Goal: Transaction & Acquisition: Purchase product/service

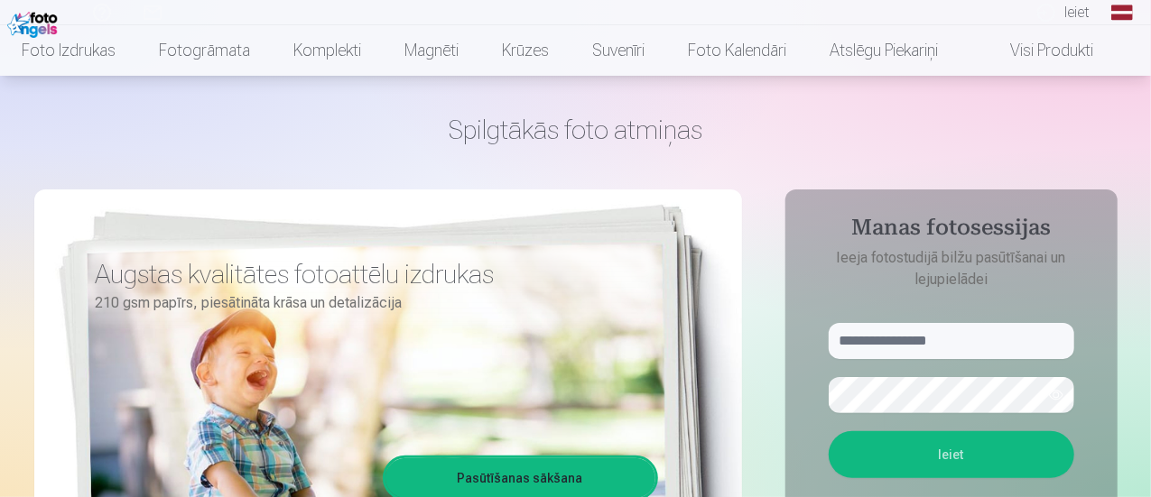
scroll to position [120, 0]
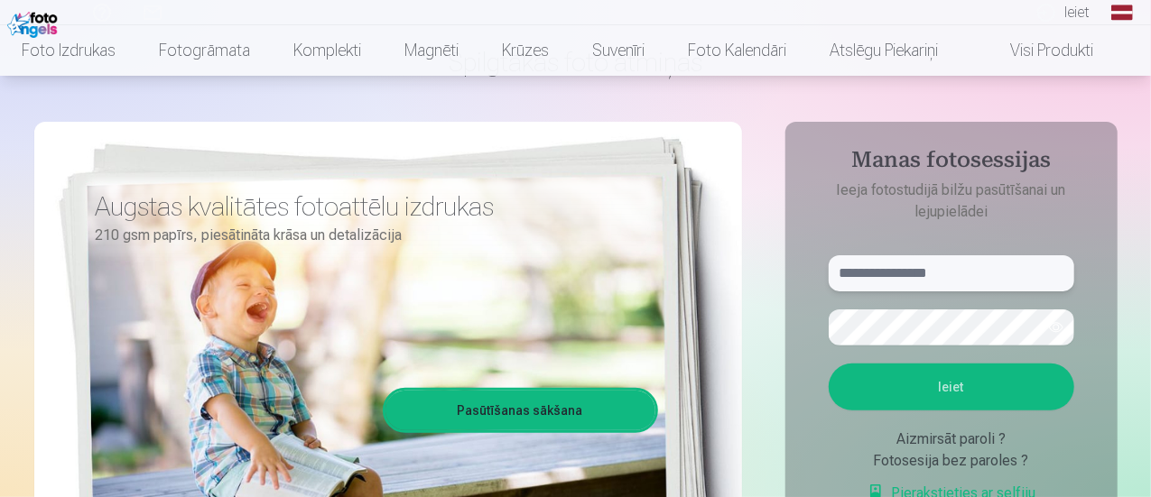
click at [911, 279] on input "text" at bounding box center [952, 273] width 246 height 36
click at [908, 379] on button "Ieiet" at bounding box center [952, 387] width 246 height 47
click at [1049, 332] on button "button" at bounding box center [1056, 328] width 34 height 34
click at [881, 274] on input "**********" at bounding box center [952, 273] width 246 height 36
click at [904, 384] on button "Ieiet" at bounding box center [952, 387] width 246 height 47
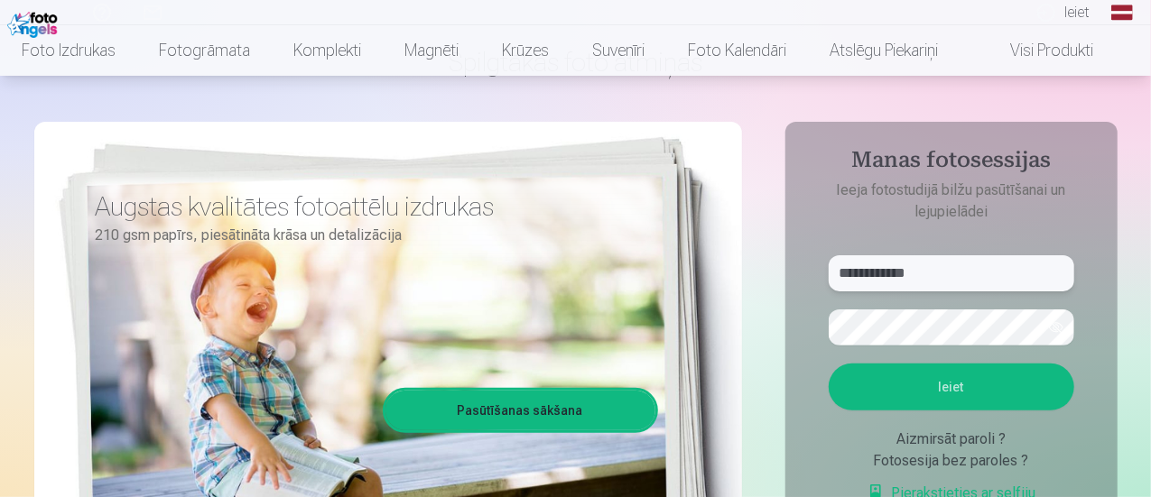
click at [897, 274] on input "**********" at bounding box center [952, 273] width 246 height 36
type input "**********"
click at [961, 411] on button "Ieiet" at bounding box center [952, 387] width 246 height 47
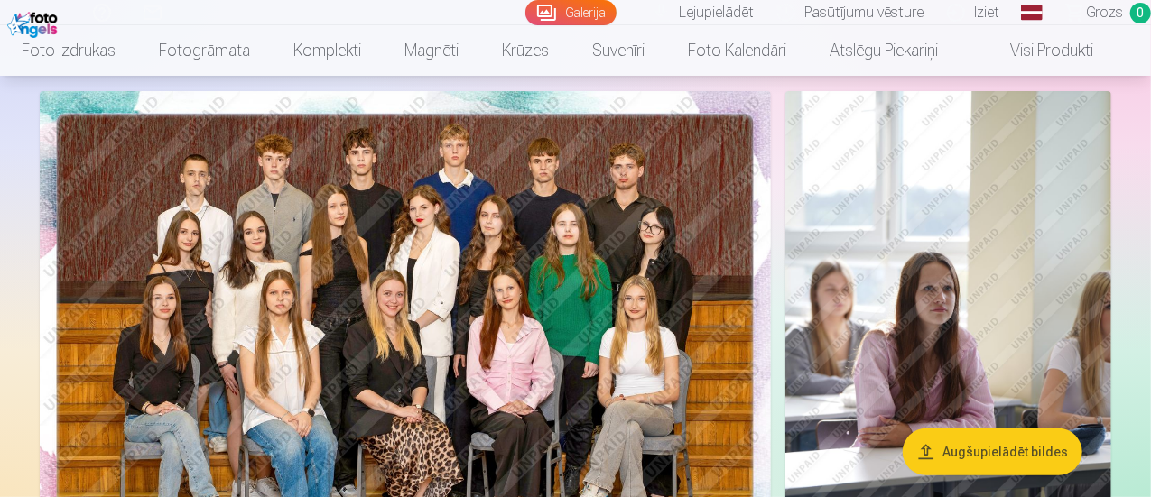
scroll to position [107, 0]
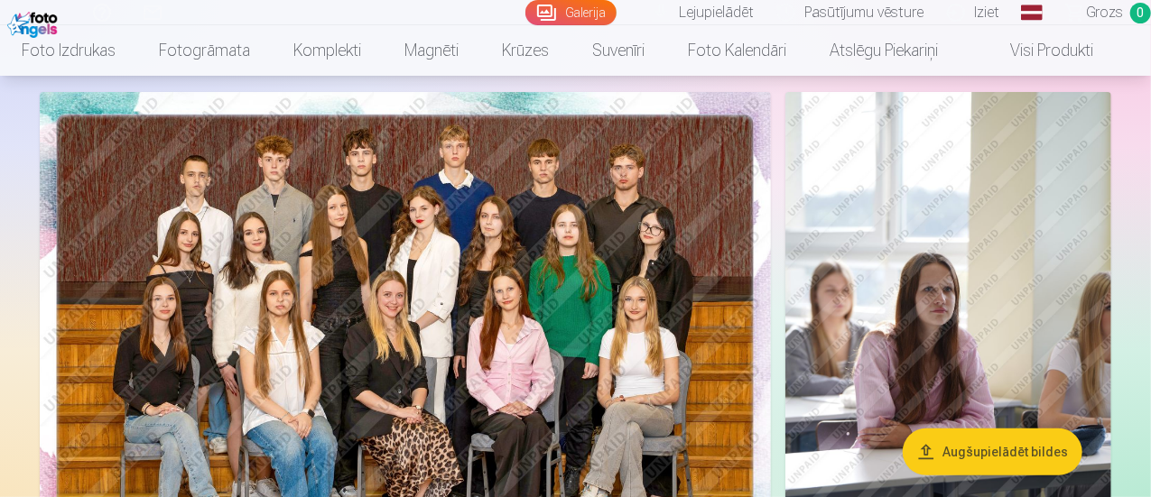
click at [403, 224] on img at bounding box center [405, 336] width 731 height 488
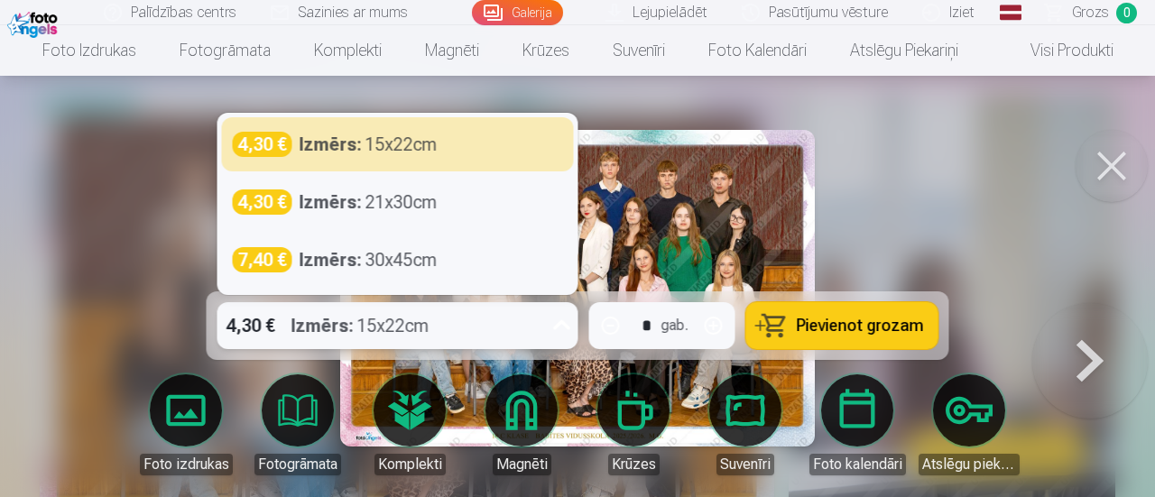
click at [565, 317] on icon at bounding box center [562, 325] width 29 height 29
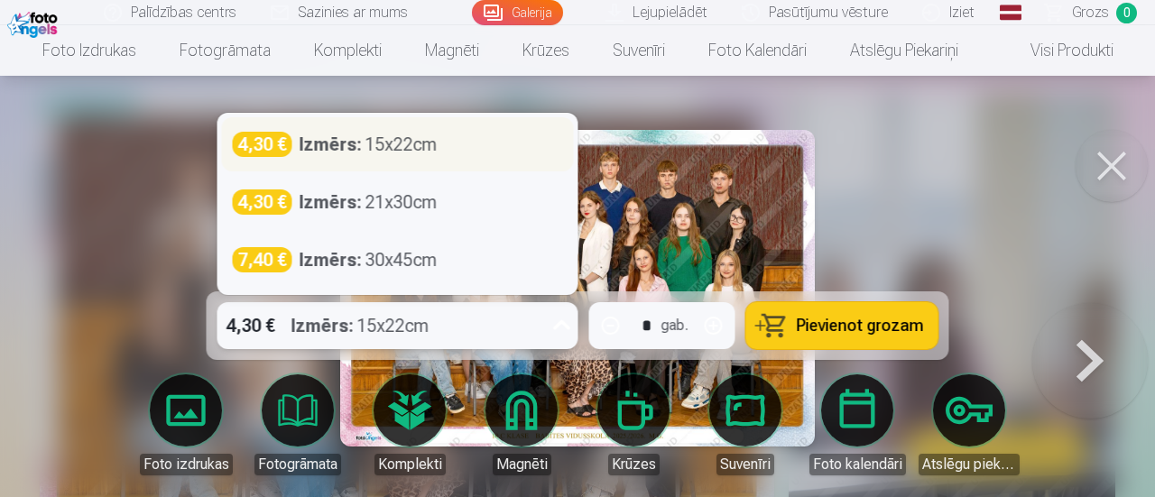
click at [496, 141] on div "4,30 € Izmērs : 15x22cm" at bounding box center [398, 144] width 330 height 25
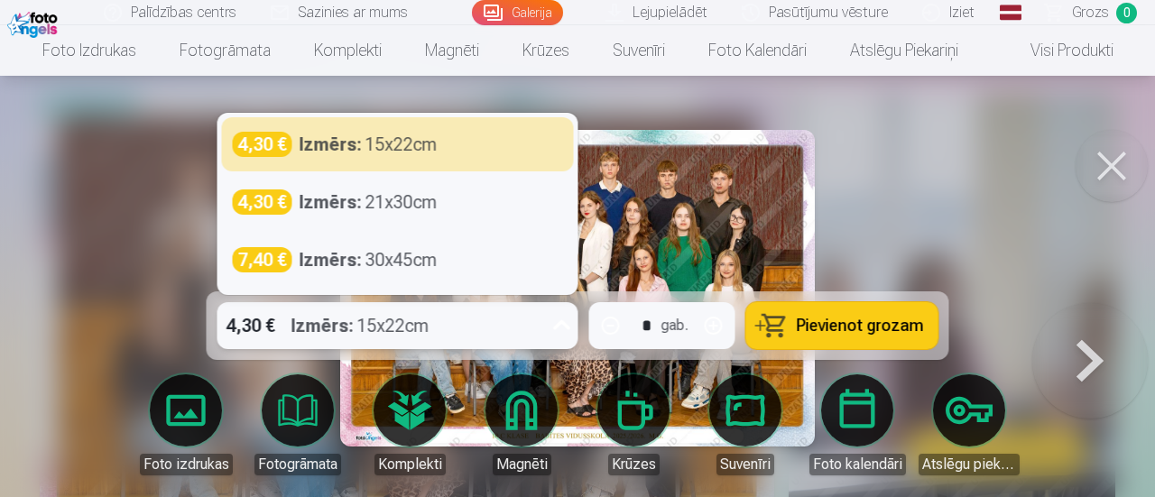
click at [554, 331] on icon at bounding box center [562, 325] width 29 height 29
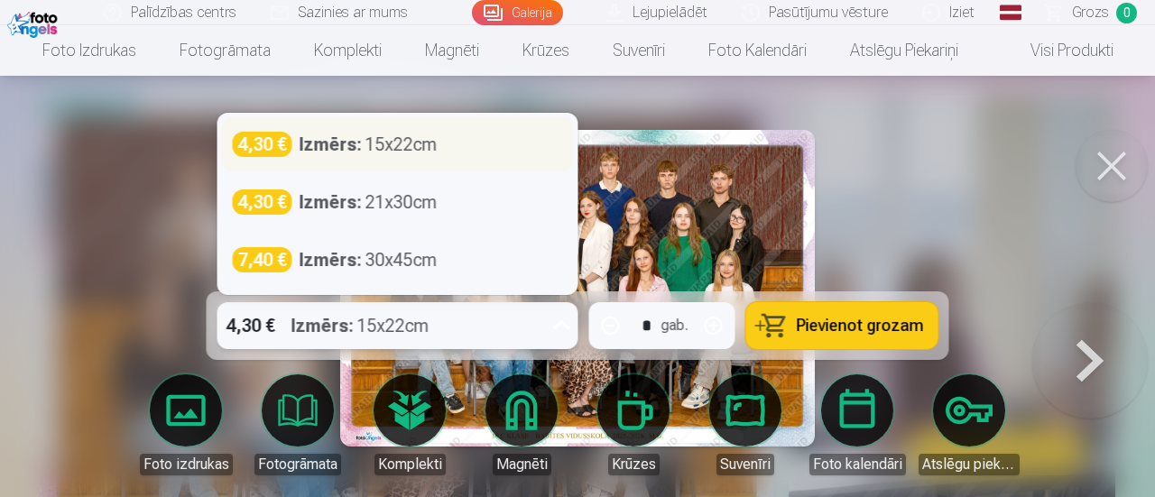
click at [459, 144] on div "4,30 € Izmērs : 15x22cm" at bounding box center [398, 144] width 330 height 25
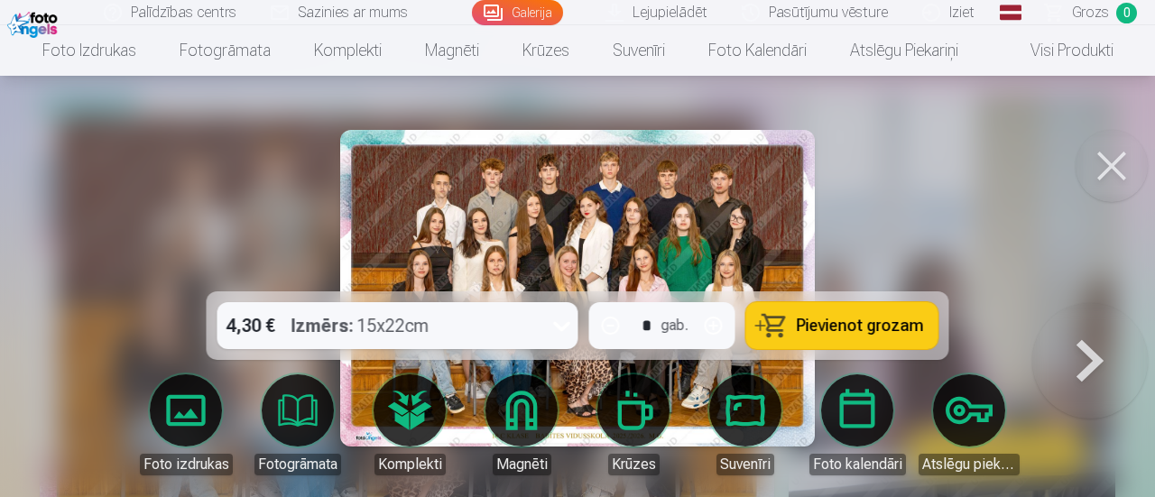
click at [855, 328] on span "Pievienot grozam" at bounding box center [860, 326] width 127 height 16
click at [1099, 303] on button at bounding box center [1091, 303] width 116 height 0
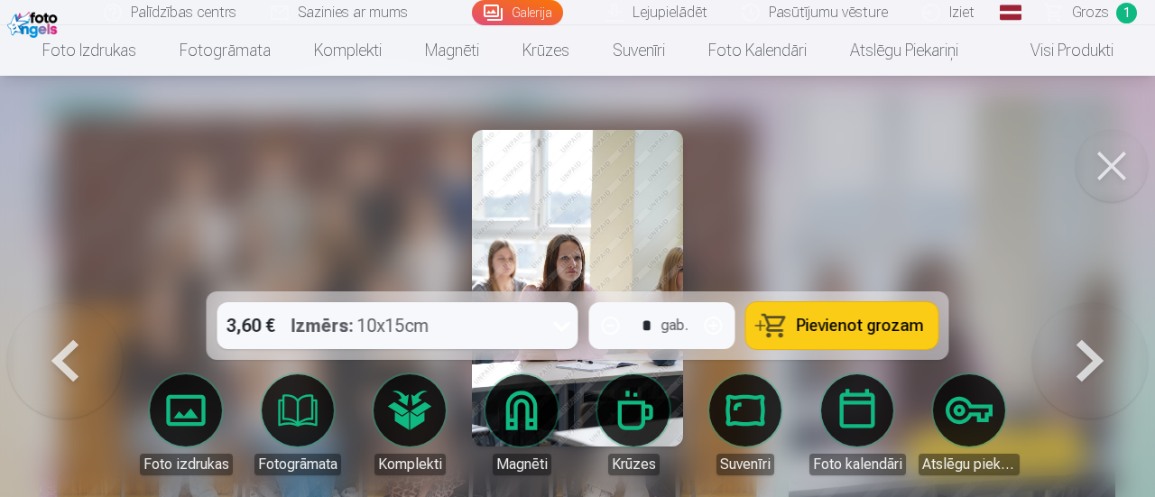
click at [1103, 169] on button at bounding box center [1112, 166] width 72 height 72
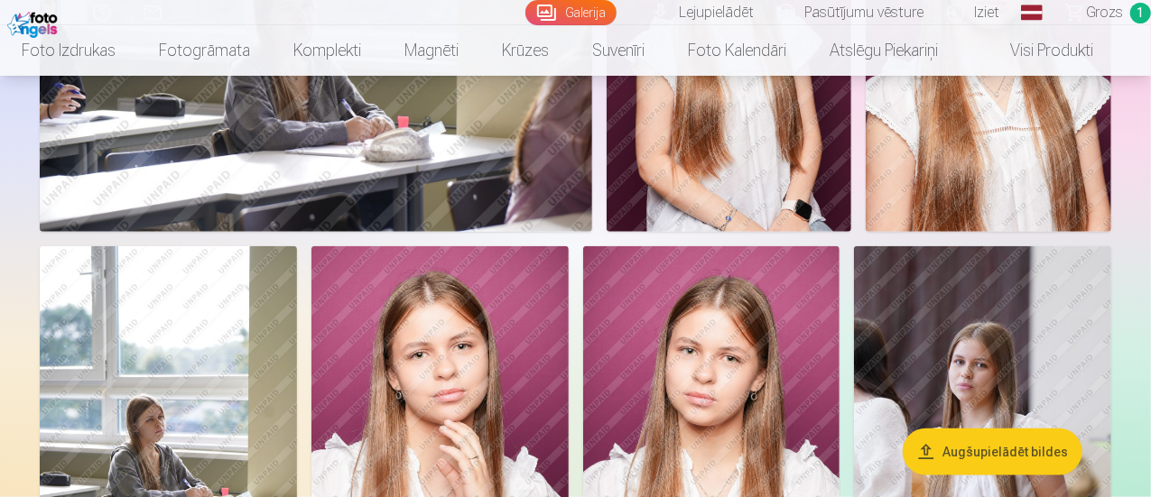
scroll to position [722, 0]
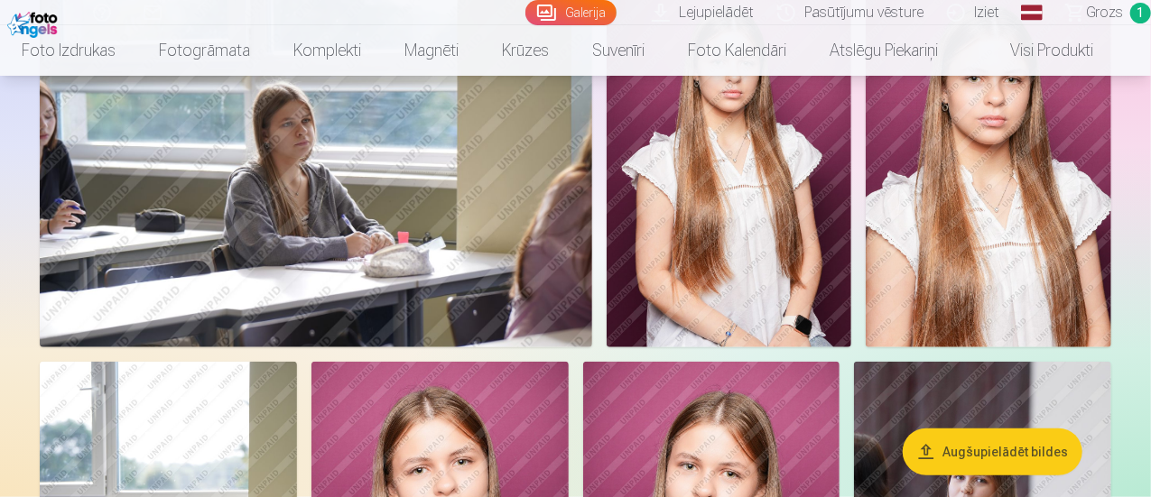
click at [852, 264] on img at bounding box center [730, 163] width 246 height 368
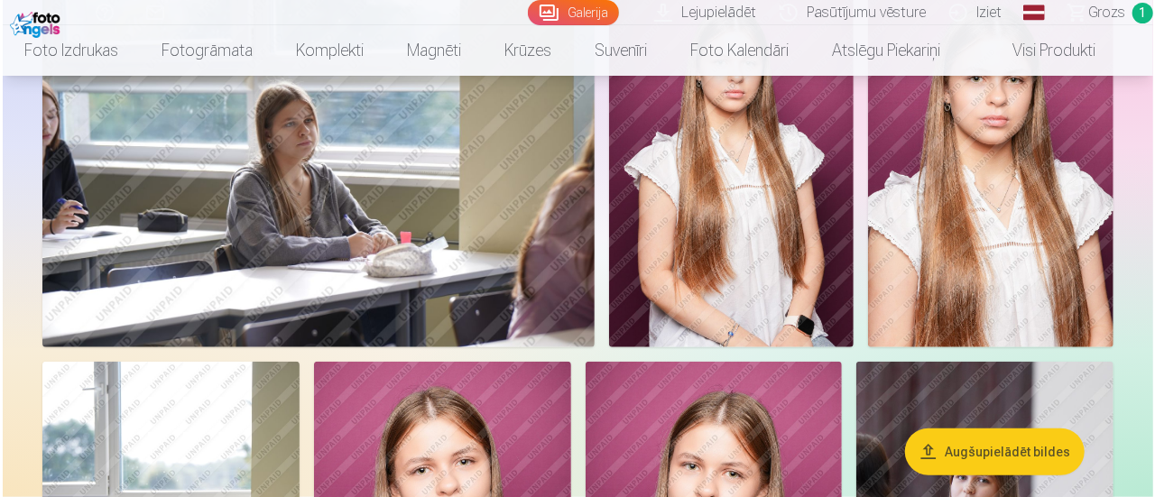
scroll to position [724, 0]
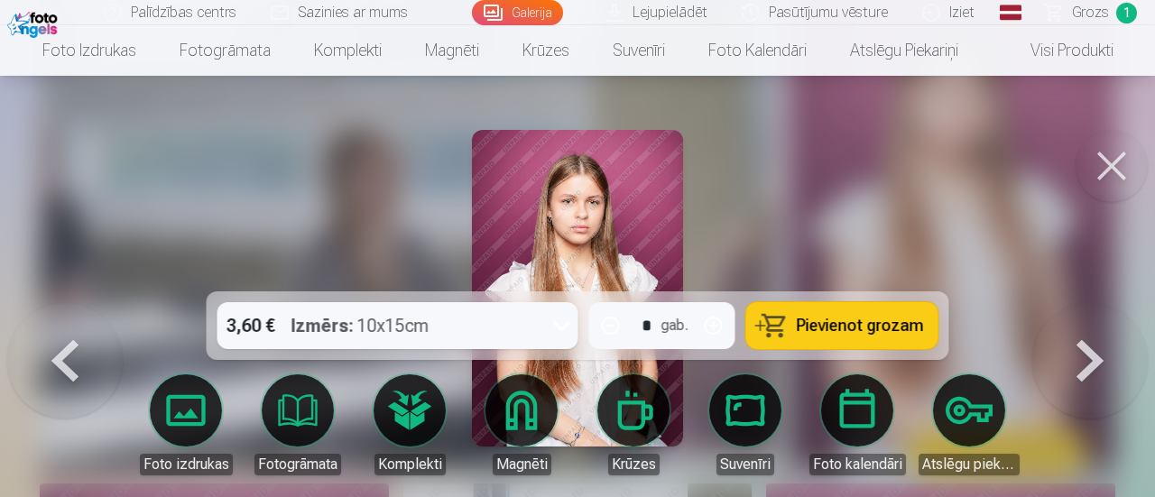
click at [1109, 303] on button at bounding box center [1091, 303] width 116 height 0
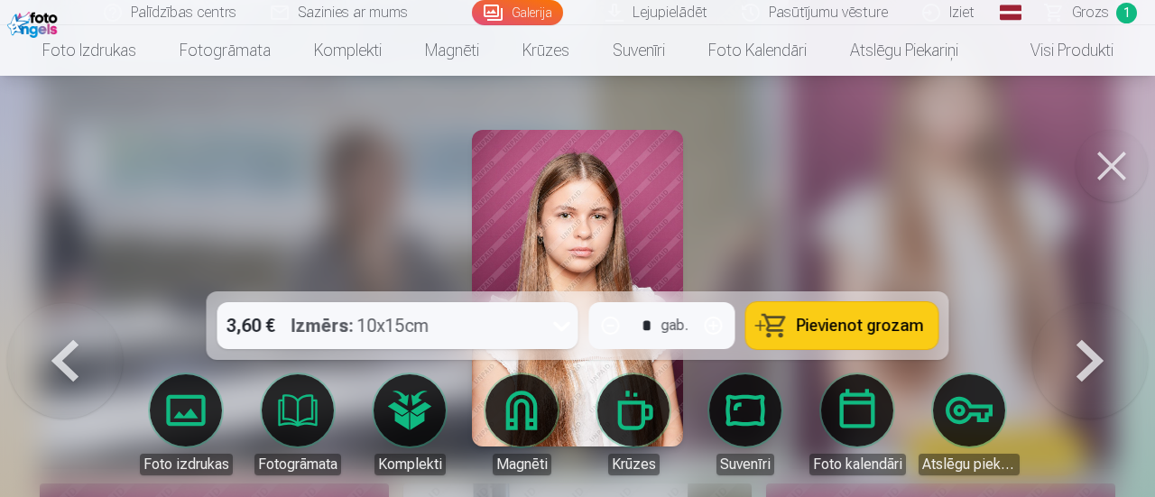
click at [38, 303] on button at bounding box center [65, 303] width 116 height 0
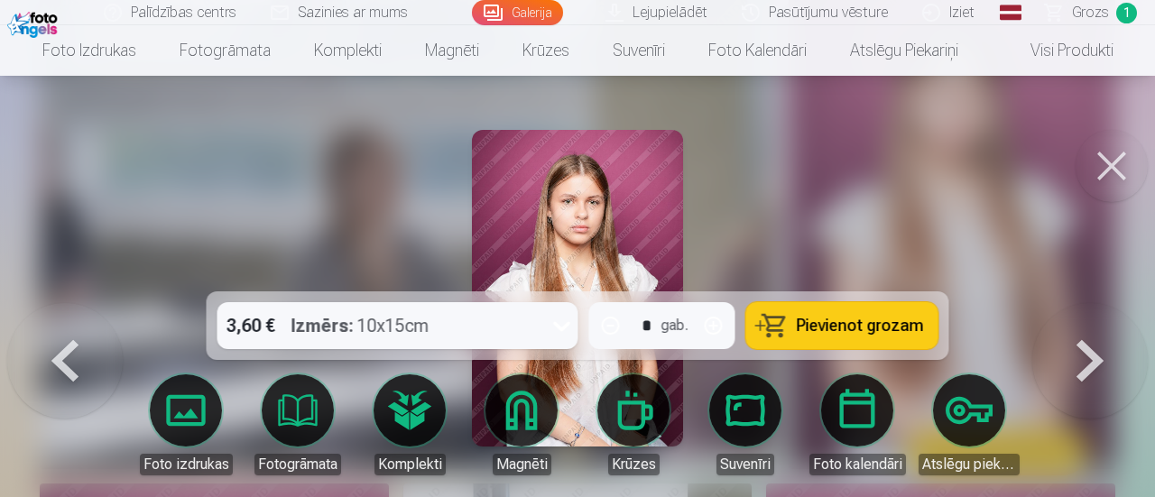
click at [1081, 303] on button at bounding box center [1091, 303] width 116 height 0
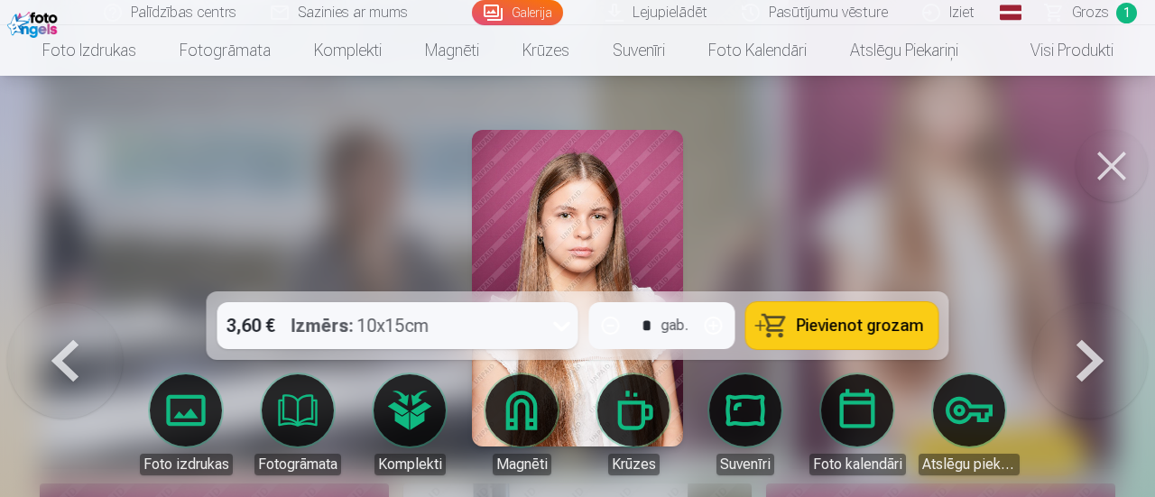
click at [1081, 303] on button at bounding box center [1091, 303] width 116 height 0
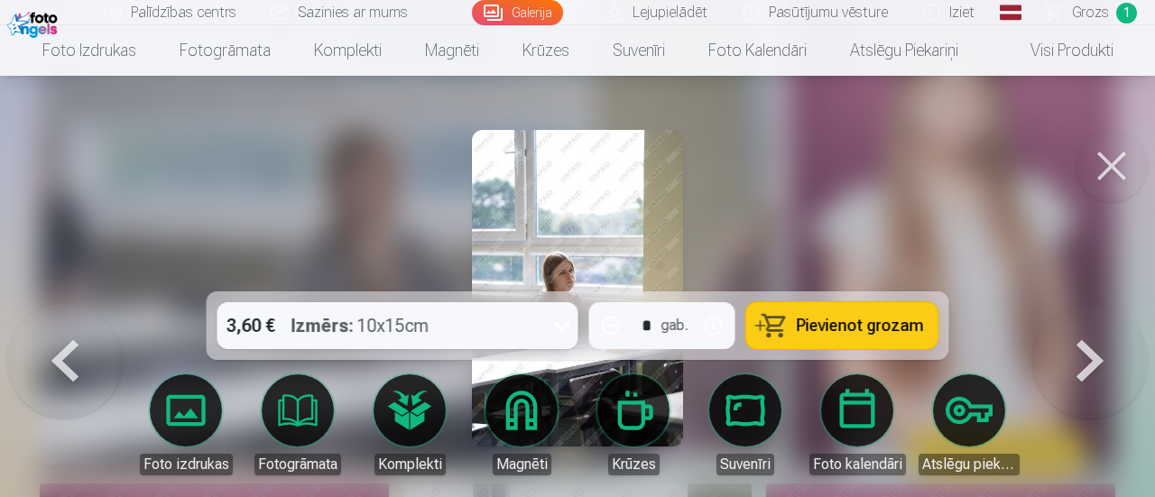
click at [1081, 303] on button at bounding box center [1091, 303] width 116 height 0
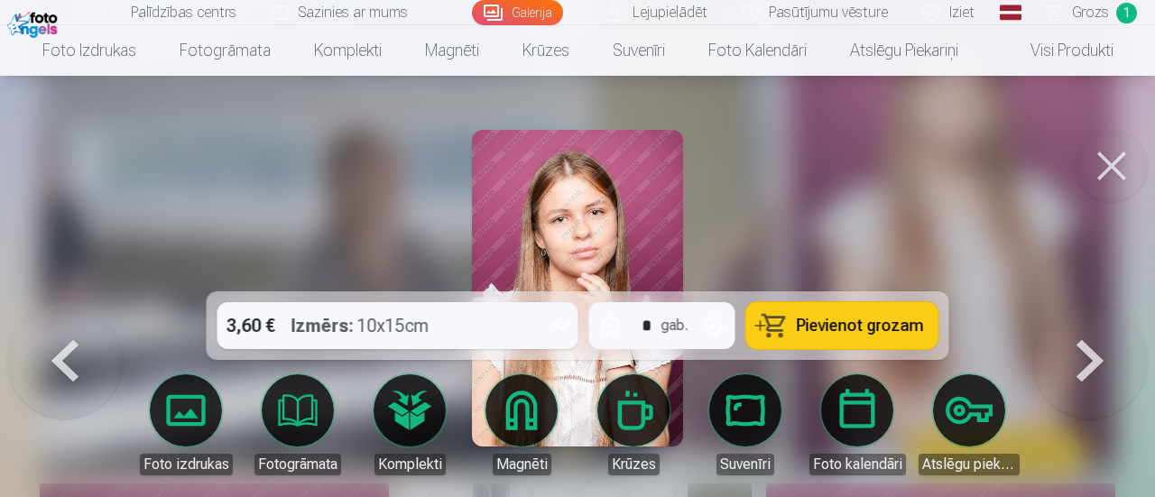
click at [1081, 303] on button at bounding box center [1091, 303] width 116 height 0
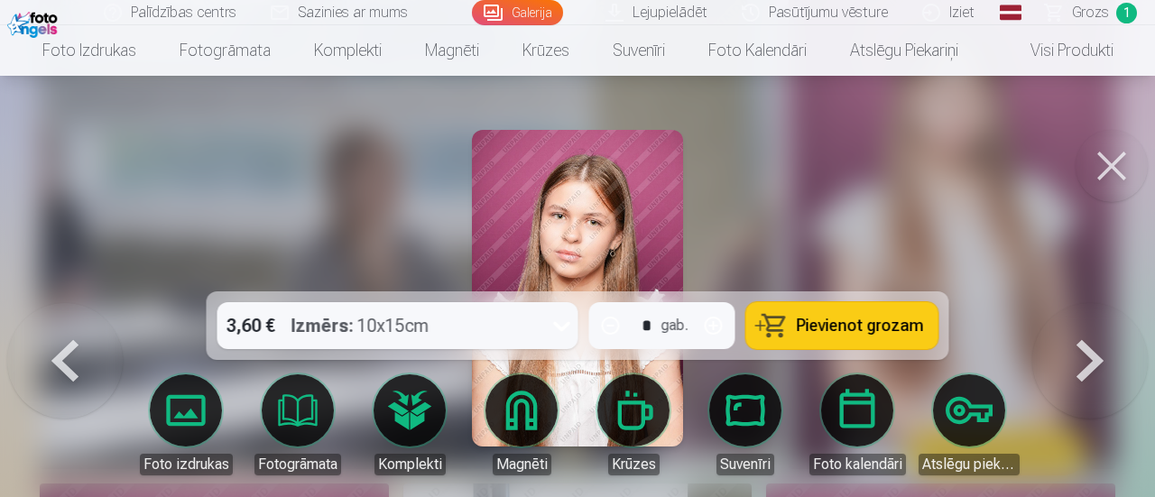
click at [1081, 303] on button at bounding box center [1091, 303] width 116 height 0
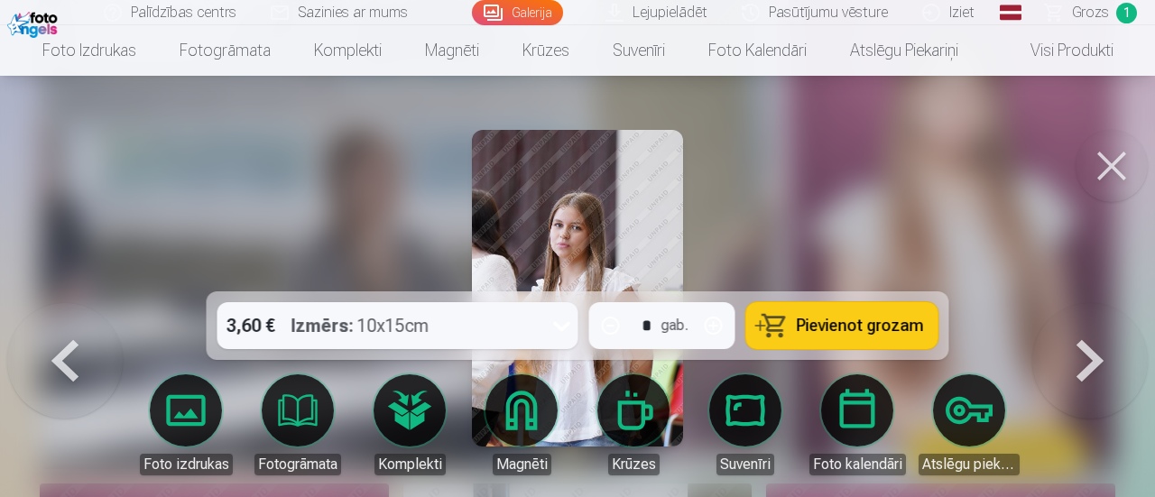
click at [1081, 303] on button at bounding box center [1091, 303] width 116 height 0
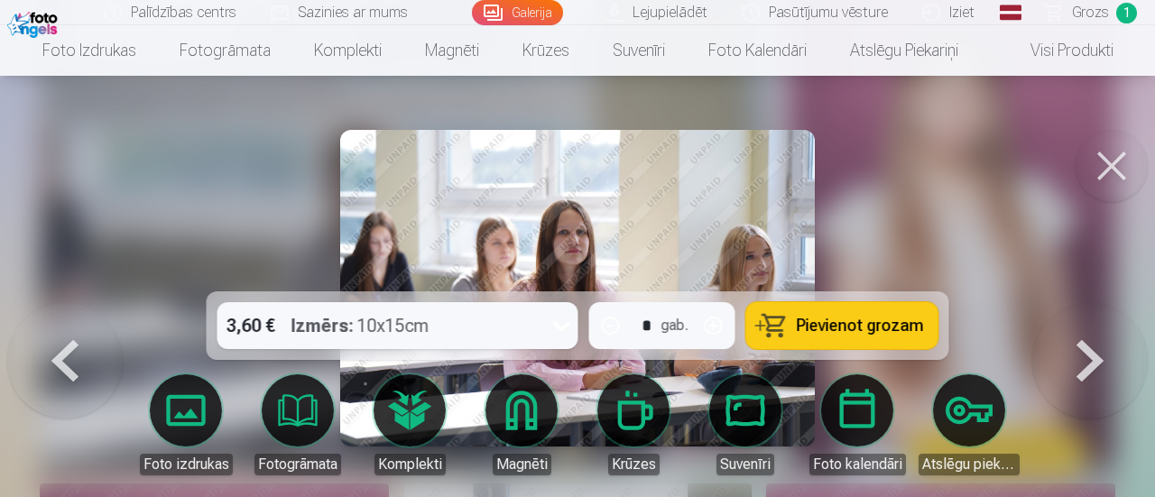
click at [1068, 303] on button at bounding box center [1091, 303] width 116 height 0
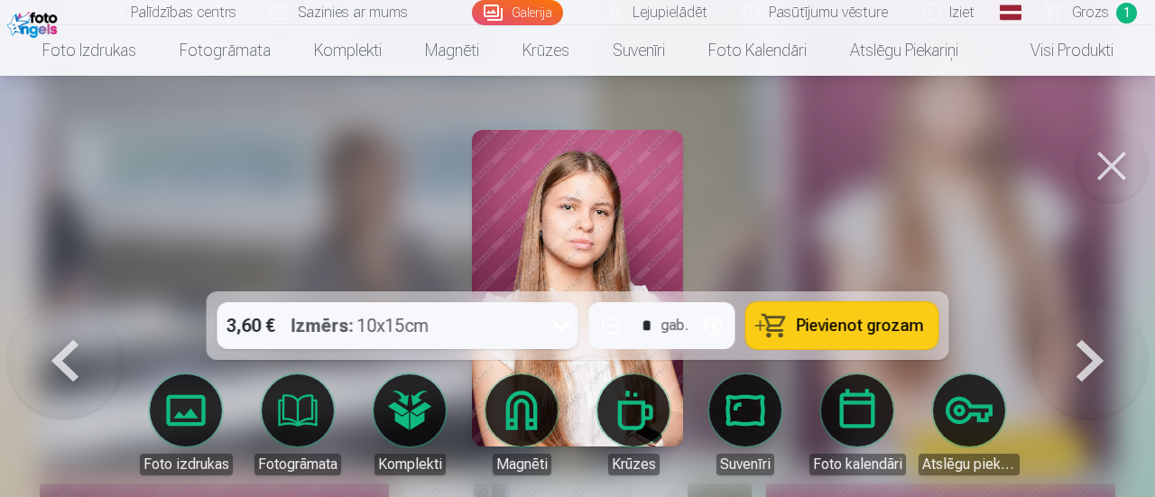
click at [1065, 303] on button at bounding box center [1091, 303] width 116 height 0
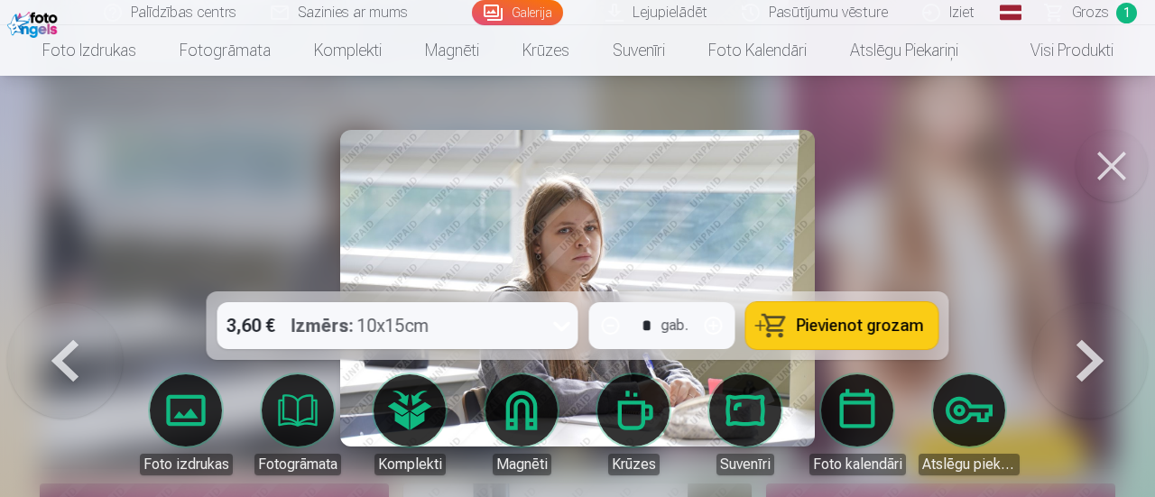
click at [1065, 303] on button at bounding box center [1091, 303] width 116 height 0
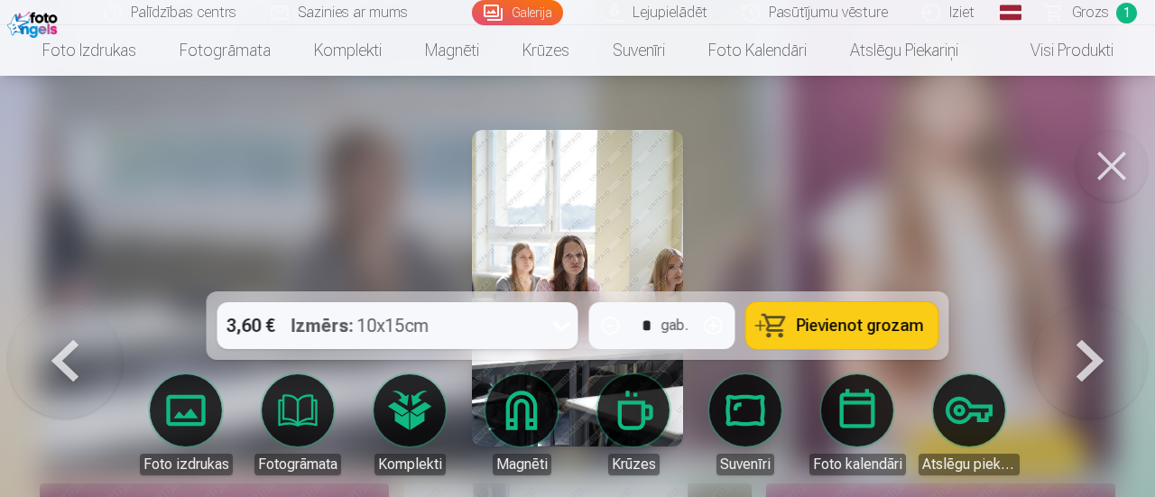
click at [1065, 303] on button at bounding box center [1091, 303] width 116 height 0
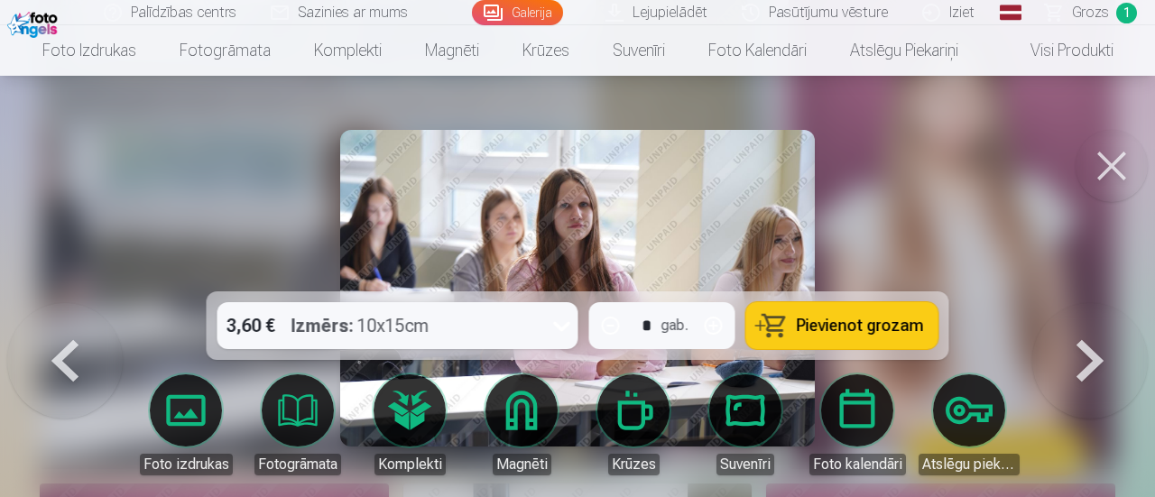
click at [1065, 303] on button at bounding box center [1091, 303] width 116 height 0
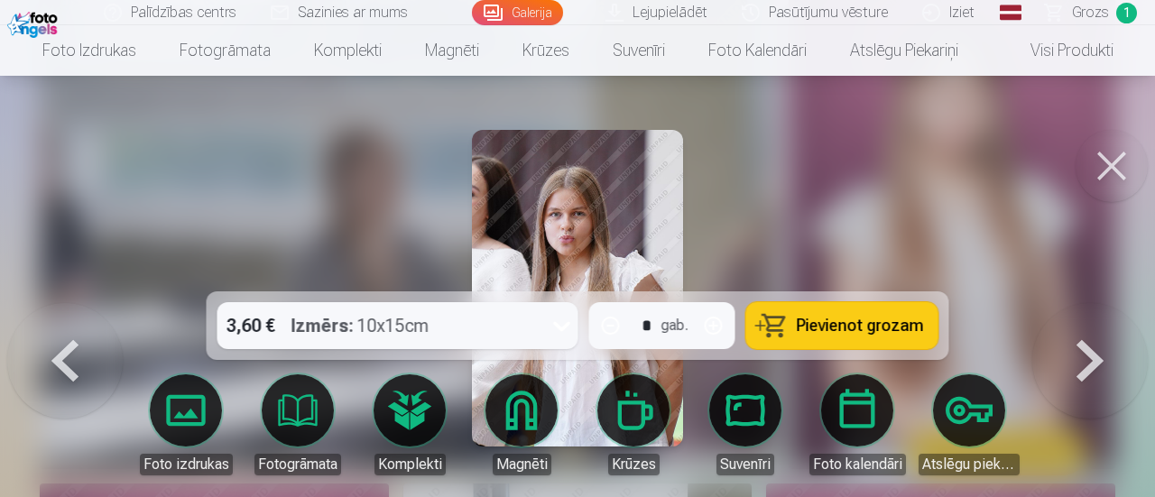
click at [1065, 303] on button at bounding box center [1091, 303] width 116 height 0
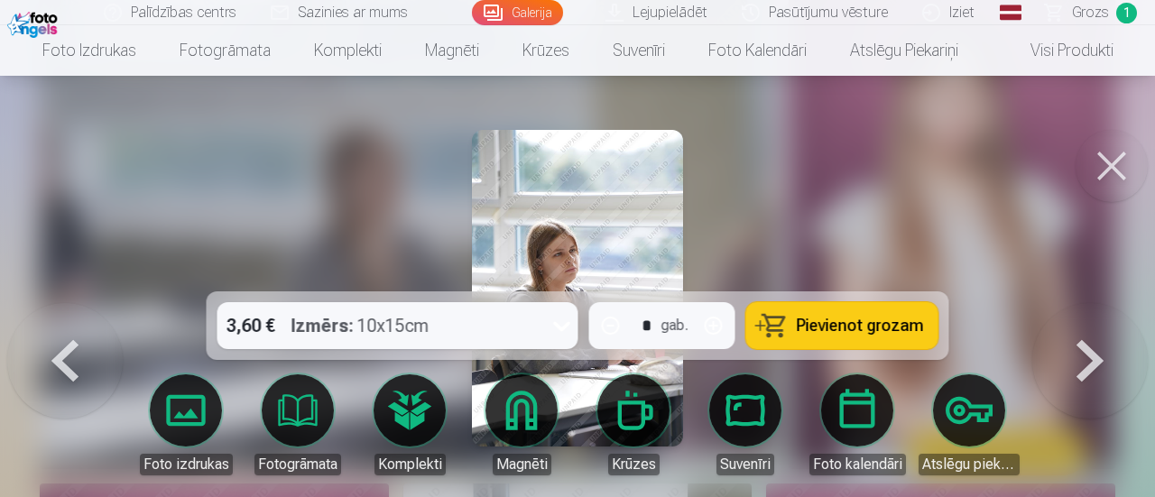
click at [1065, 303] on button at bounding box center [1091, 303] width 116 height 0
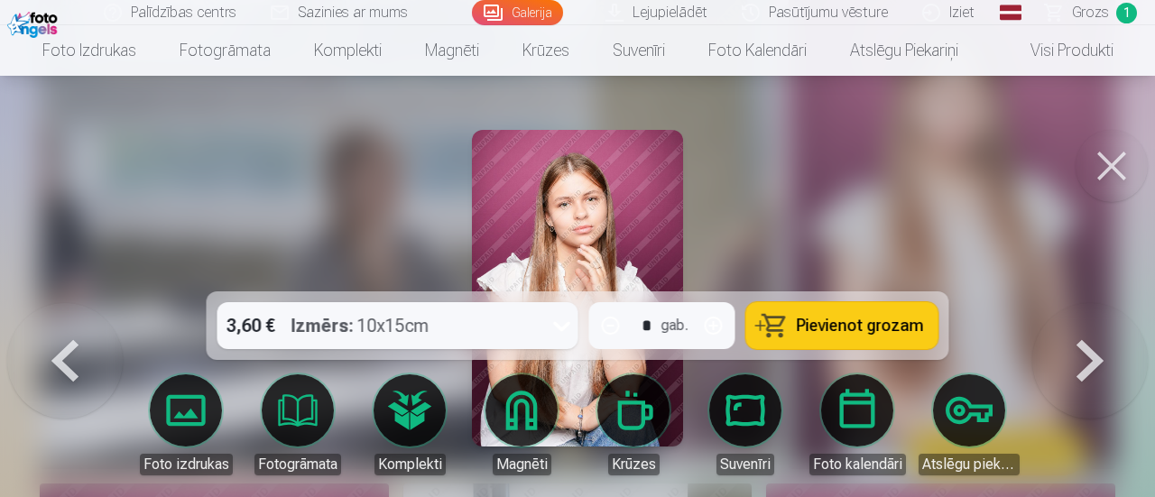
click at [1065, 303] on button at bounding box center [1091, 303] width 116 height 0
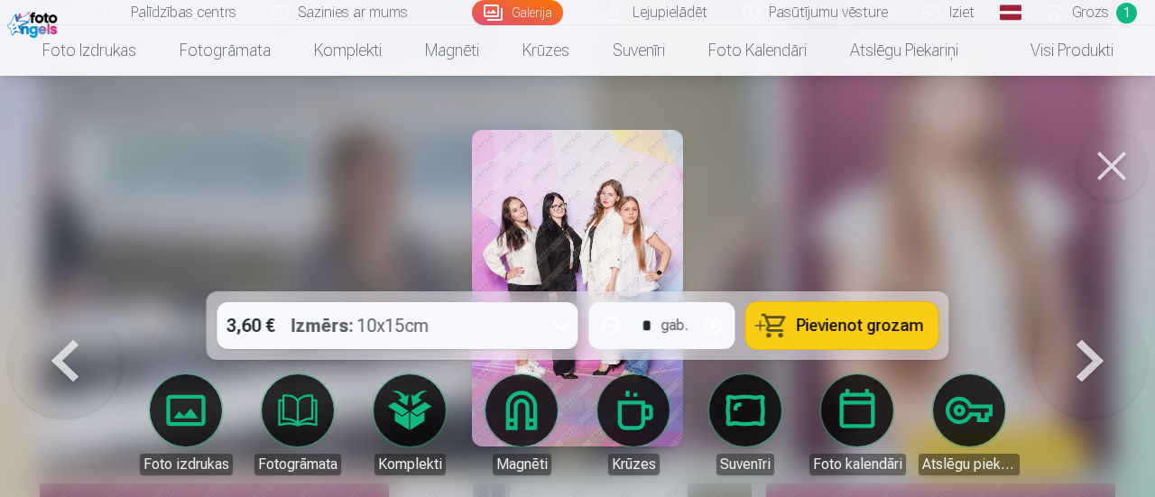
click at [1065, 303] on button at bounding box center [1091, 303] width 116 height 0
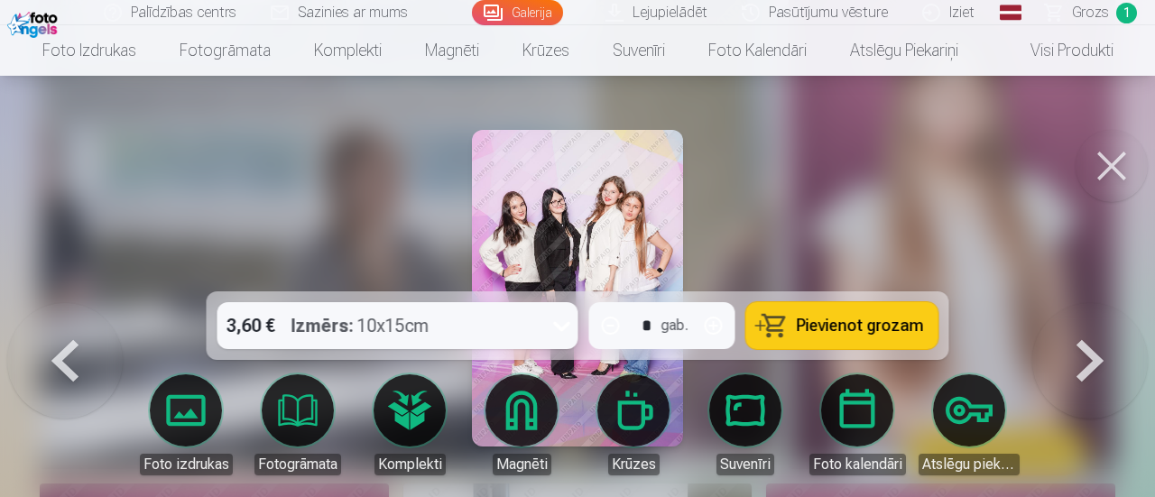
click at [1065, 303] on button at bounding box center [1091, 303] width 116 height 0
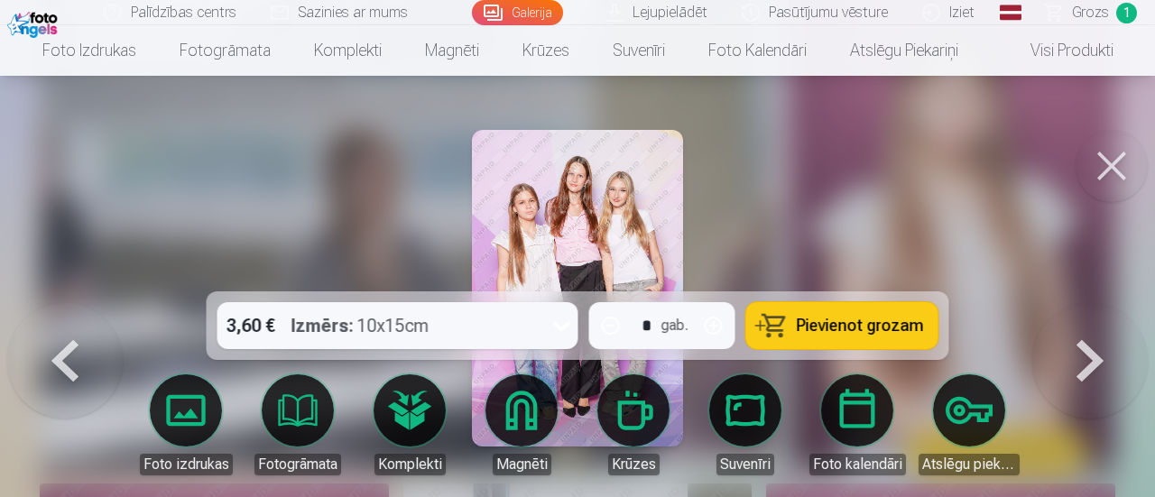
click at [1065, 303] on button at bounding box center [1091, 303] width 116 height 0
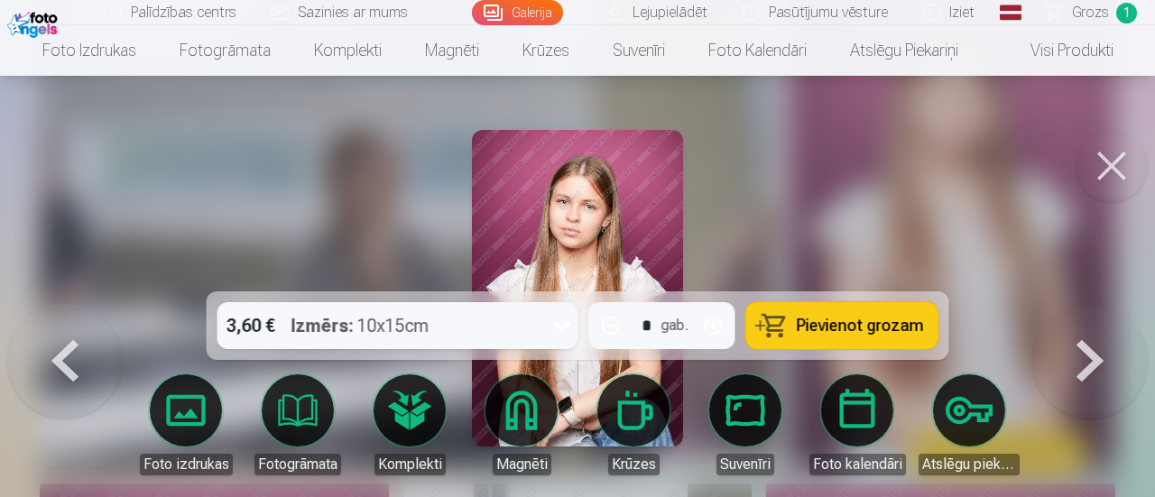
click at [1065, 303] on button at bounding box center [1091, 303] width 116 height 0
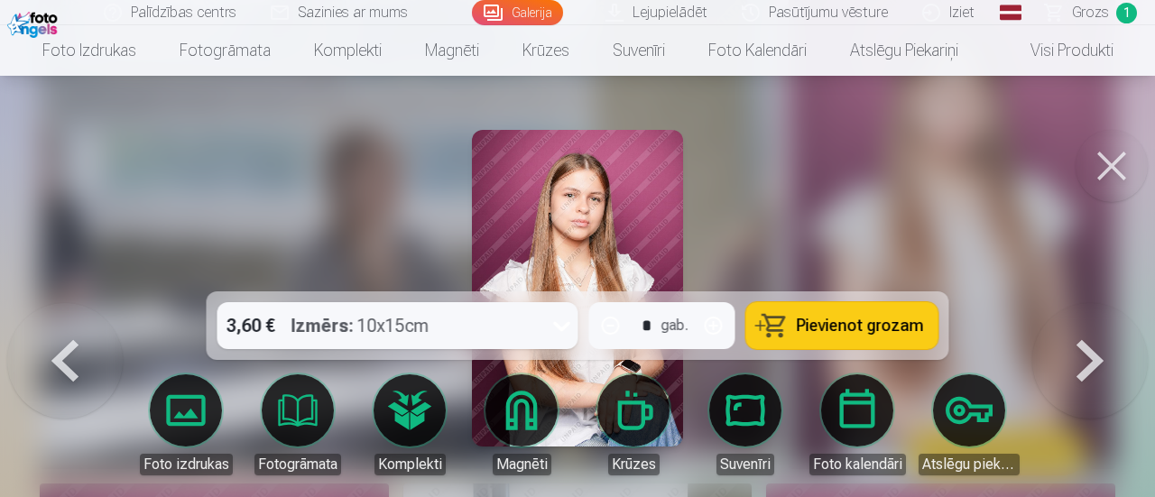
click at [1065, 303] on button at bounding box center [1091, 303] width 116 height 0
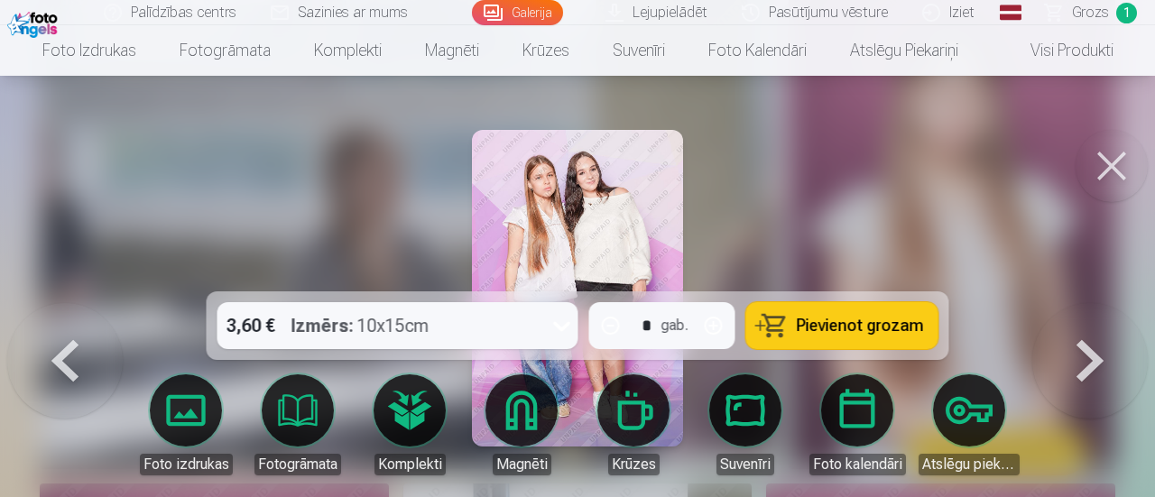
click at [1065, 303] on button at bounding box center [1091, 303] width 116 height 0
click at [1065, 345] on div at bounding box center [577, 248] width 1155 height 497
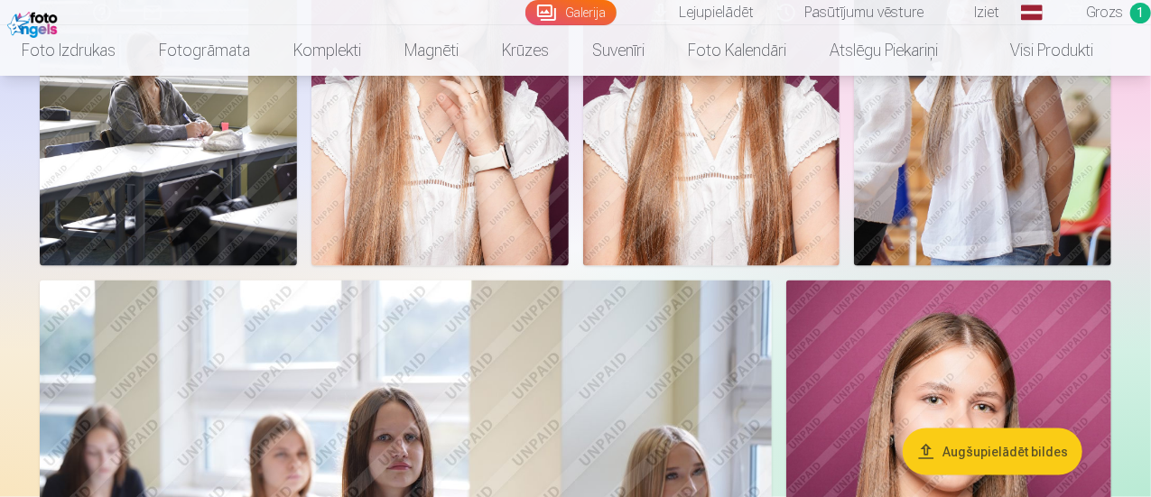
scroll to position [1143, 0]
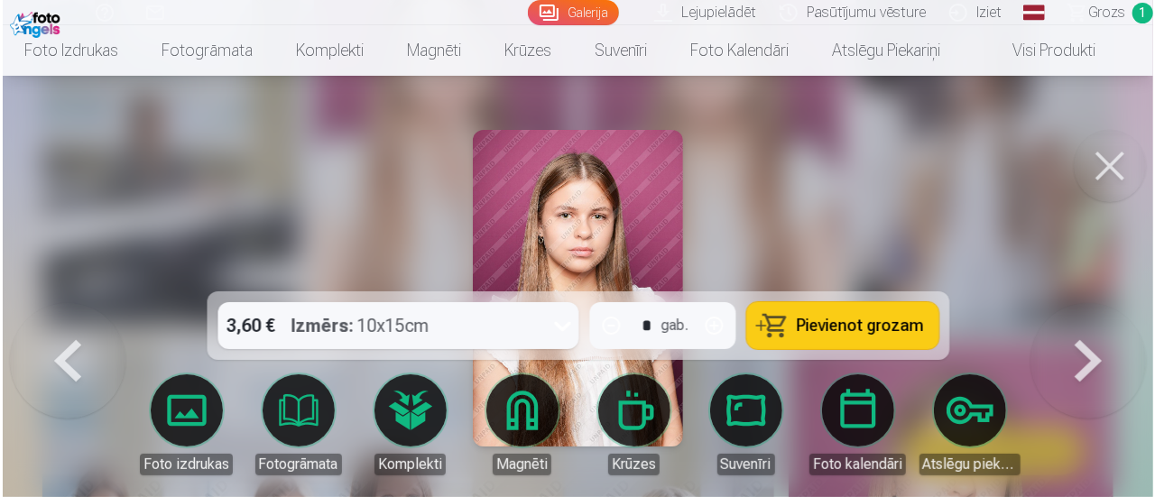
scroll to position [1145, 0]
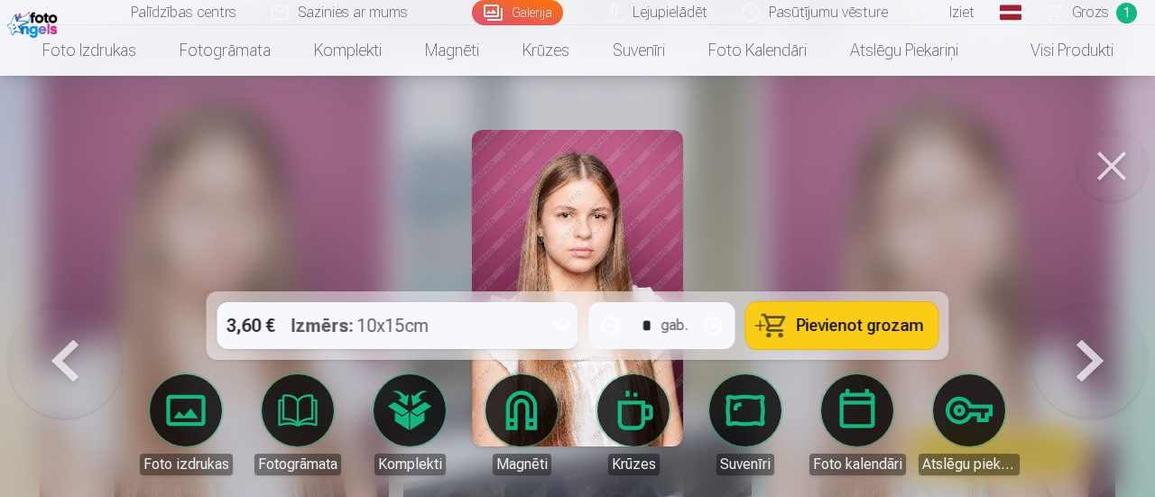
click at [1108, 303] on button at bounding box center [1091, 303] width 116 height 0
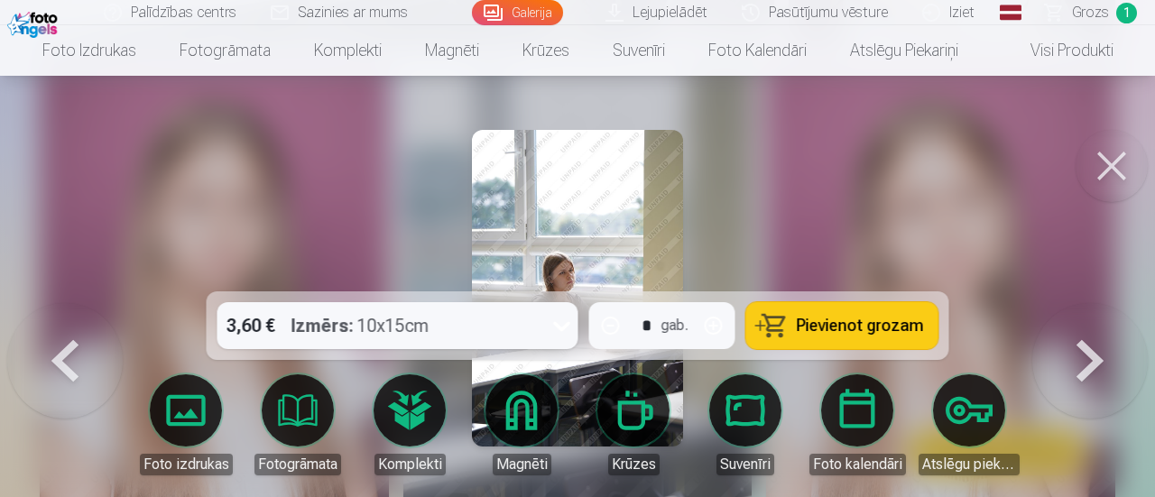
click at [1095, 303] on button at bounding box center [1091, 303] width 116 height 0
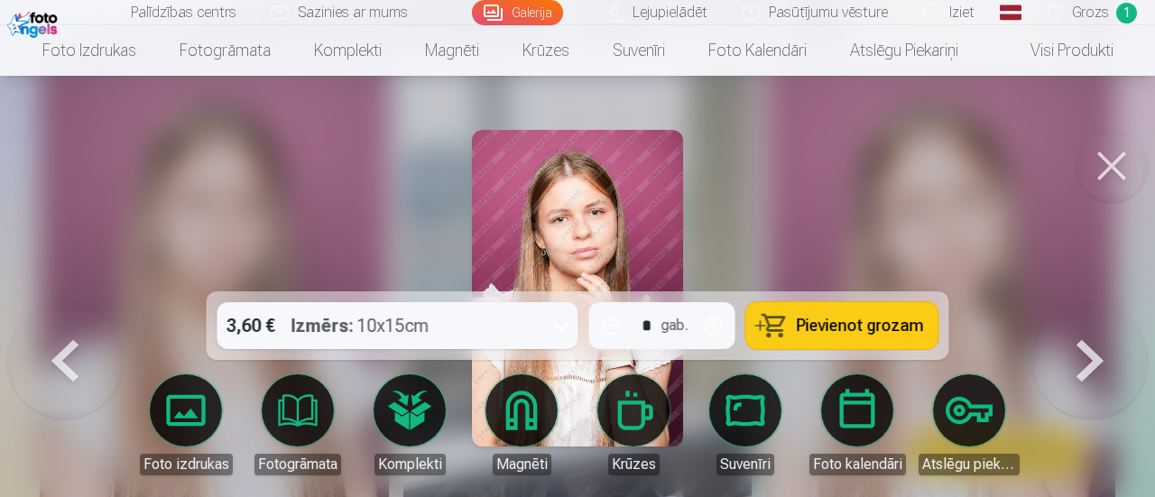
click at [1095, 303] on button at bounding box center [1091, 303] width 116 height 0
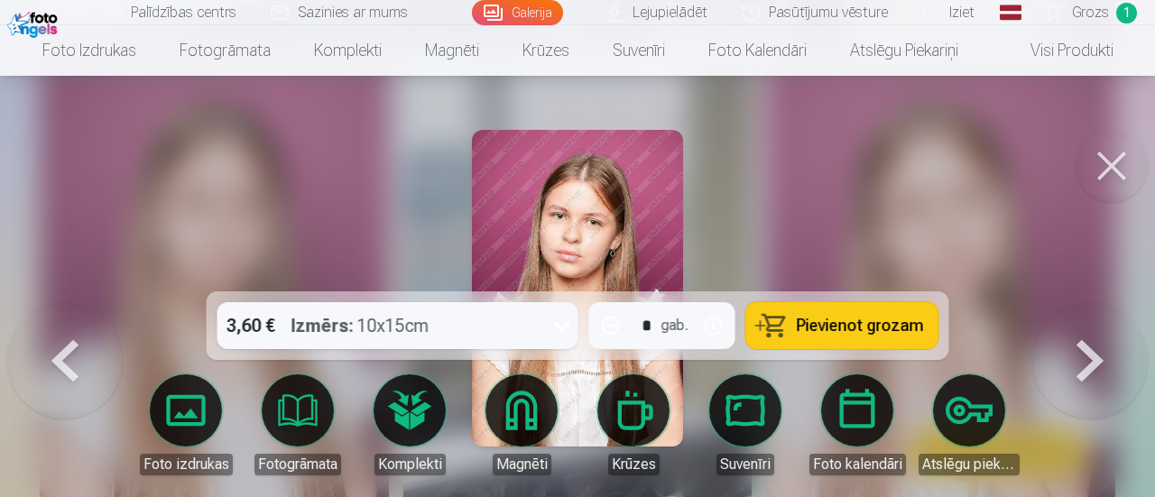
click at [1095, 303] on button at bounding box center [1091, 303] width 116 height 0
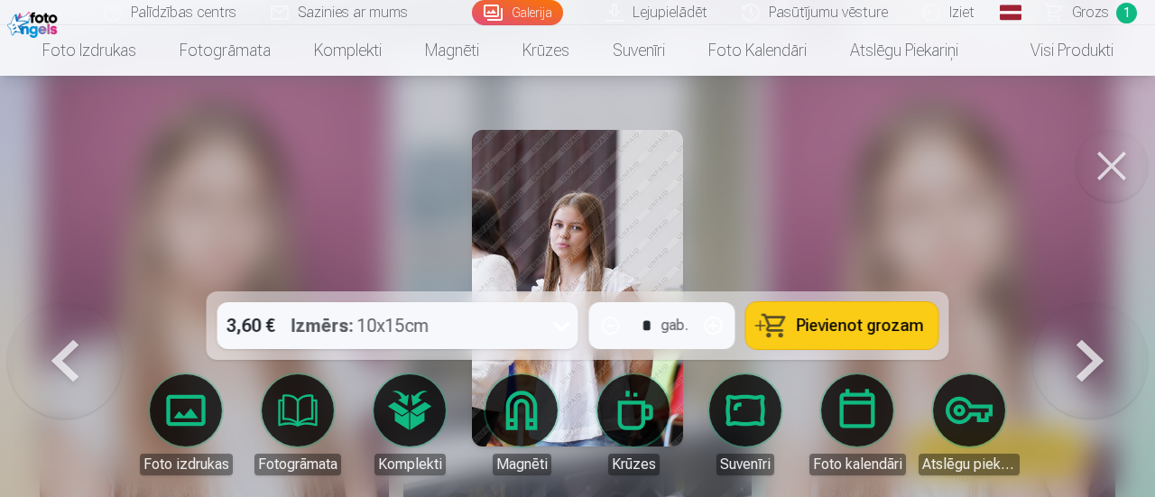
click at [1095, 303] on button at bounding box center [1091, 303] width 116 height 0
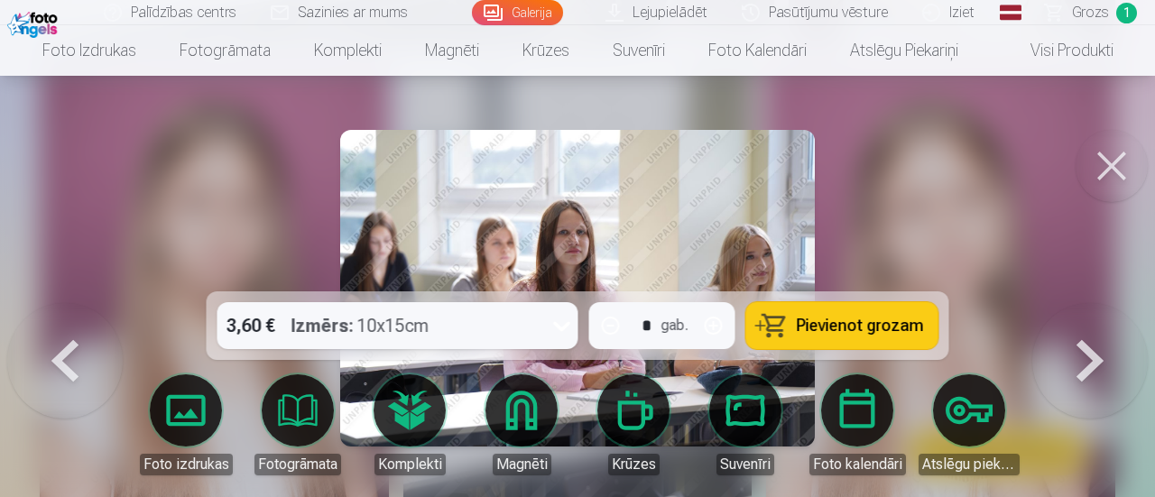
click at [1095, 303] on button at bounding box center [1091, 303] width 116 height 0
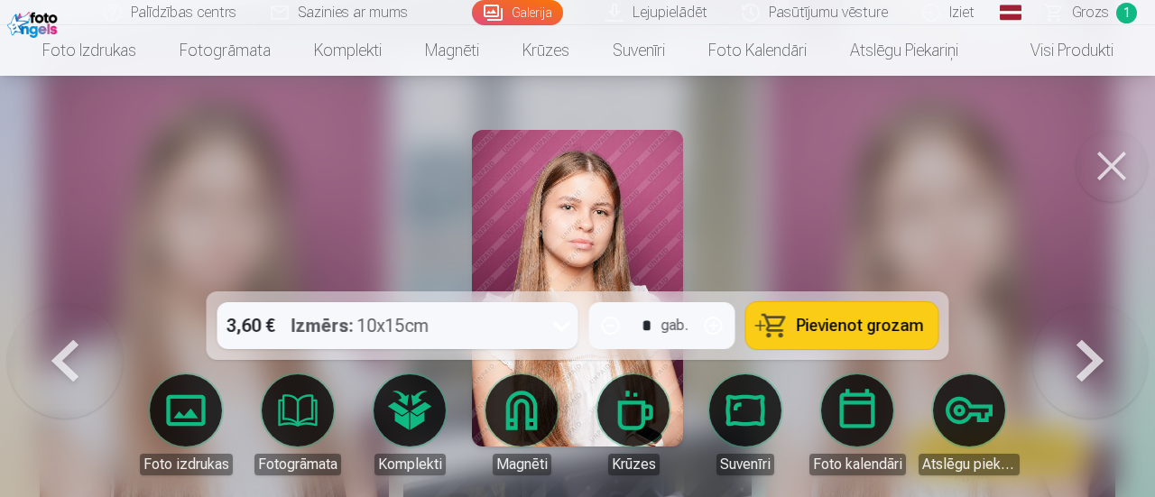
click at [1095, 303] on button at bounding box center [1091, 303] width 116 height 0
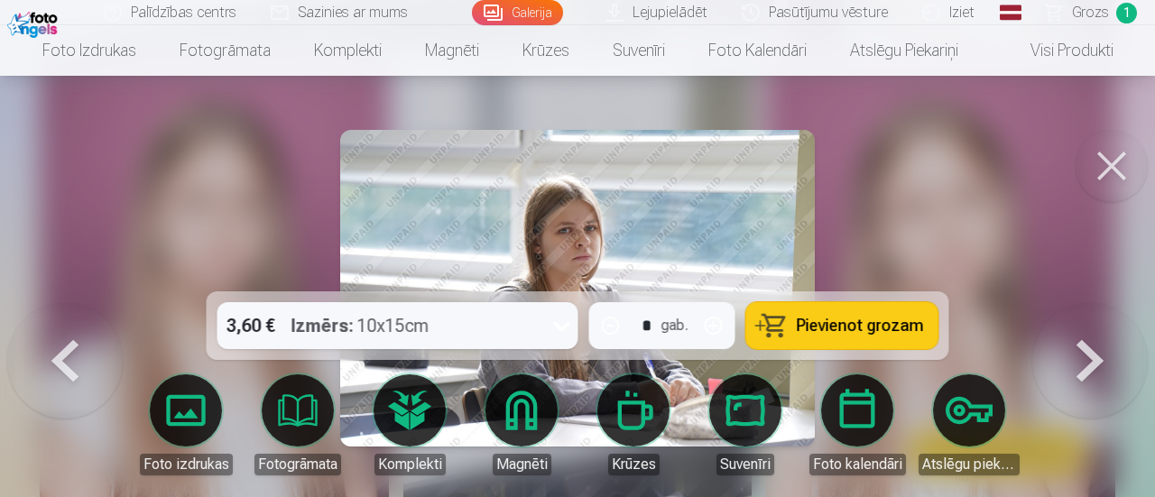
click at [1095, 303] on button at bounding box center [1091, 303] width 116 height 0
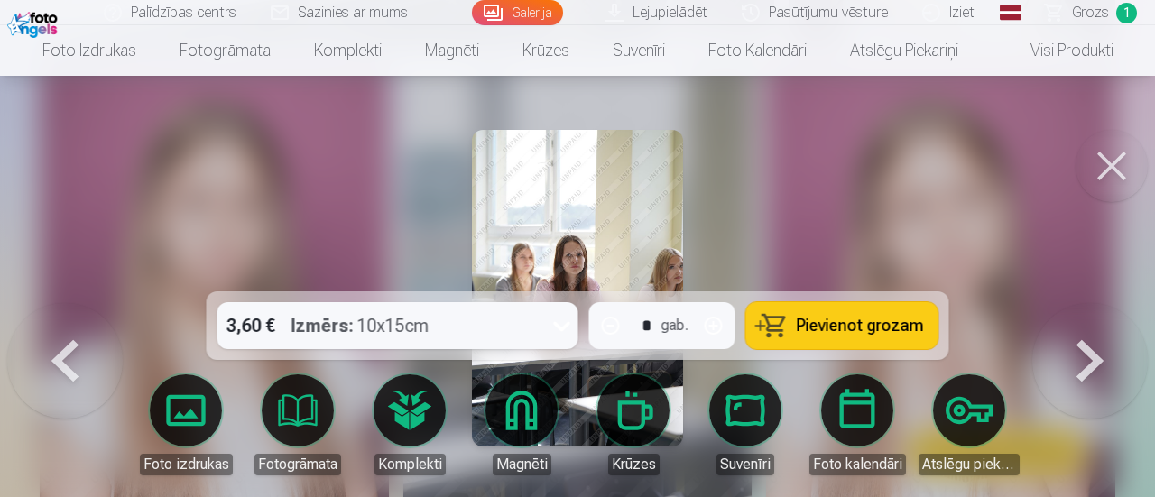
click at [1095, 303] on button at bounding box center [1091, 303] width 116 height 0
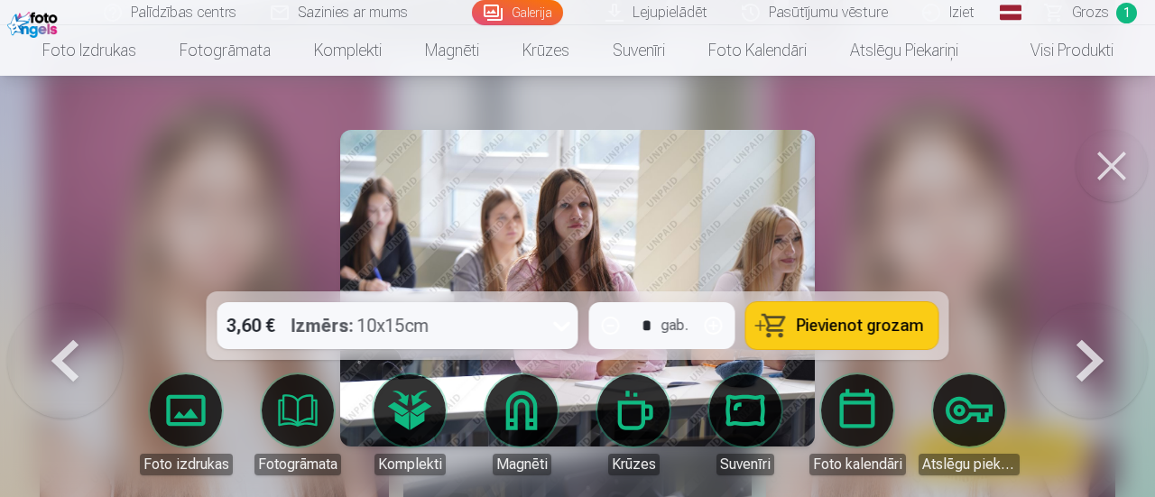
click at [1095, 303] on button at bounding box center [1091, 303] width 116 height 0
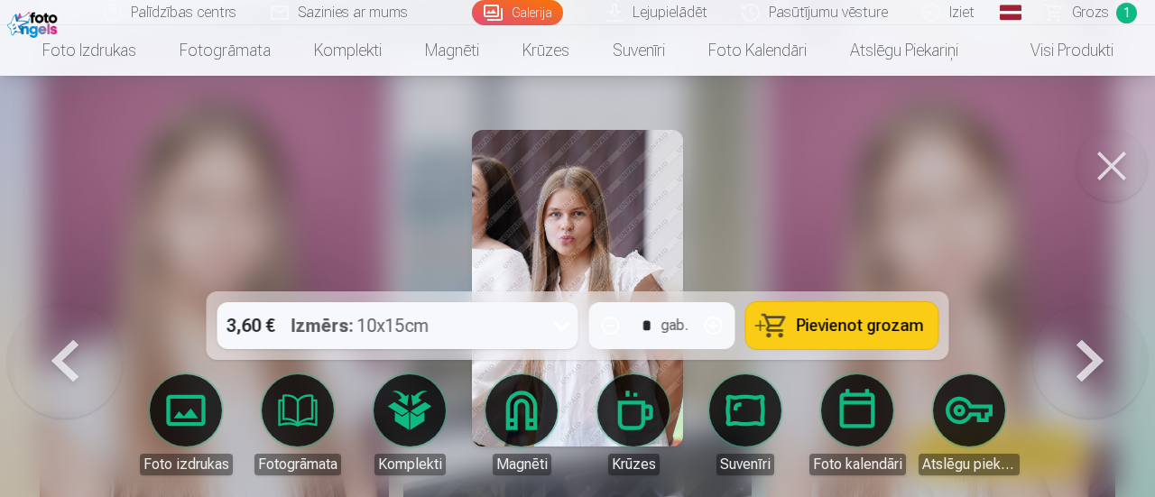
click at [1095, 303] on button at bounding box center [1091, 303] width 116 height 0
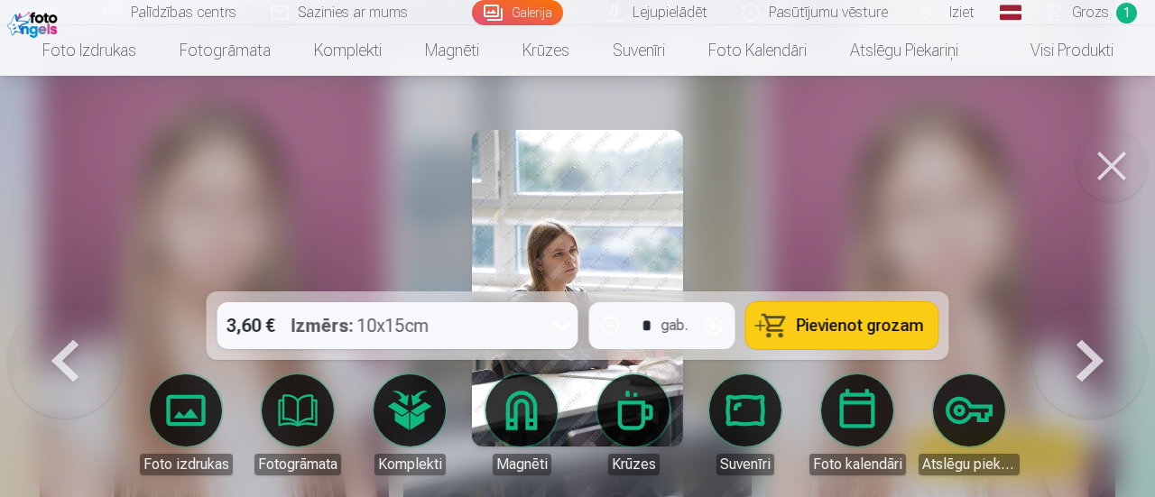
click at [1095, 303] on button at bounding box center [1091, 303] width 116 height 0
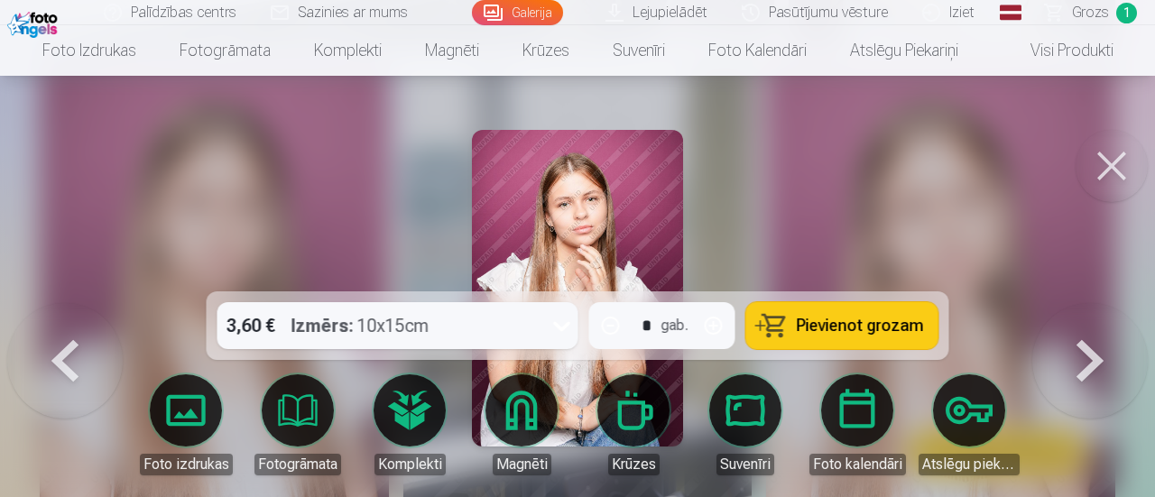
click at [1095, 303] on button at bounding box center [1091, 303] width 116 height 0
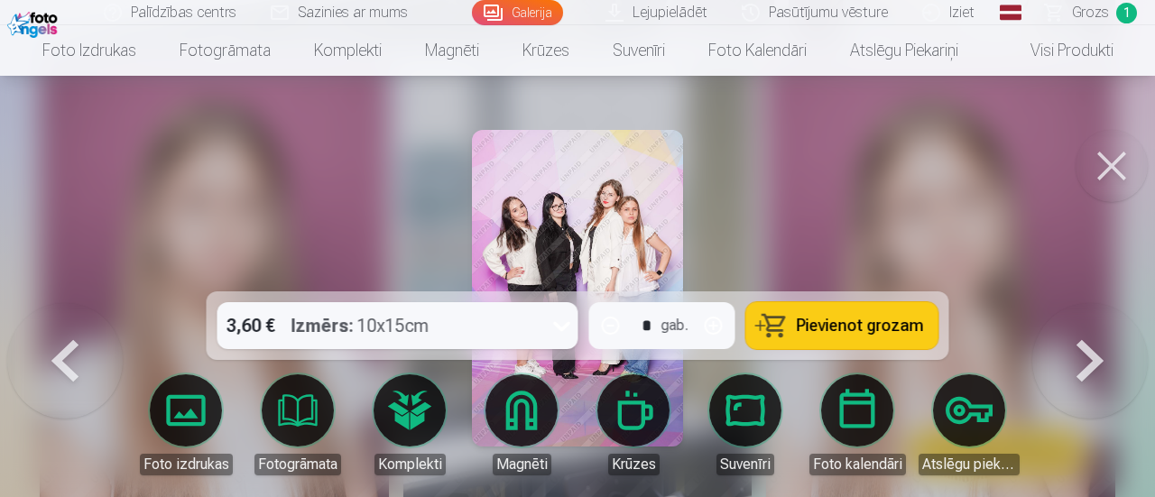
click at [1095, 303] on button at bounding box center [1091, 303] width 116 height 0
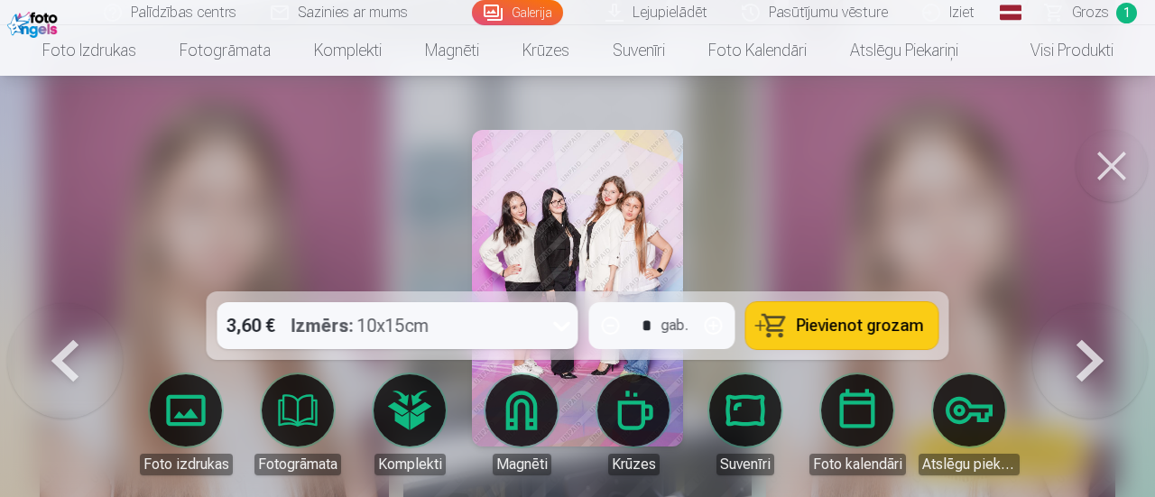
click at [1095, 303] on button at bounding box center [1091, 303] width 116 height 0
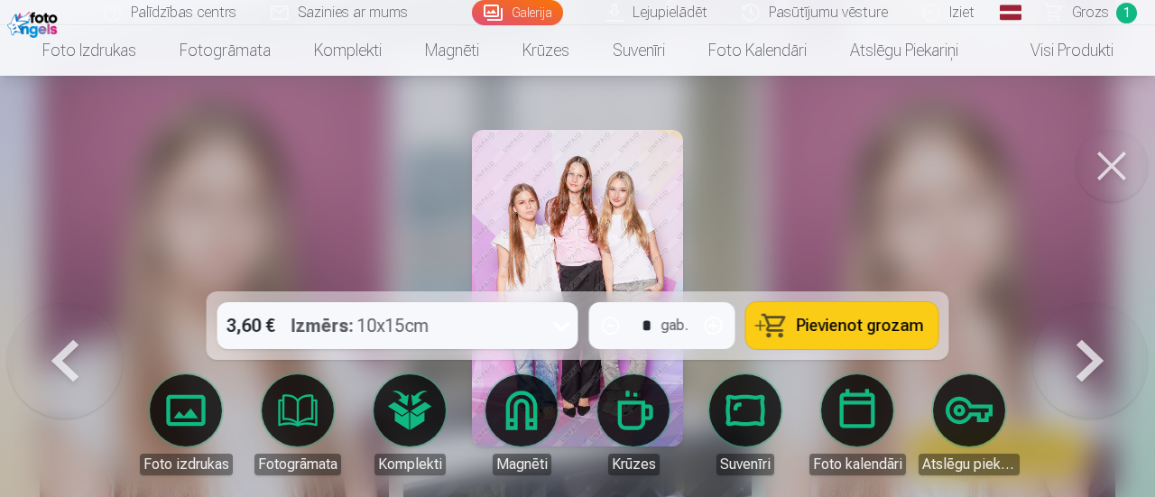
click at [1095, 303] on button at bounding box center [1091, 303] width 116 height 0
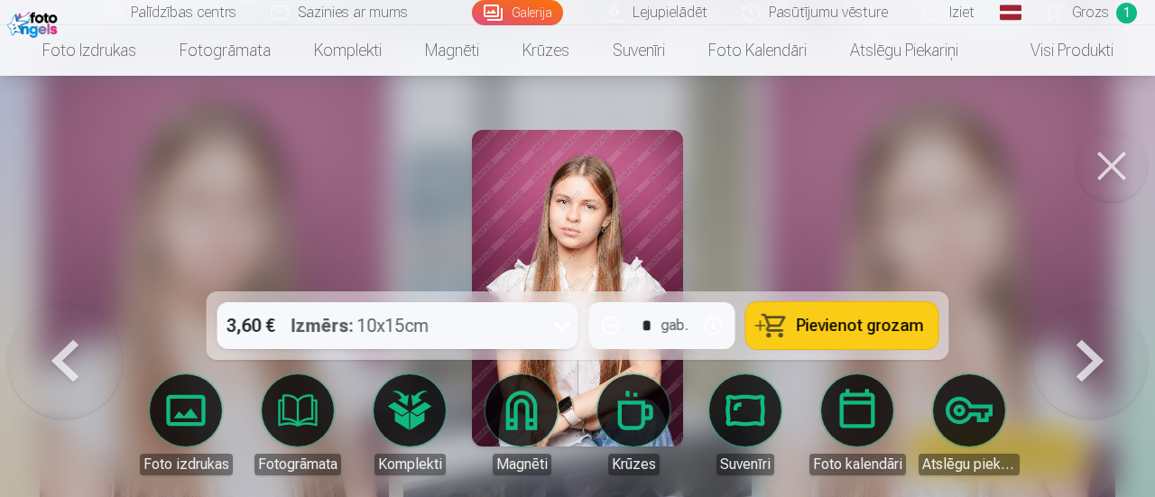
click at [1095, 303] on button at bounding box center [1091, 303] width 116 height 0
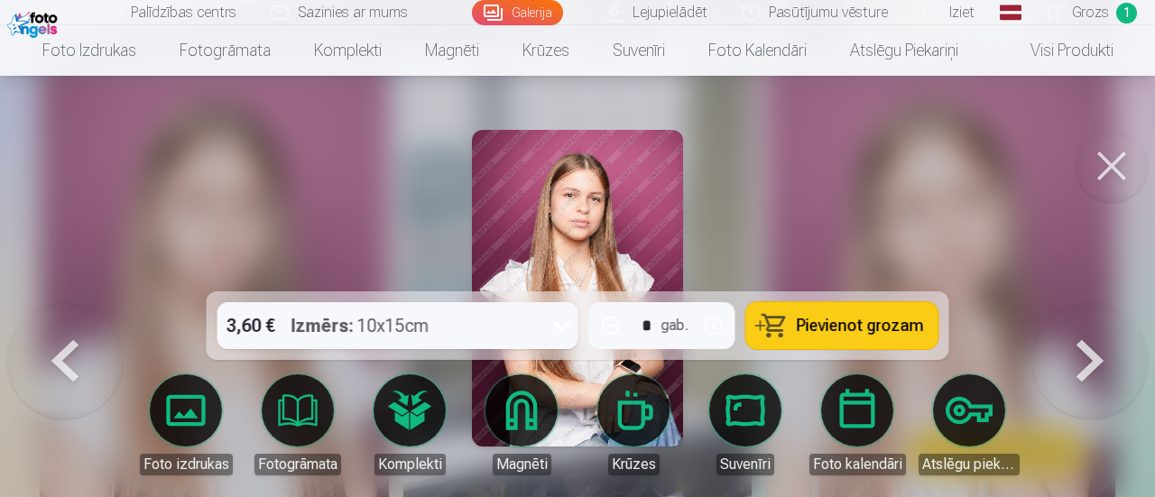
click at [1095, 303] on button at bounding box center [1091, 303] width 116 height 0
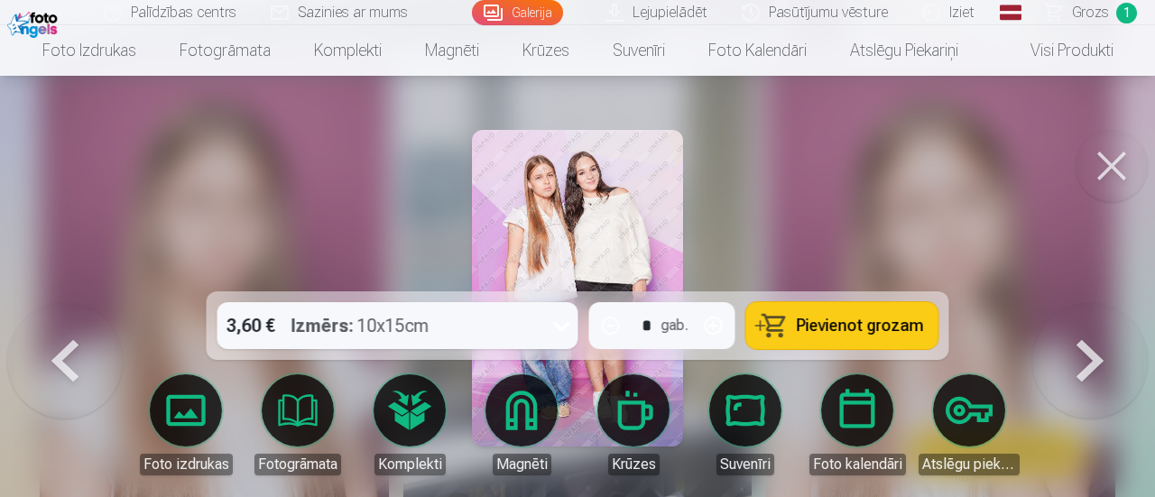
click at [1095, 303] on button at bounding box center [1091, 303] width 116 height 0
click at [1095, 375] on div at bounding box center [577, 248] width 1155 height 497
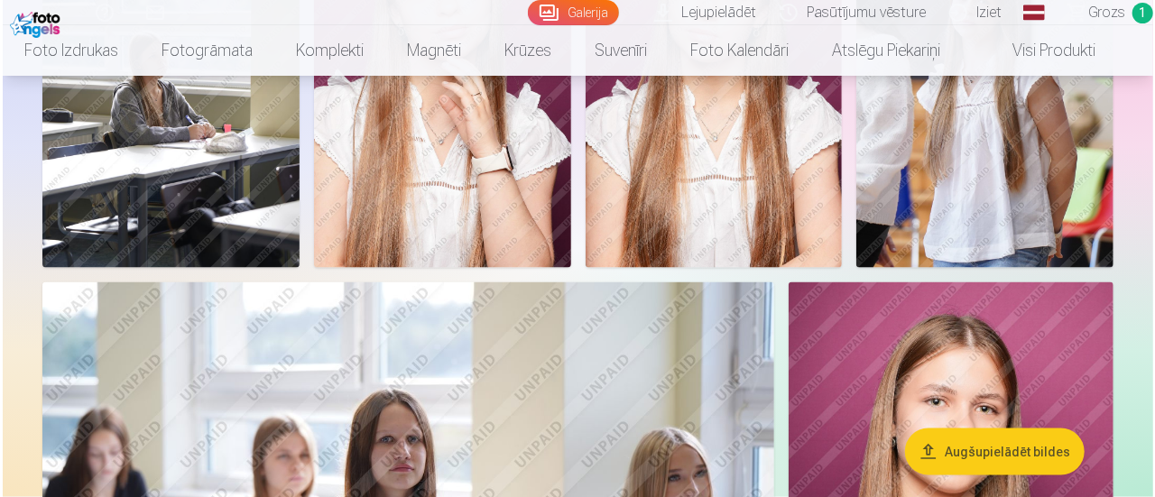
scroll to position [1203, 0]
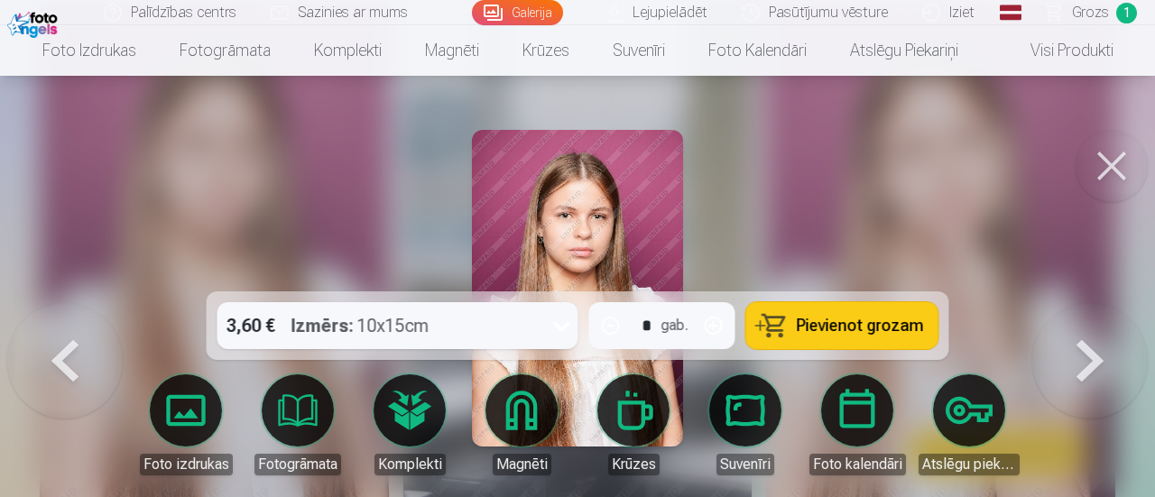
click at [1118, 158] on button at bounding box center [1112, 166] width 72 height 72
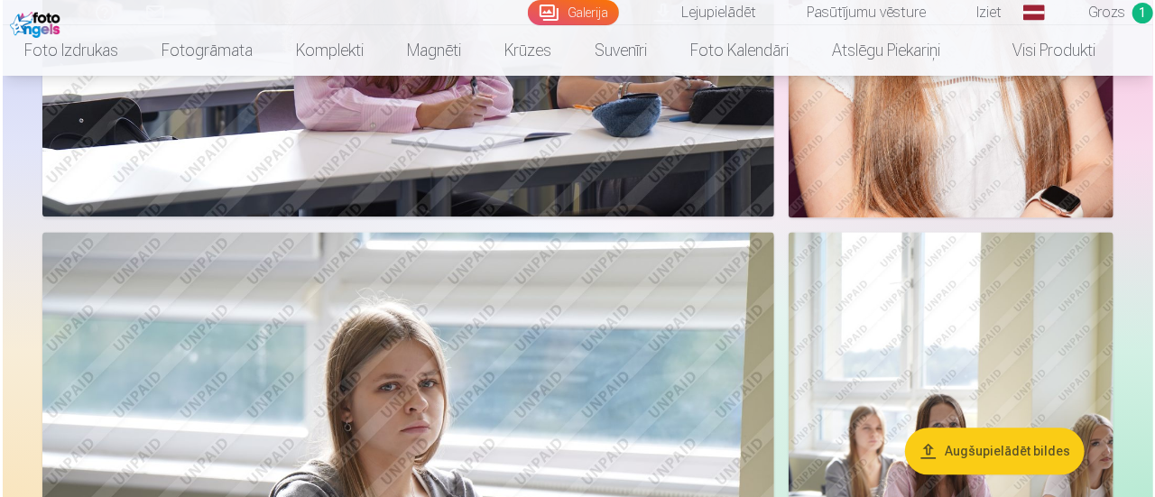
scroll to position [1741, 0]
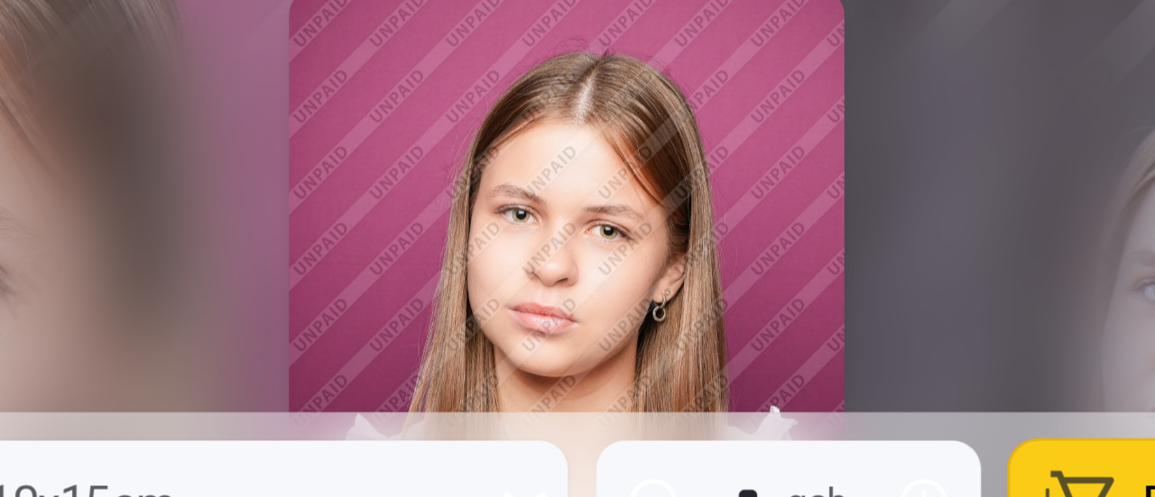
scroll to position [1741, 0]
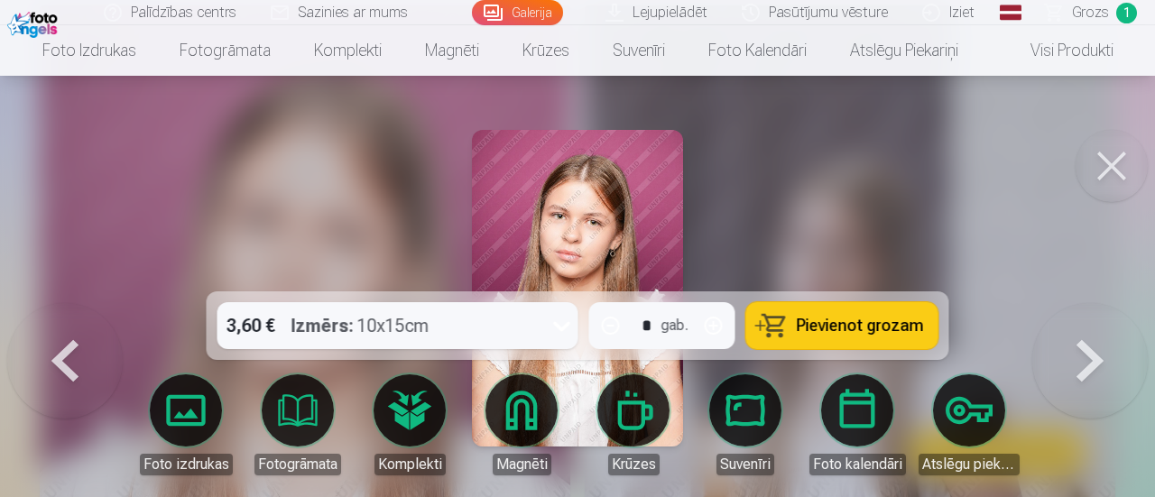
click at [1098, 159] on button at bounding box center [1112, 166] width 72 height 72
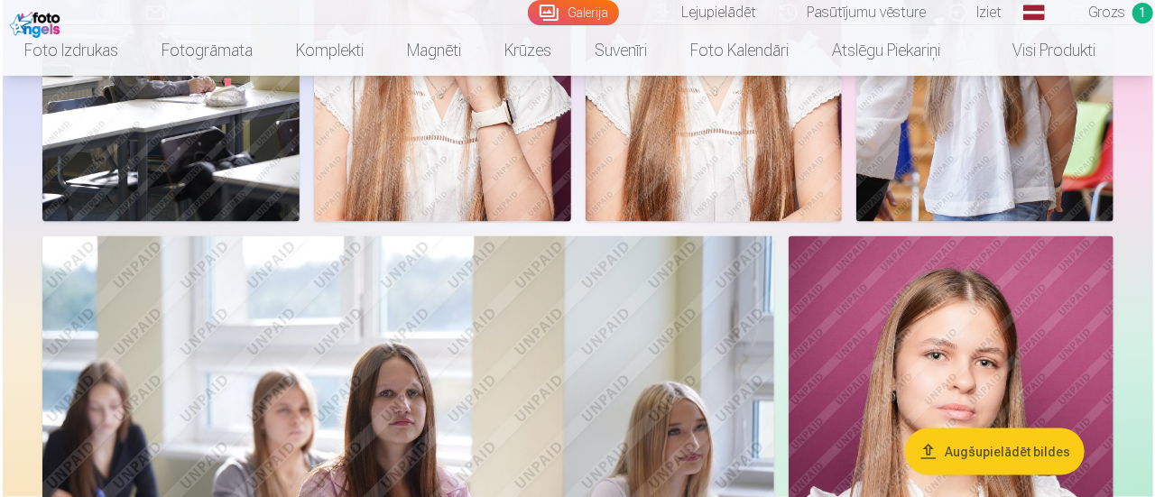
scroll to position [1254, 0]
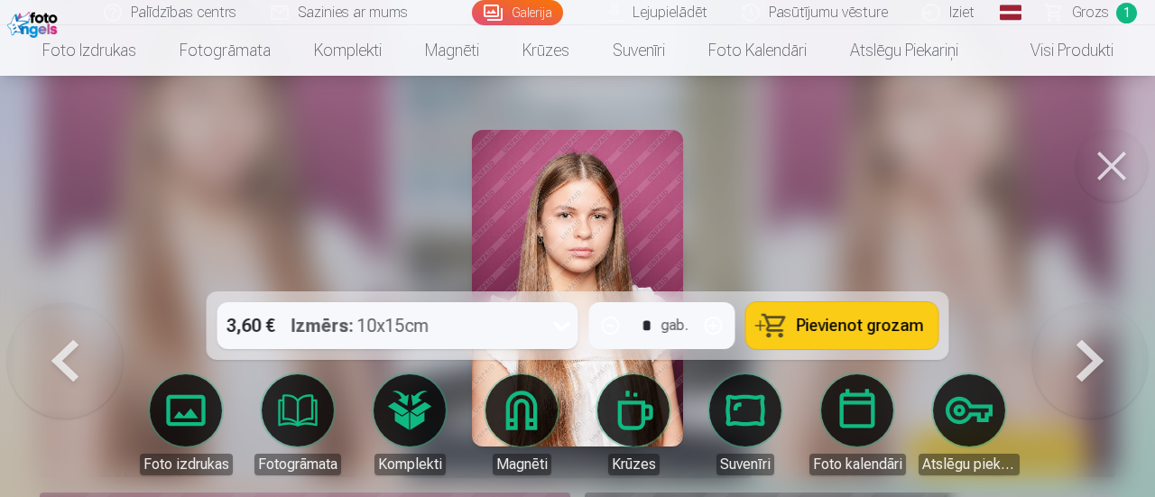
click at [826, 328] on span "Pievienot grozam" at bounding box center [860, 326] width 127 height 16
click at [1132, 156] on button at bounding box center [1112, 166] width 72 height 72
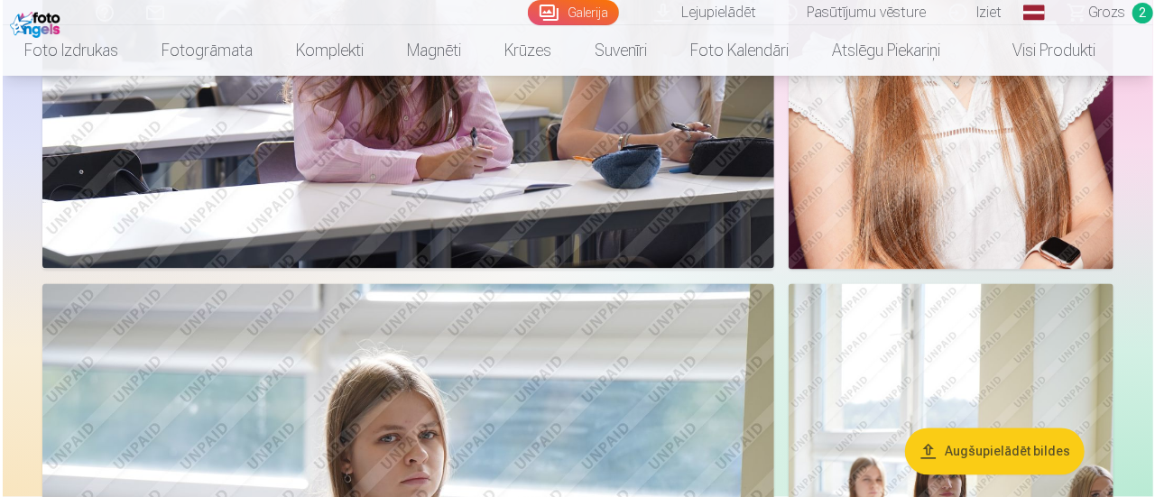
scroll to position [1731, 0]
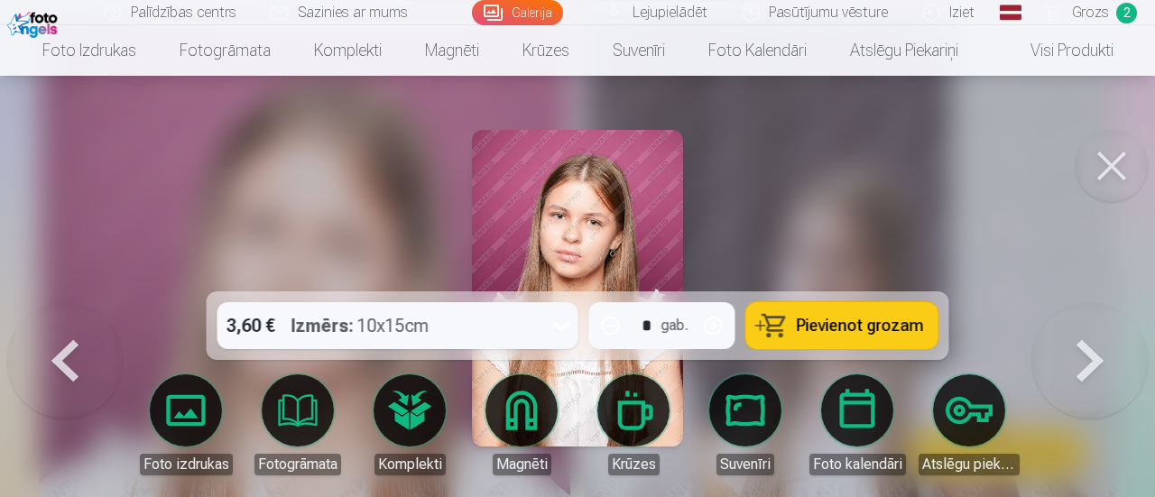
click at [876, 314] on button "Pievienot grozam" at bounding box center [843, 325] width 192 height 47
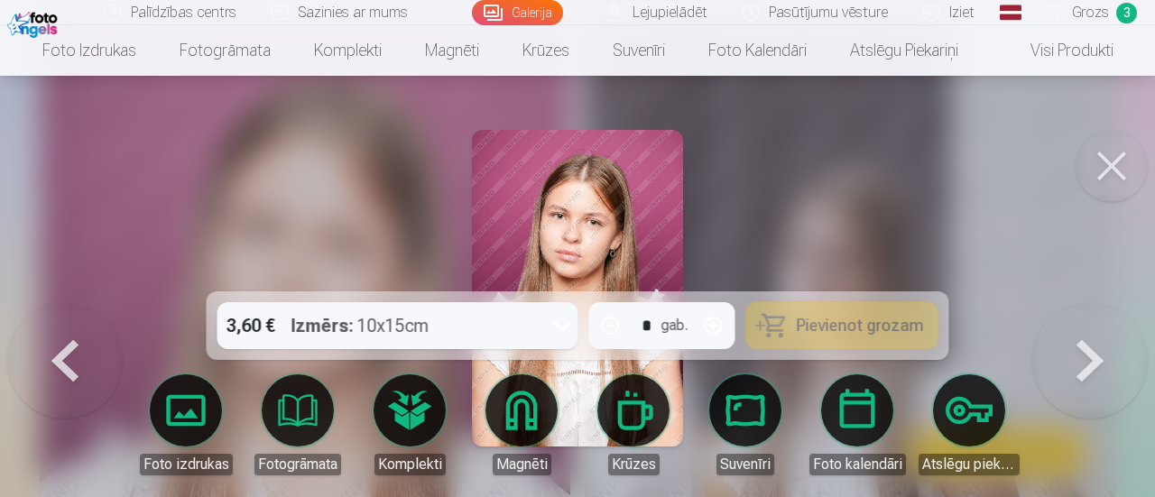
click at [1136, 160] on button at bounding box center [1112, 166] width 72 height 72
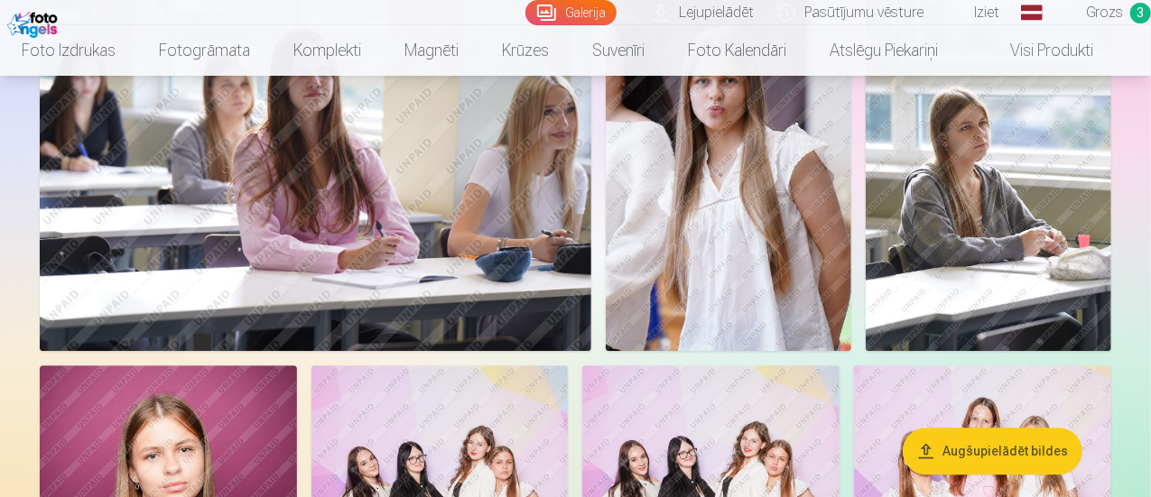
scroll to position [2508, 0]
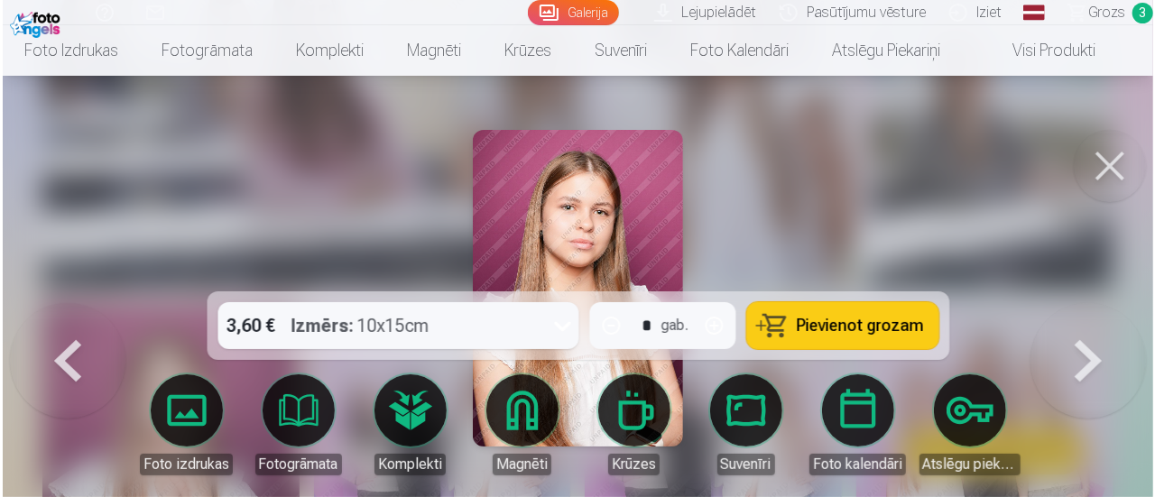
scroll to position [2577, 0]
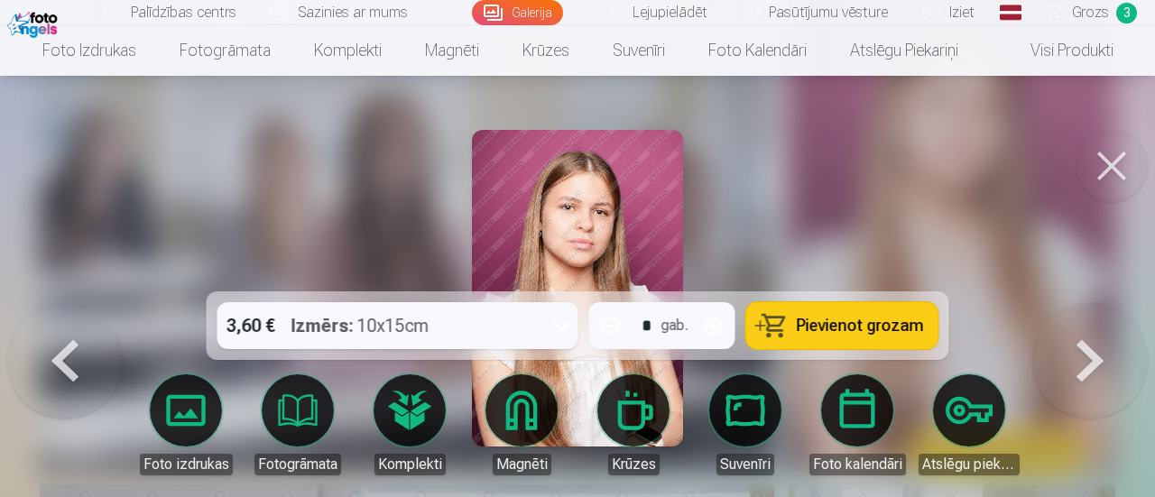
click at [807, 308] on button "Pievienot grozam" at bounding box center [843, 325] width 192 height 47
click at [1116, 156] on button at bounding box center [1112, 166] width 72 height 72
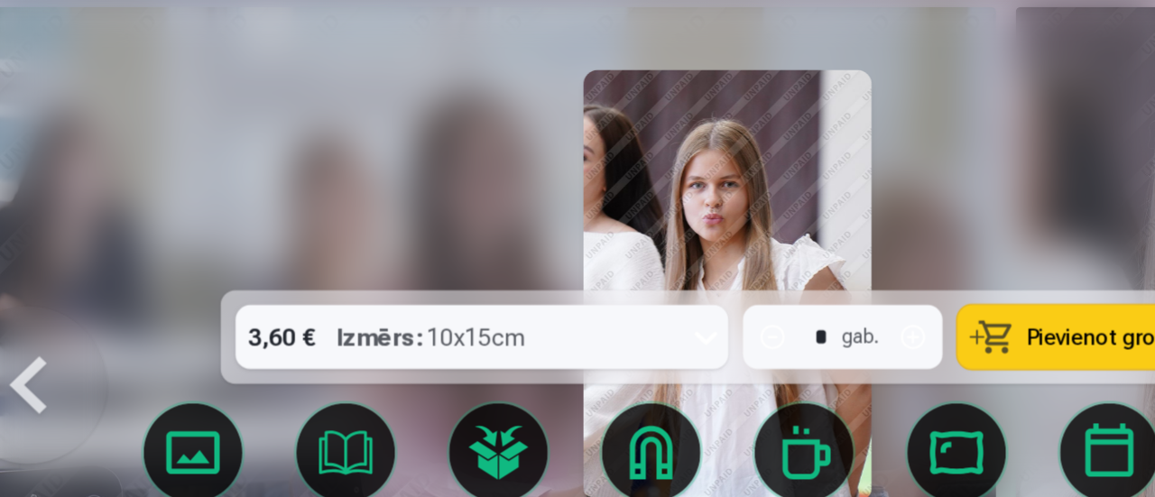
scroll to position [3483, 0]
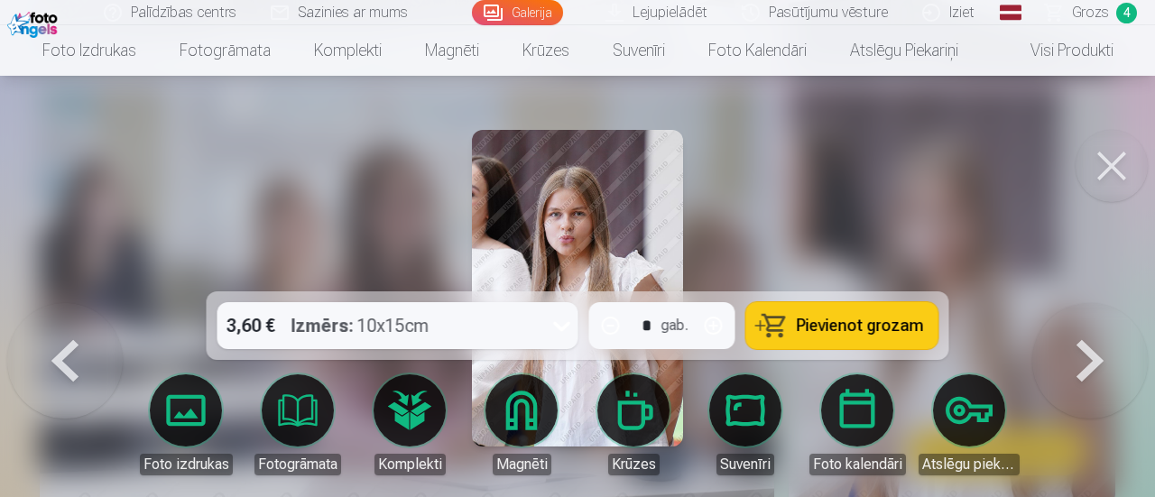
click at [1132, 163] on button at bounding box center [1112, 166] width 72 height 72
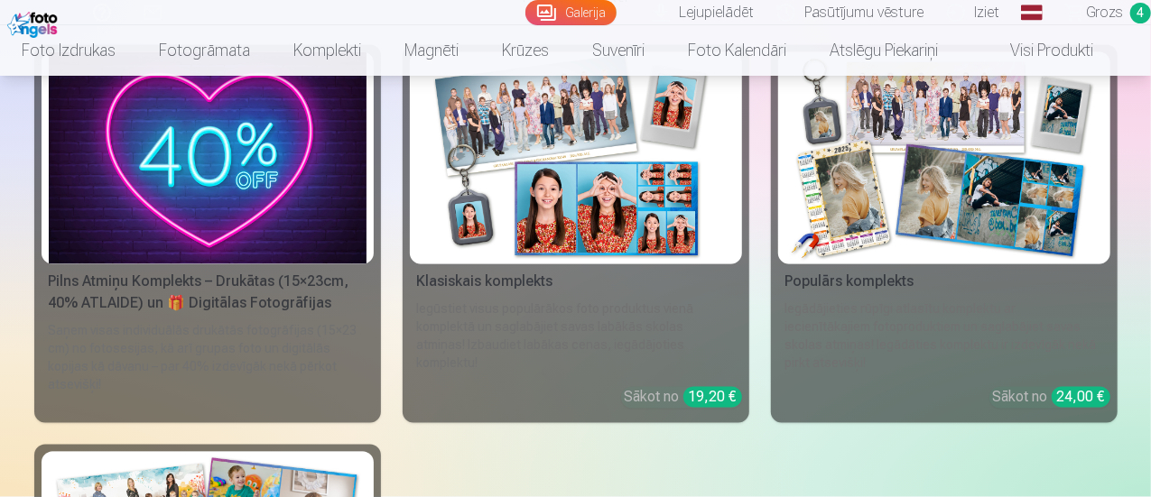
scroll to position [5035, 0]
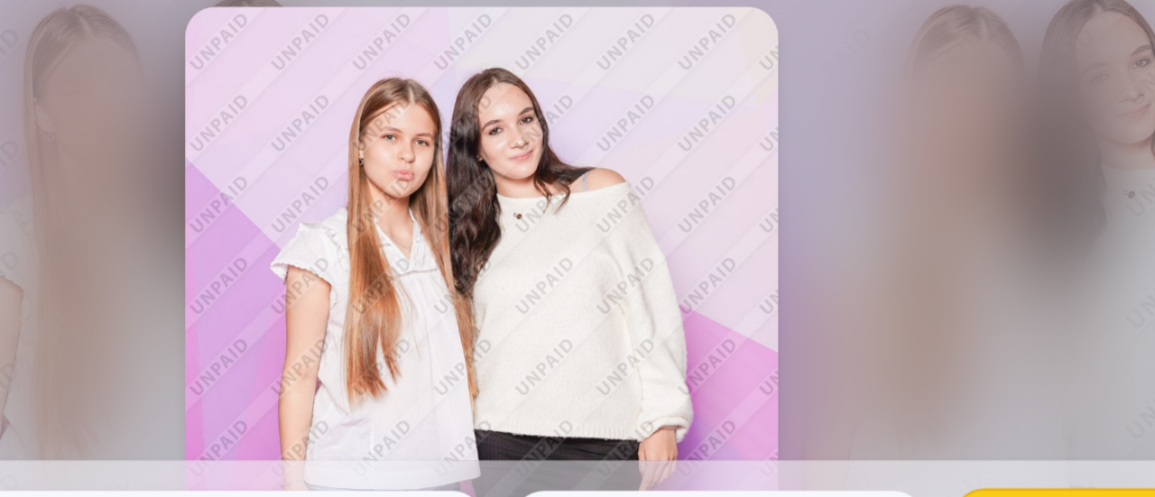
scroll to position [5053, 0]
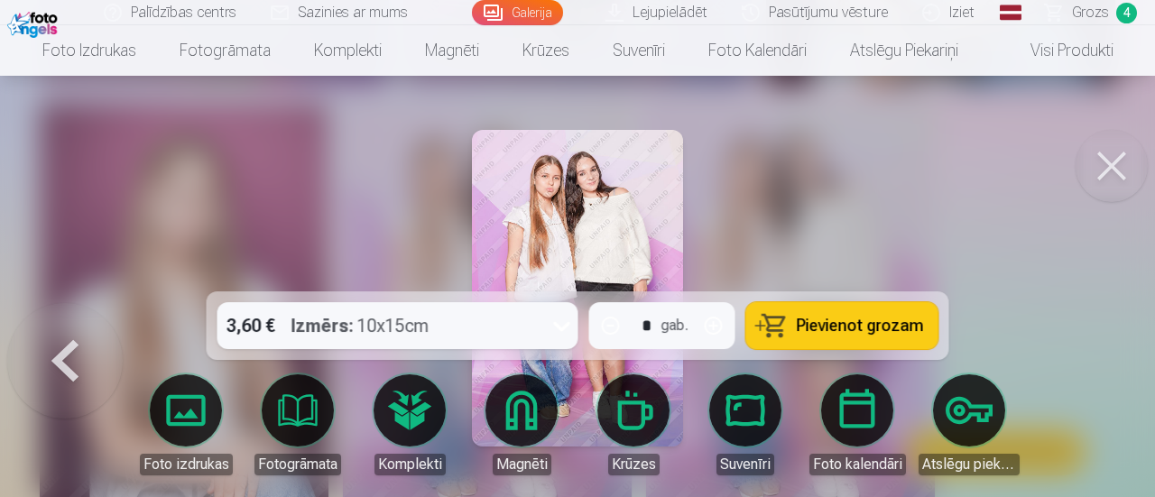
click at [559, 325] on icon at bounding box center [561, 327] width 17 height 10
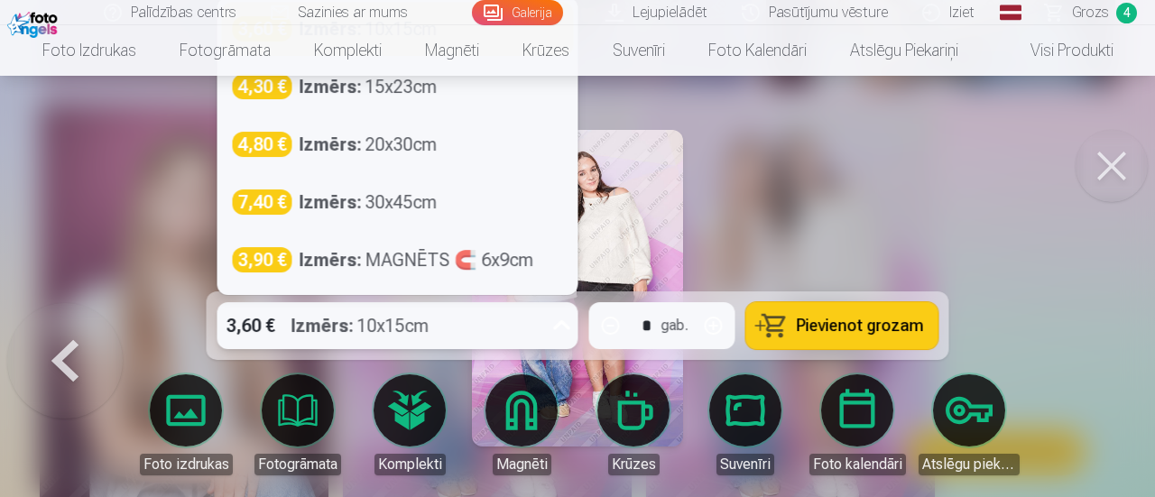
scroll to position [5043, 0]
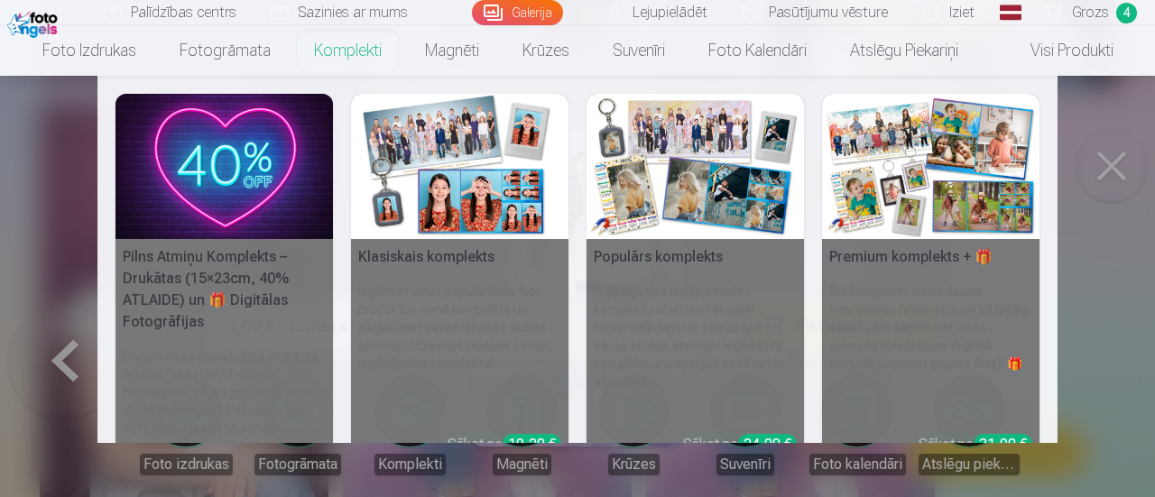
click at [1127, 323] on nav "Pilns Atmiņu Komplekts – Drukātas (15×23cm, 40% ATLAIDE) un 🎁 Digitālas Fotogrā…" at bounding box center [577, 259] width 1155 height 367
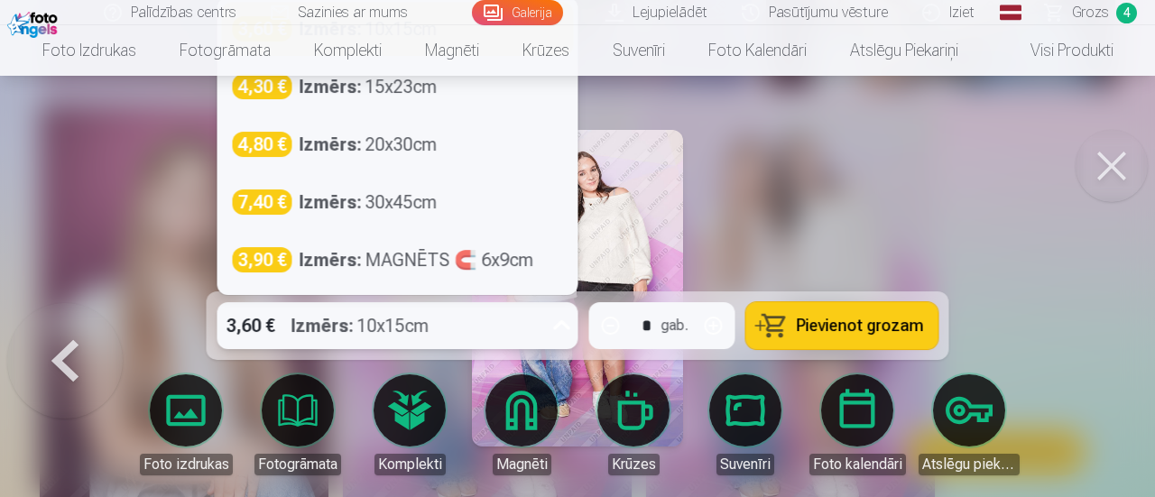
click at [552, 323] on icon at bounding box center [562, 325] width 29 height 29
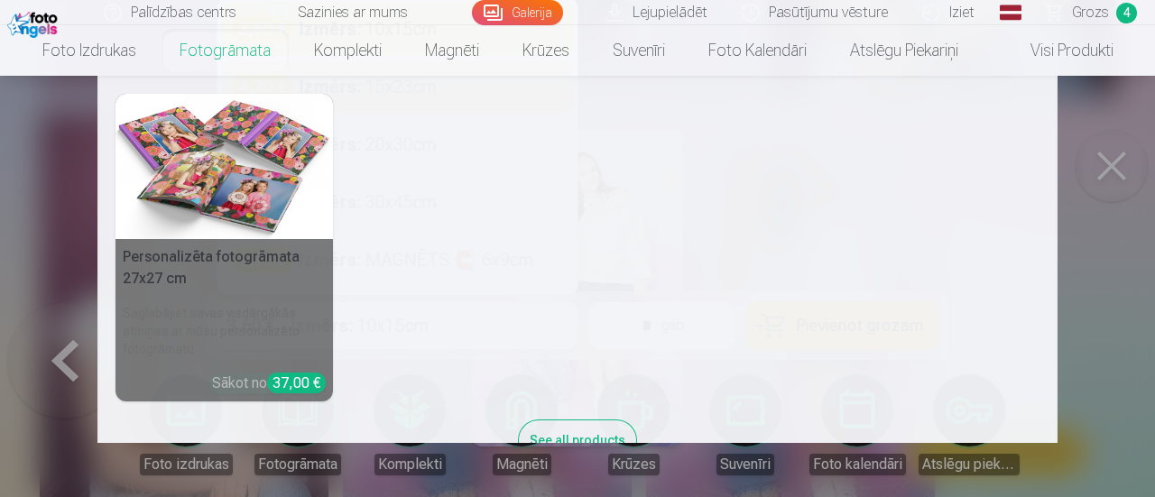
click at [1136, 302] on nav "Personalizēta fotogrāmata 27x27 cm Saglabājiet savas visdārgākās atmiņas ar mūs…" at bounding box center [577, 259] width 1155 height 367
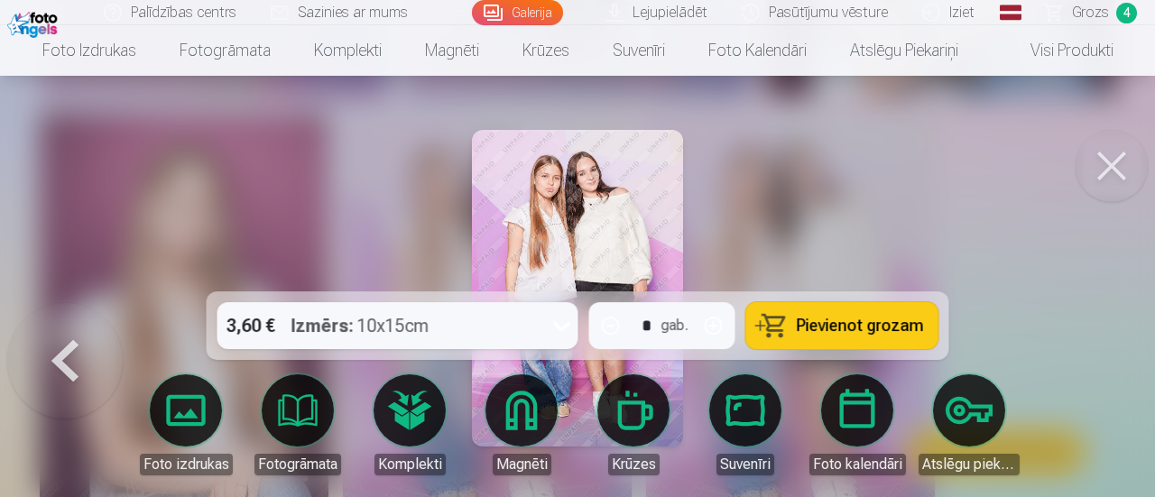
drag, startPoint x: 1155, startPoint y: 278, endPoint x: 1151, endPoint y: 247, distance: 30.9
click at [1150, 239] on div at bounding box center [577, 248] width 1155 height 497
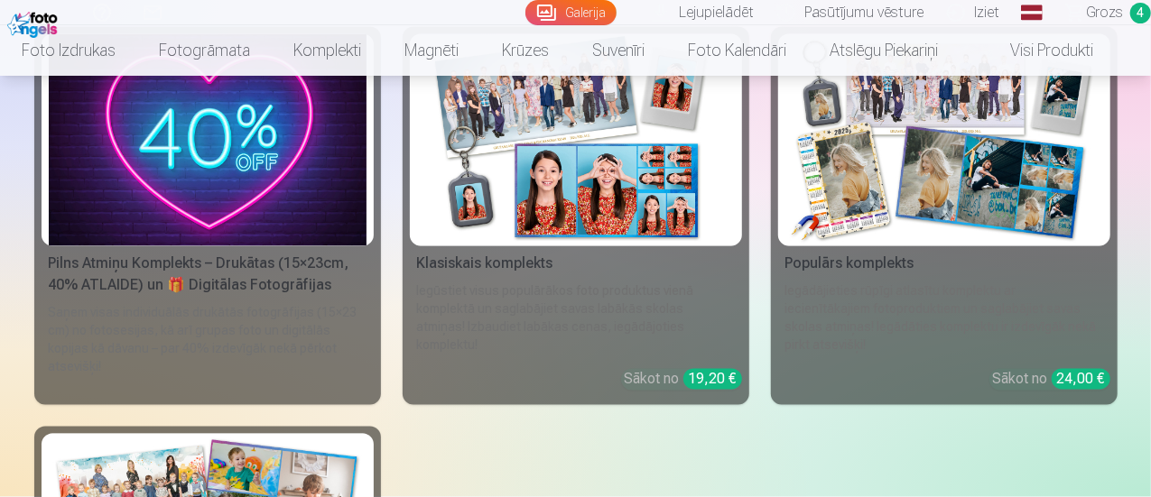
scroll to position [5078, 0]
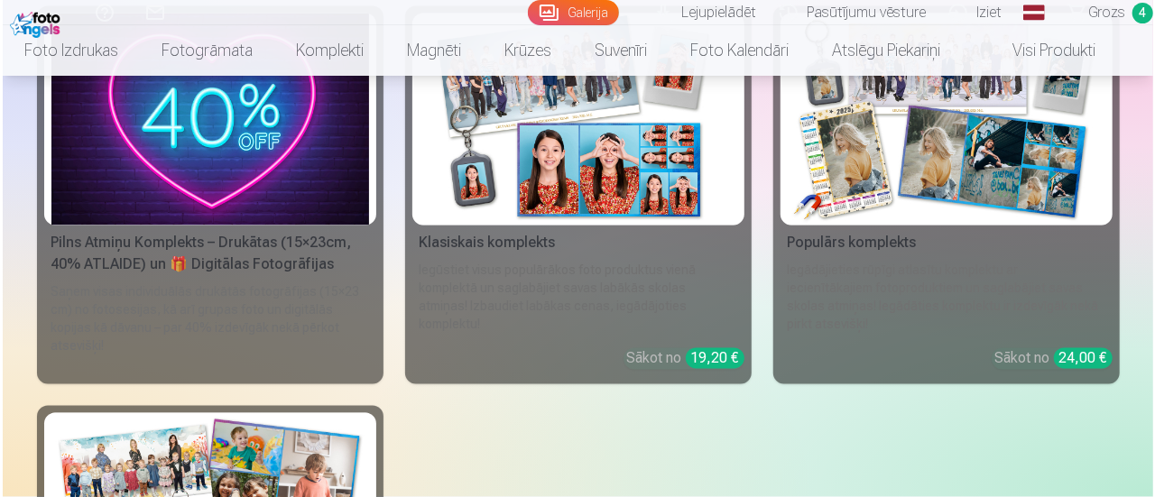
scroll to position [5095, 0]
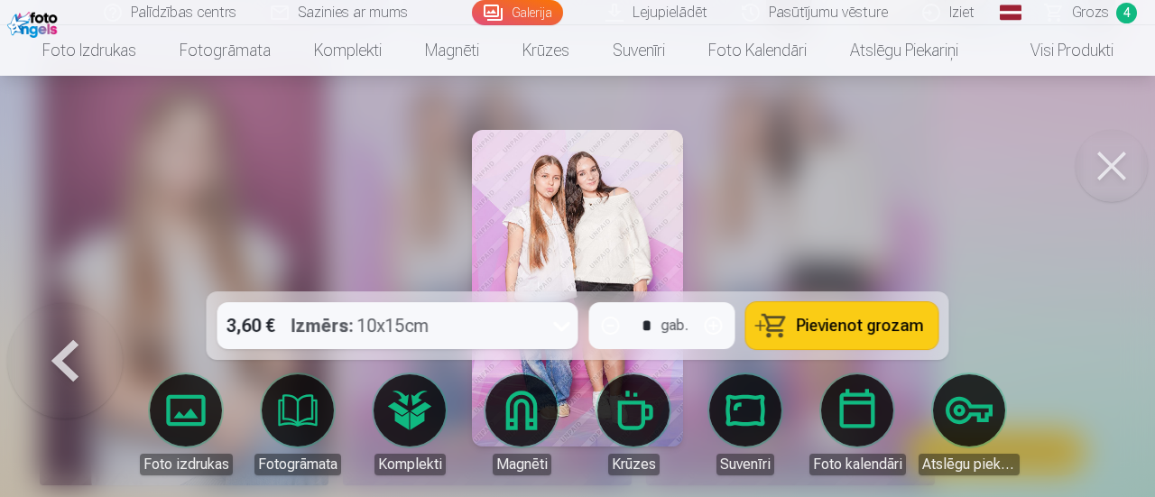
click at [559, 327] on icon at bounding box center [561, 327] width 17 height 10
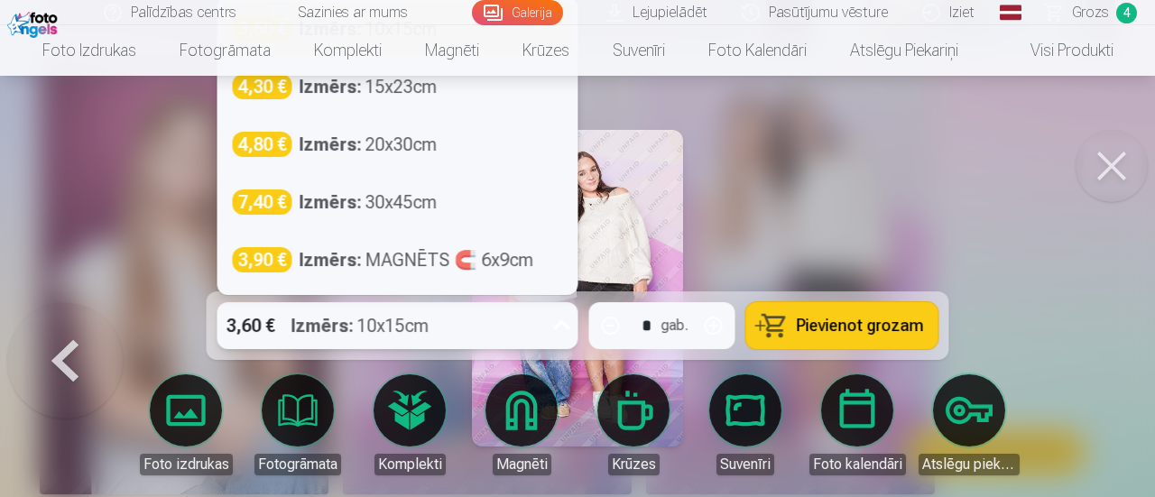
scroll to position [5086, 0]
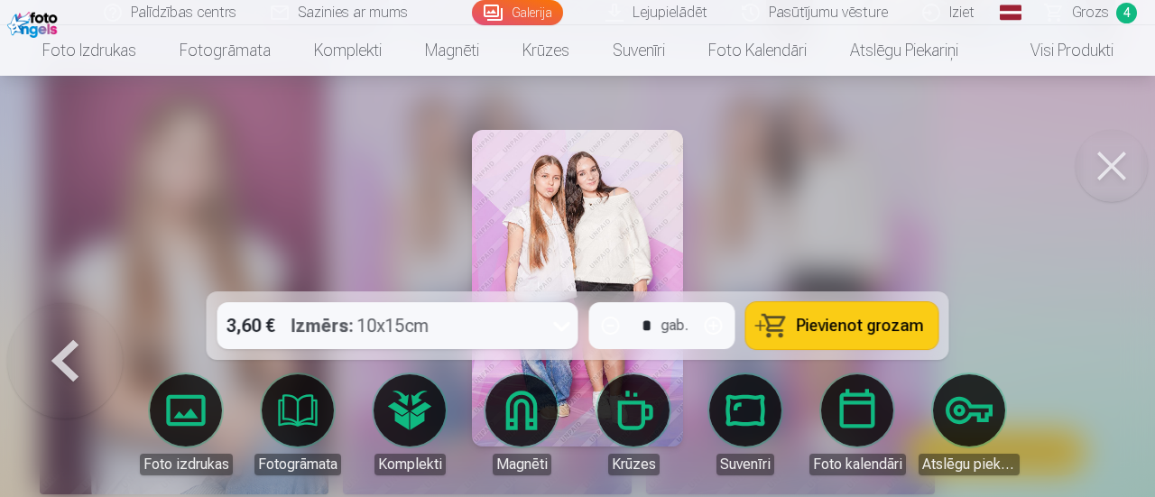
click at [914, 237] on div at bounding box center [577, 248] width 1155 height 497
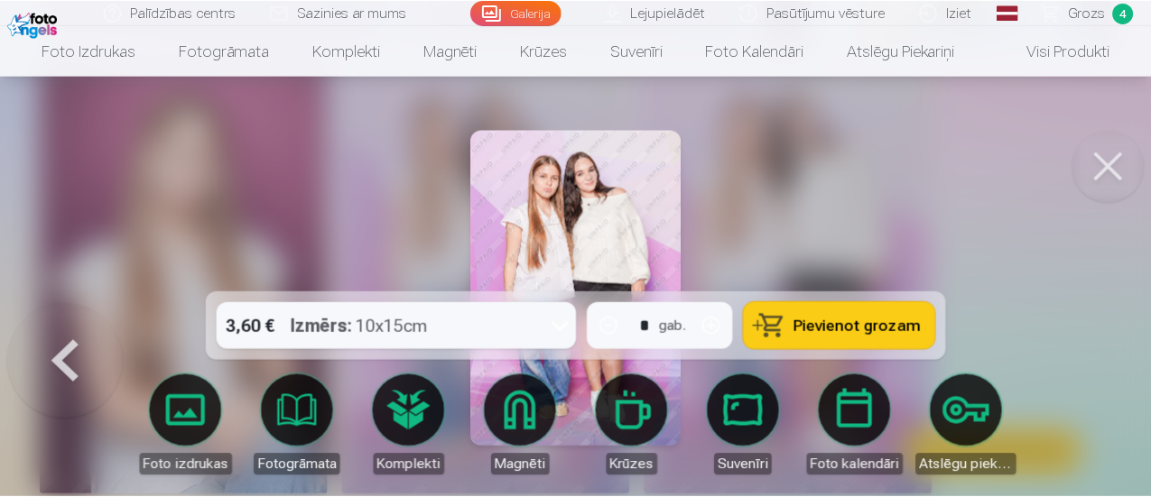
scroll to position [5069, 0]
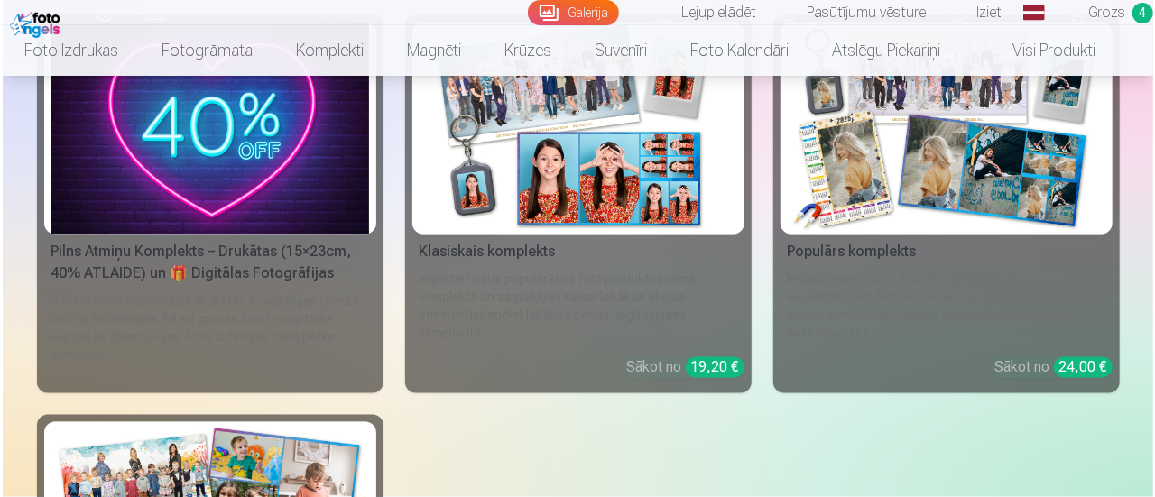
scroll to position [5086, 0]
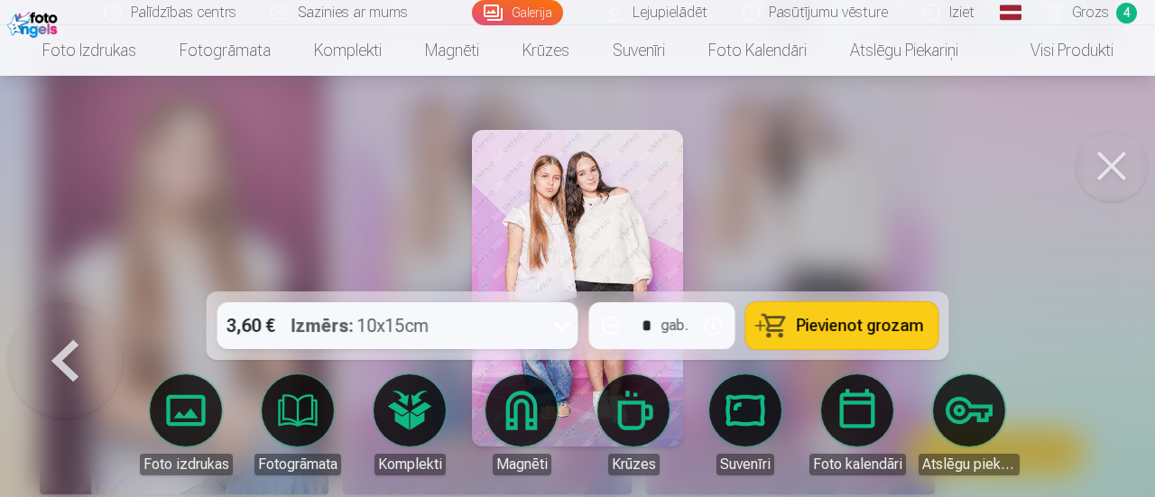
click at [857, 318] on span "Pievienot grozam" at bounding box center [860, 326] width 127 height 16
click at [1137, 171] on button at bounding box center [1112, 166] width 72 height 72
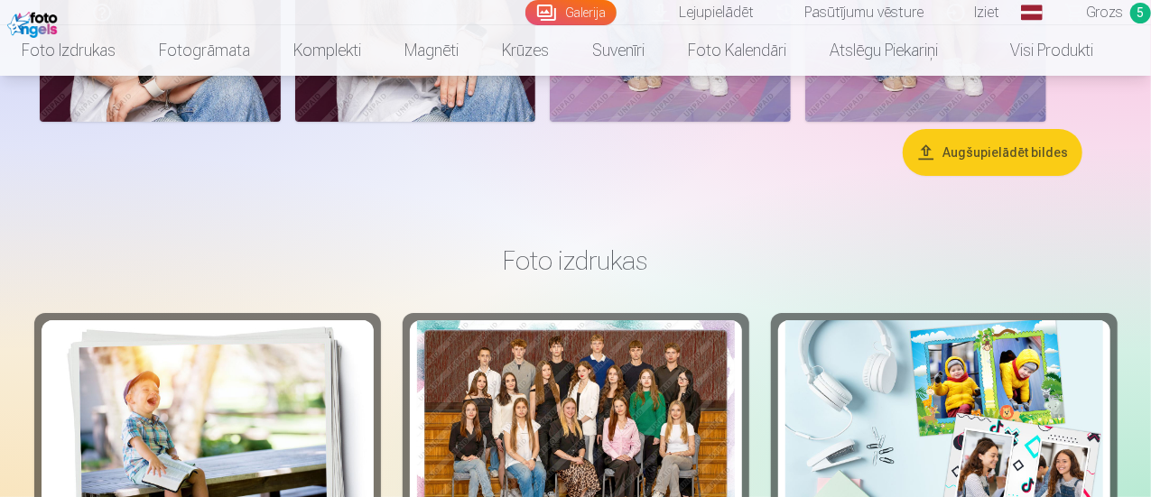
scroll to position [3444, 0]
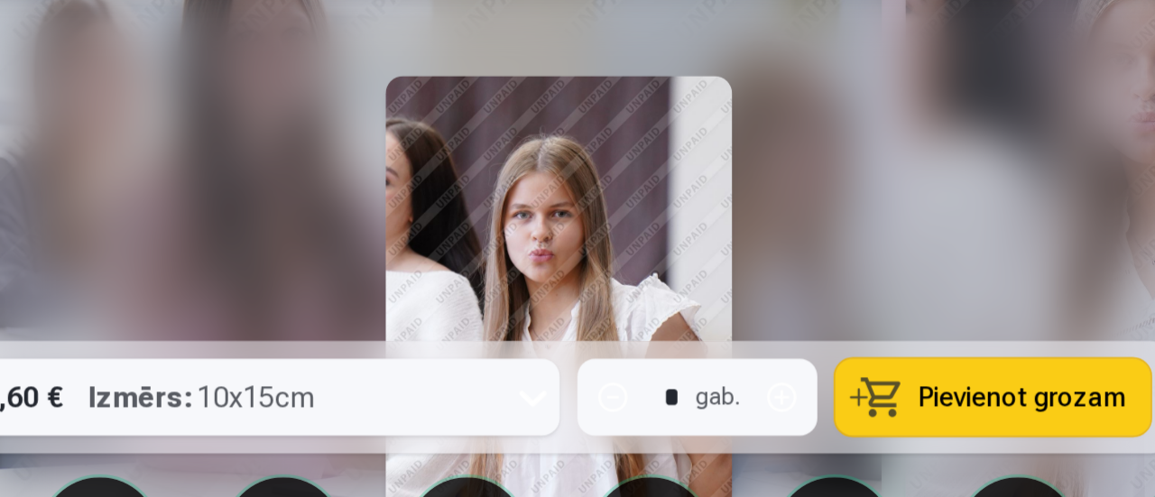
scroll to position [3577, 0]
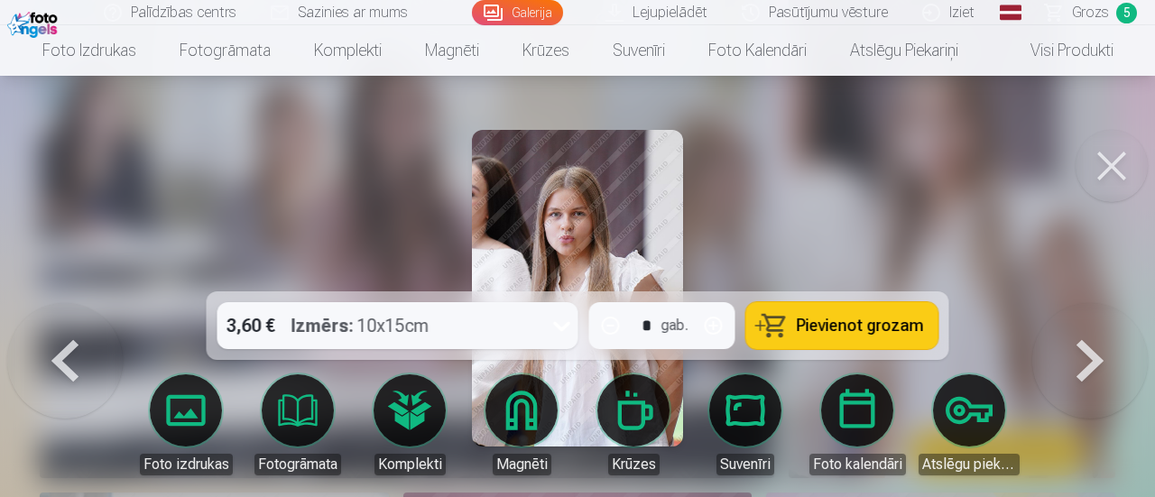
click at [1101, 174] on button at bounding box center [1112, 166] width 72 height 72
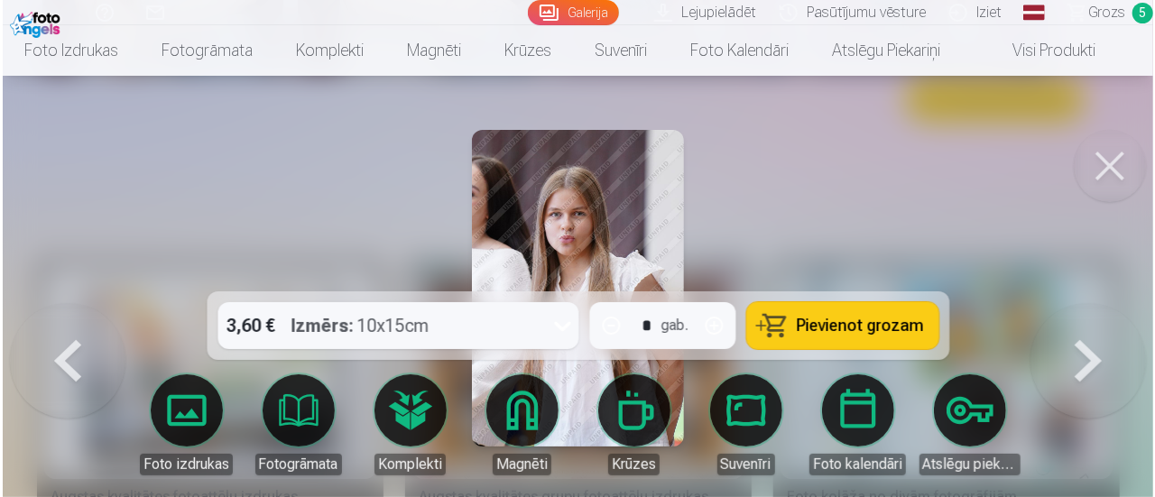
scroll to position [3577, 0]
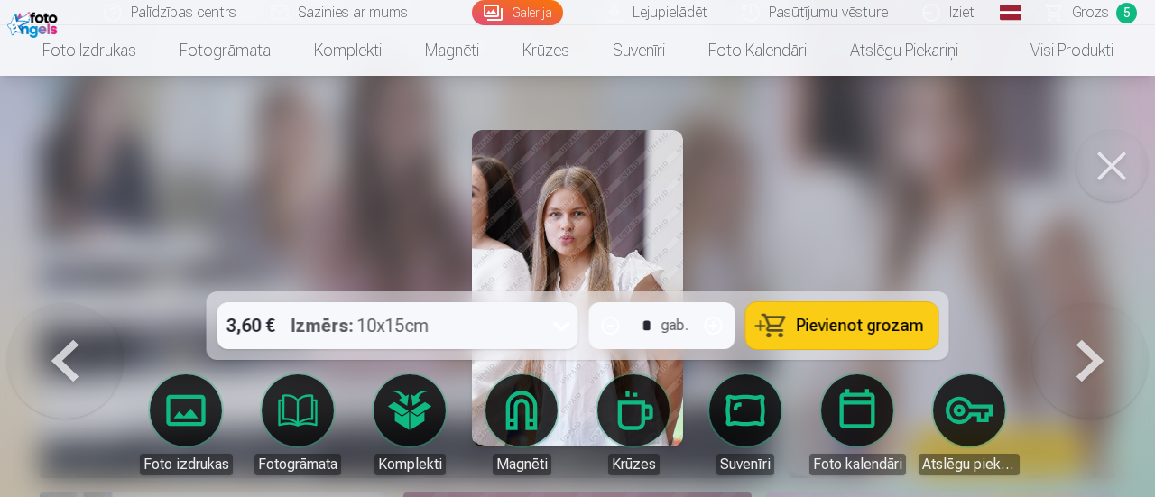
click at [895, 310] on button "Pievienot grozam" at bounding box center [843, 325] width 192 height 47
click at [1130, 155] on button at bounding box center [1112, 166] width 72 height 72
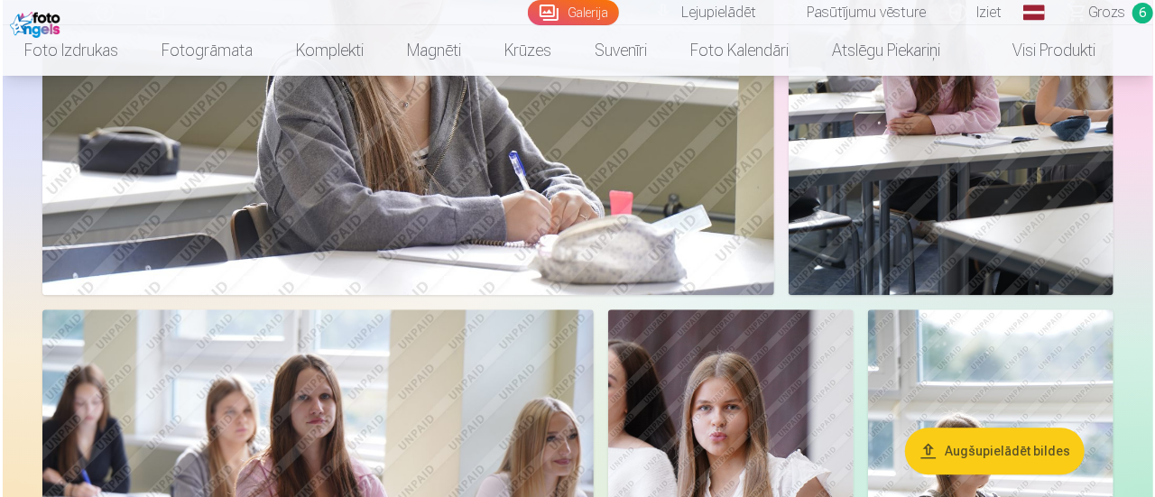
scroll to position [2180, 0]
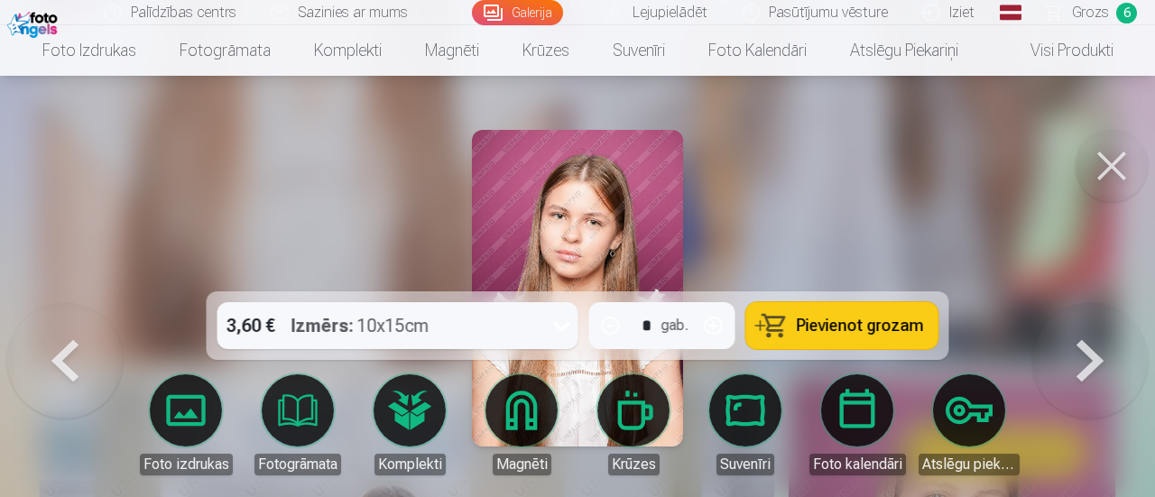
click at [820, 329] on span "Pievienot grozam" at bounding box center [860, 326] width 127 height 16
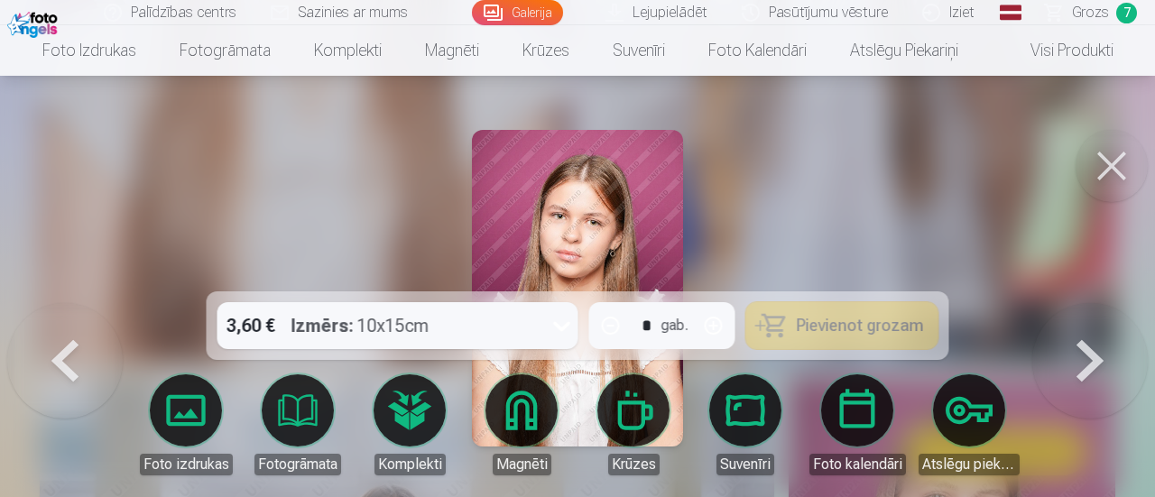
click at [1109, 166] on button at bounding box center [1112, 166] width 72 height 72
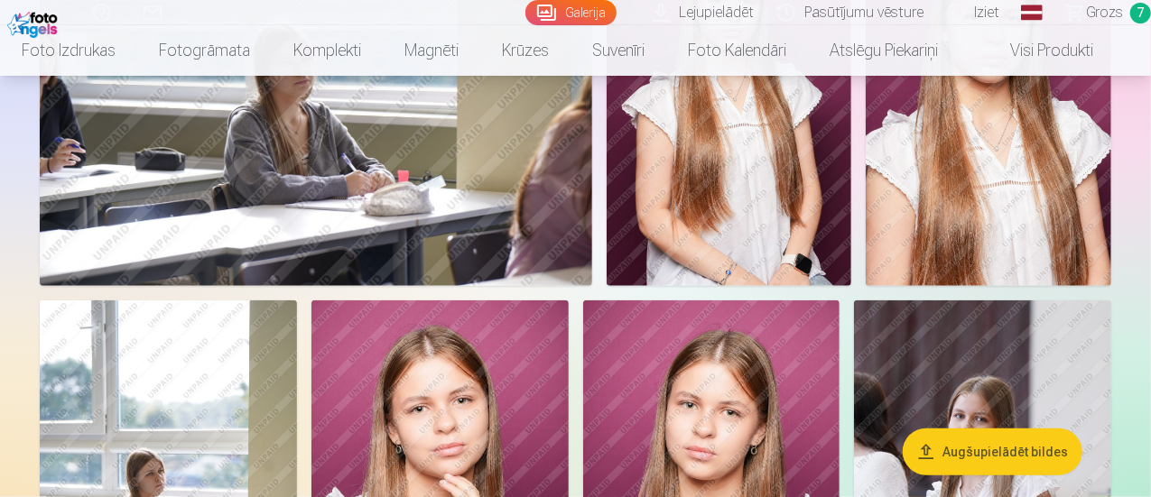
scroll to position [670, 0]
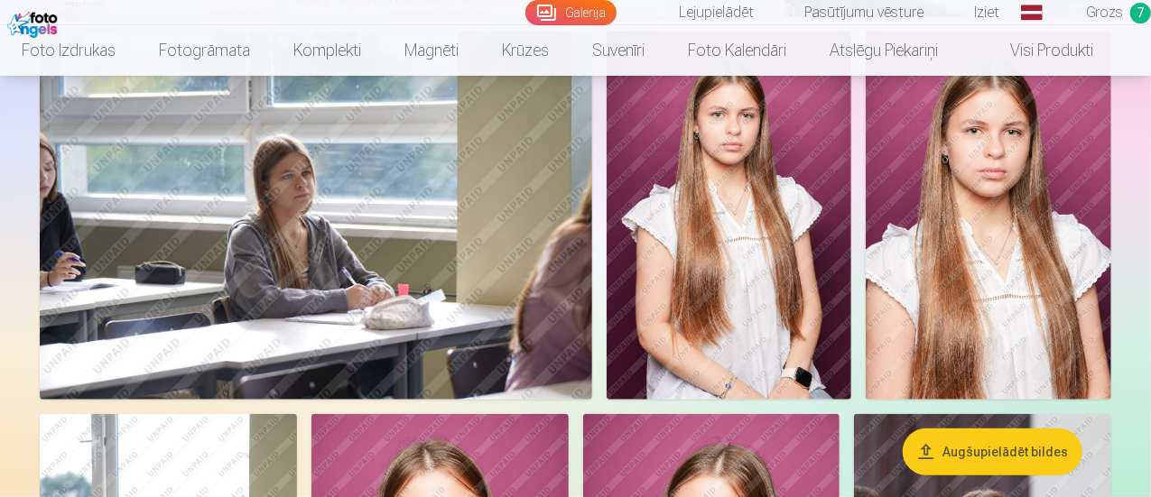
click at [1100, 8] on span "Grozs" at bounding box center [1104, 13] width 37 height 22
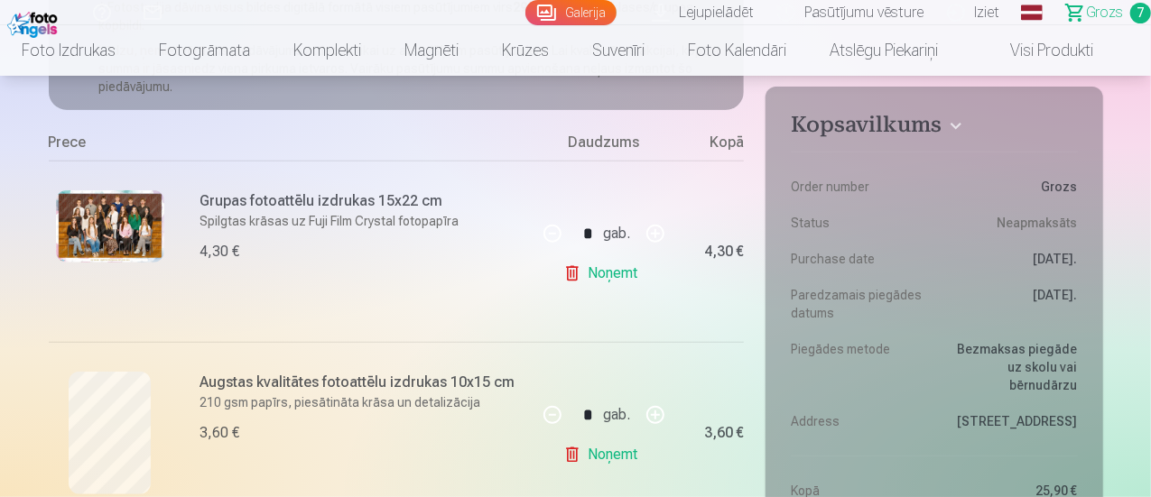
scroll to position [301, 0]
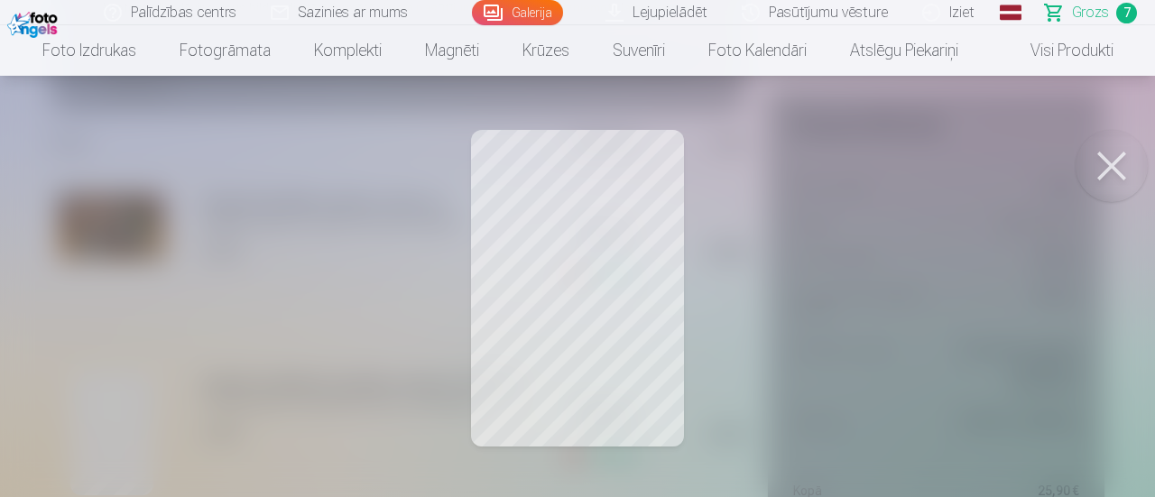
click at [1109, 158] on button at bounding box center [1112, 166] width 72 height 72
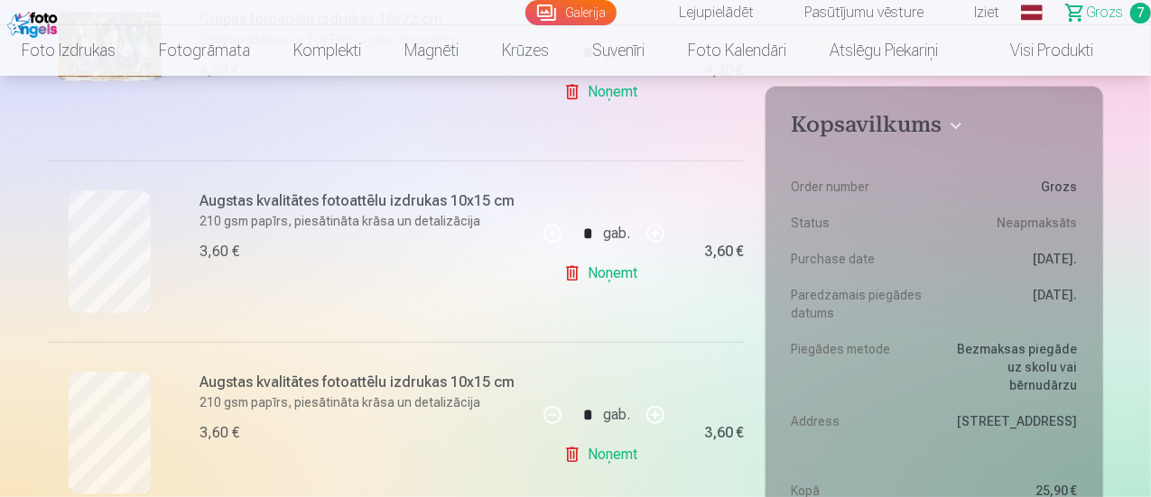
scroll to position [542, 0]
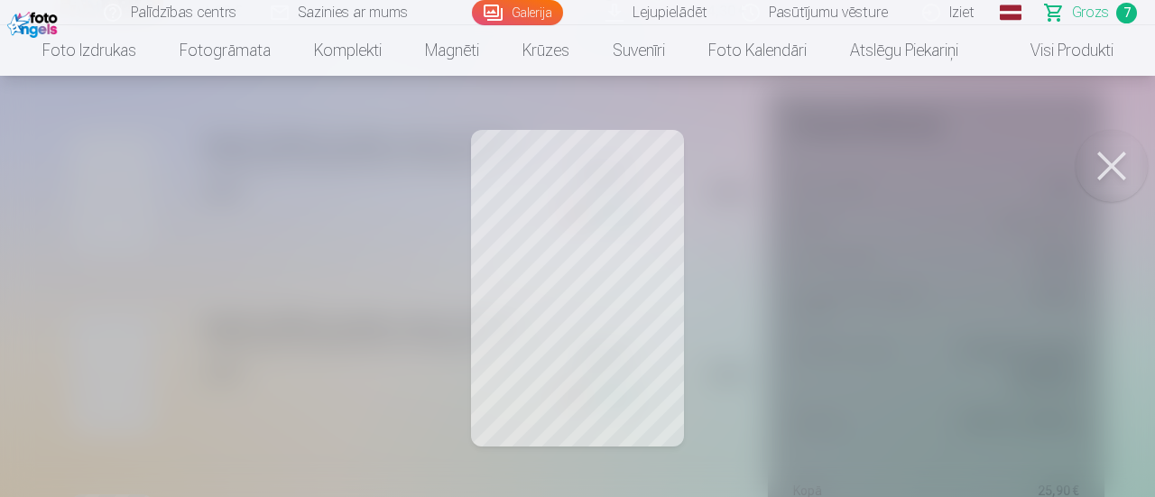
click at [1132, 154] on button at bounding box center [1112, 166] width 72 height 72
click at [1117, 175] on button at bounding box center [1112, 166] width 72 height 72
click at [1138, 146] on button at bounding box center [1112, 166] width 72 height 72
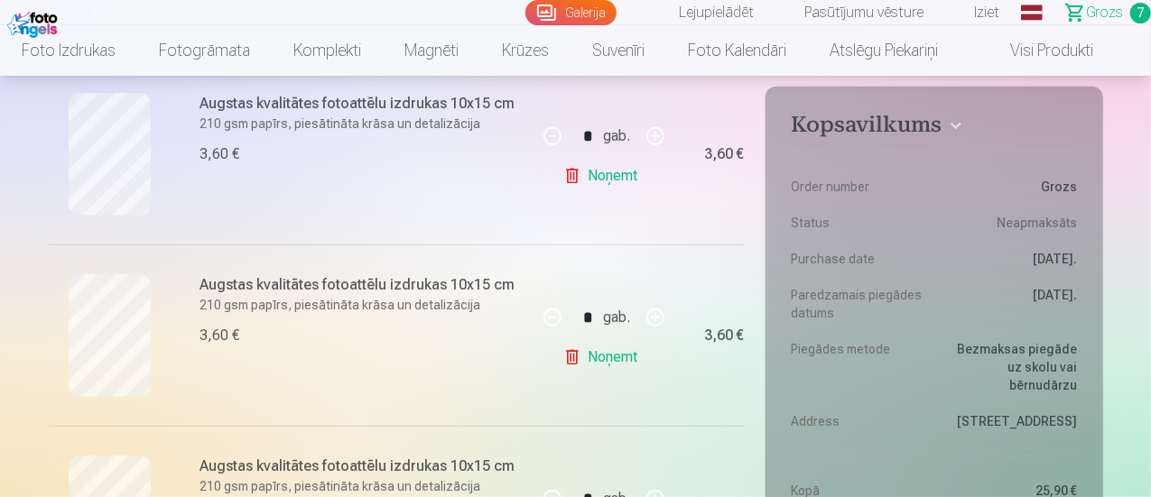
scroll to position [601, 0]
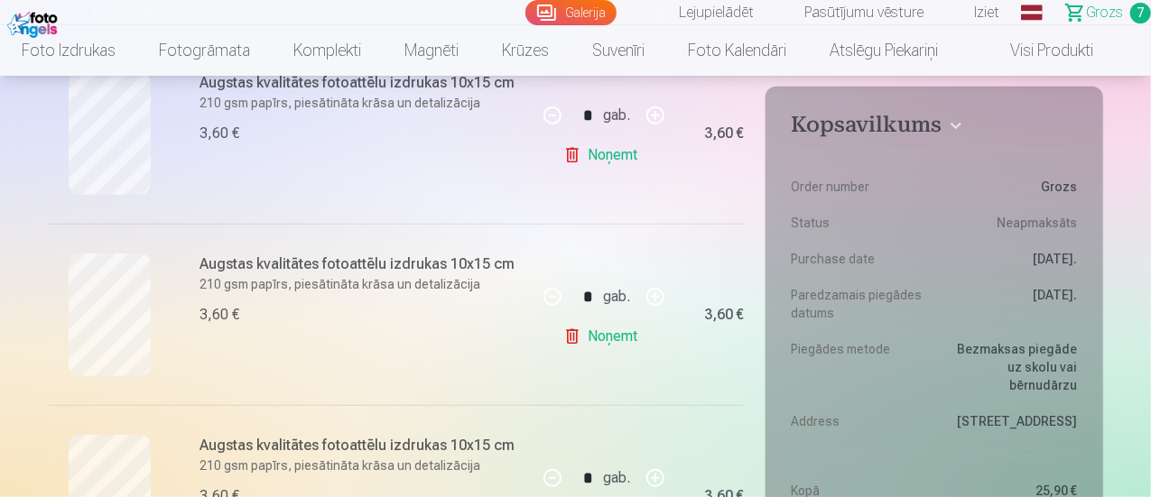
click at [563, 339] on link "Noņemt" at bounding box center [604, 337] width 82 height 36
click at [564, 153] on link "Noņemt" at bounding box center [604, 155] width 82 height 36
click at [572, 148] on link "Noņemt" at bounding box center [604, 155] width 82 height 36
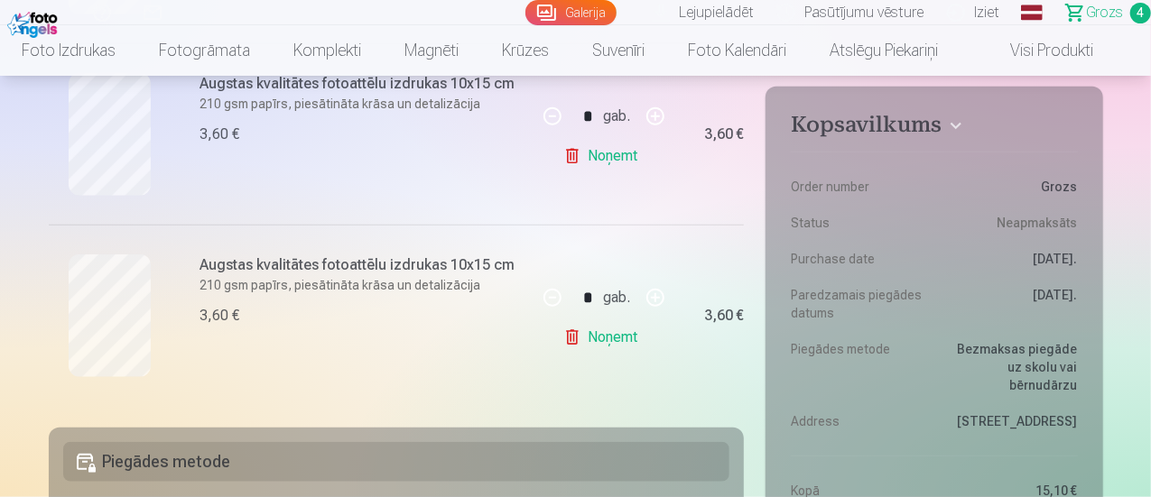
scroll to position [782, 0]
click at [576, 326] on link "Noņemt" at bounding box center [604, 338] width 82 height 36
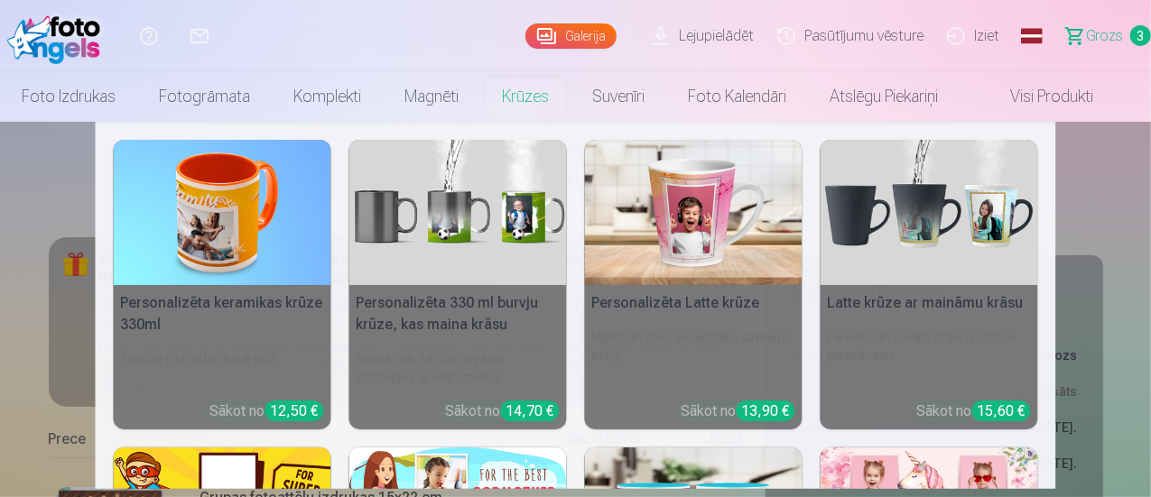
scroll to position [0, 0]
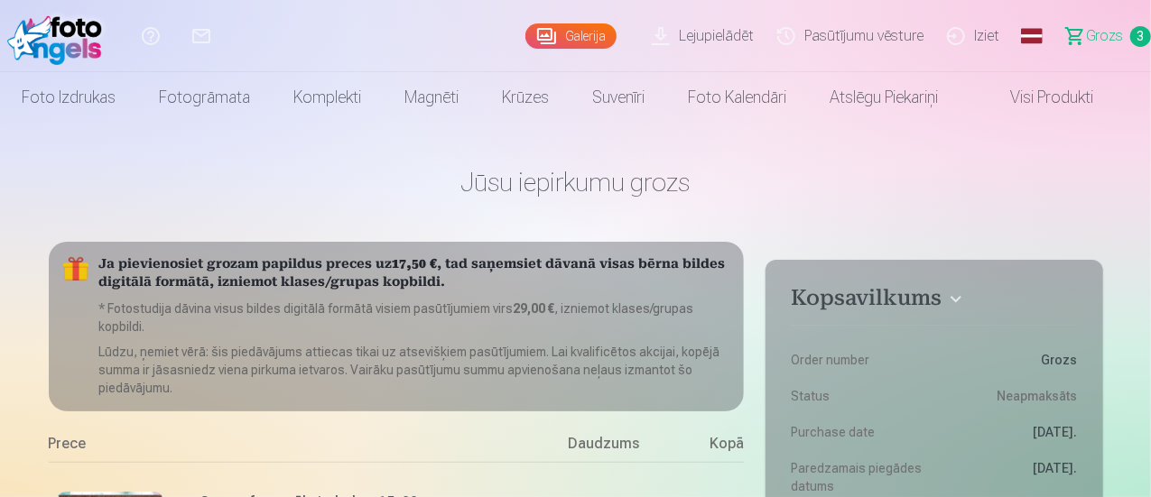
click at [528, 33] on link "Galerija" at bounding box center [570, 35] width 91 height 25
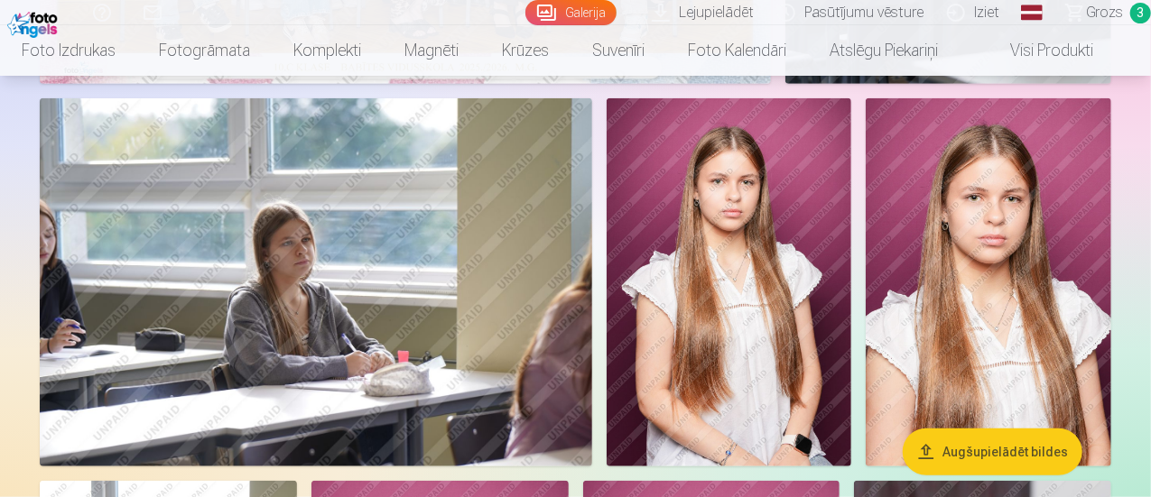
scroll to position [601, 0]
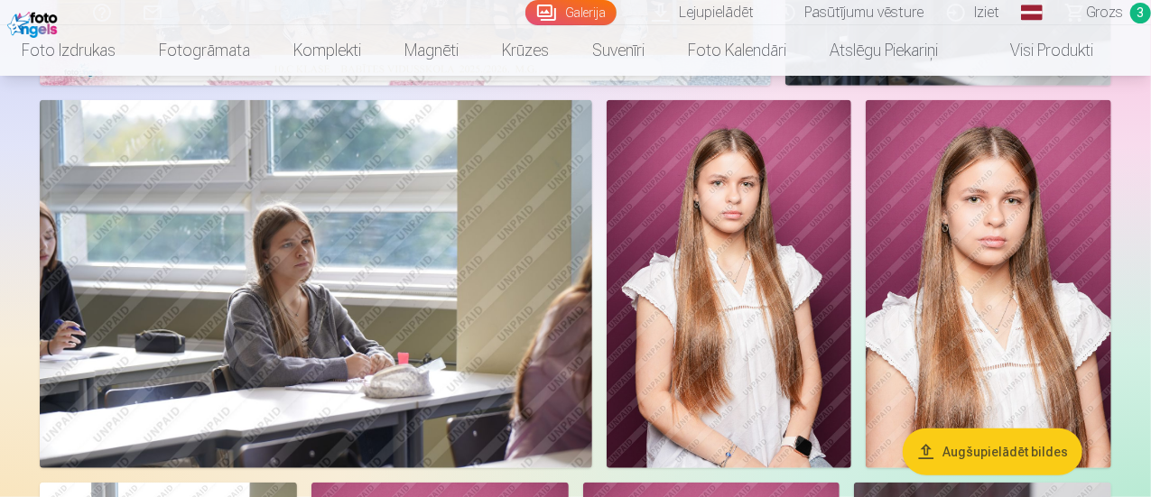
click at [852, 264] on img at bounding box center [730, 284] width 246 height 368
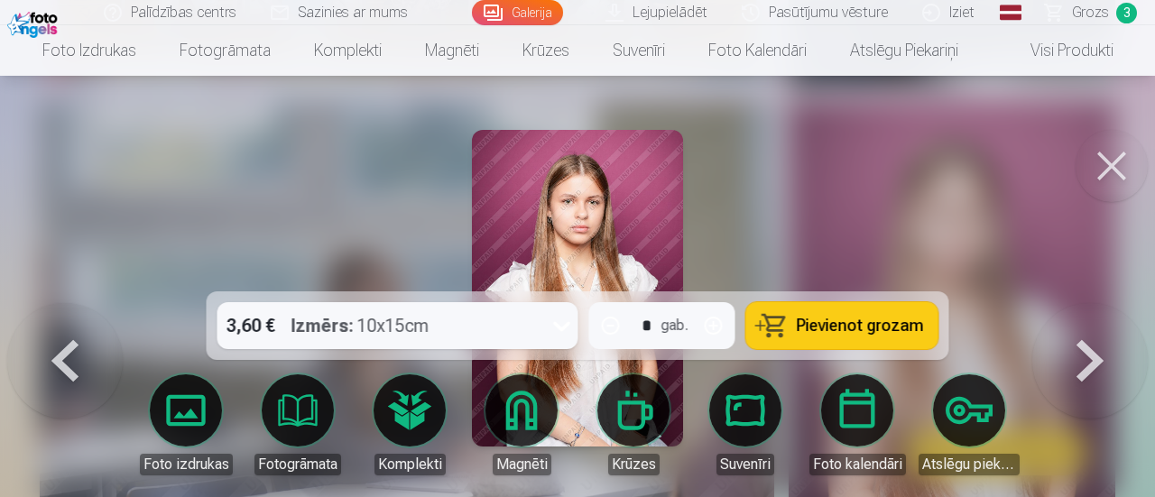
click at [1132, 158] on button at bounding box center [1112, 166] width 72 height 72
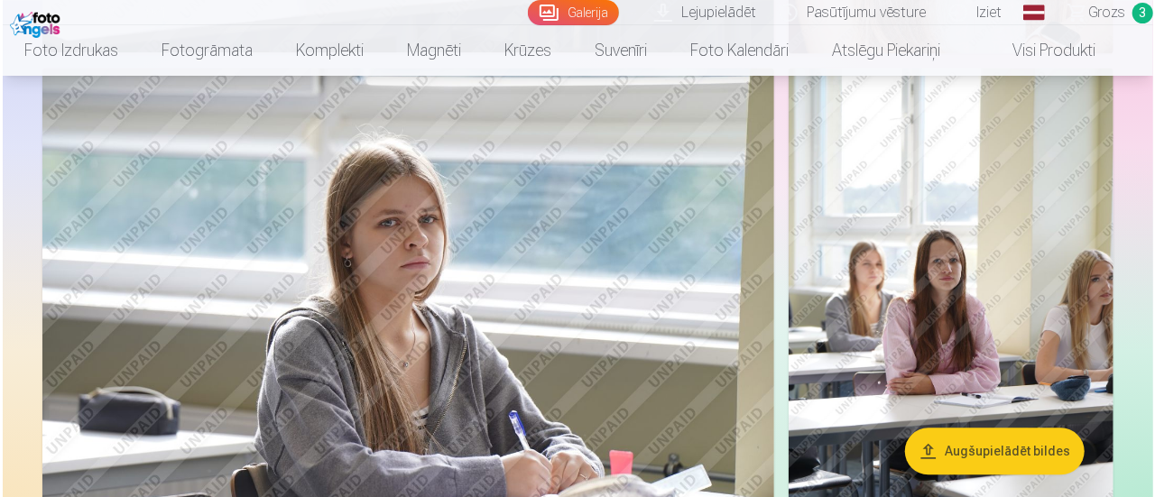
scroll to position [1926, 0]
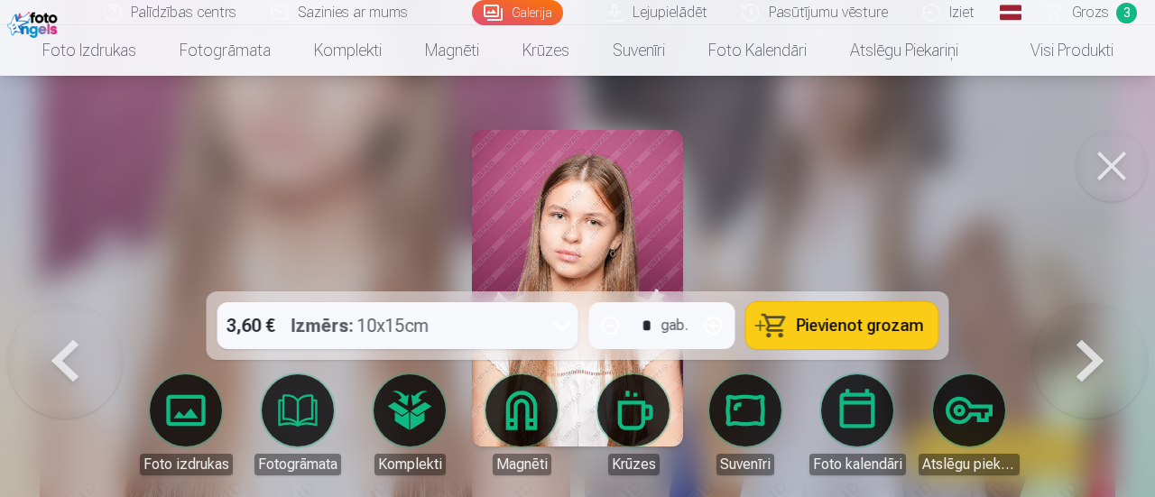
click at [867, 311] on button "Pievienot grozam" at bounding box center [843, 325] width 192 height 47
click at [1131, 156] on button at bounding box center [1112, 166] width 72 height 72
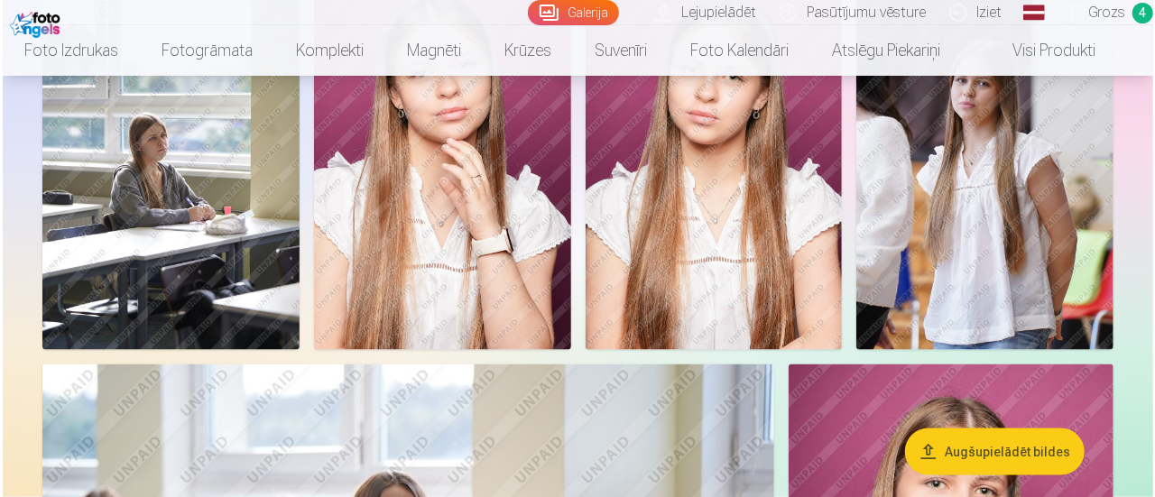
scroll to position [1203, 0]
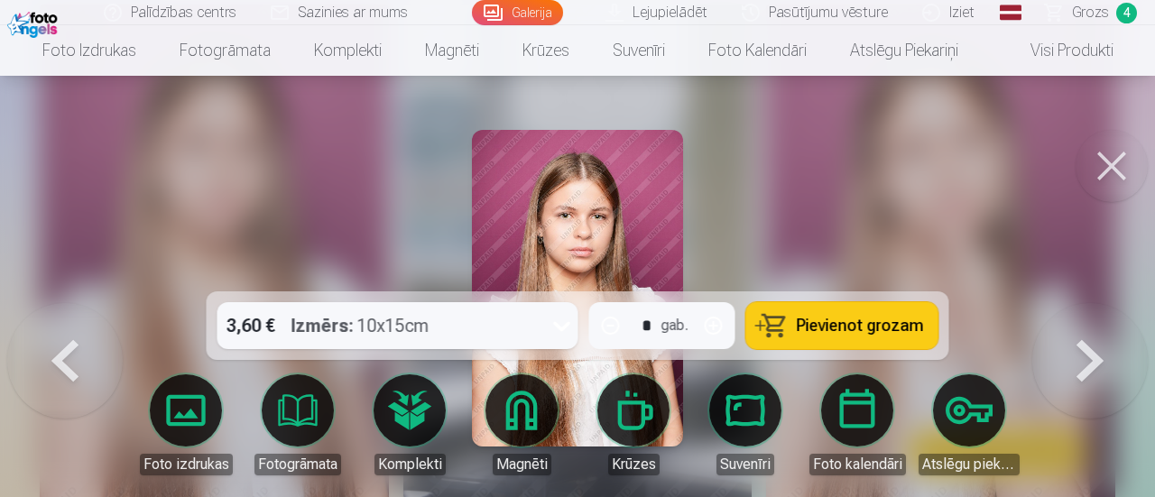
click at [834, 310] on button "Pievienot grozam" at bounding box center [843, 325] width 192 height 47
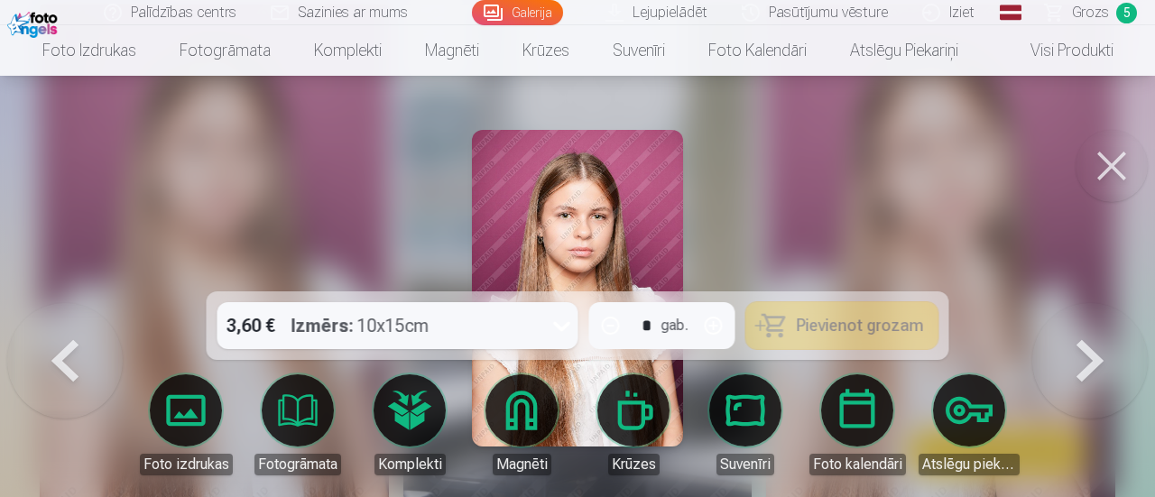
click at [1128, 168] on button at bounding box center [1112, 166] width 72 height 72
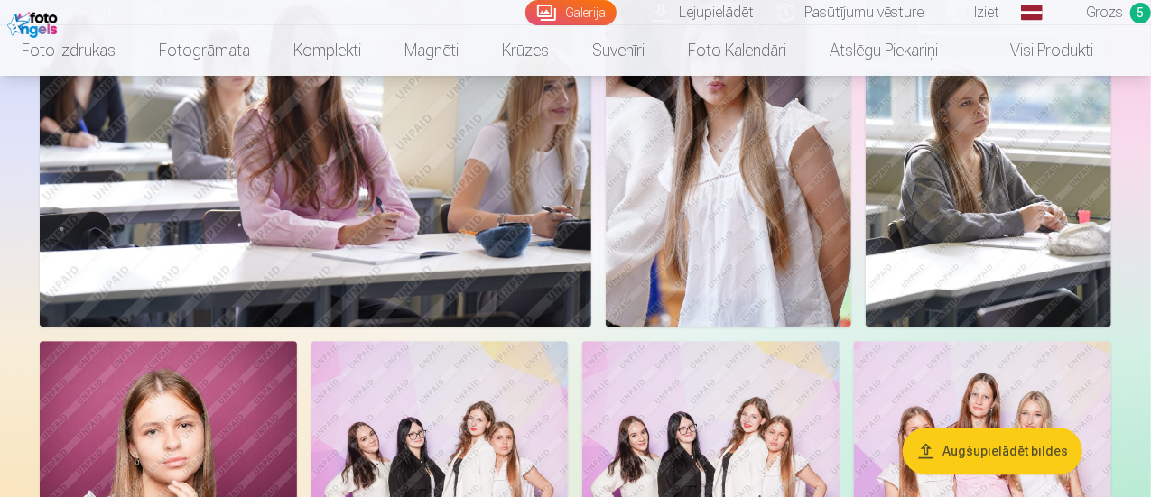
scroll to position [2524, 0]
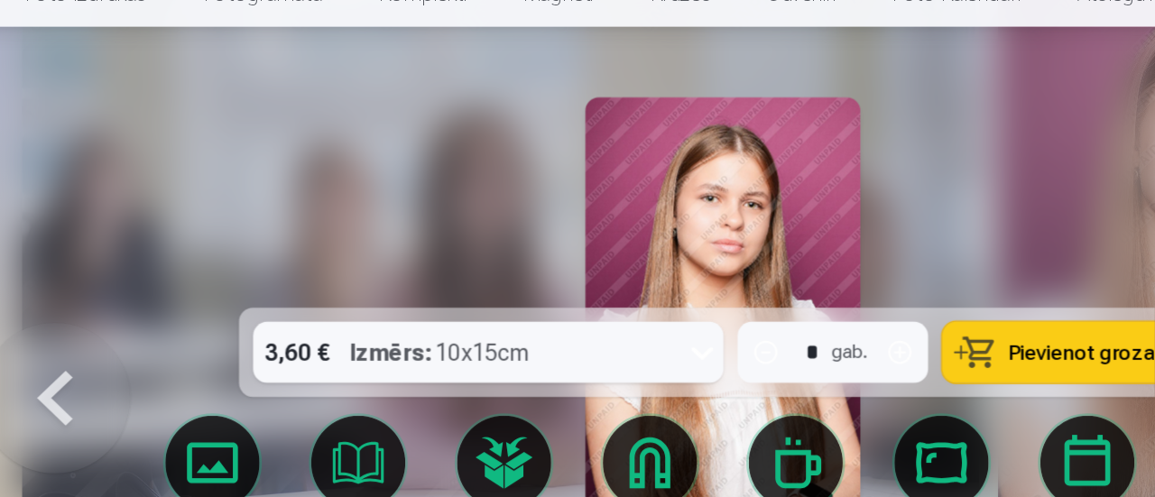
scroll to position [2529, 0]
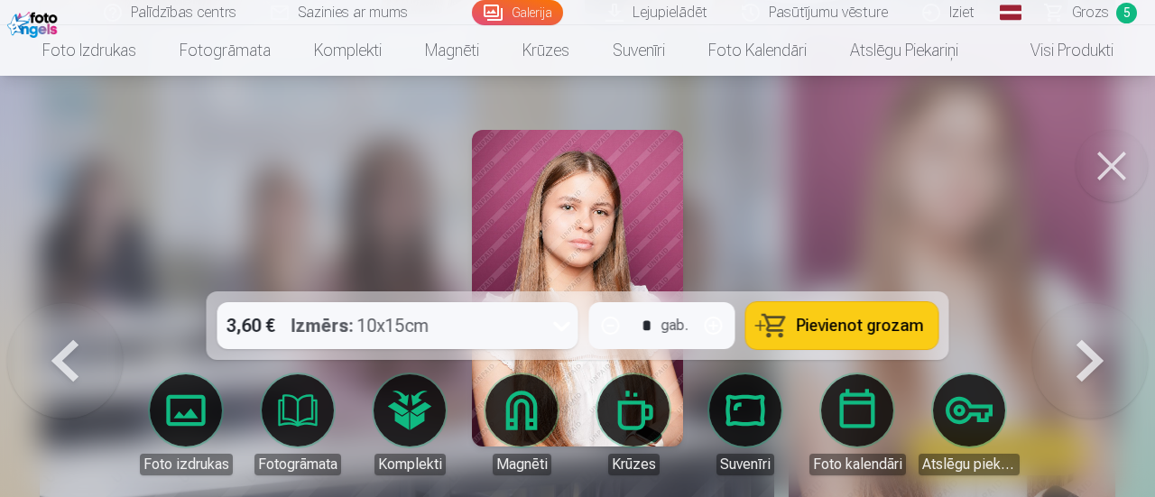
click at [1126, 145] on button at bounding box center [1112, 166] width 72 height 72
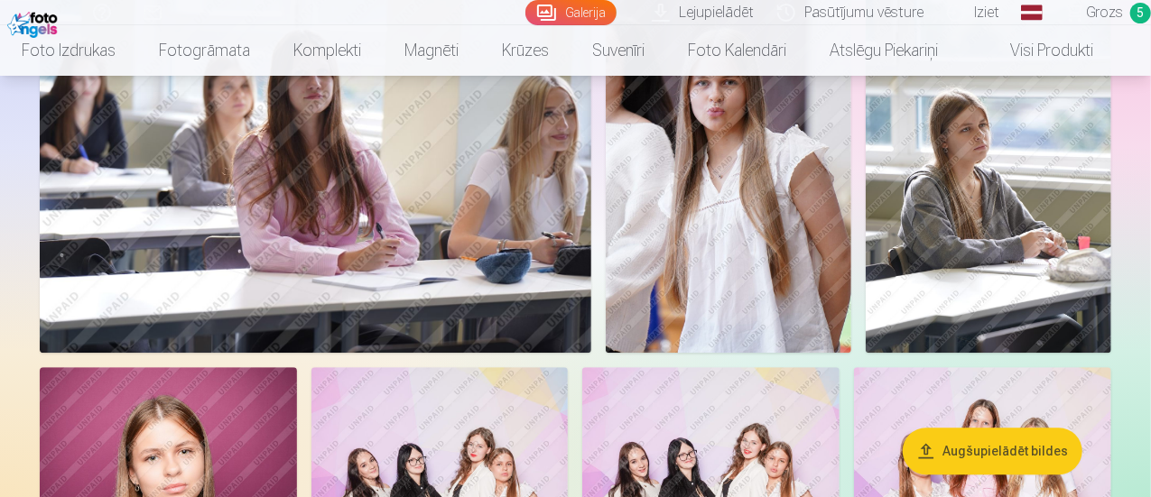
scroll to position [2524, 0]
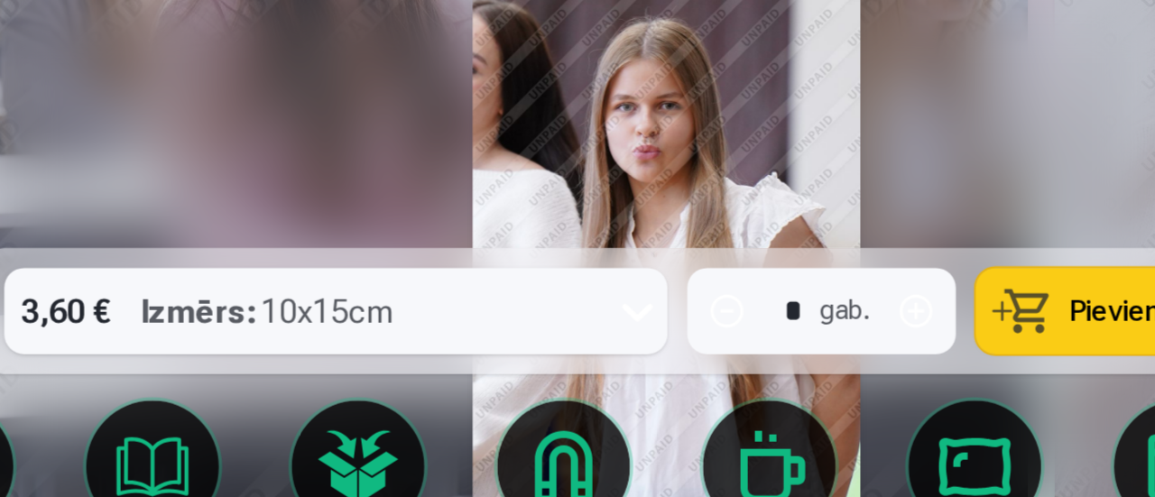
scroll to position [3620, 0]
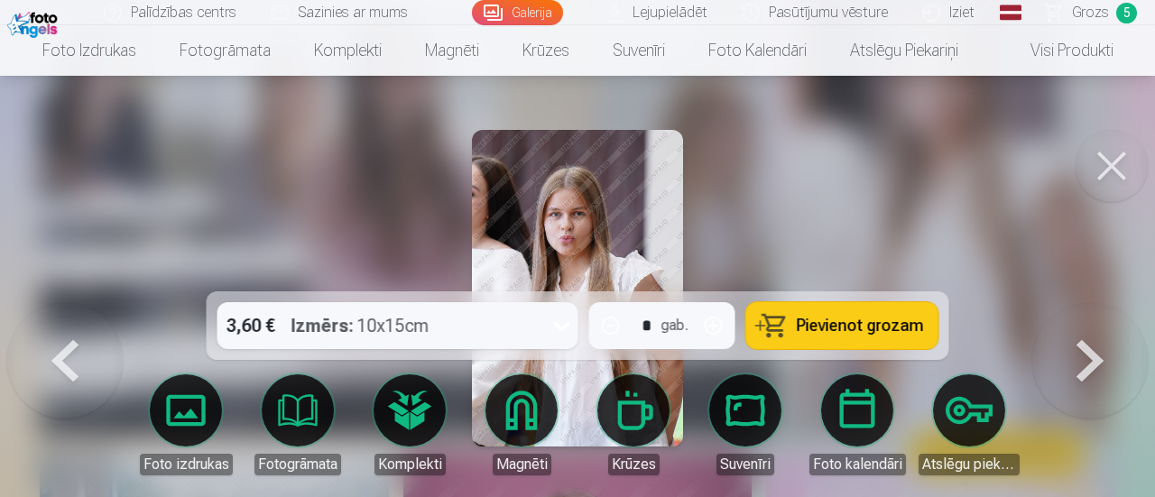
click at [1098, 162] on button at bounding box center [1112, 166] width 72 height 72
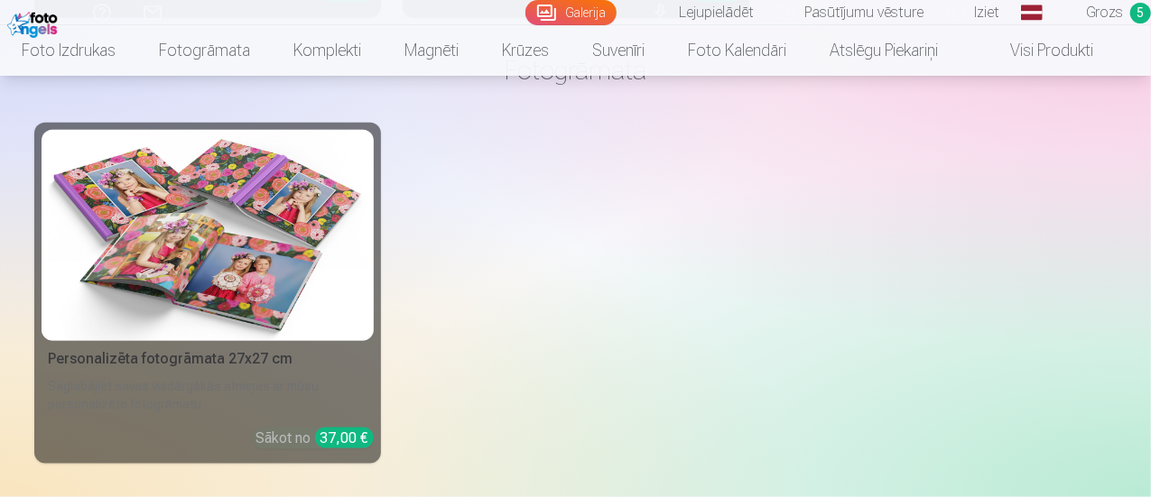
scroll to position [4509, 0]
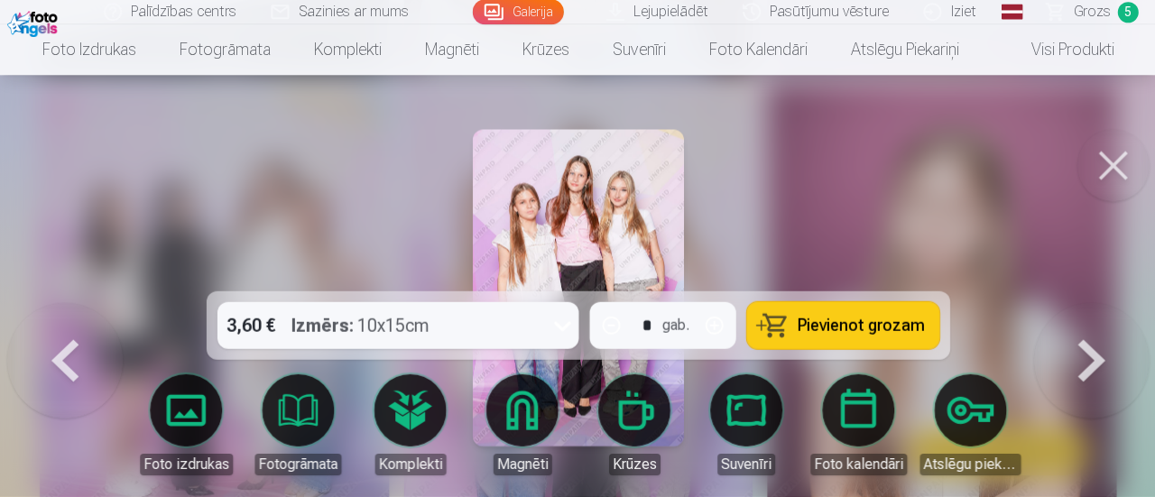
scroll to position [4524, 0]
click at [852, 310] on button "Pievienot grozam" at bounding box center [843, 325] width 192 height 47
click at [1114, 148] on button at bounding box center [1112, 166] width 72 height 72
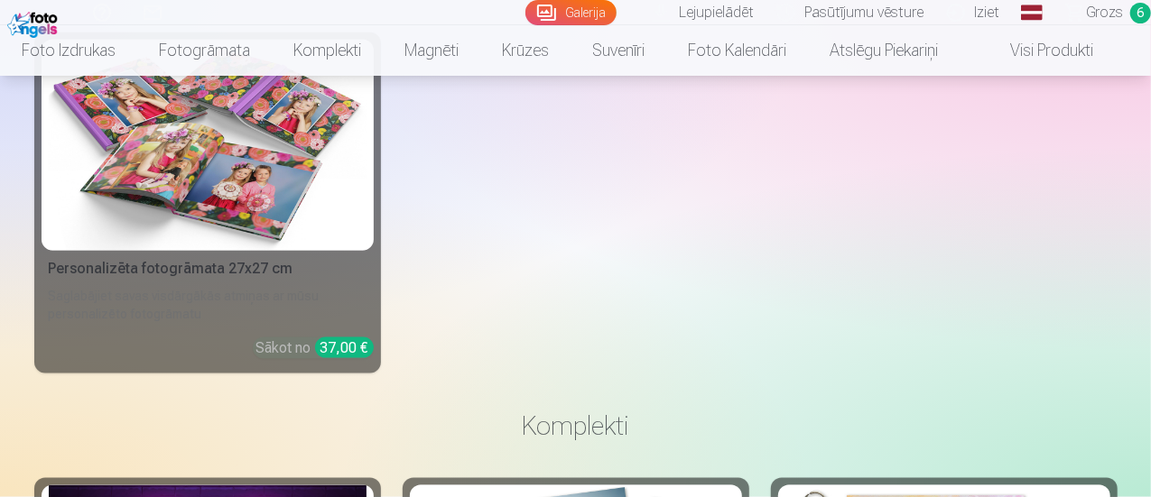
scroll to position [4508, 0]
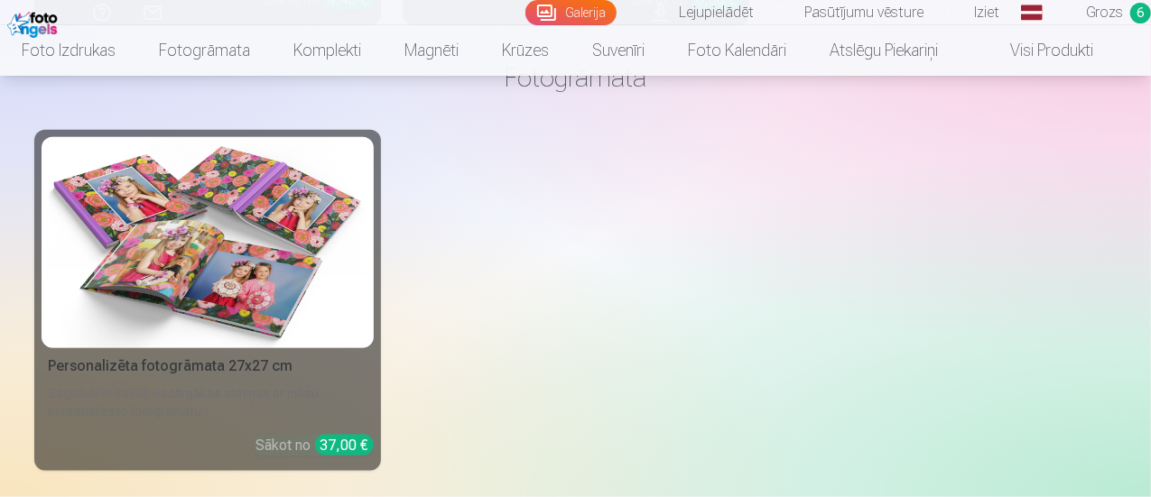
click at [1099, 8] on span "Grozs" at bounding box center [1104, 13] width 37 height 22
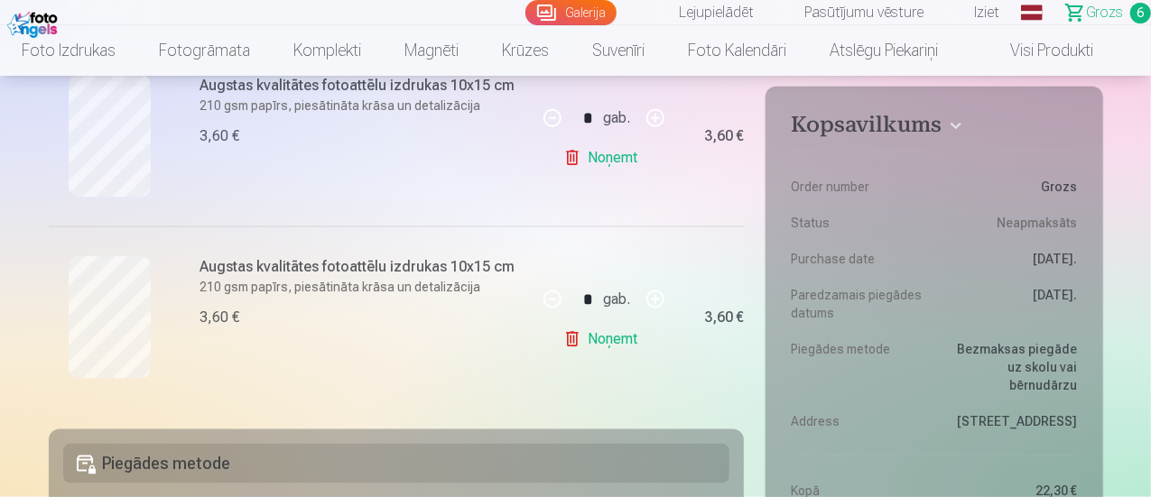
scroll to position [903, 0]
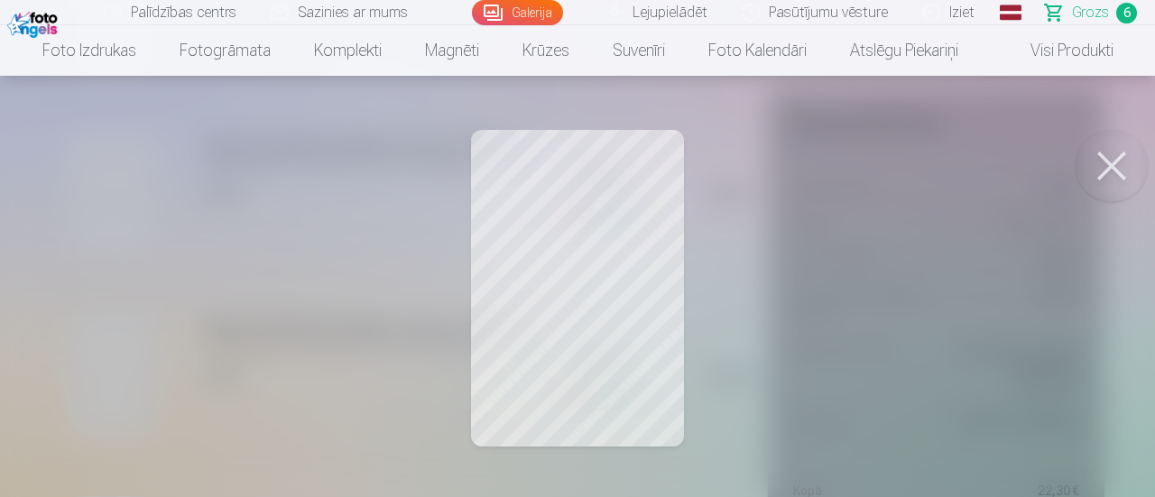
click at [1123, 153] on button at bounding box center [1112, 166] width 72 height 72
click at [1118, 154] on button at bounding box center [1112, 166] width 72 height 72
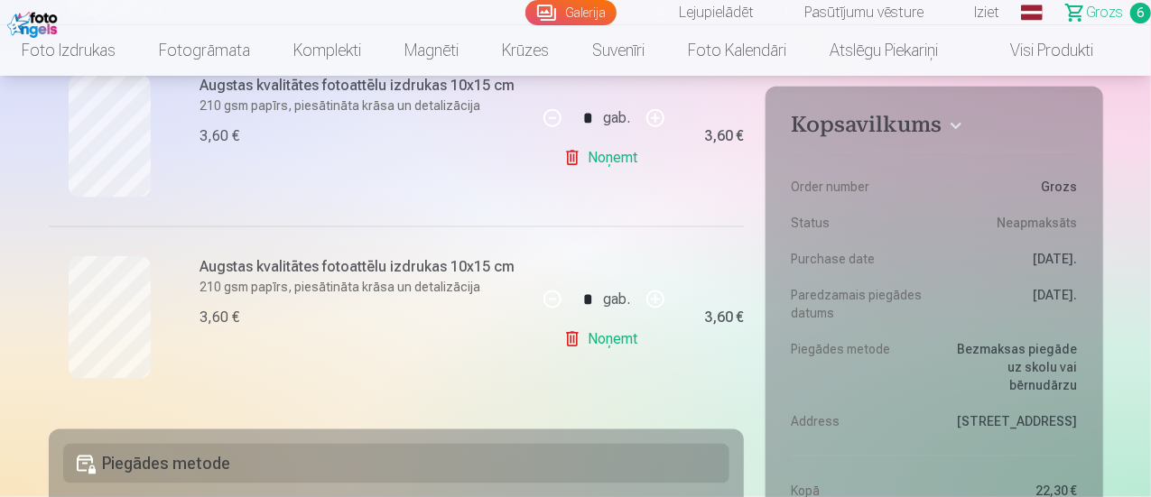
scroll to position [1264, 0]
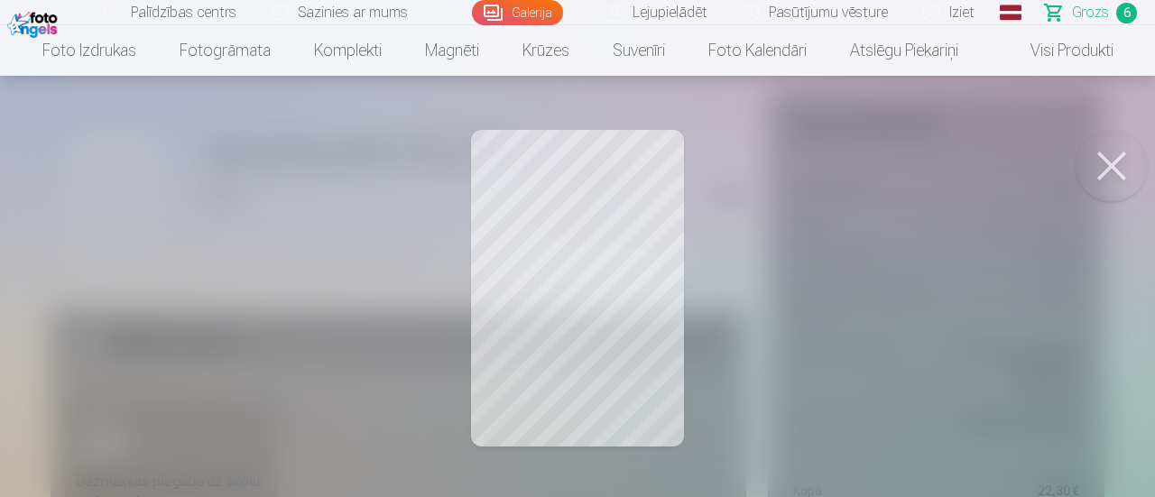
click at [1140, 161] on button at bounding box center [1112, 166] width 72 height 72
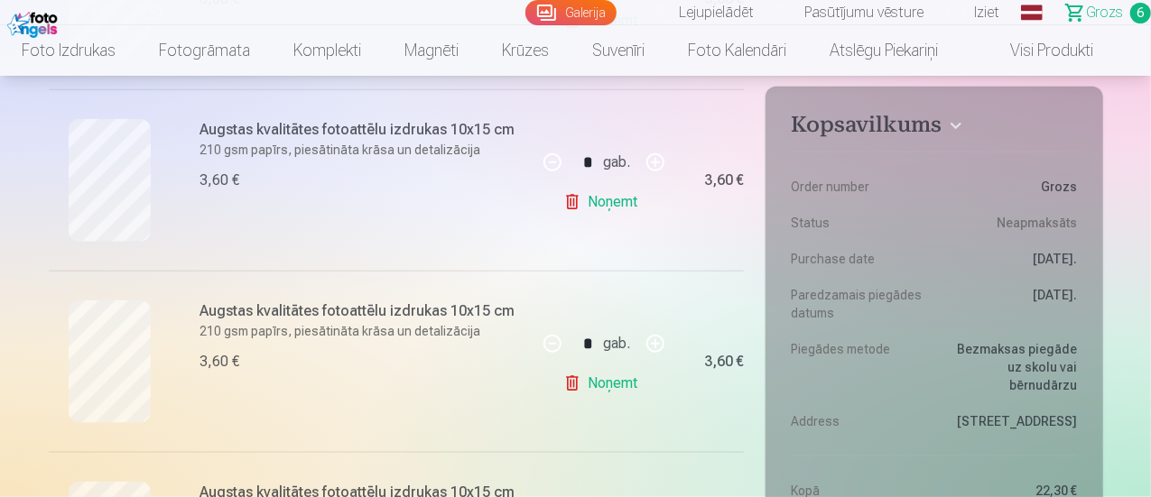
scroll to position [722, 0]
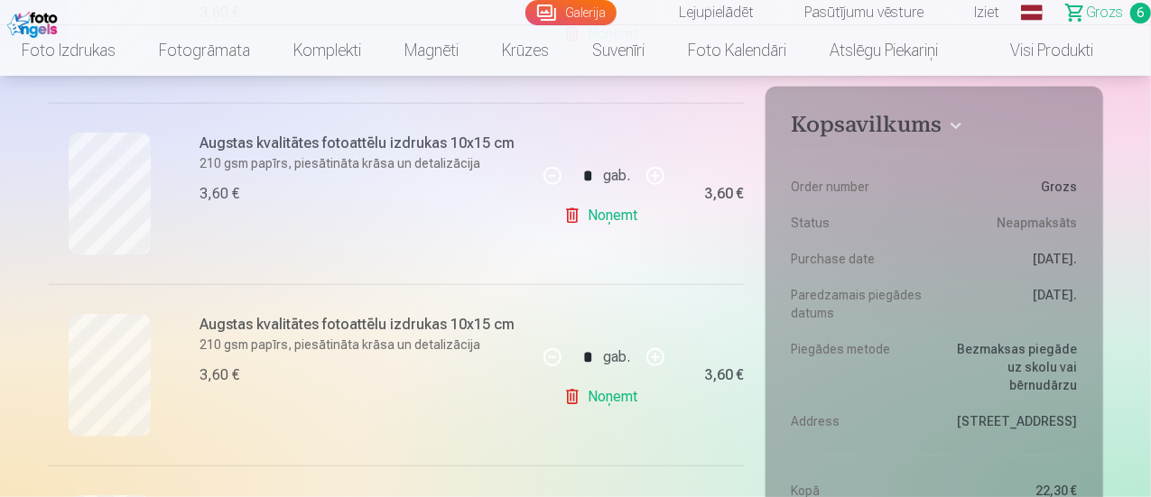
click at [533, 2] on link "Galerija" at bounding box center [570, 12] width 91 height 25
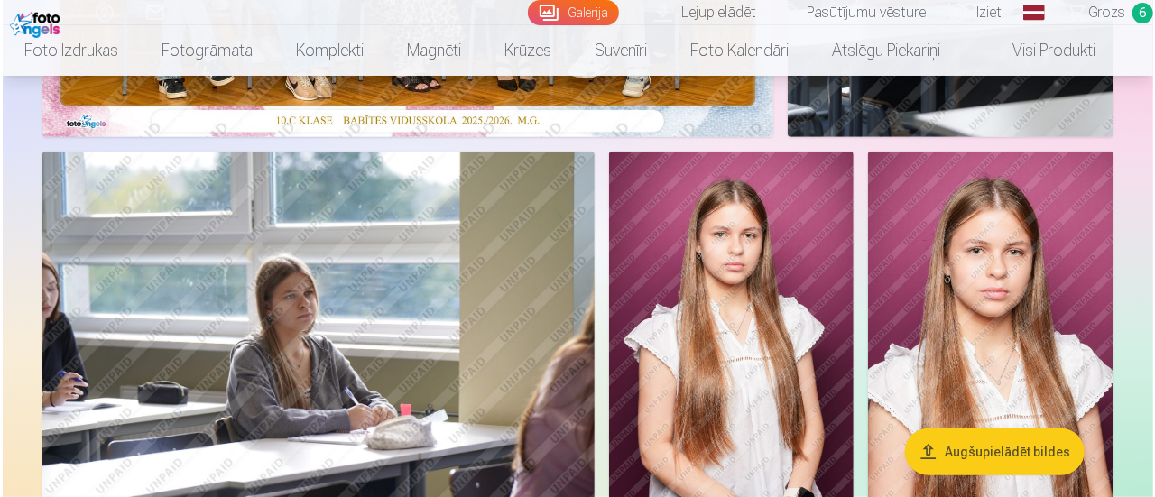
scroll to position [662, 0]
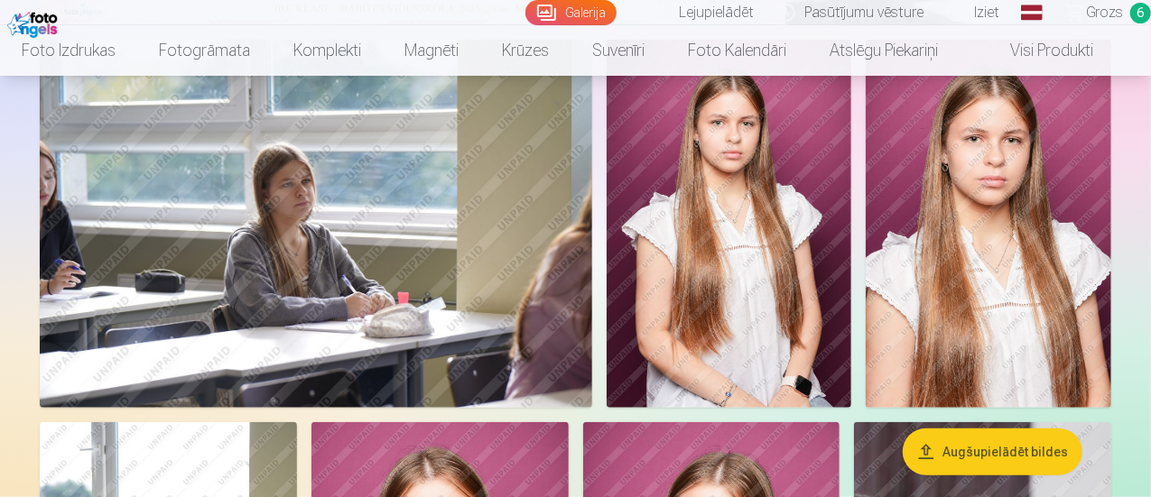
click at [852, 206] on img at bounding box center [730, 224] width 246 height 368
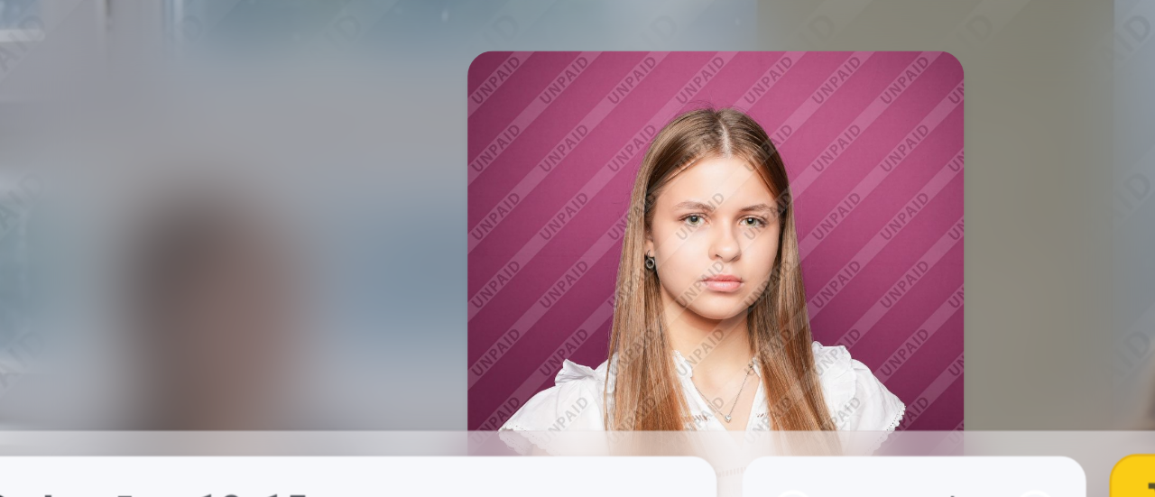
click at [691, 123] on div at bounding box center [577, 248] width 1155 height 497
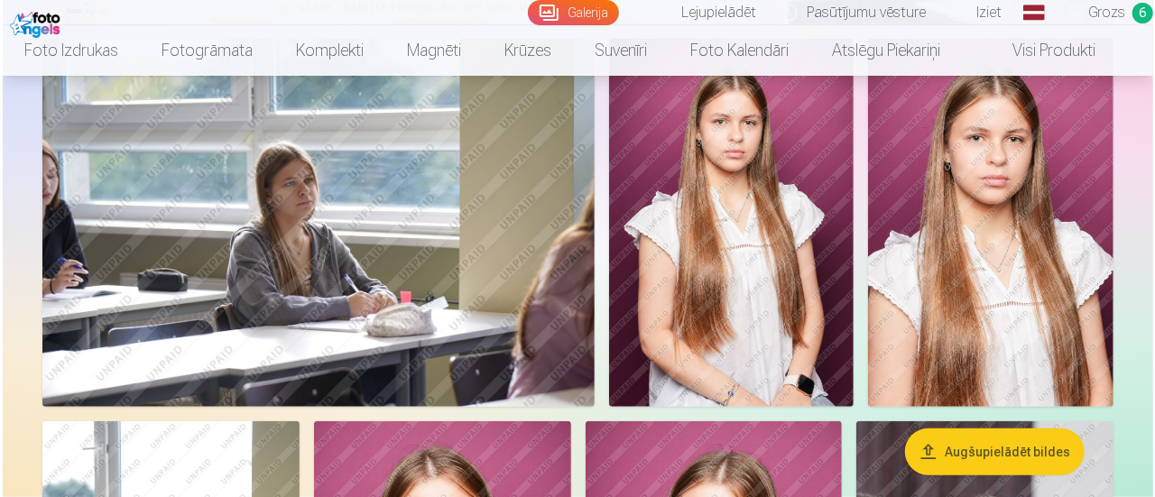
scroll to position [657, 0]
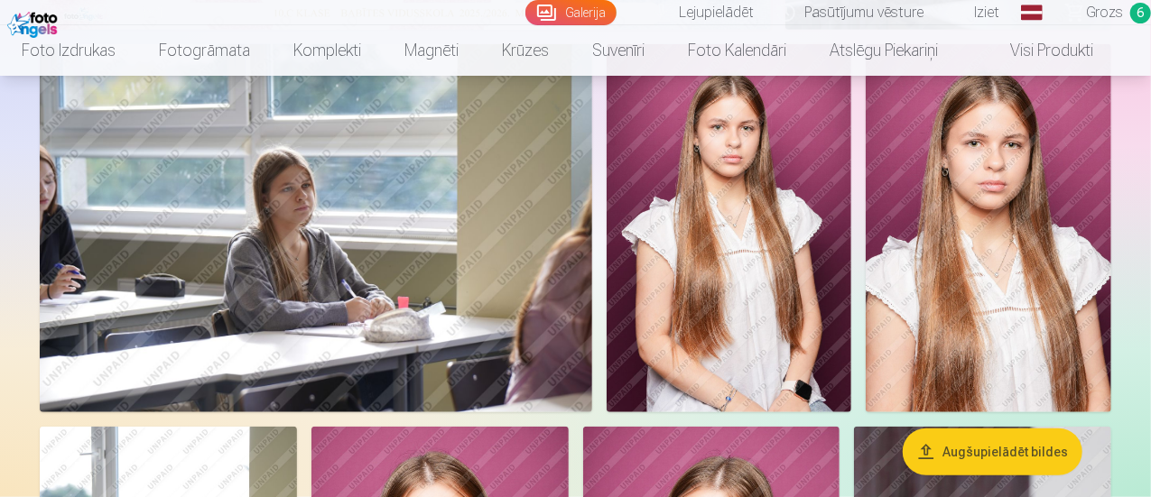
click at [852, 215] on img at bounding box center [730, 228] width 246 height 368
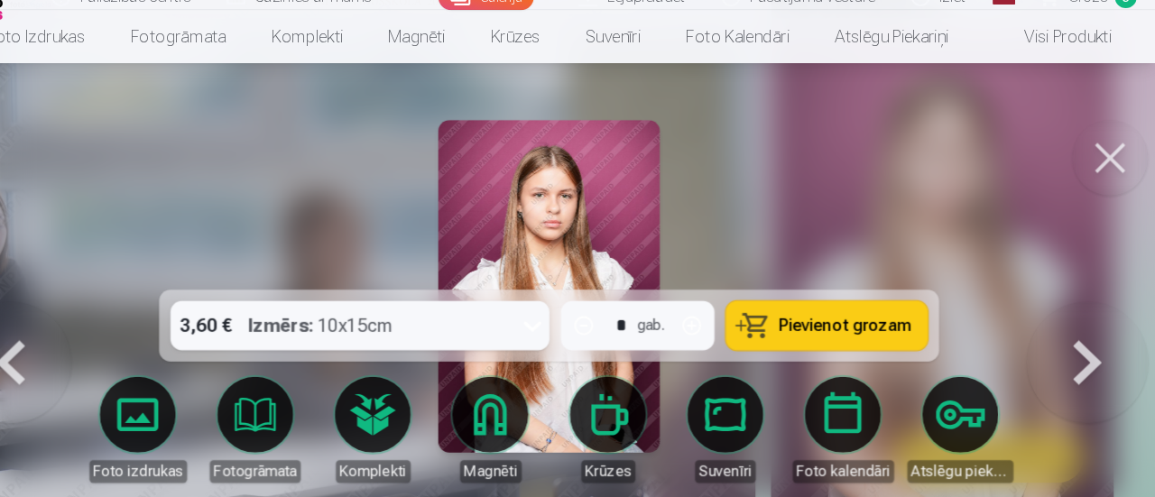
scroll to position [655, 0]
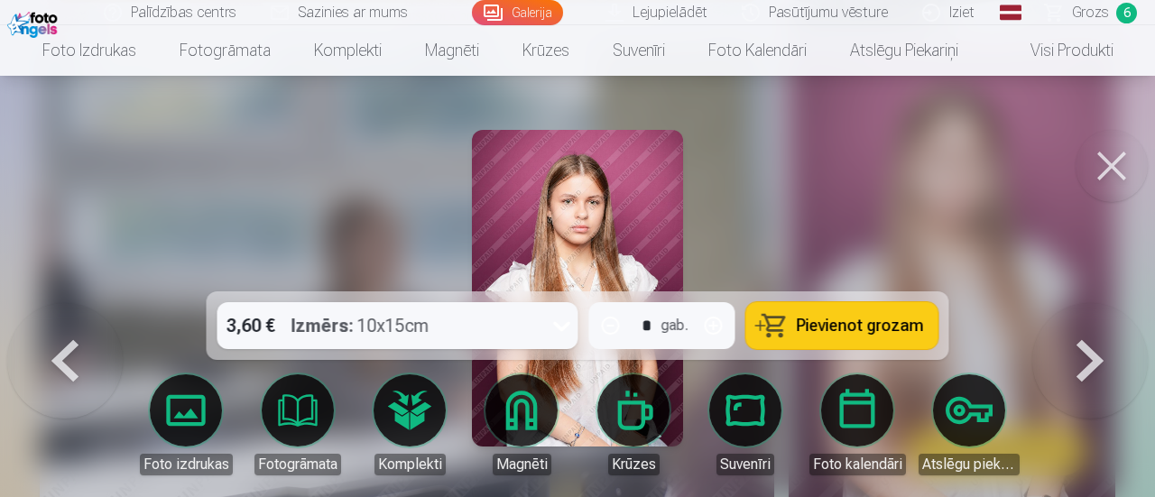
click at [1099, 303] on button at bounding box center [1091, 303] width 116 height 0
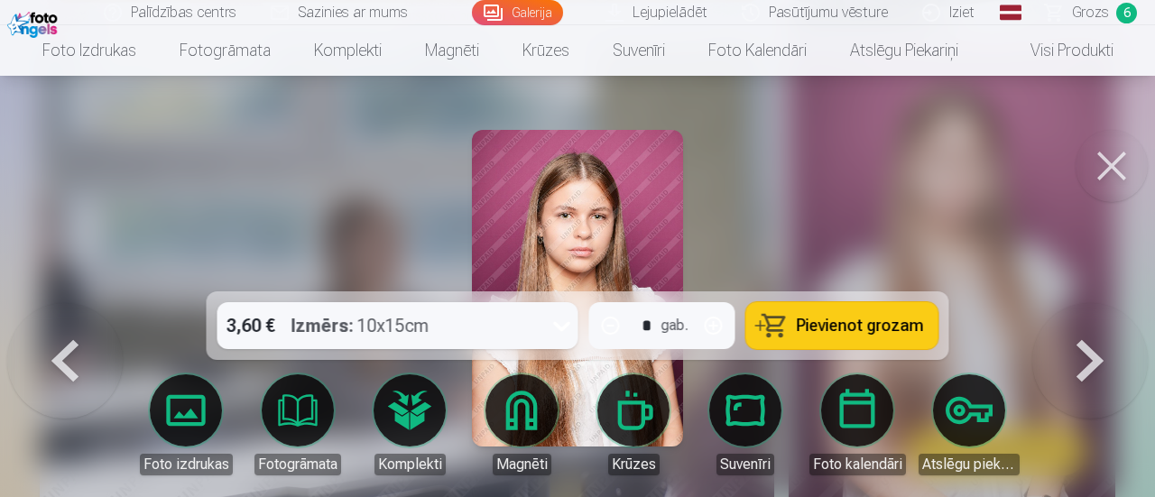
click at [1074, 303] on button at bounding box center [1091, 303] width 116 height 0
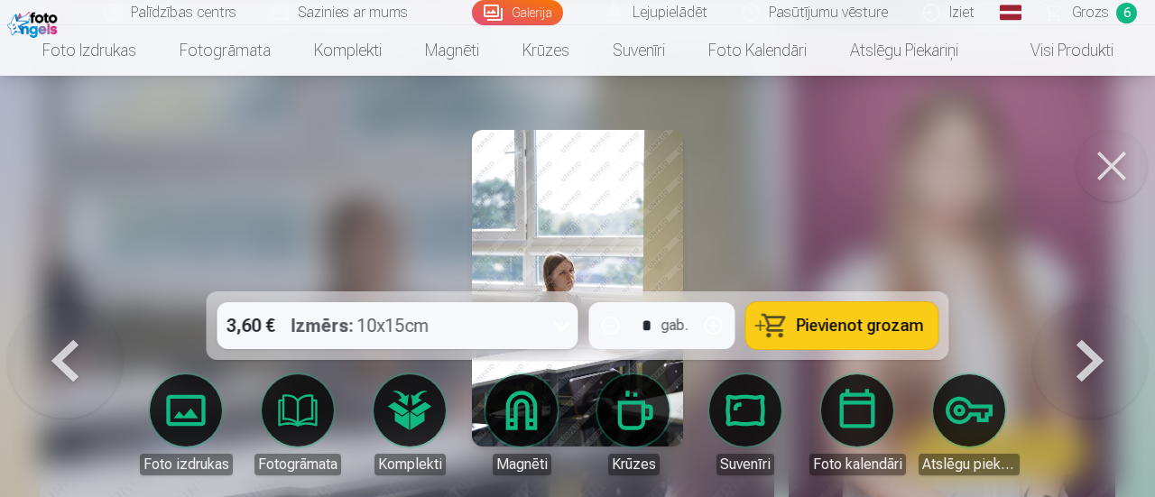
click at [1074, 303] on button at bounding box center [1091, 303] width 116 height 0
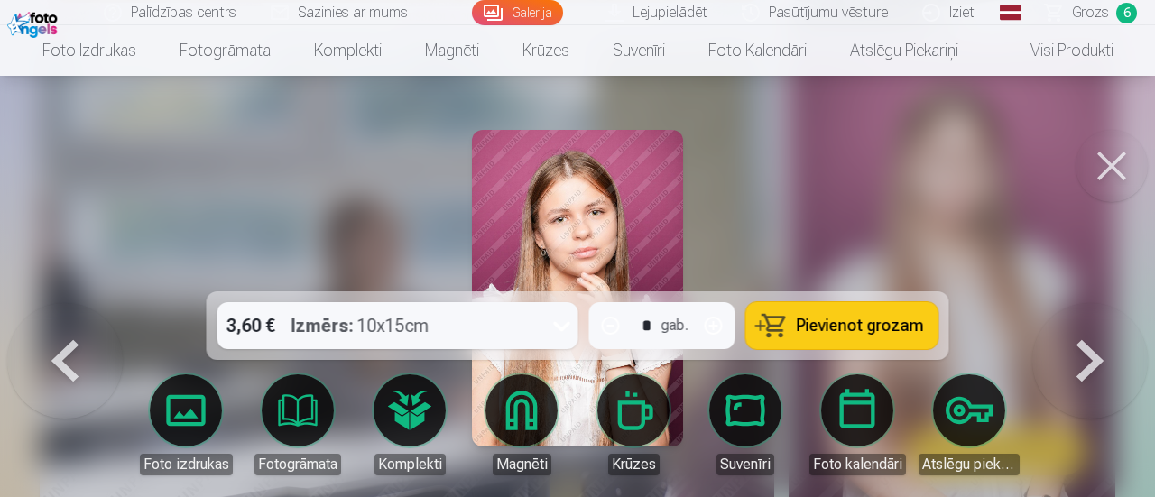
click at [1088, 303] on button at bounding box center [1091, 303] width 116 height 0
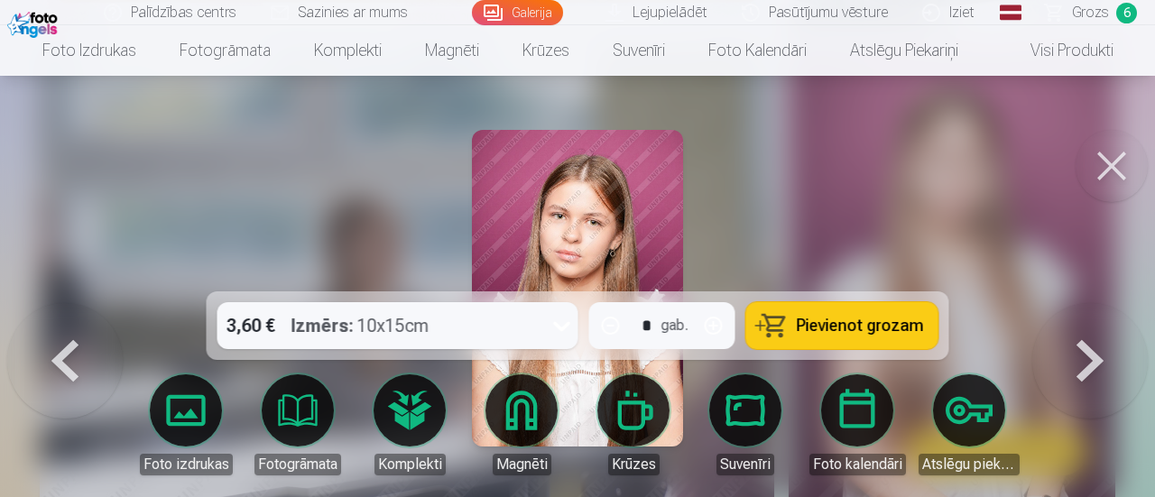
click at [1088, 303] on button at bounding box center [1091, 303] width 116 height 0
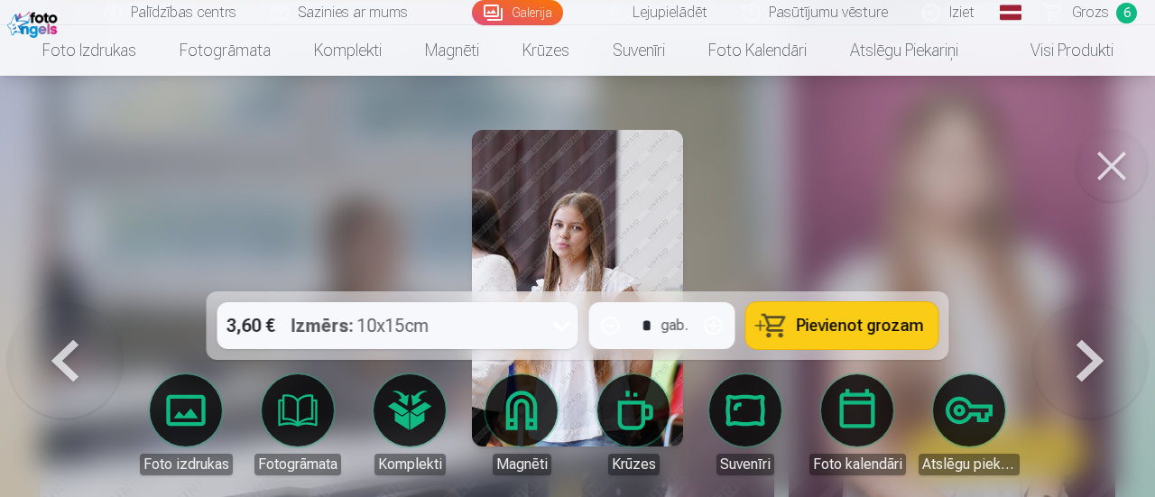
click at [1088, 303] on button at bounding box center [1091, 303] width 116 height 0
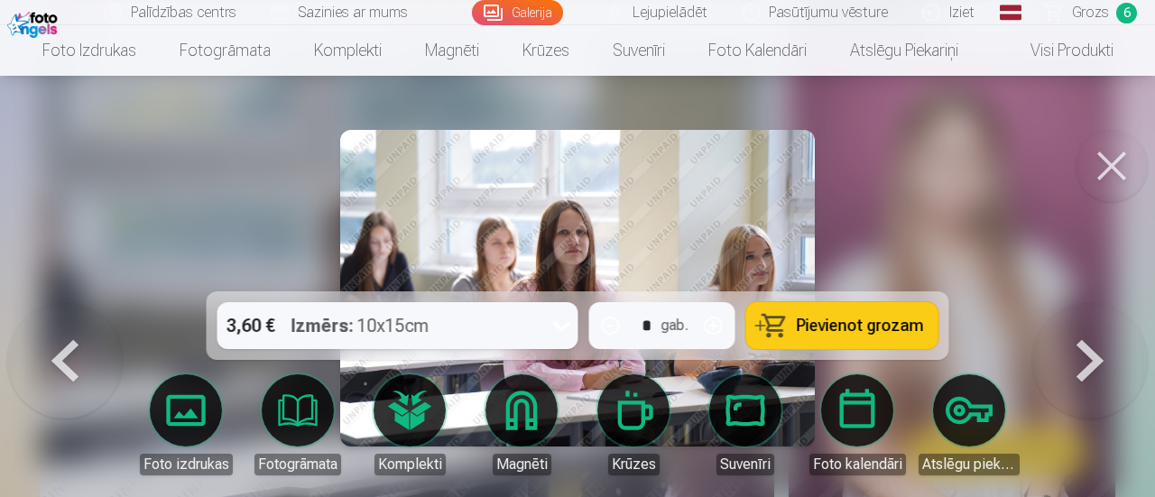
click at [1088, 303] on button at bounding box center [1091, 303] width 116 height 0
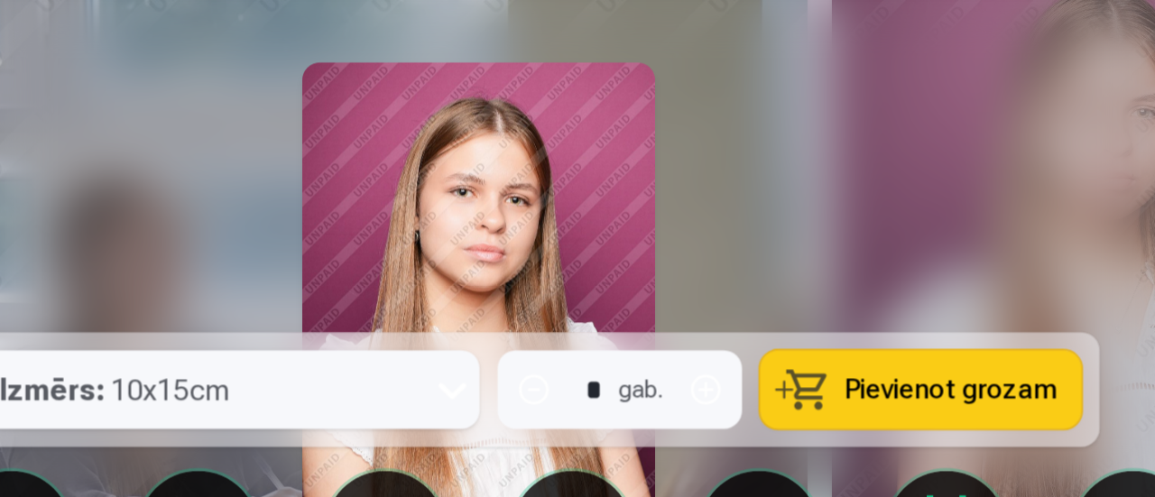
scroll to position [655, 0]
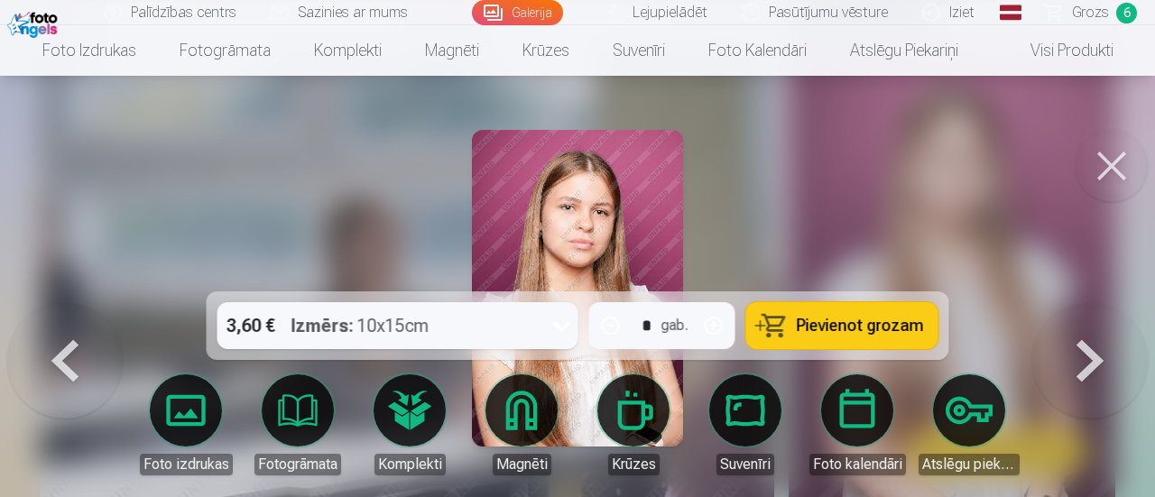
click at [1105, 11] on span "Grozs" at bounding box center [1090, 13] width 37 height 22
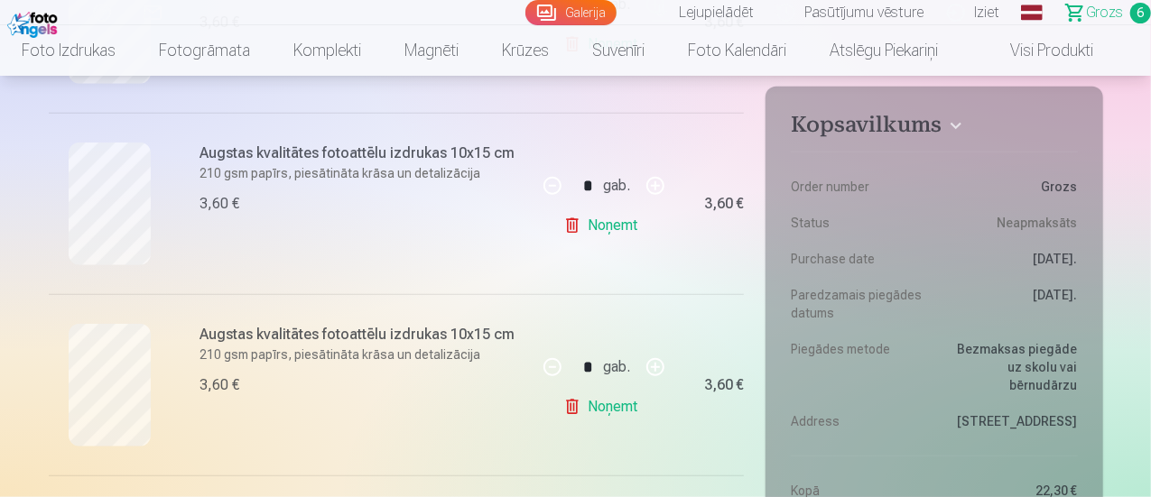
scroll to position [722, 0]
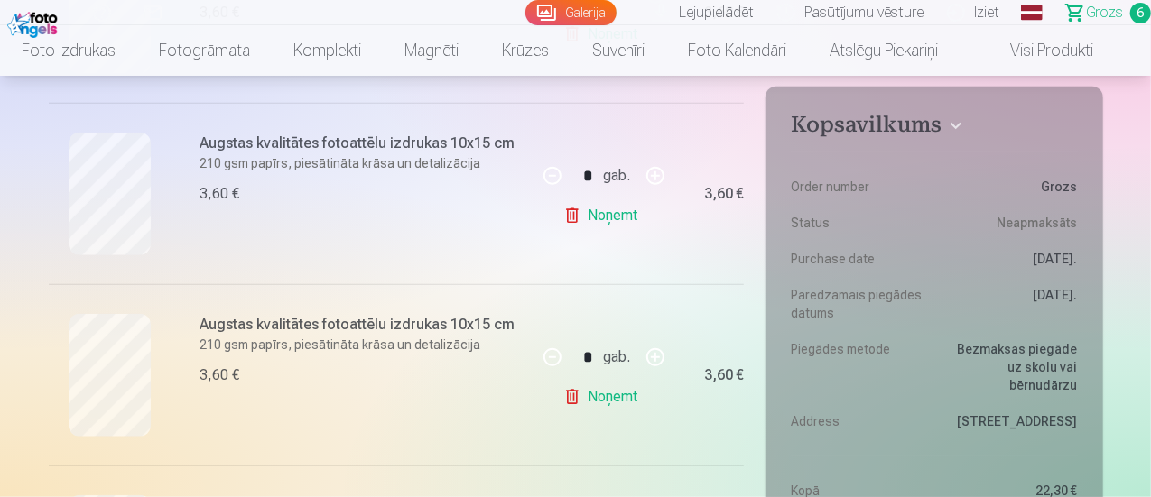
click at [554, 393] on div "* gab. Noņemt" at bounding box center [603, 374] width 135 height 181
click at [563, 393] on link "Noņemt" at bounding box center [604, 397] width 82 height 36
click at [565, 395] on link "Noņemt" at bounding box center [604, 397] width 82 height 36
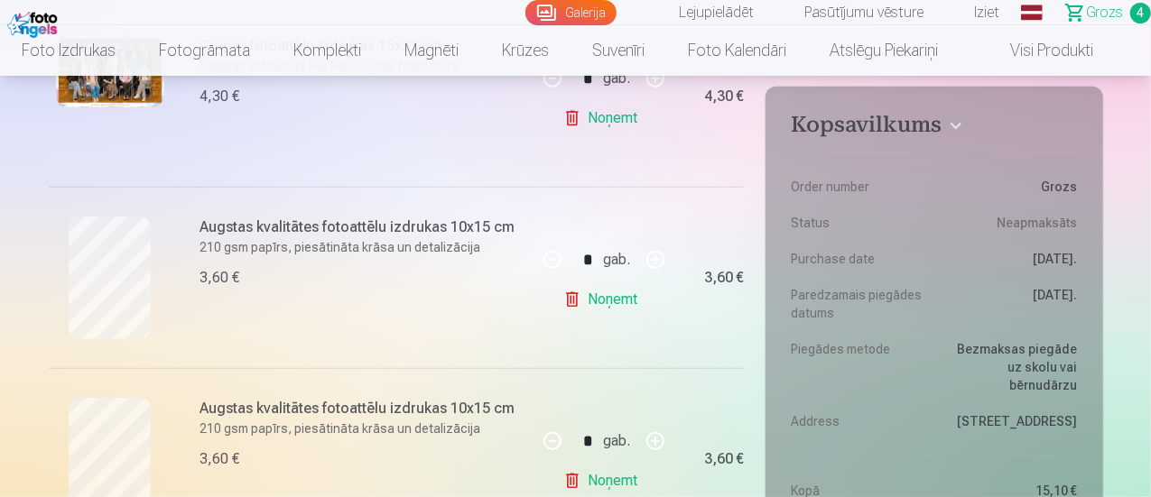
scroll to position [301, 0]
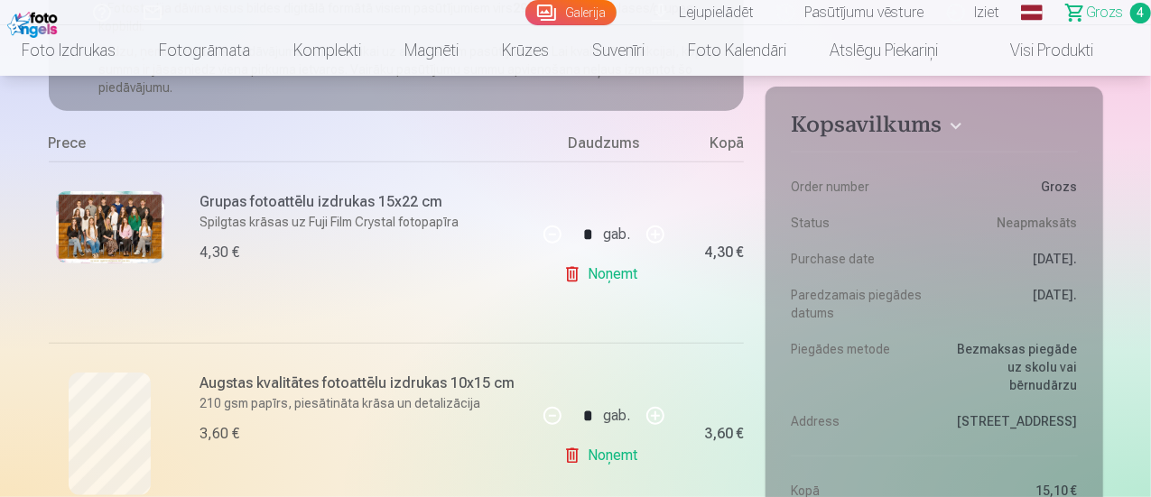
click at [525, 8] on link "Galerija" at bounding box center [570, 12] width 91 height 25
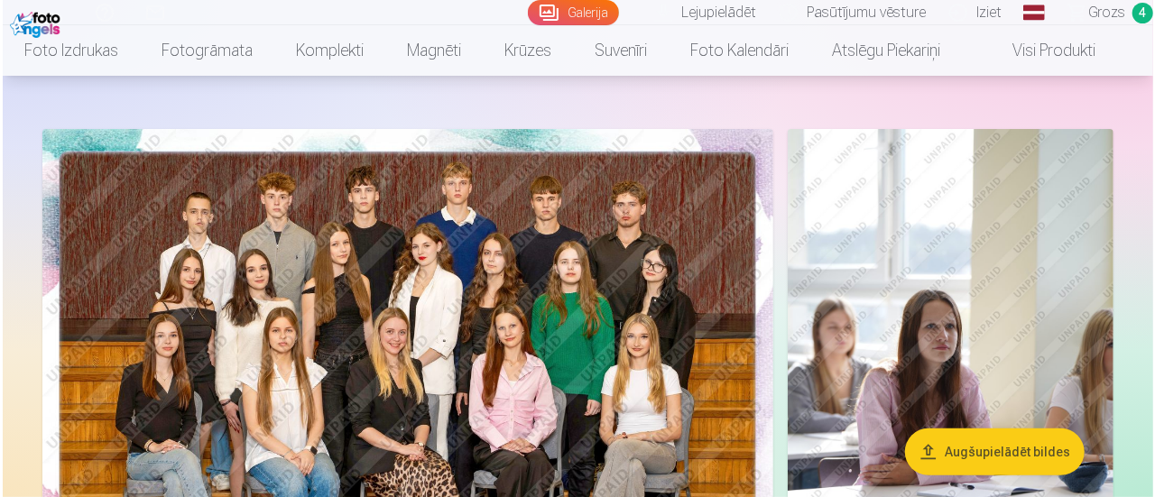
scroll to position [181, 0]
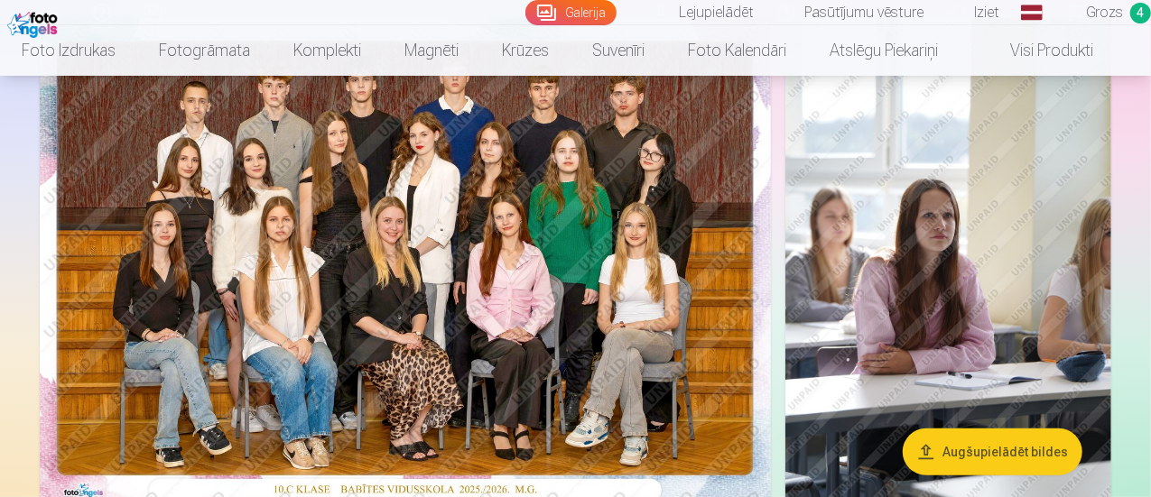
click at [512, 311] on img at bounding box center [405, 262] width 731 height 488
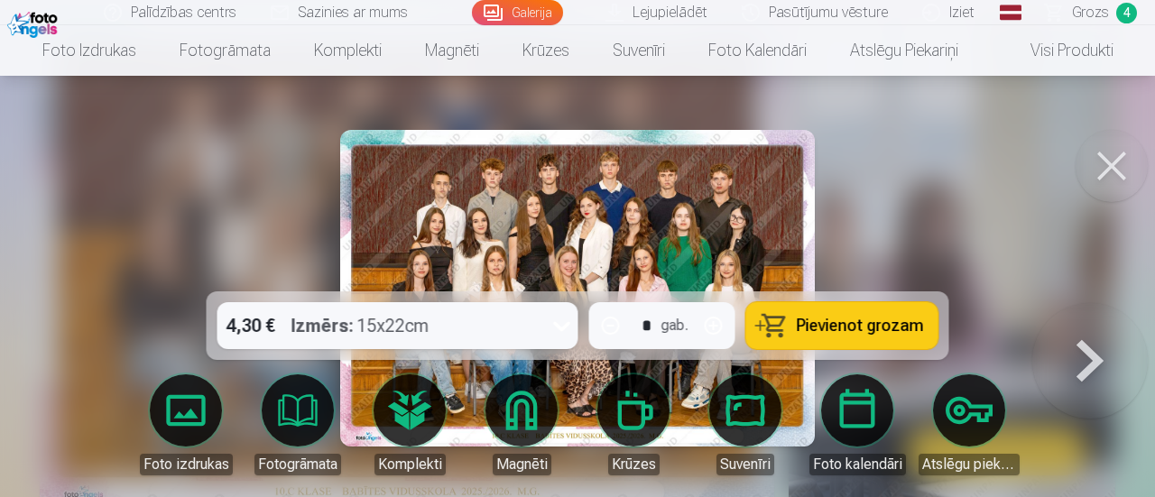
click at [1084, 303] on button at bounding box center [1091, 303] width 116 height 0
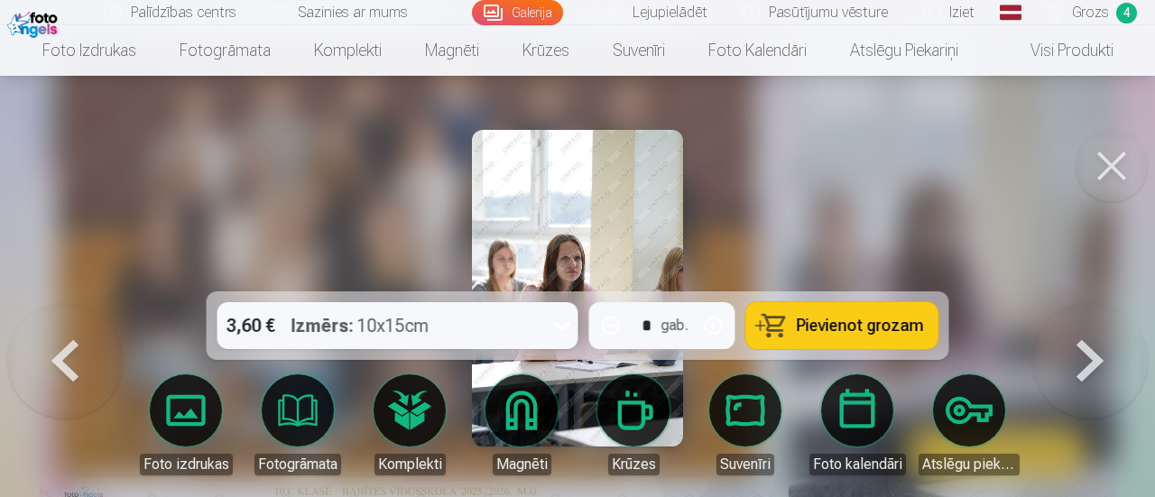
click at [1084, 303] on button at bounding box center [1091, 303] width 116 height 0
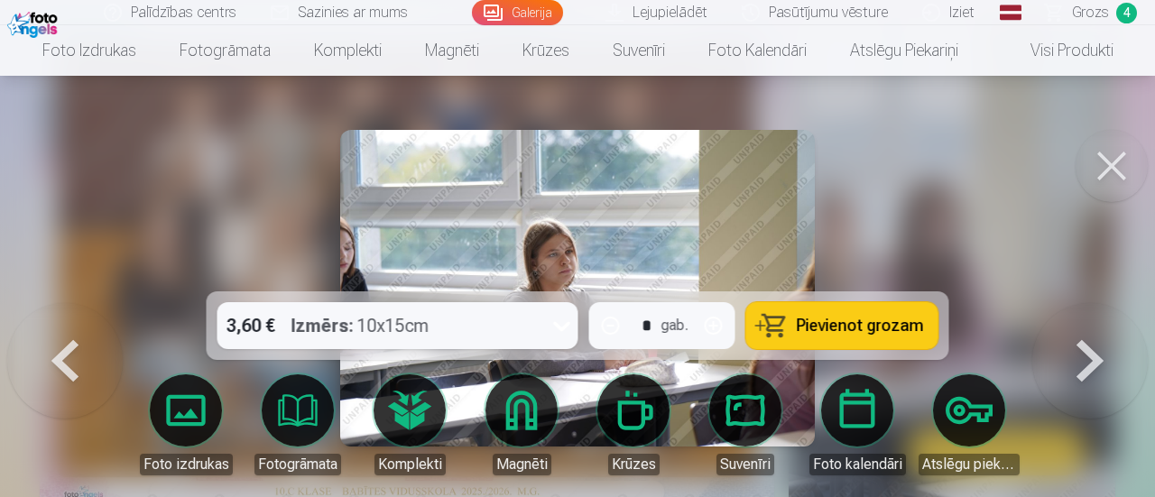
click at [1084, 303] on button at bounding box center [1091, 303] width 116 height 0
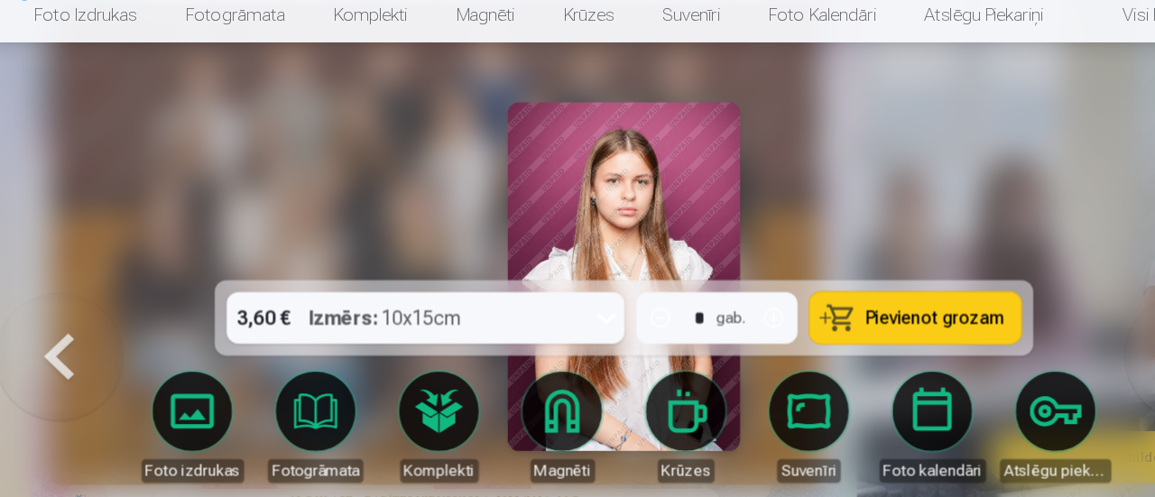
scroll to position [181, 0]
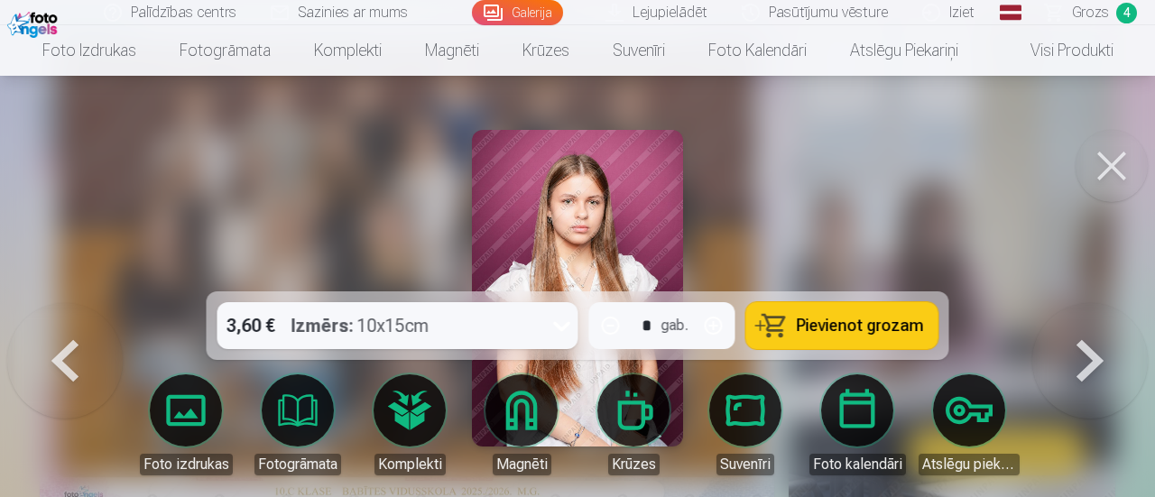
click at [1072, 303] on button at bounding box center [1091, 303] width 116 height 0
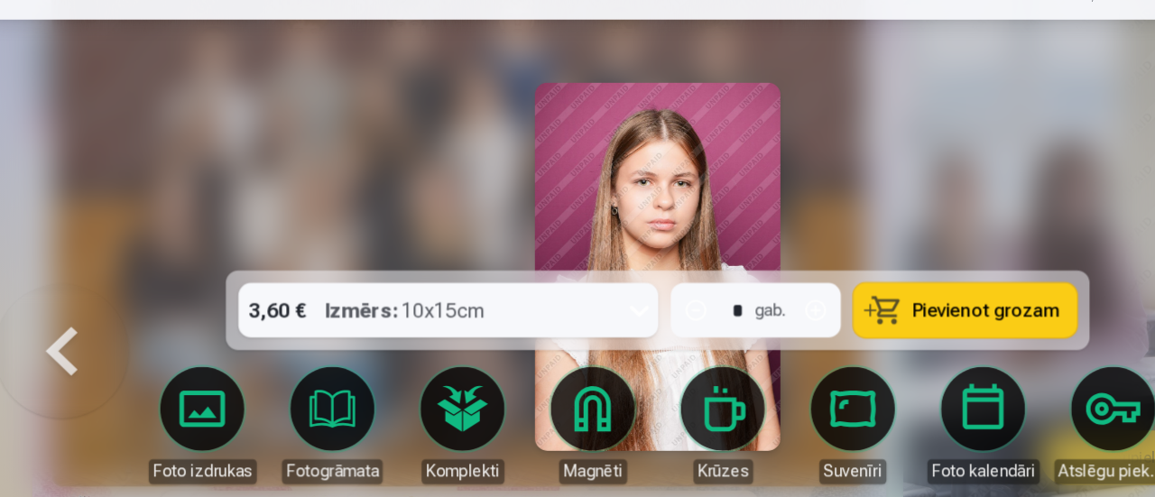
scroll to position [181, 0]
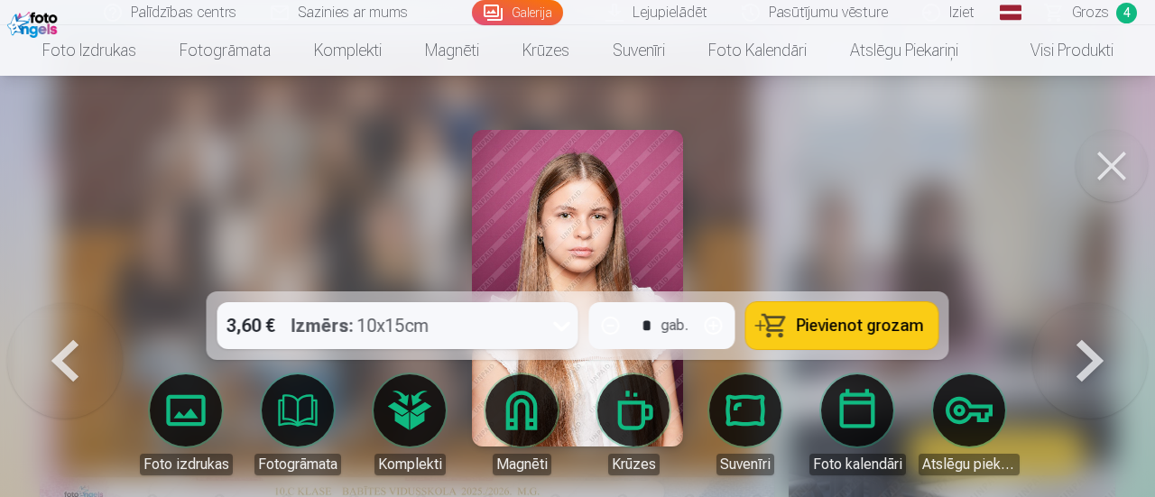
click at [808, 328] on span "Pievienot grozam" at bounding box center [860, 326] width 127 height 16
click at [1077, 303] on button at bounding box center [1091, 303] width 116 height 0
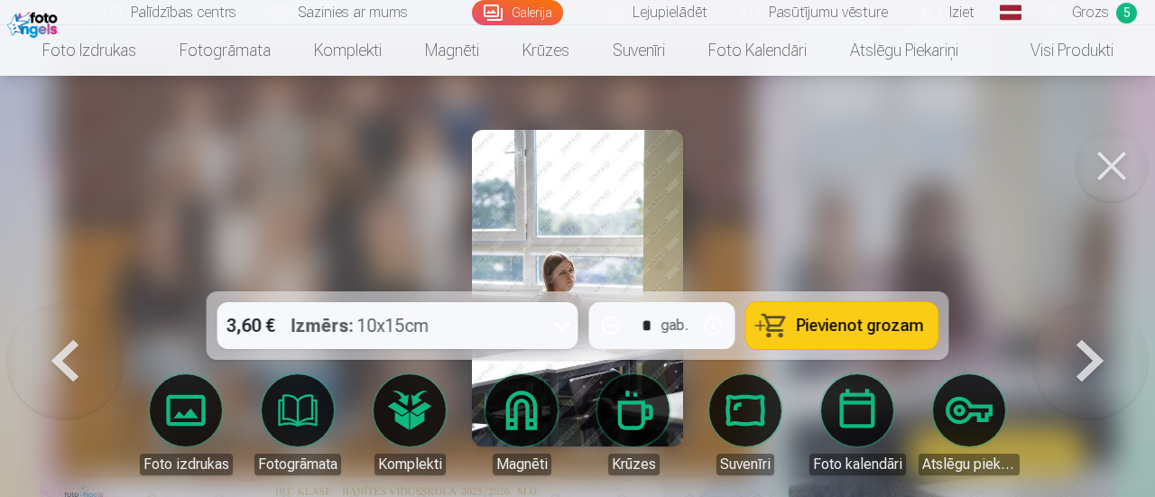
click at [1077, 303] on button at bounding box center [1091, 303] width 116 height 0
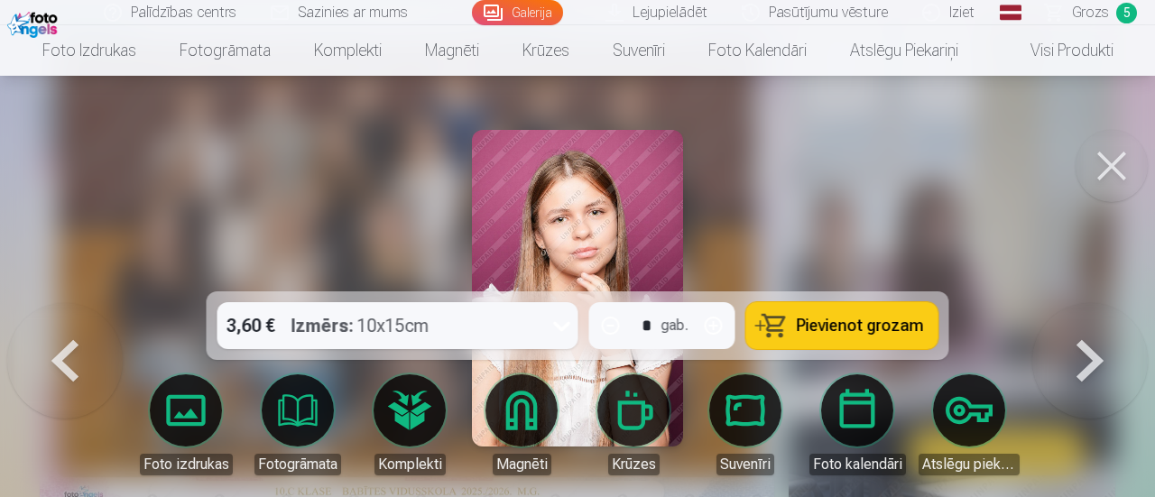
click at [1077, 303] on button at bounding box center [1091, 303] width 116 height 0
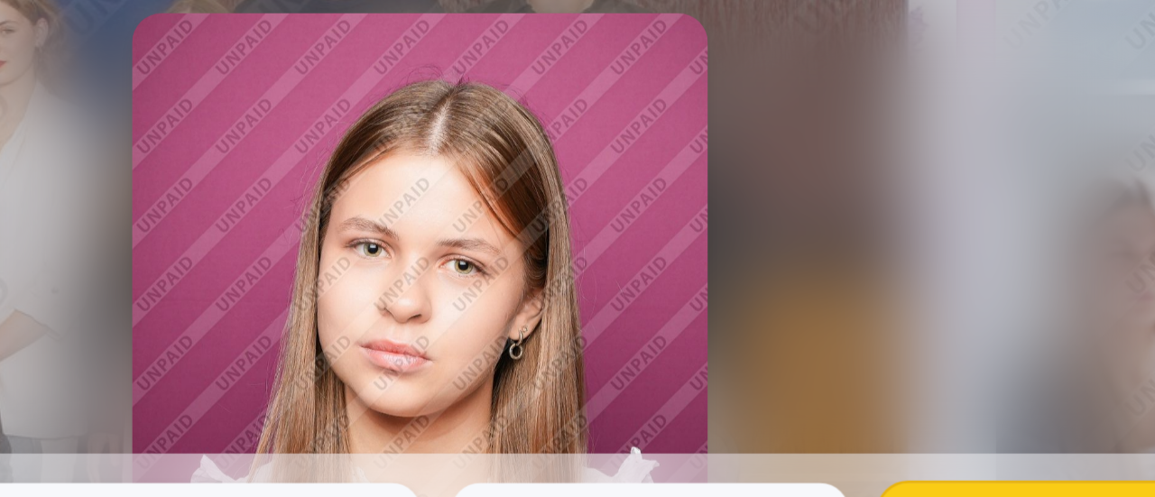
scroll to position [181, 0]
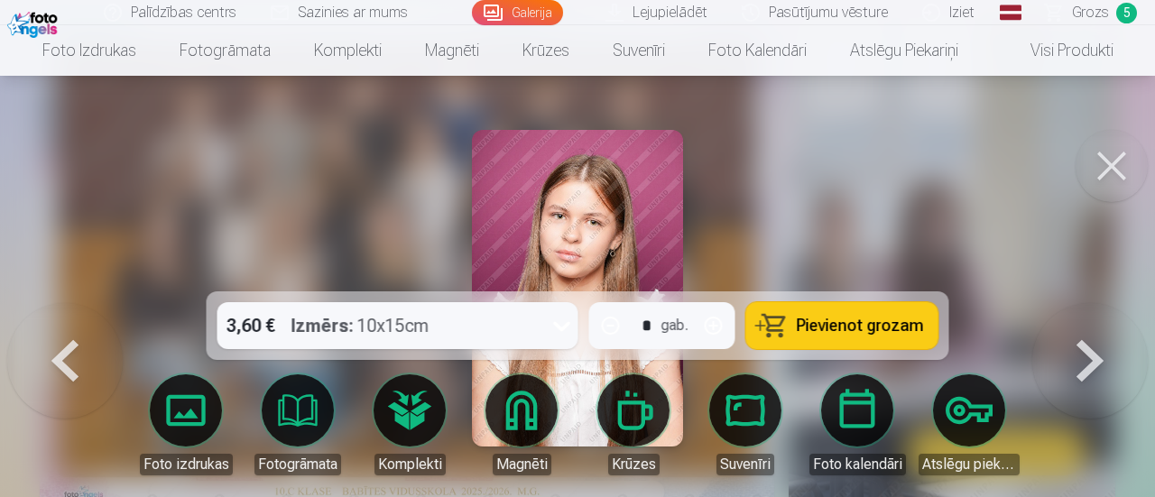
click at [872, 325] on span "Pievienot grozam" at bounding box center [860, 326] width 127 height 16
click at [1095, 303] on button at bounding box center [1091, 303] width 116 height 0
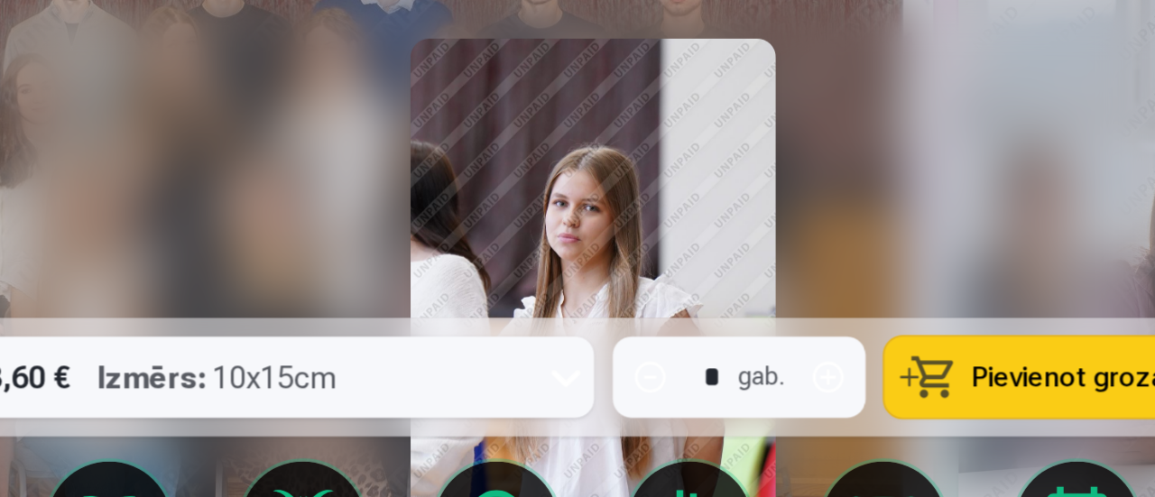
scroll to position [181, 0]
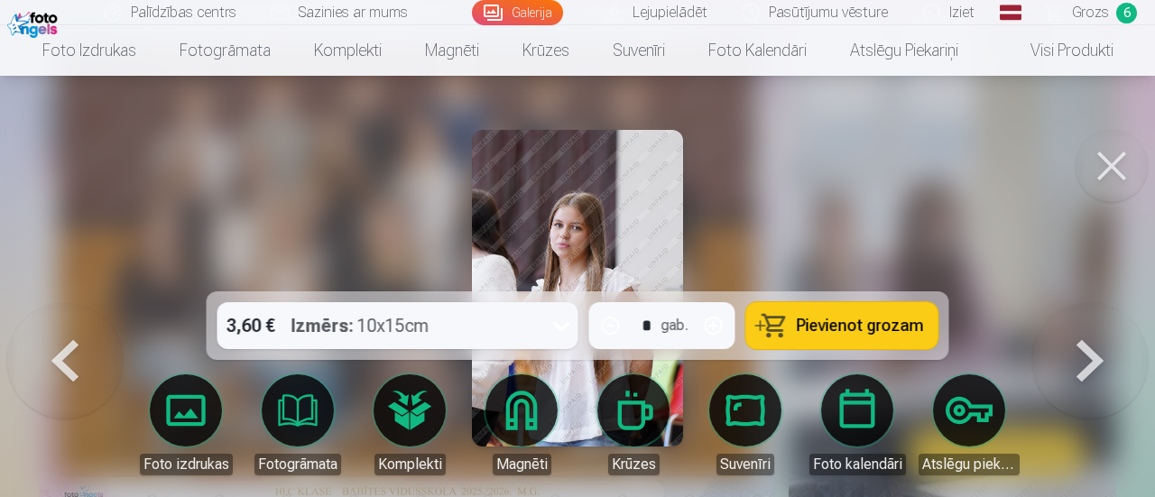
click at [1079, 303] on button at bounding box center [1091, 303] width 116 height 0
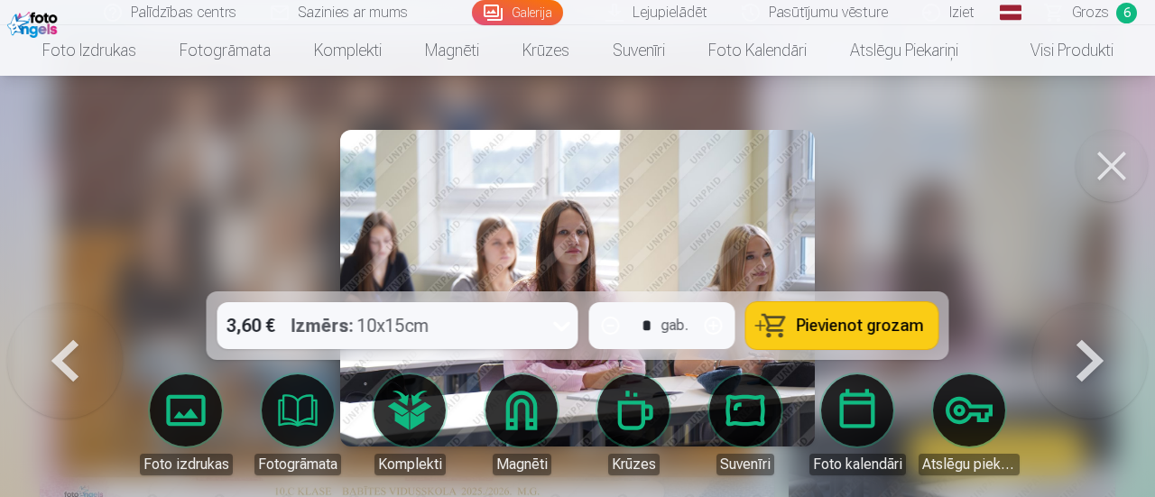
click at [1080, 303] on button at bounding box center [1091, 303] width 116 height 0
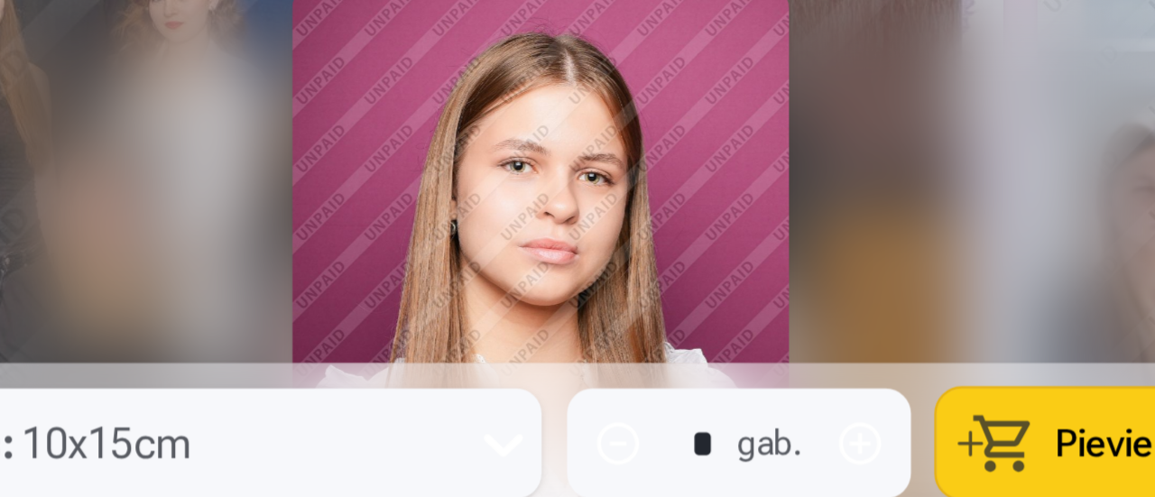
scroll to position [181, 0]
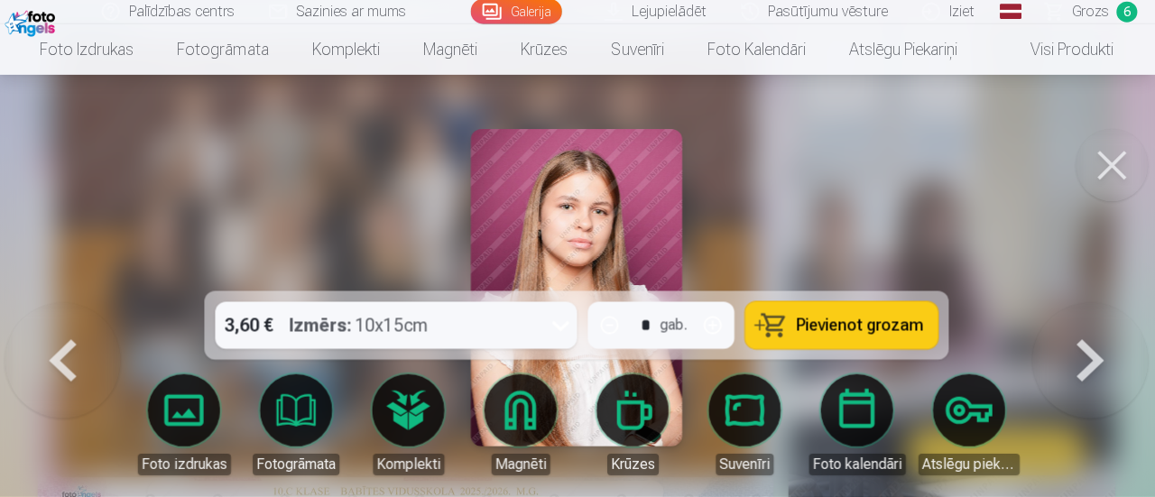
click at [826, 309] on button "Pievienot grozam" at bounding box center [843, 325] width 192 height 47
click at [1096, 303] on button at bounding box center [1091, 303] width 116 height 0
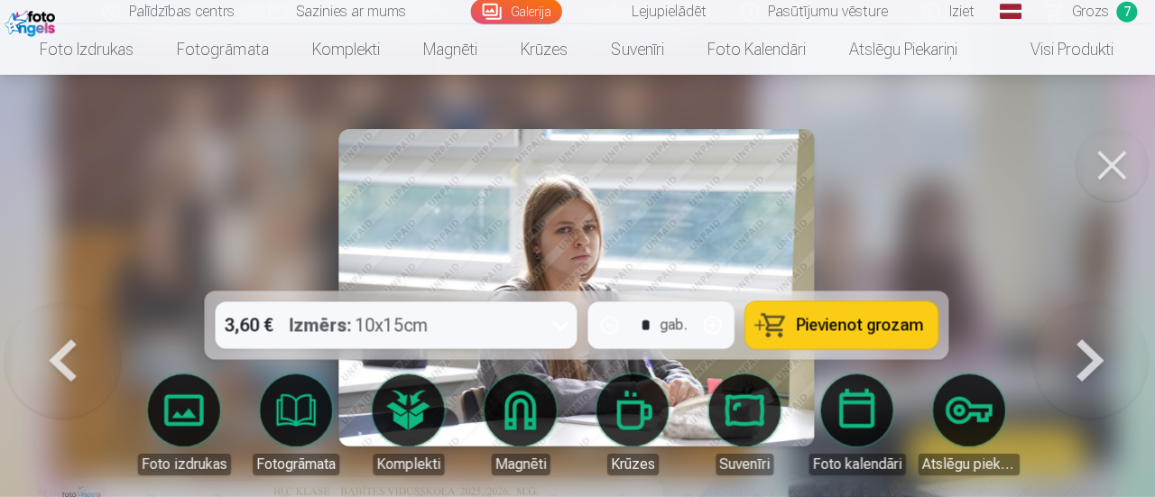
click at [1096, 303] on button at bounding box center [1091, 303] width 116 height 0
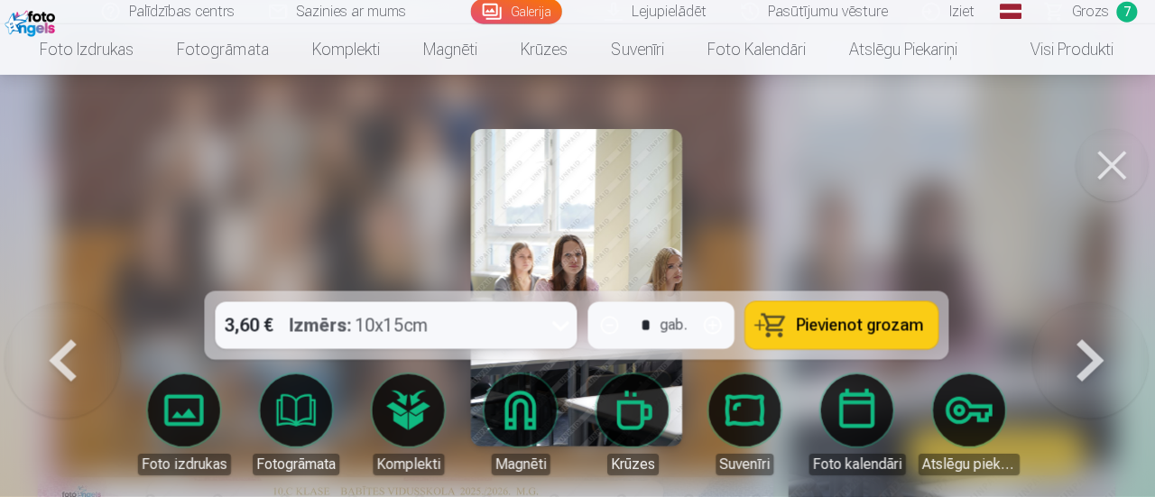
click at [1096, 303] on button at bounding box center [1091, 303] width 116 height 0
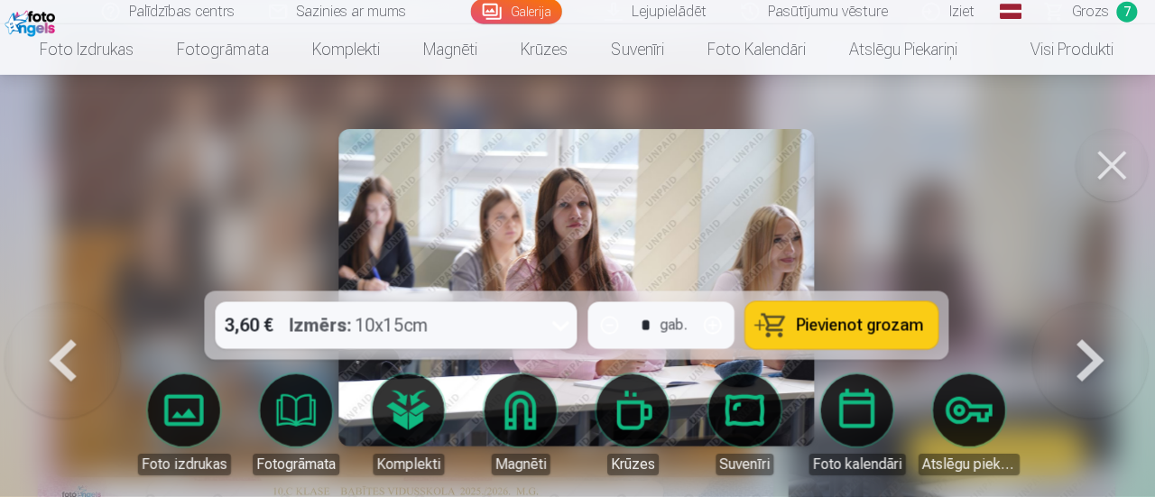
click at [1096, 303] on button at bounding box center [1091, 303] width 116 height 0
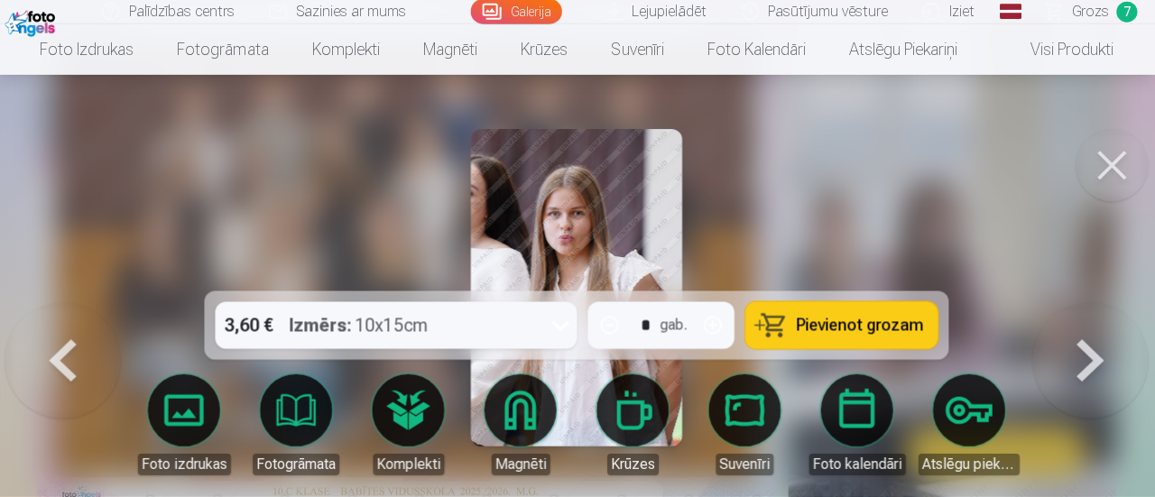
click at [1096, 303] on button at bounding box center [1091, 303] width 116 height 0
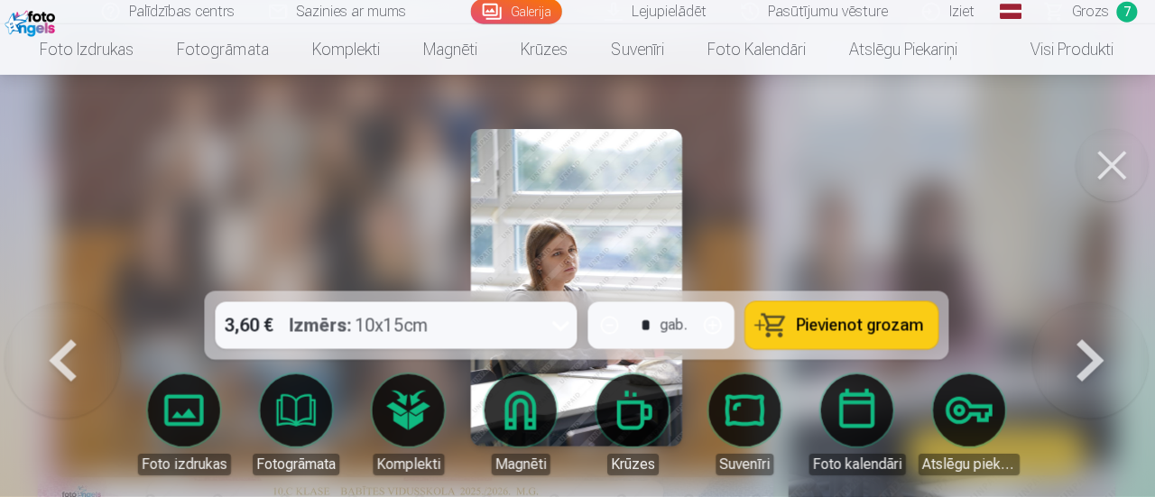
click at [91, 303] on button at bounding box center [65, 303] width 116 height 0
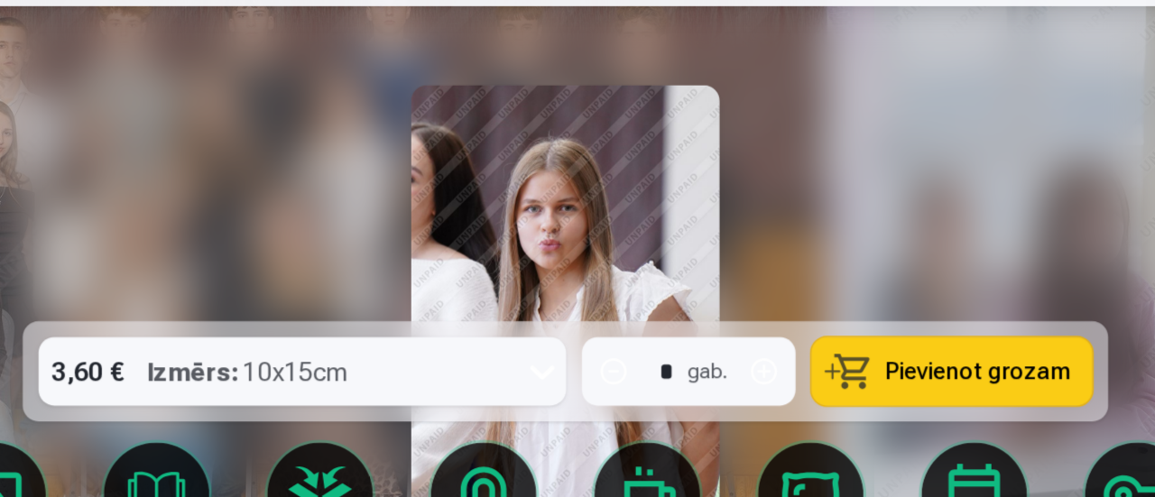
scroll to position [179, 0]
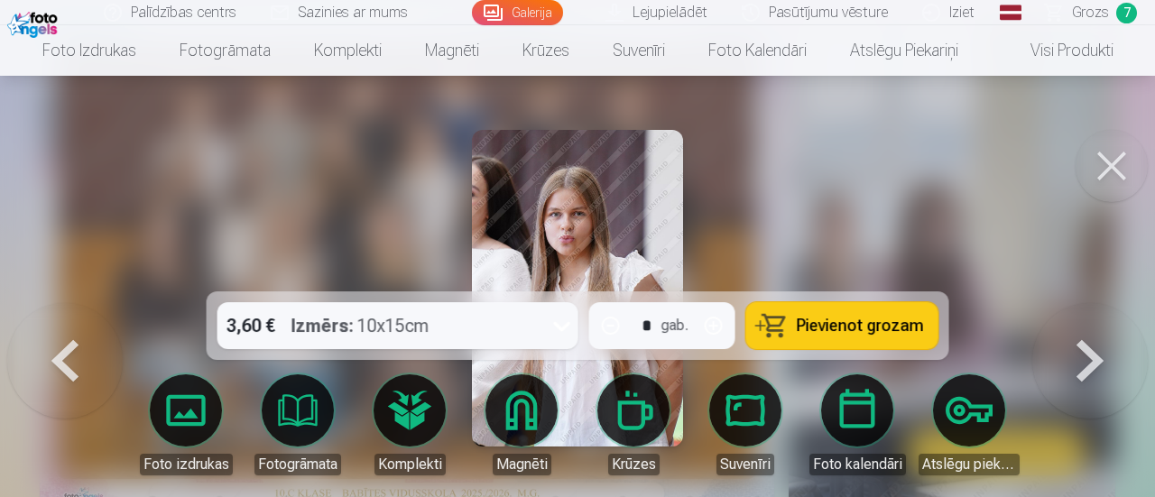
click at [1084, 303] on button at bounding box center [1091, 303] width 116 height 0
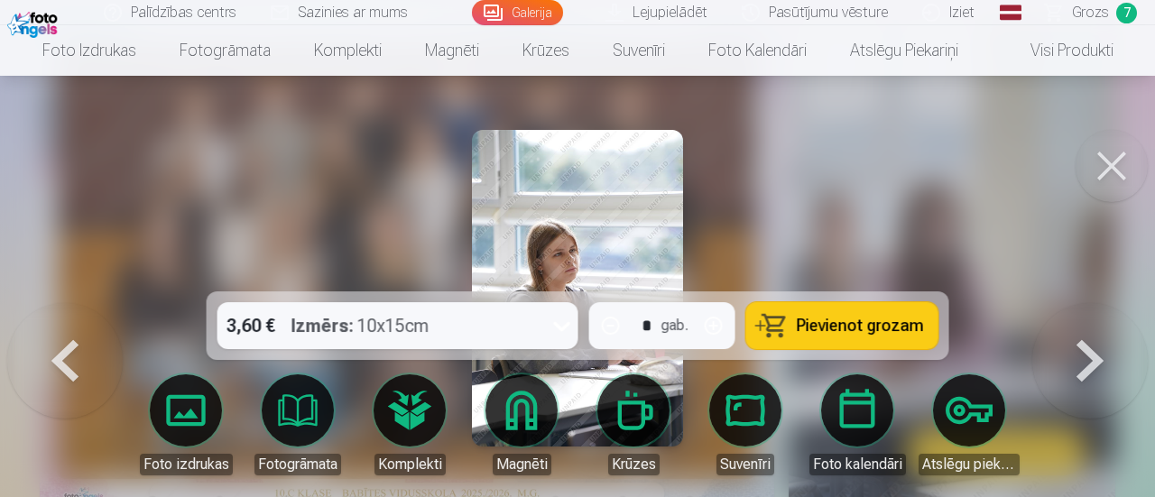
click at [1084, 303] on button at bounding box center [1091, 303] width 116 height 0
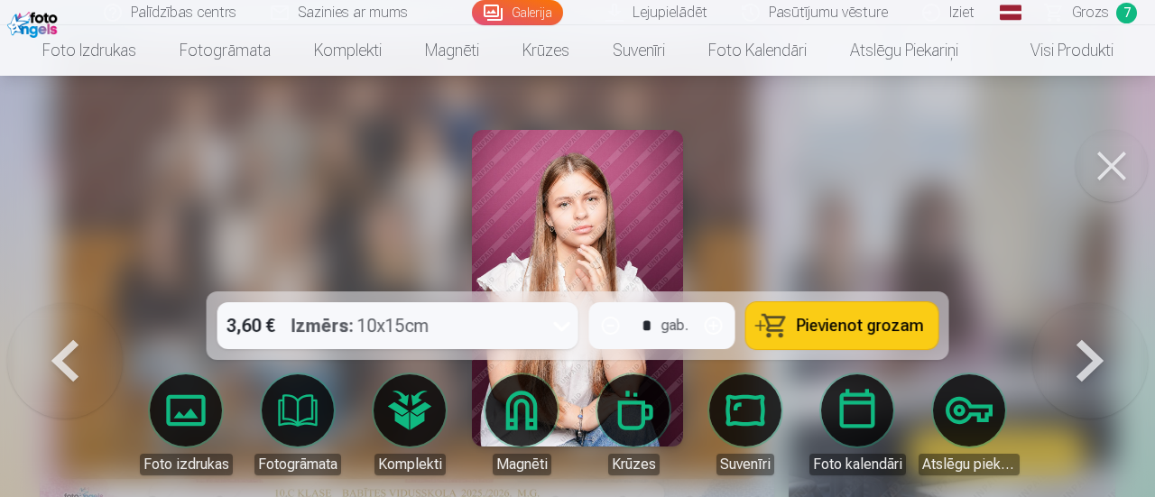
click at [52, 303] on button at bounding box center [65, 303] width 116 height 0
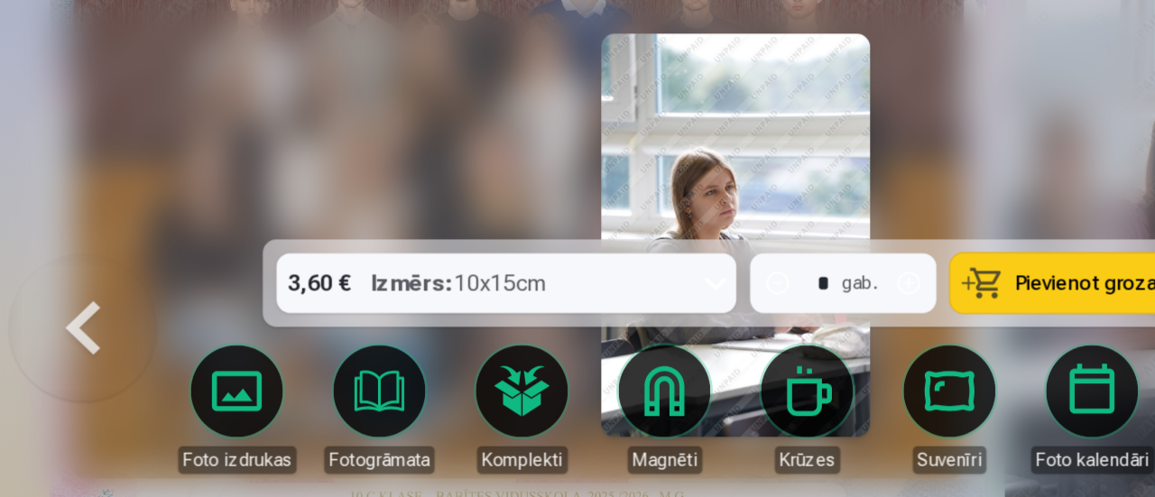
scroll to position [179, 0]
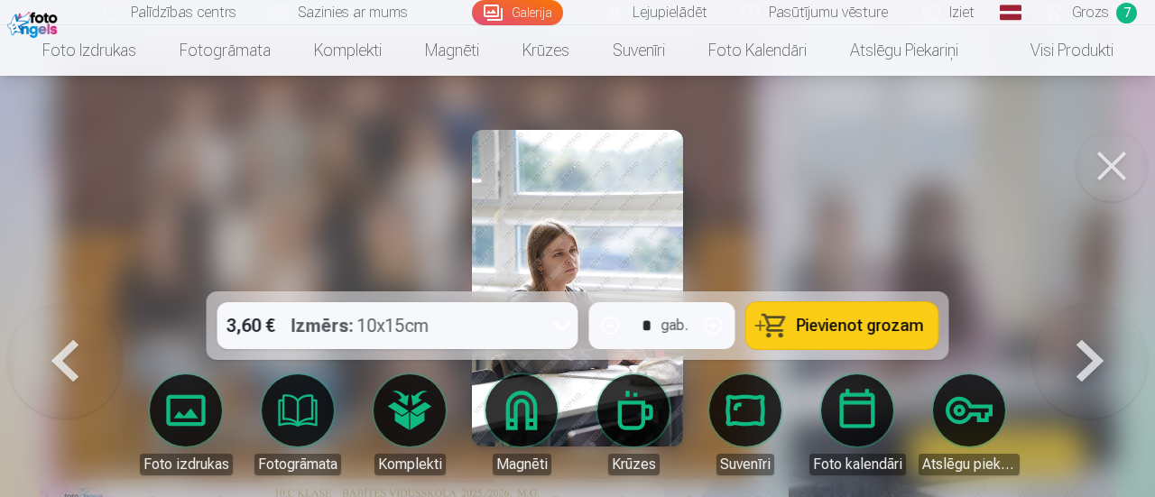
click at [1091, 303] on button at bounding box center [1091, 303] width 116 height 0
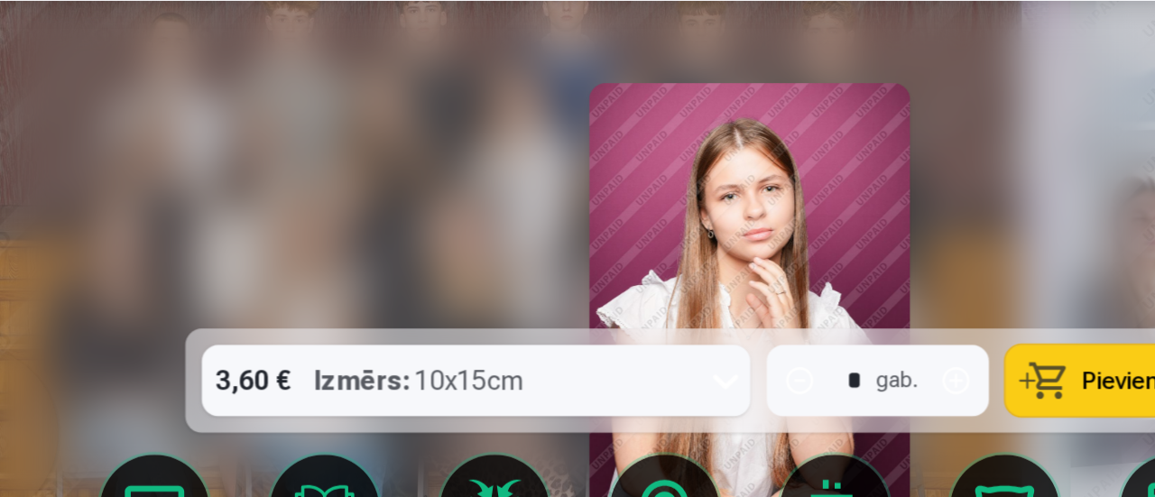
scroll to position [179, 0]
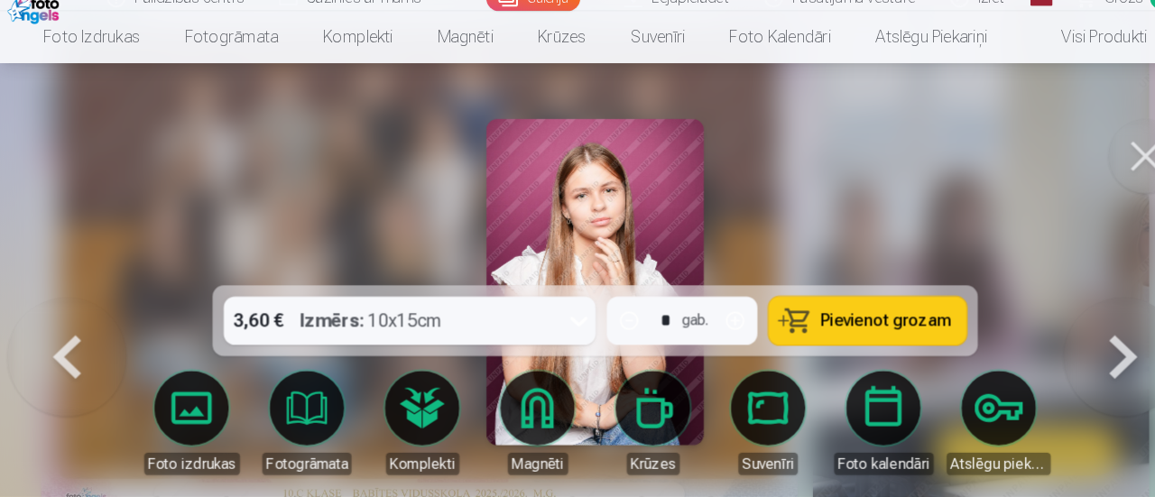
click at [1067, 303] on button at bounding box center [1091, 303] width 116 height 0
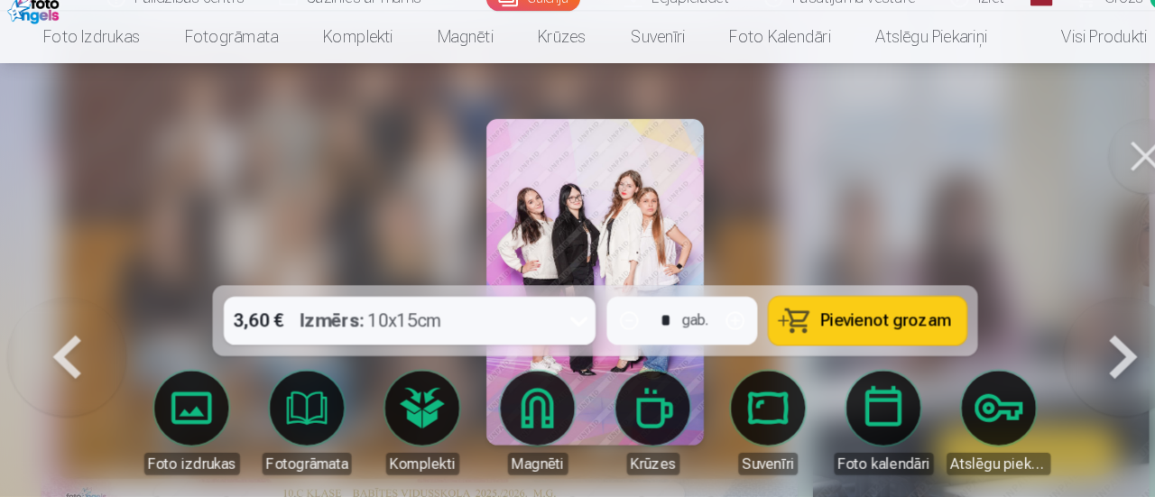
scroll to position [179, 0]
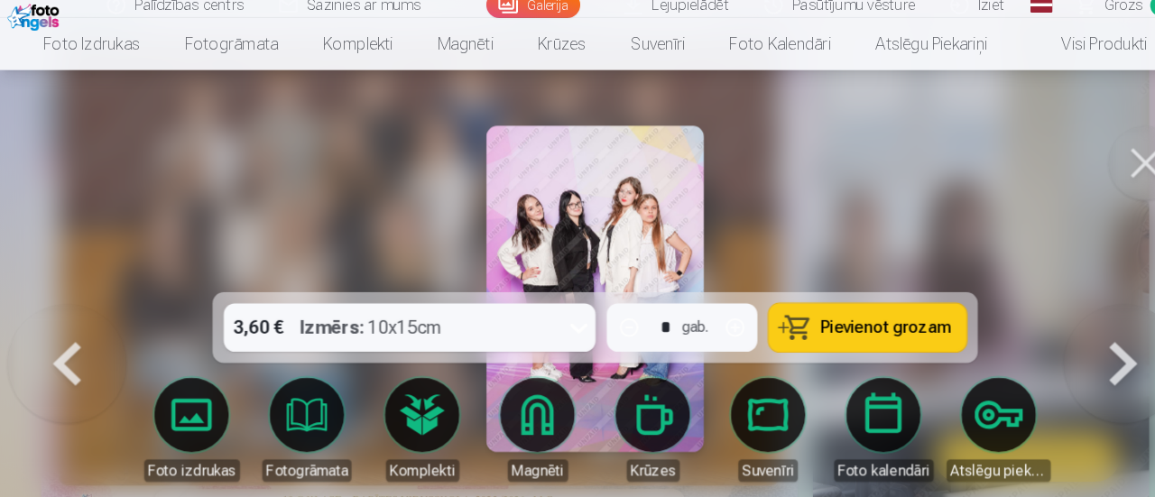
click at [1079, 303] on button at bounding box center [1091, 303] width 116 height 0
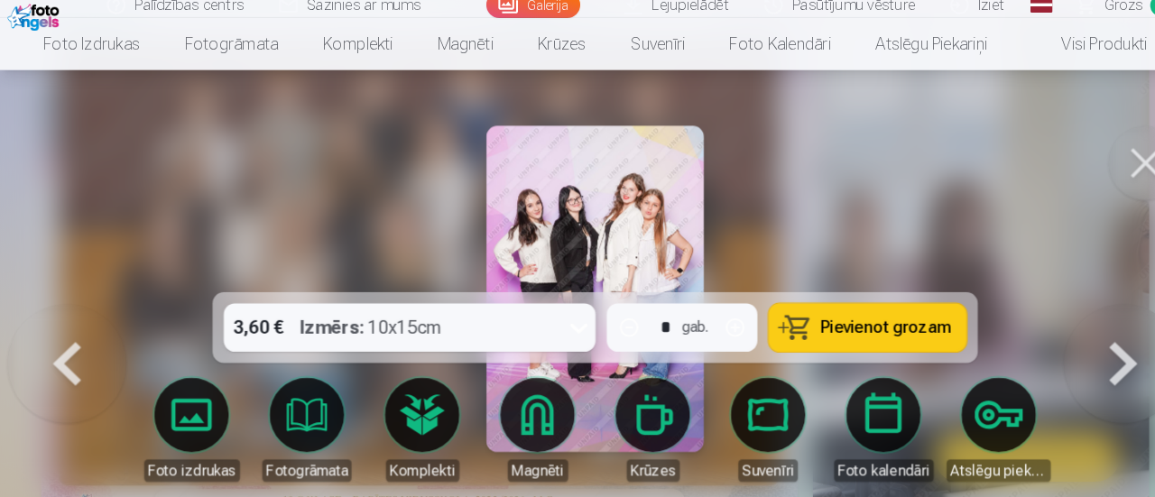
click at [1072, 303] on button at bounding box center [1091, 303] width 116 height 0
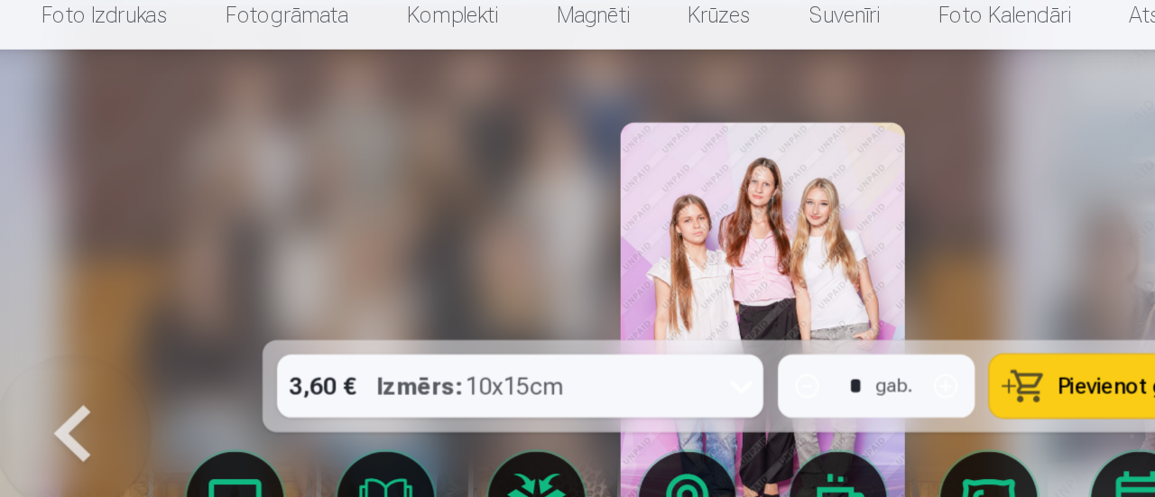
scroll to position [179, 0]
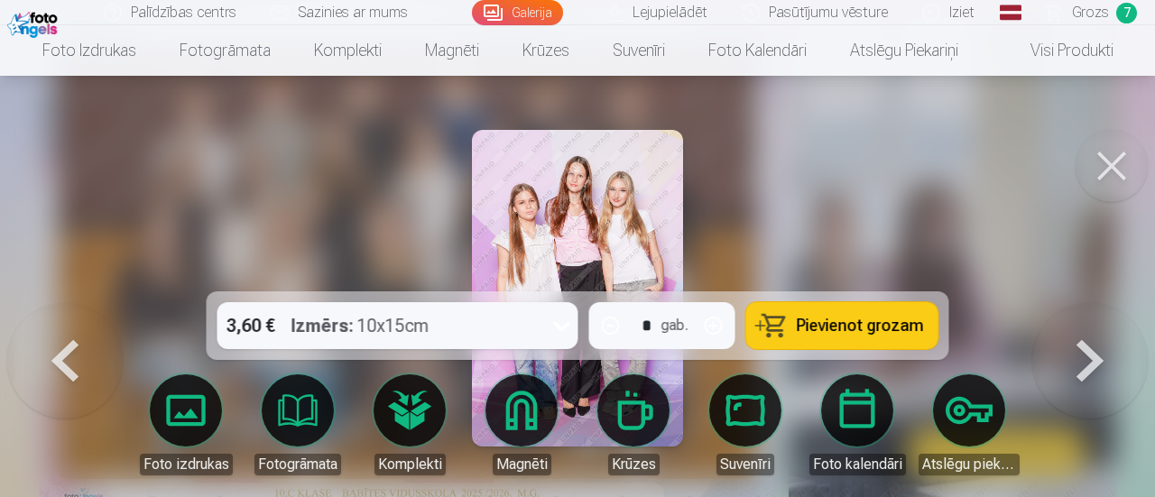
click at [1096, 303] on button at bounding box center [1091, 303] width 116 height 0
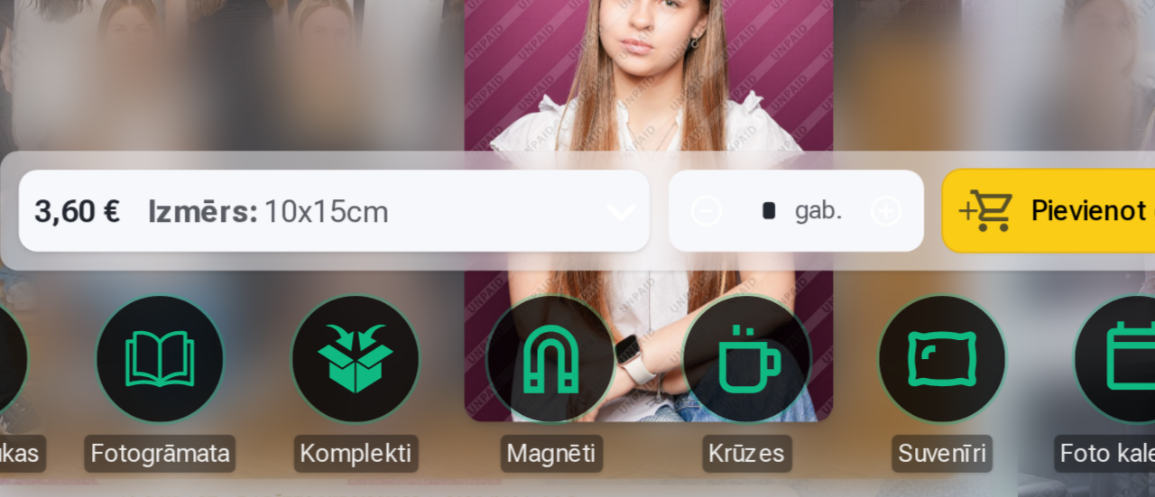
scroll to position [177, 0]
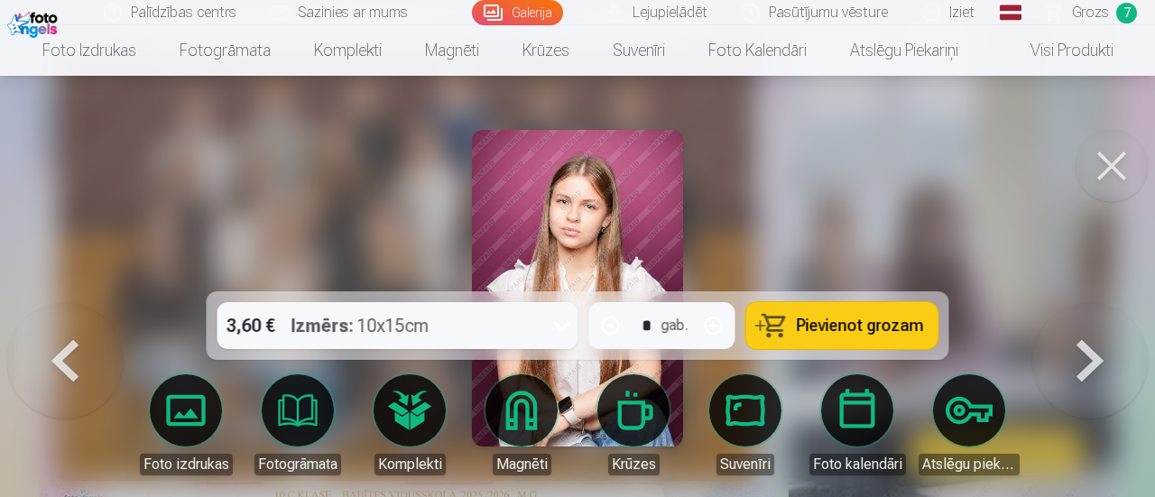
click at [1083, 303] on button at bounding box center [1091, 303] width 116 height 0
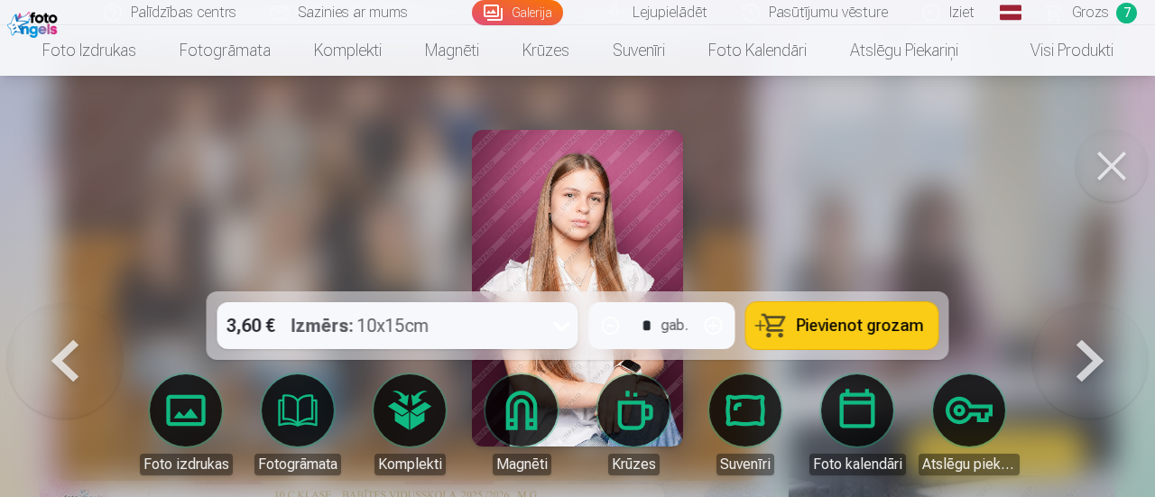
click at [40, 303] on button at bounding box center [65, 303] width 116 height 0
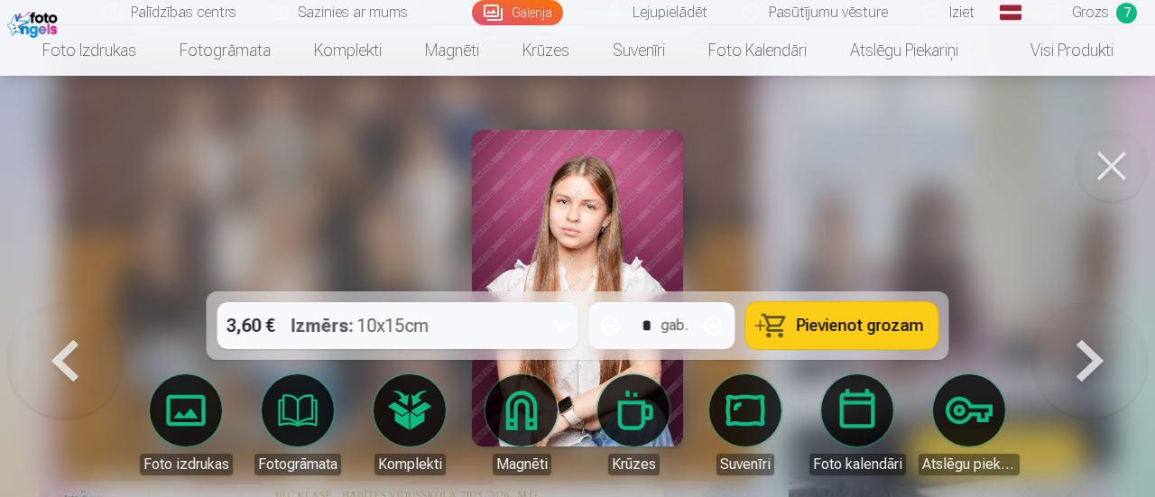
click at [1071, 303] on button at bounding box center [1091, 303] width 116 height 0
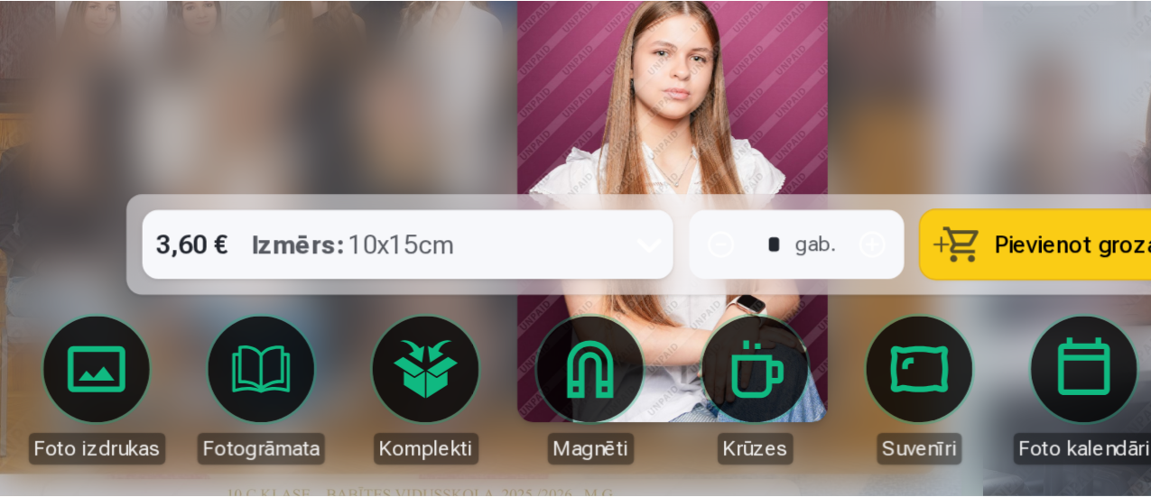
scroll to position [175, 0]
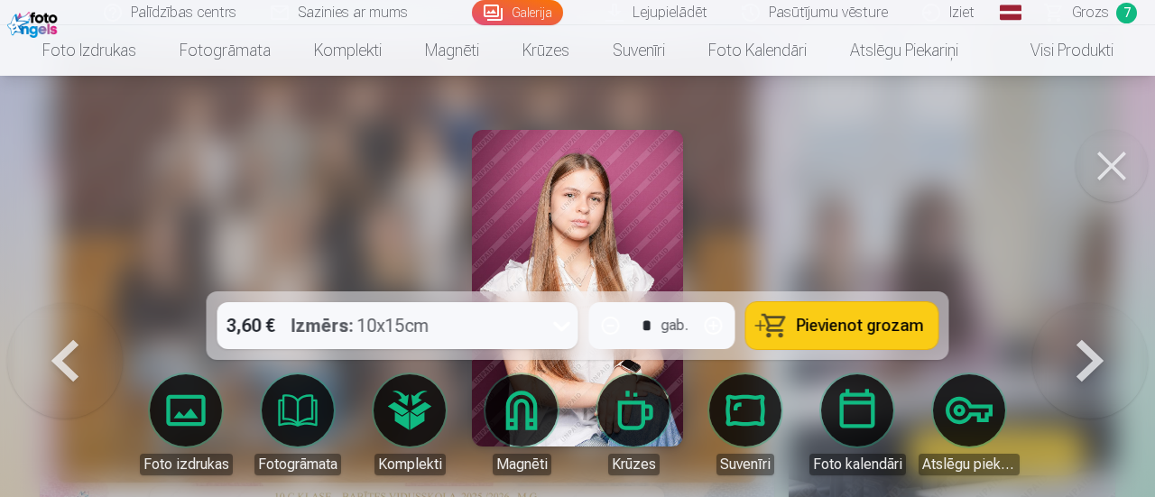
click at [1100, 303] on button at bounding box center [1091, 303] width 116 height 0
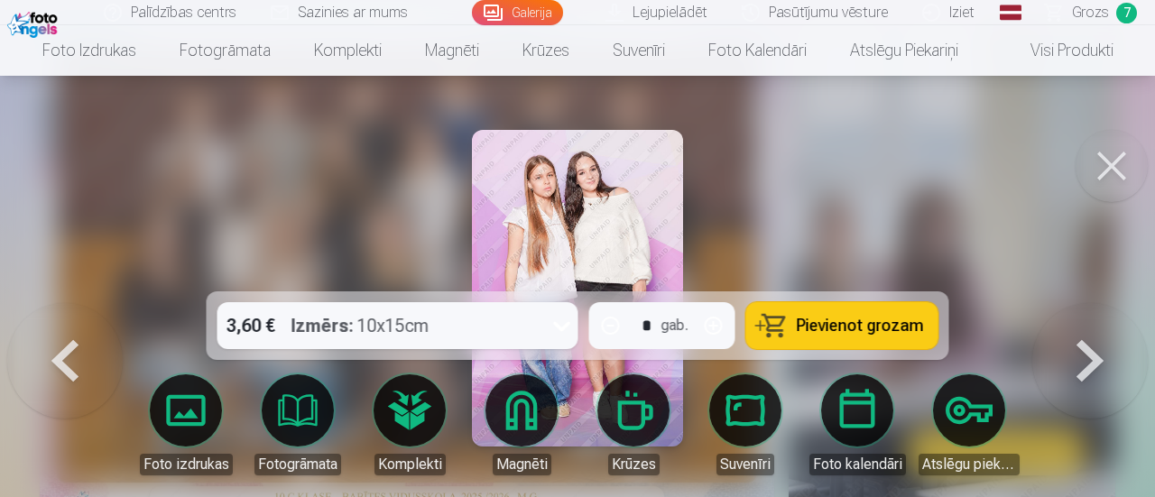
click at [1094, 303] on button at bounding box center [1091, 303] width 116 height 0
click at [1110, 172] on button at bounding box center [1112, 166] width 72 height 72
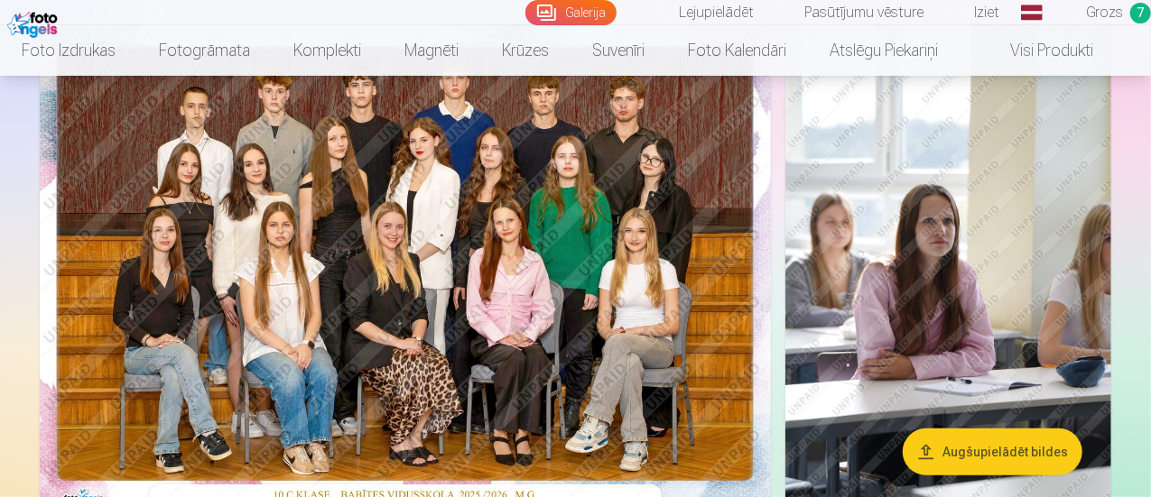
click at [1110, 7] on link "Grozs 7" at bounding box center [1100, 12] width 101 height 25
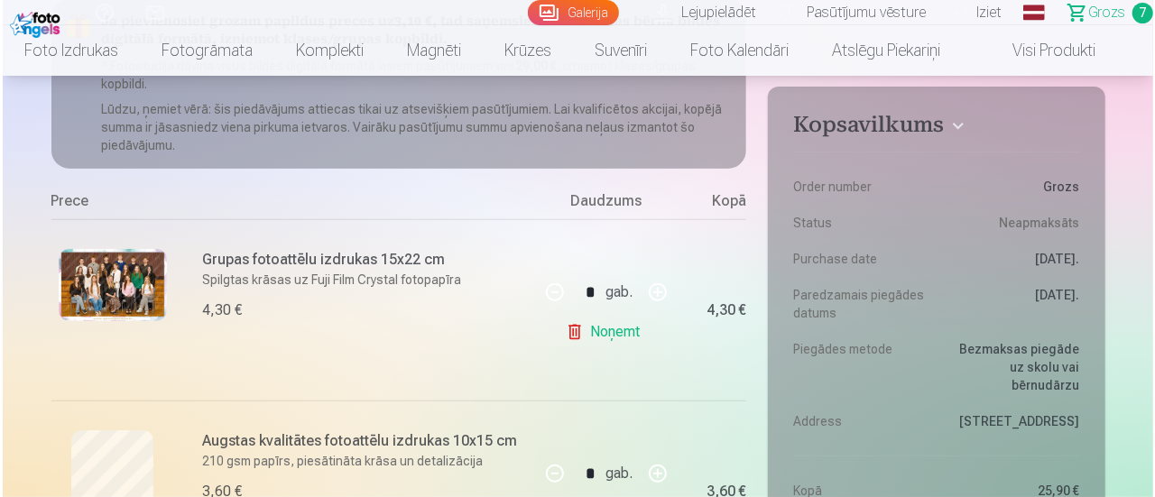
scroll to position [240, 0]
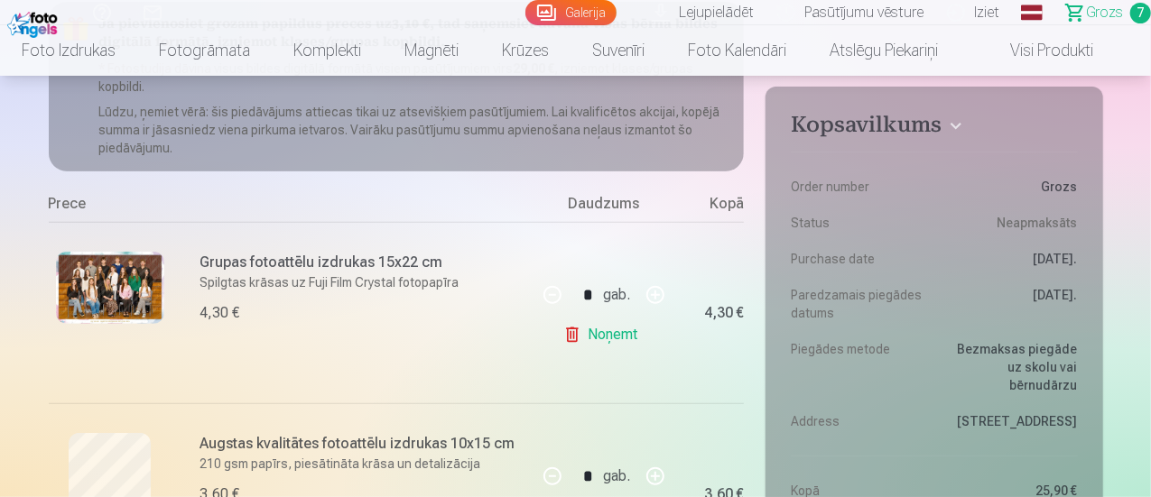
click at [119, 277] on img at bounding box center [110, 288] width 108 height 72
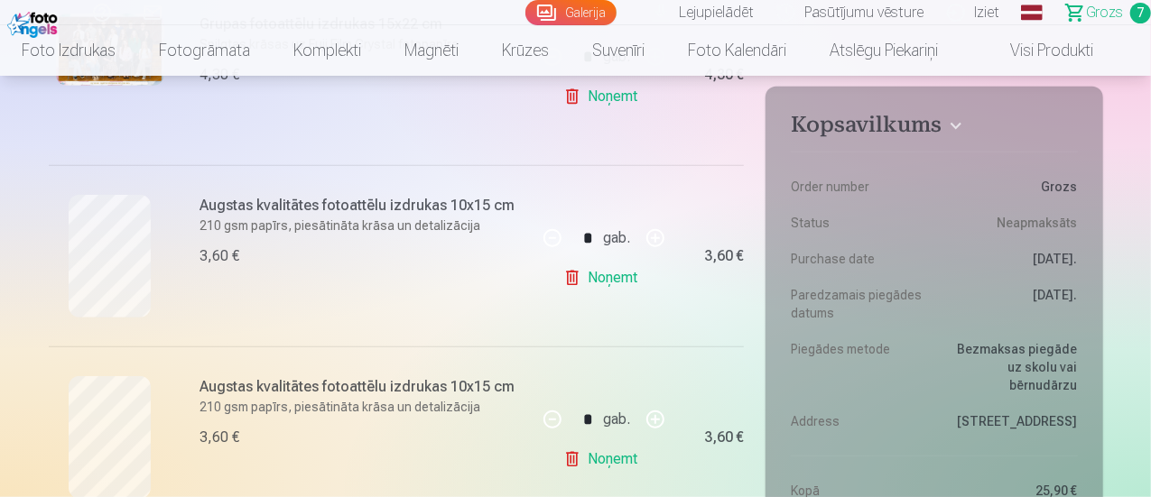
scroll to position [662, 0]
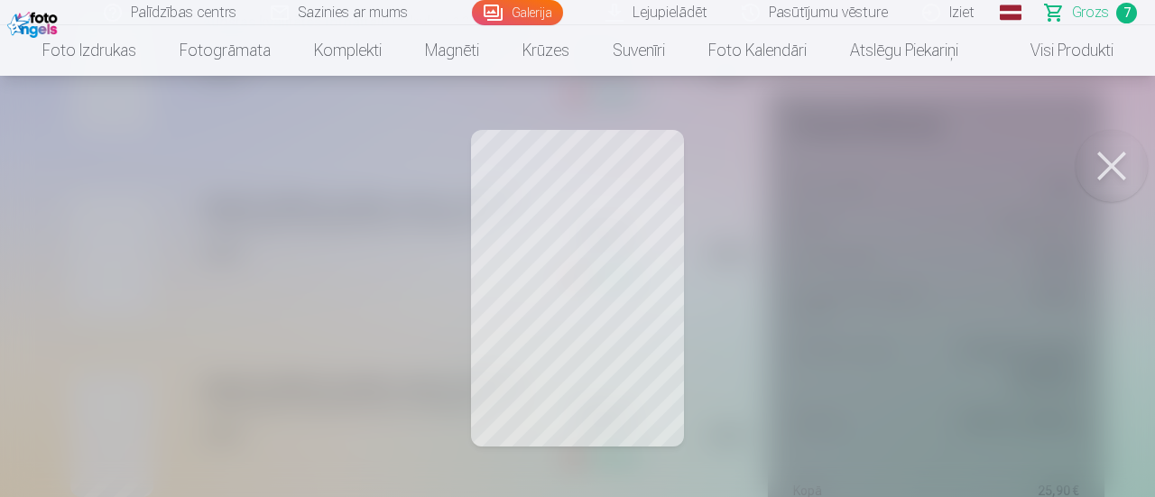
click at [1129, 162] on button at bounding box center [1112, 166] width 72 height 72
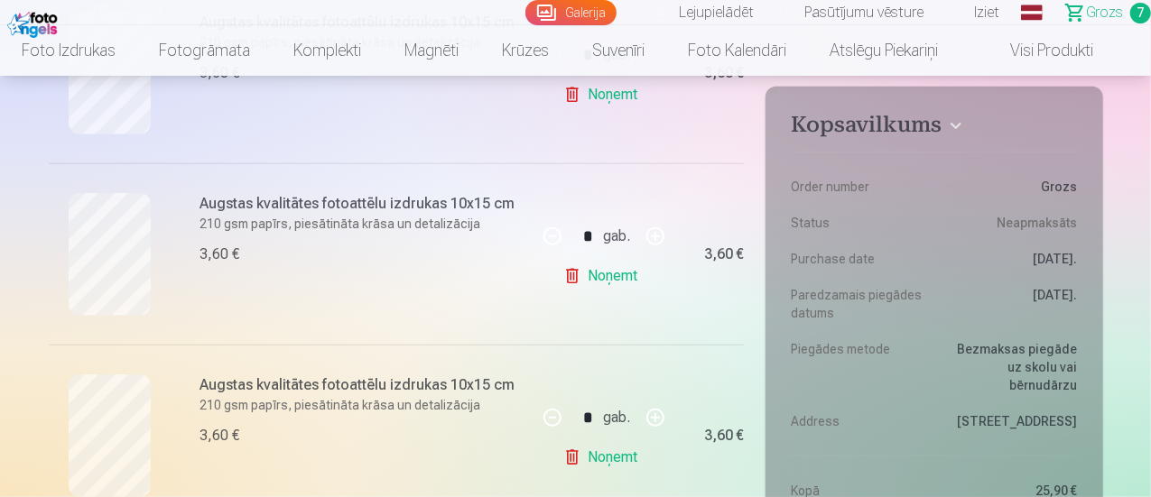
click at [569, 283] on link "Noņemt" at bounding box center [604, 276] width 82 height 36
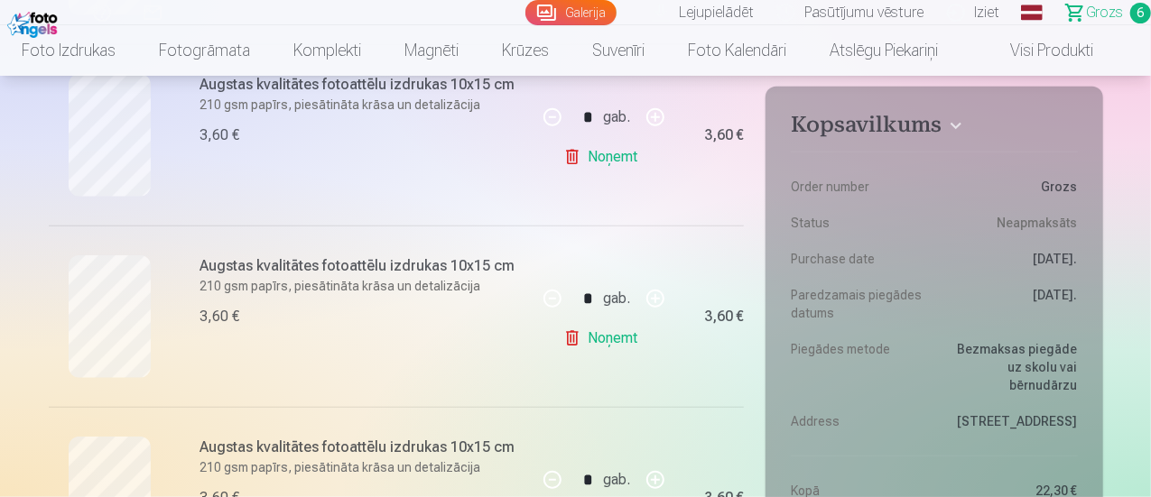
scroll to position [782, 0]
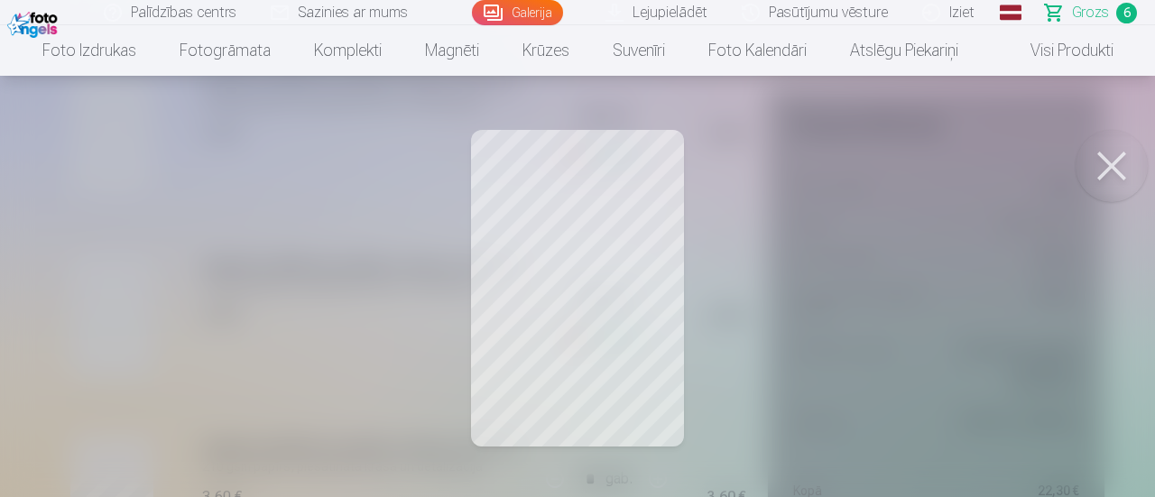
click at [1125, 149] on button at bounding box center [1112, 166] width 72 height 72
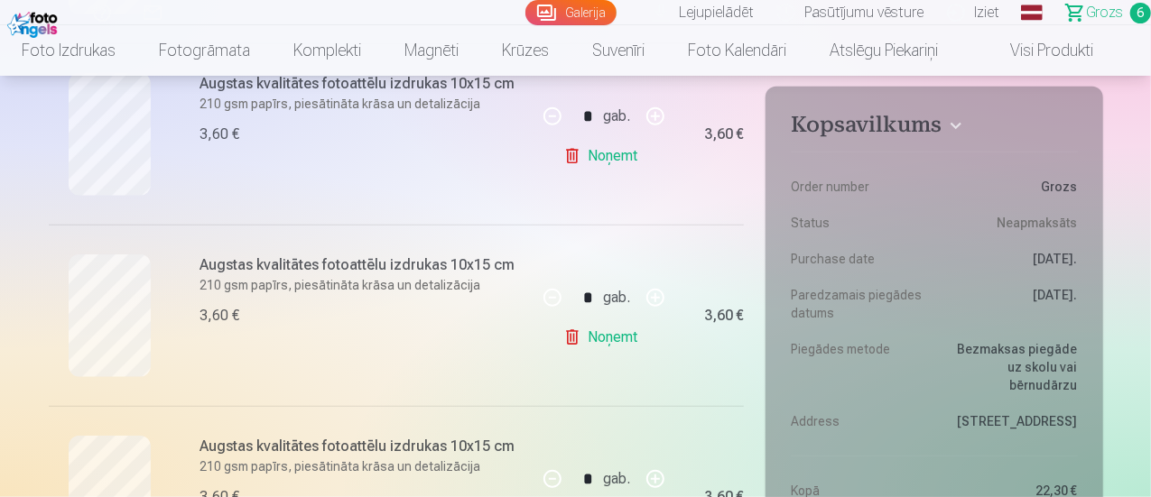
scroll to position [903, 0]
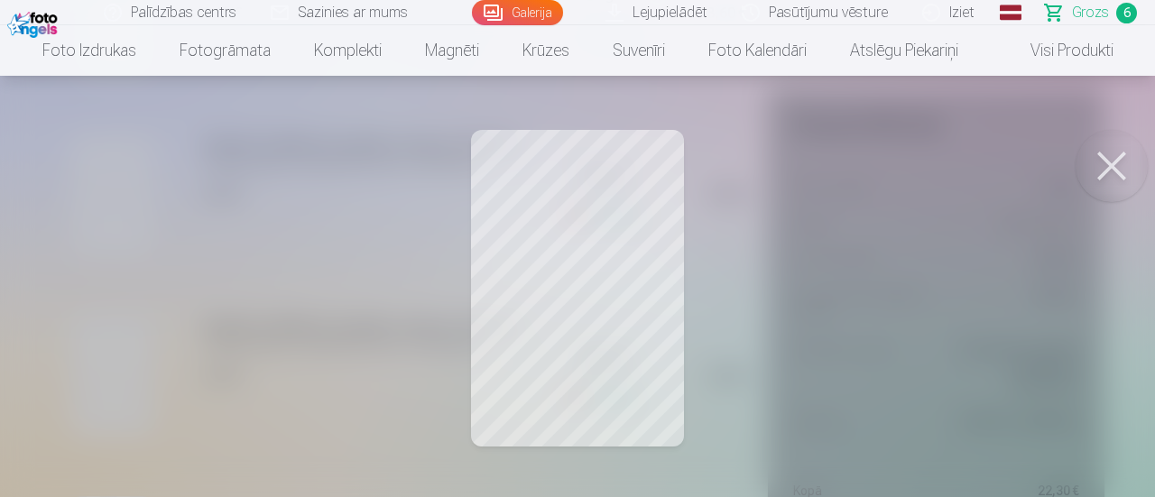
click at [1118, 167] on button at bounding box center [1112, 166] width 72 height 72
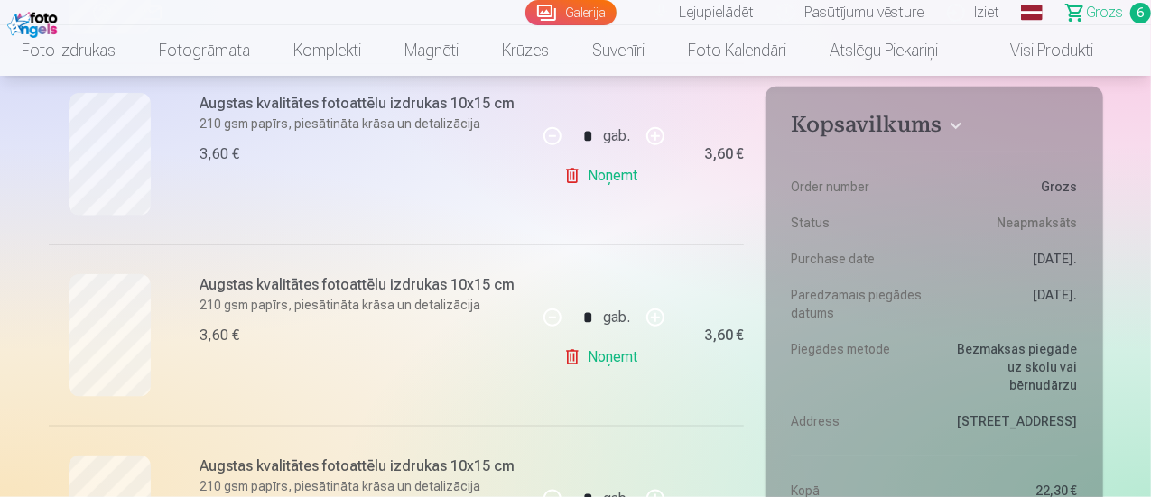
scroll to position [962, 0]
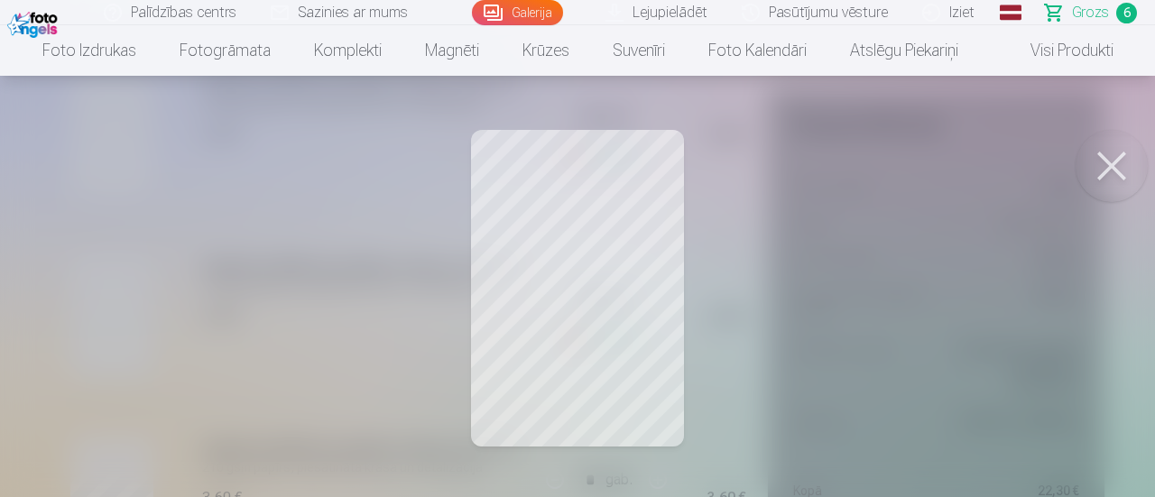
click at [1114, 149] on button at bounding box center [1112, 166] width 72 height 72
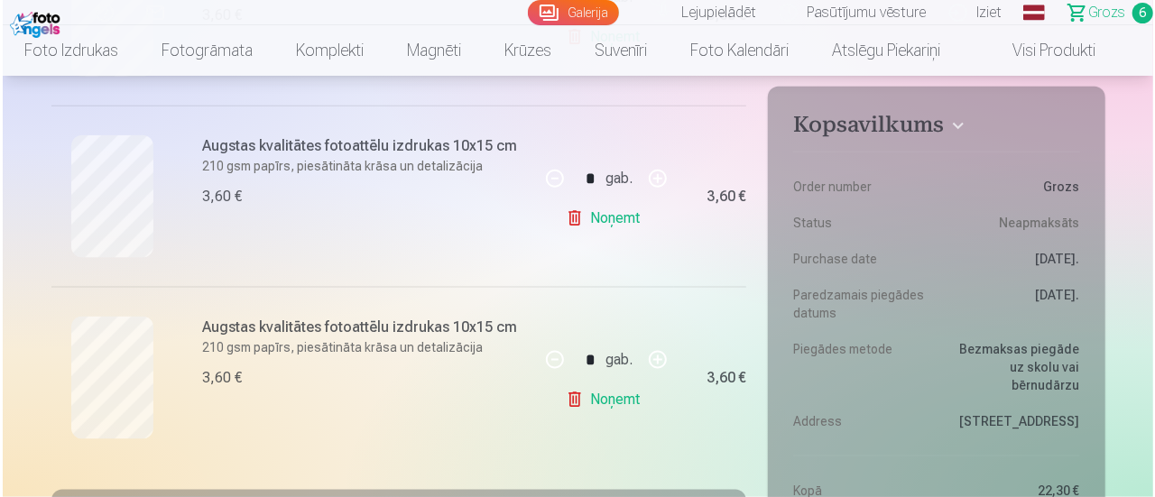
scroll to position [1083, 0]
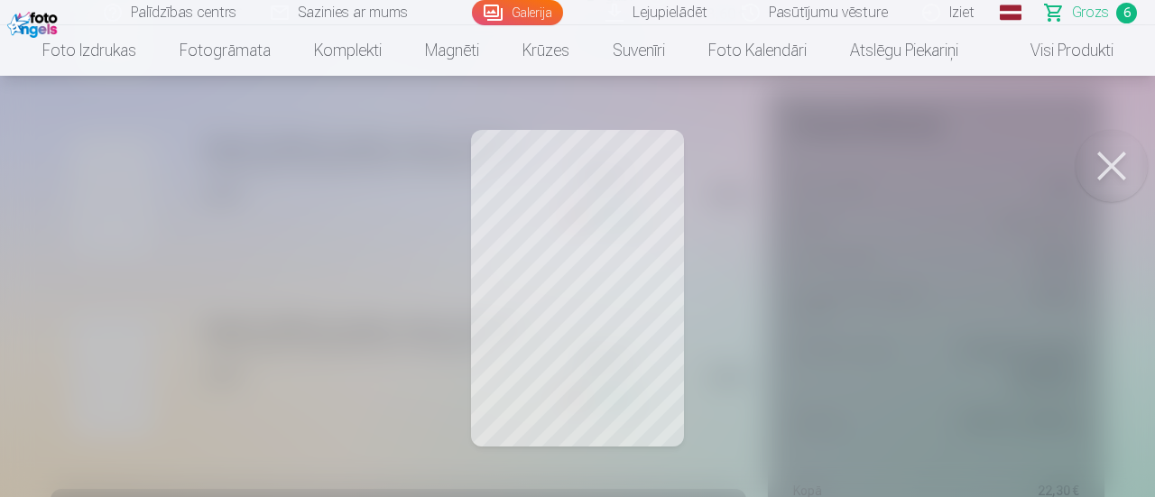
click at [1116, 164] on button at bounding box center [1112, 166] width 72 height 72
click at [1111, 166] on button at bounding box center [1112, 166] width 72 height 72
click at [1117, 155] on button at bounding box center [1112, 166] width 72 height 72
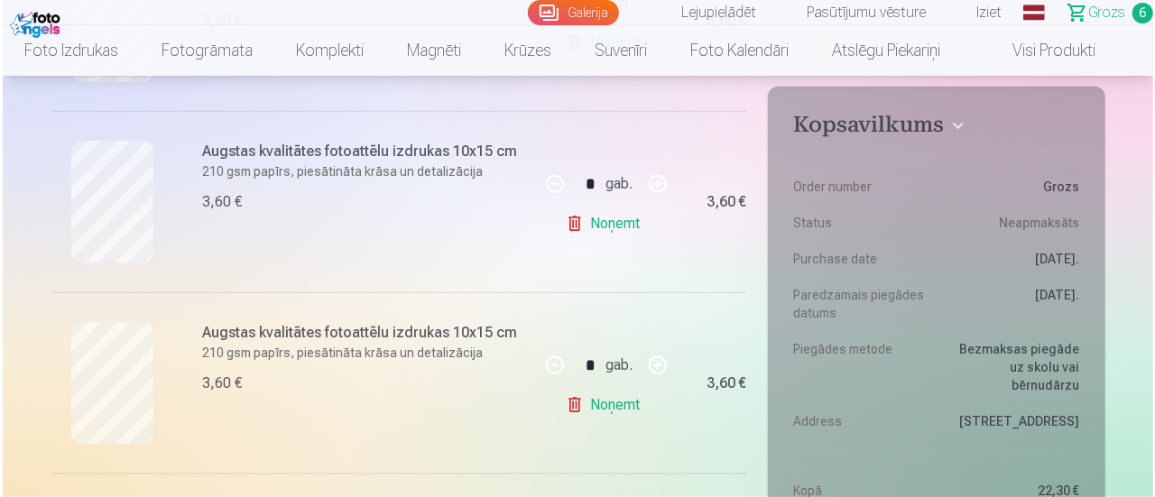
scroll to position [892, 0]
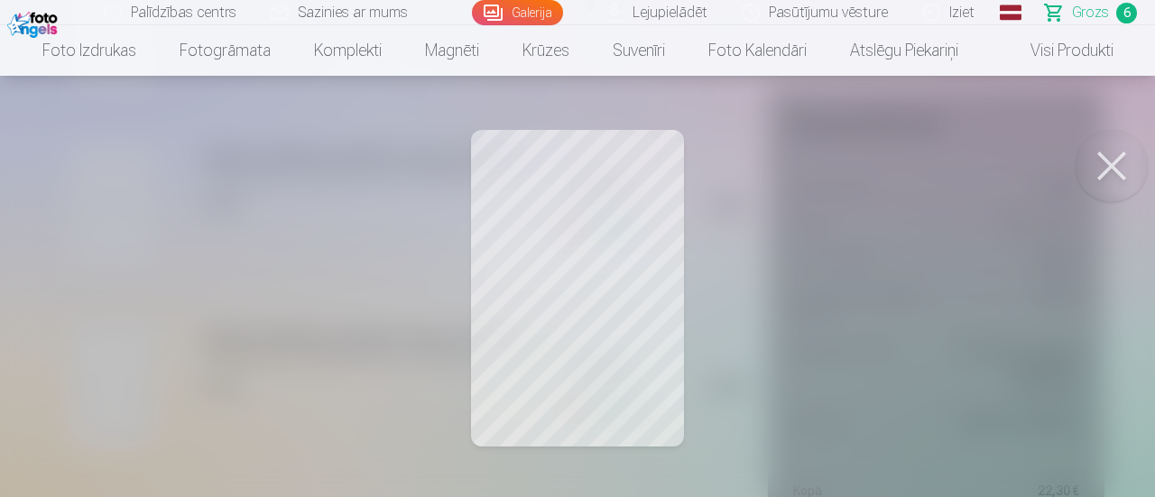
click at [1096, 173] on button at bounding box center [1112, 166] width 72 height 72
click at [1100, 172] on button at bounding box center [1112, 166] width 72 height 72
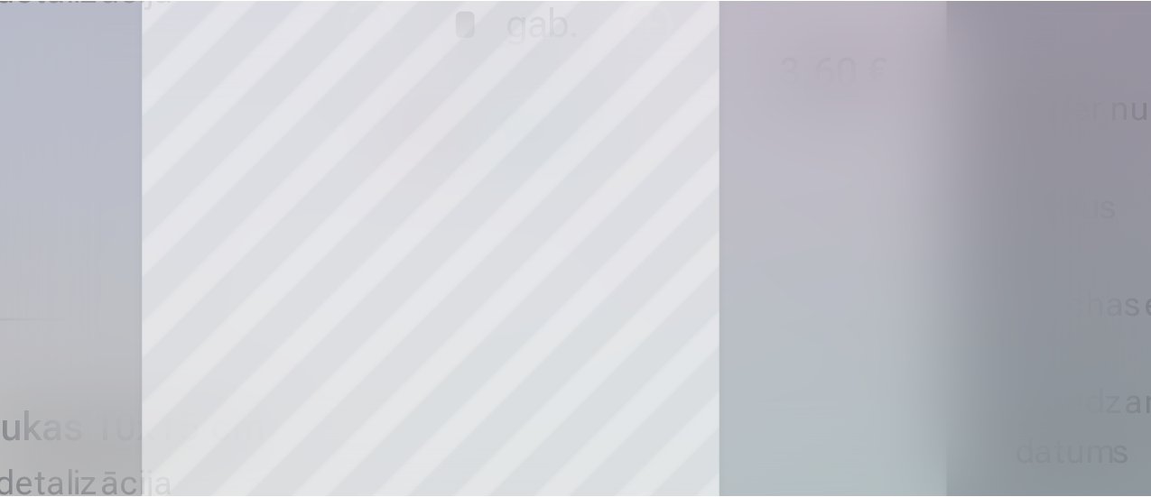
scroll to position [1105, 0]
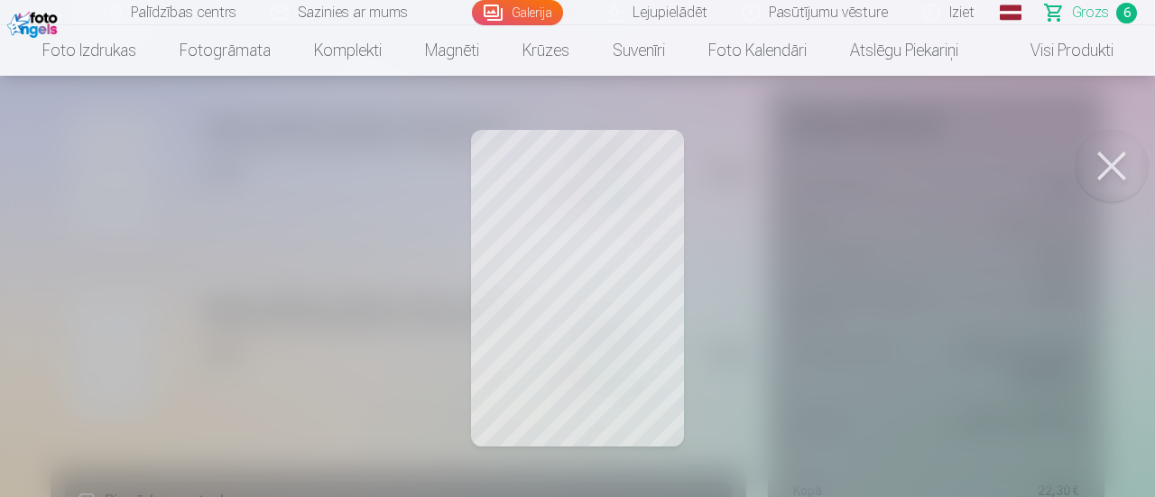
click at [1109, 162] on button at bounding box center [1112, 166] width 72 height 72
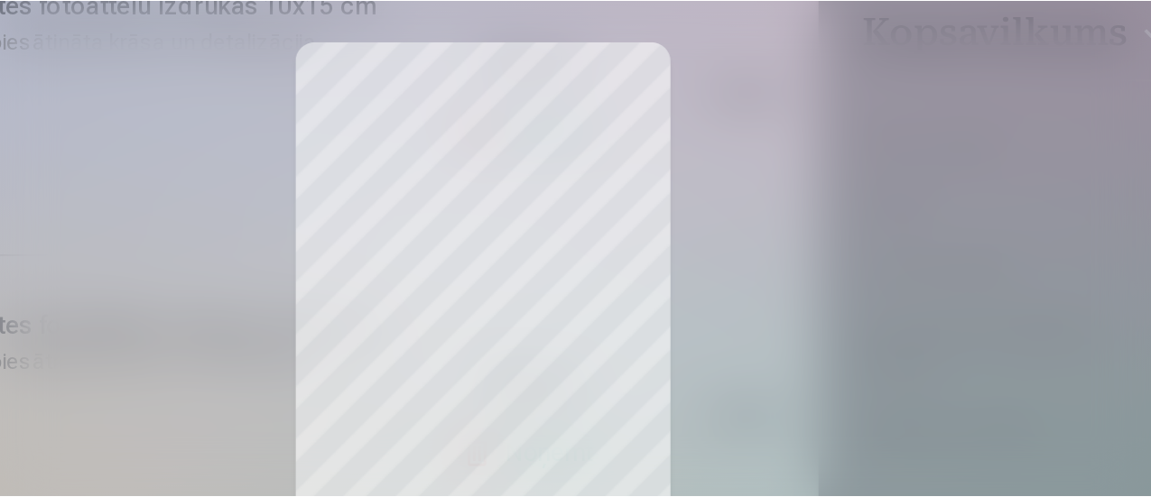
scroll to position [937, 0]
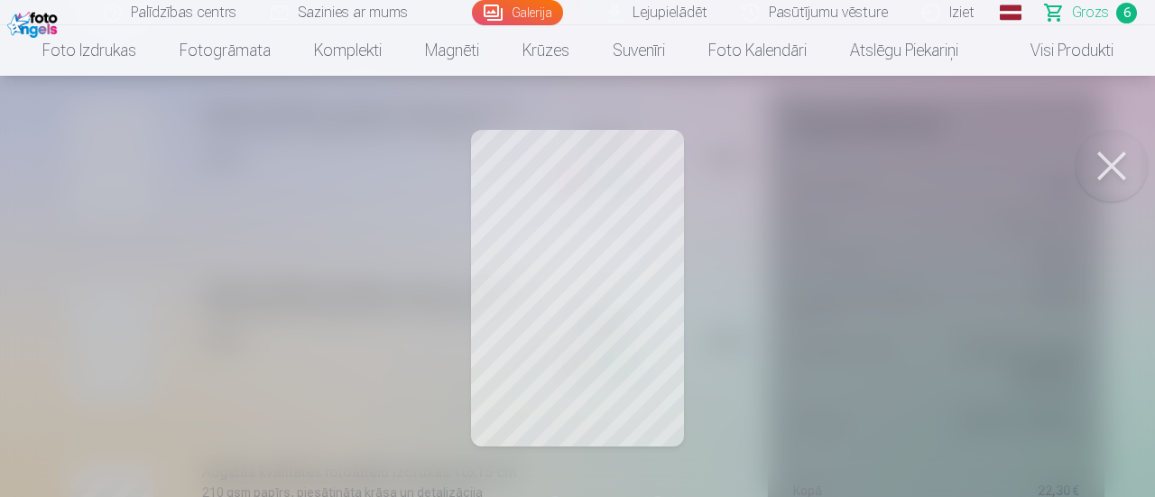
click at [1111, 170] on button at bounding box center [1112, 166] width 72 height 72
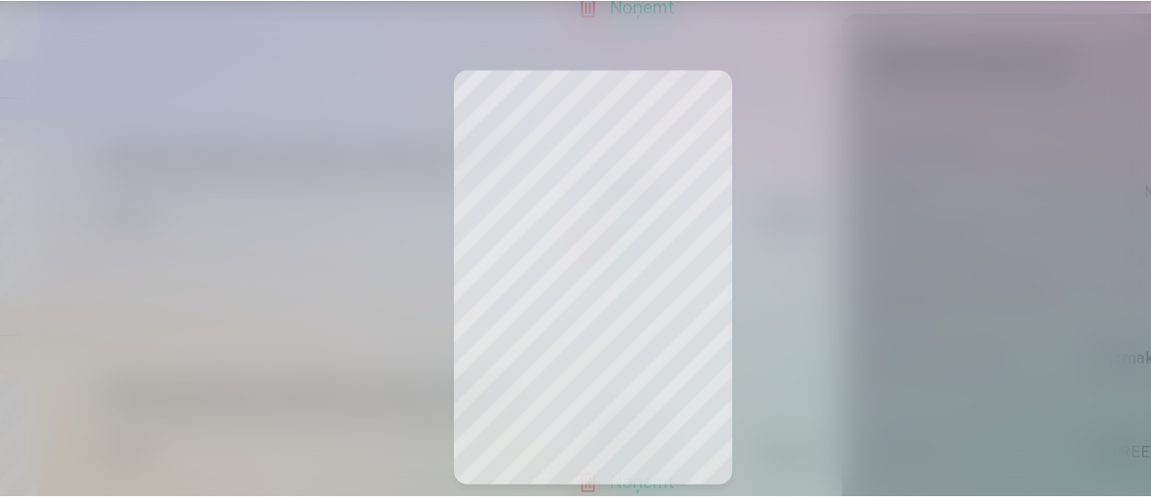
scroll to position [856, 0]
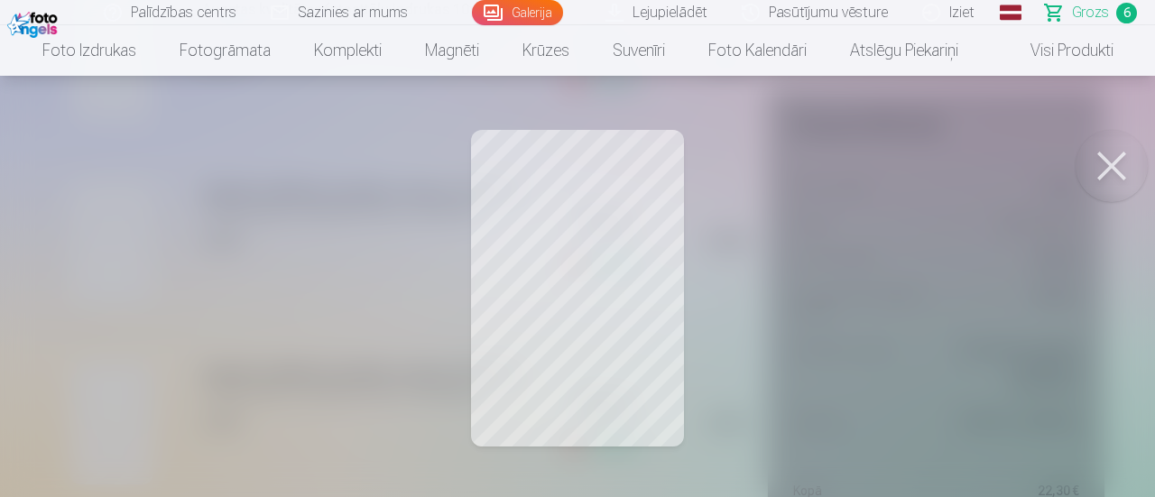
click at [1114, 170] on button at bounding box center [1112, 166] width 72 height 72
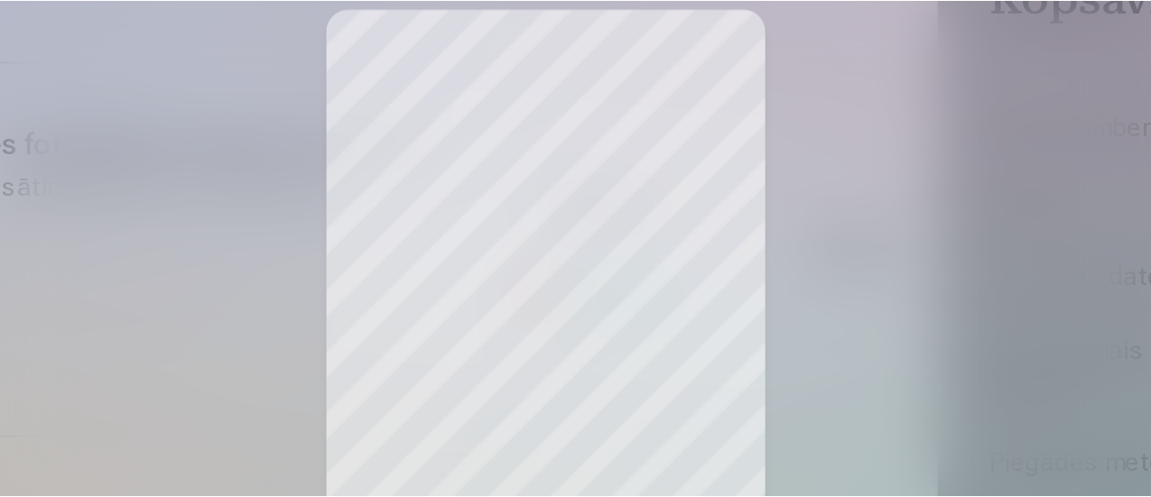
scroll to position [1033, 0]
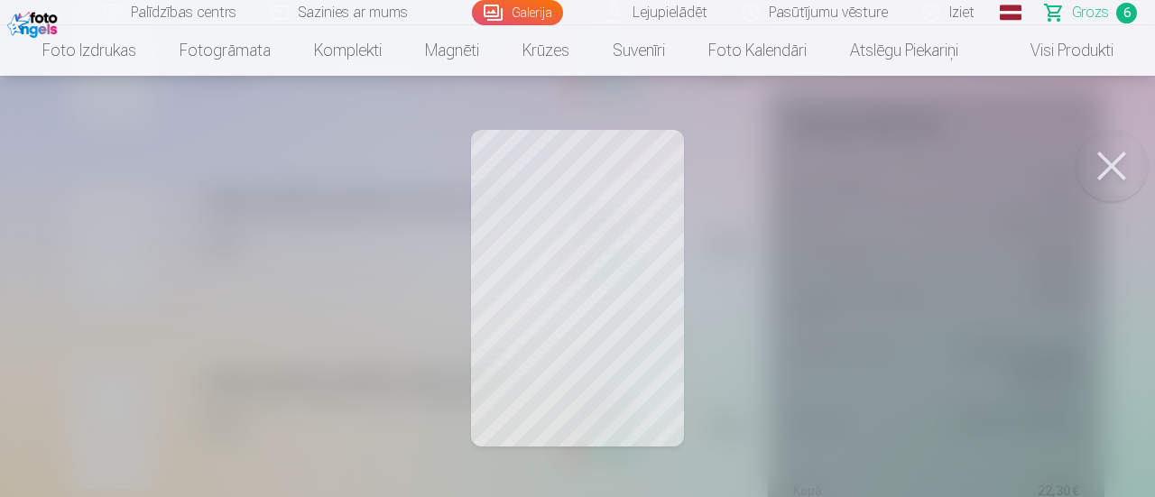
click at [1114, 165] on button at bounding box center [1112, 166] width 72 height 72
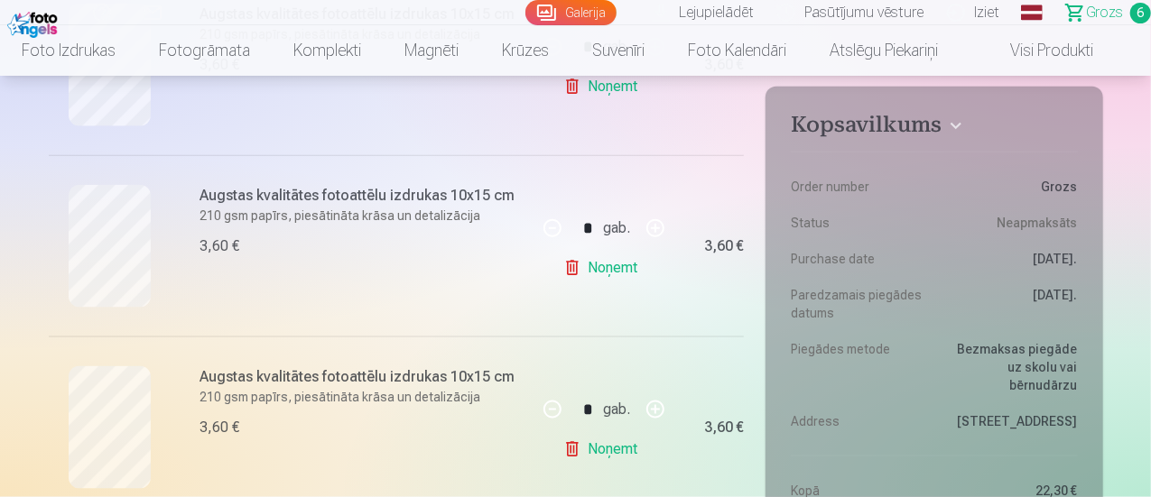
click at [534, 12] on link "Galerija" at bounding box center [570, 12] width 91 height 25
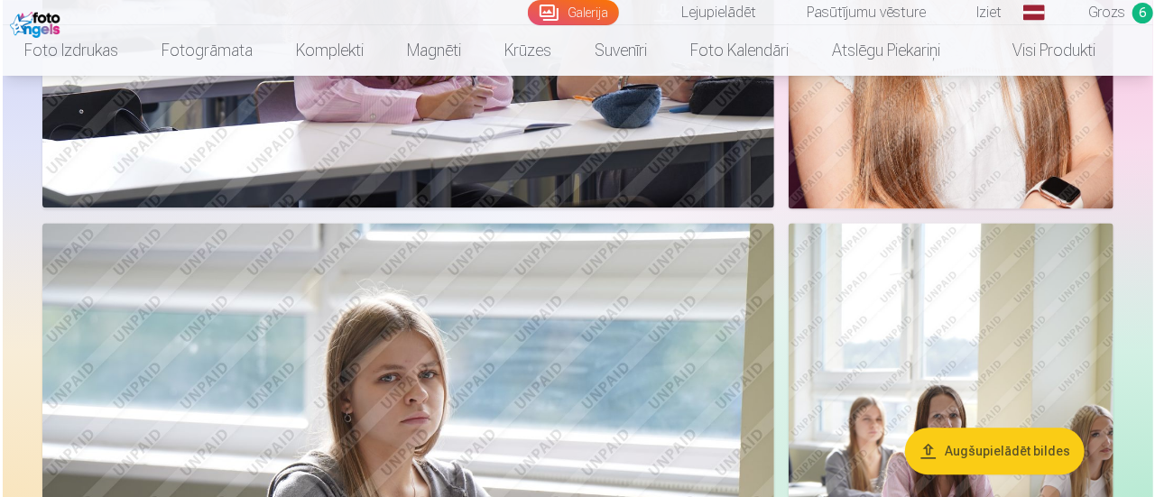
scroll to position [1745, 0]
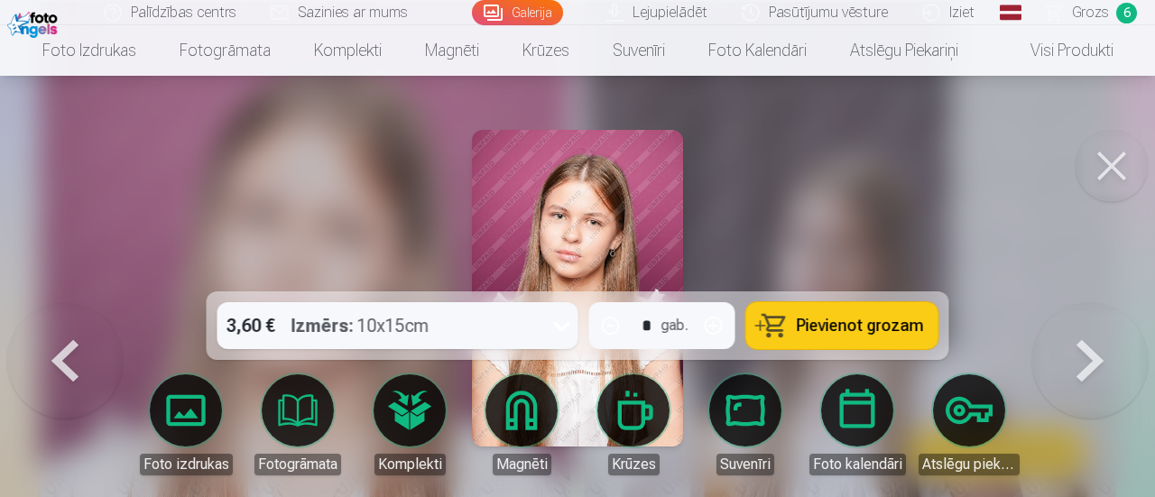
click at [787, 319] on button "Pievienot grozam" at bounding box center [843, 325] width 192 height 47
click at [1102, 153] on button at bounding box center [1112, 166] width 72 height 72
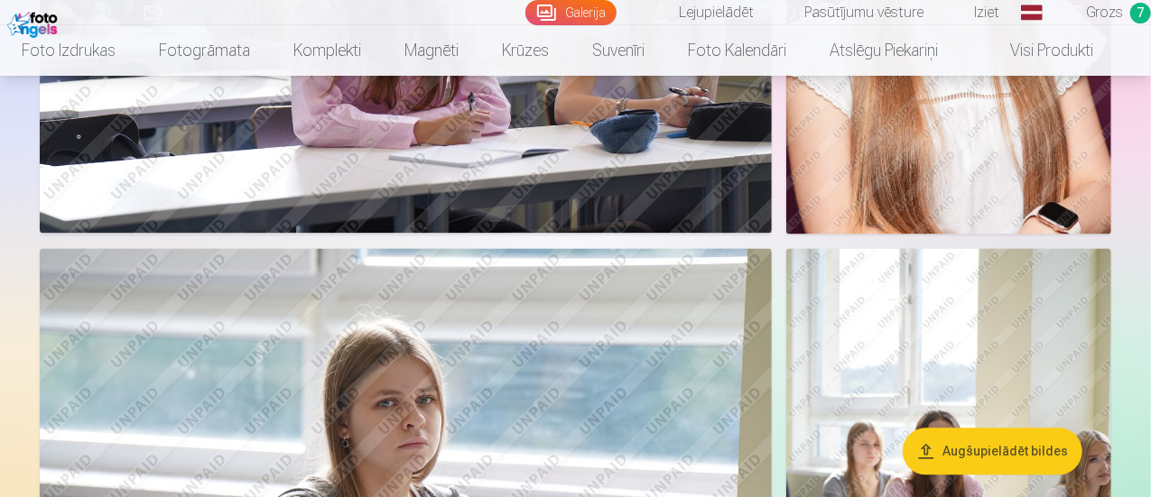
click at [1098, 11] on span "Grozs" at bounding box center [1104, 13] width 37 height 22
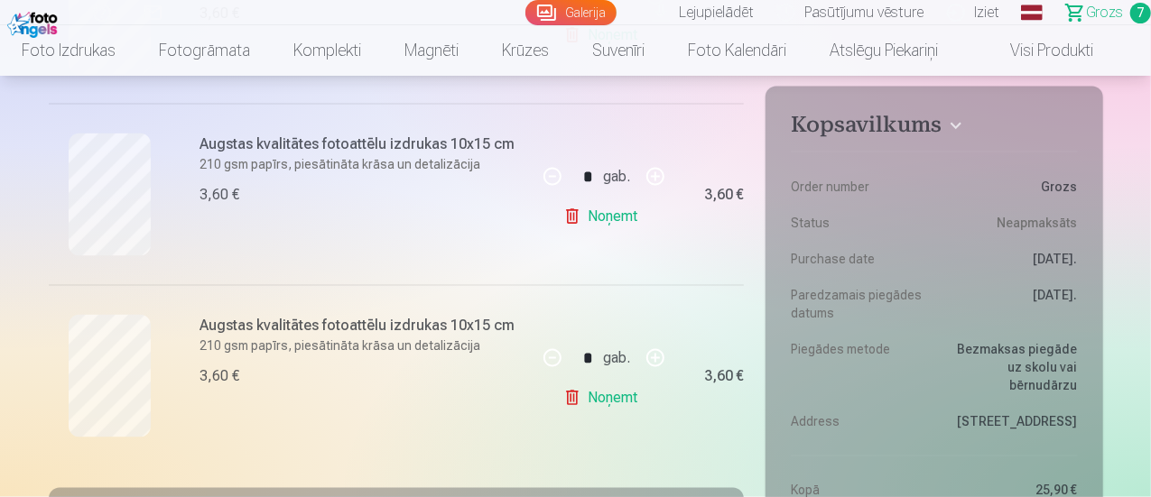
scroll to position [1264, 0]
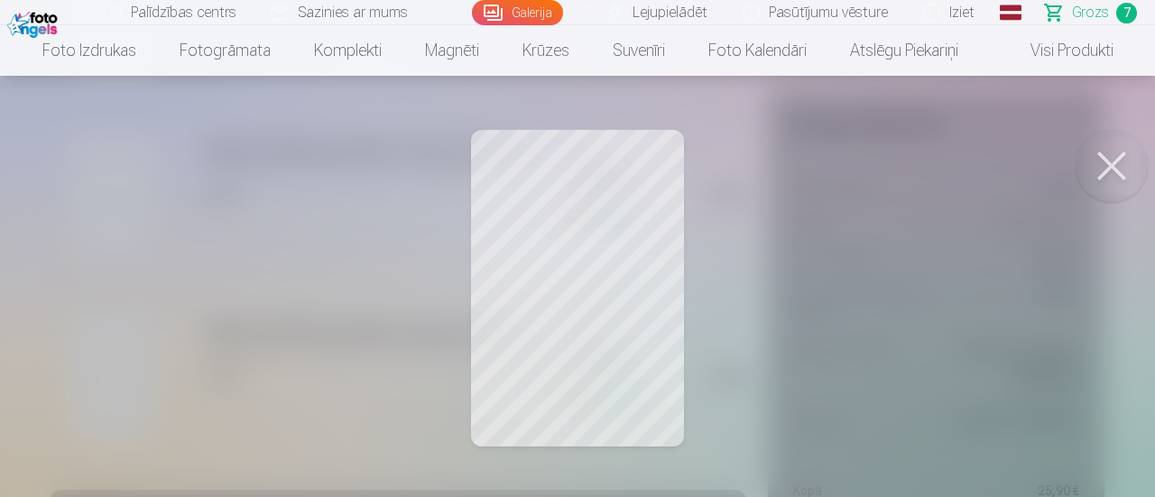
click at [1102, 179] on button at bounding box center [1112, 166] width 72 height 72
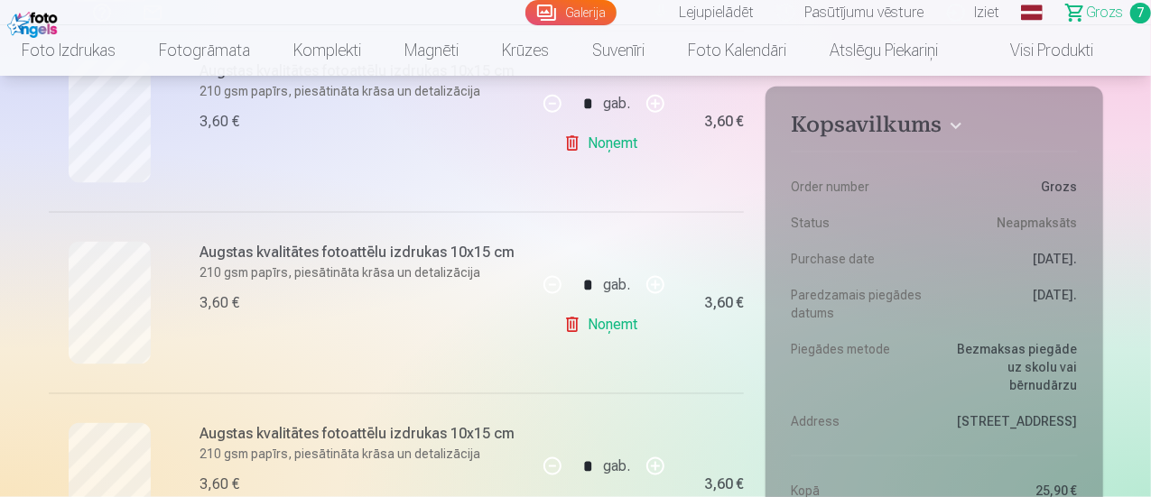
scroll to position [1083, 0]
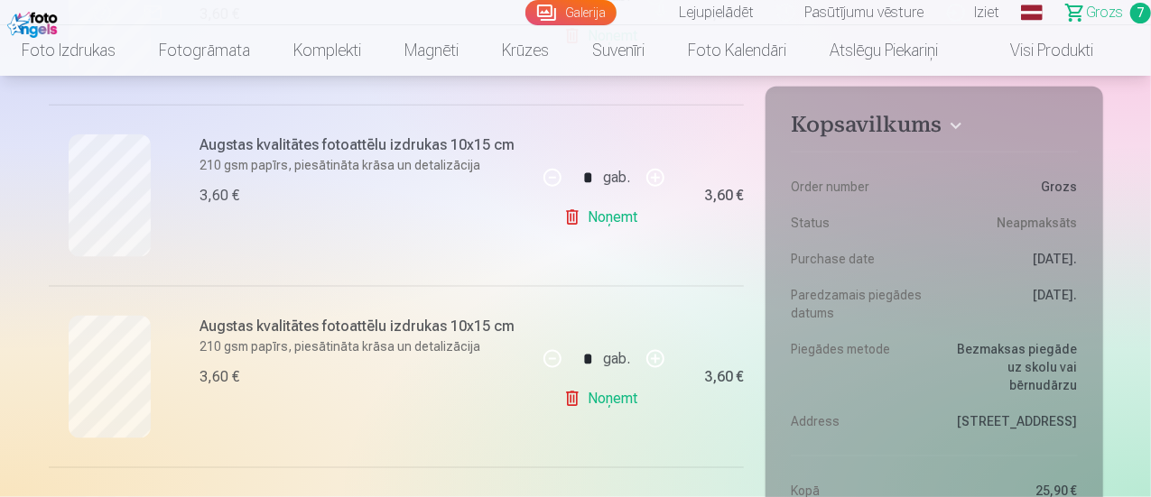
click at [614, 210] on link "Noņemt" at bounding box center [604, 218] width 82 height 36
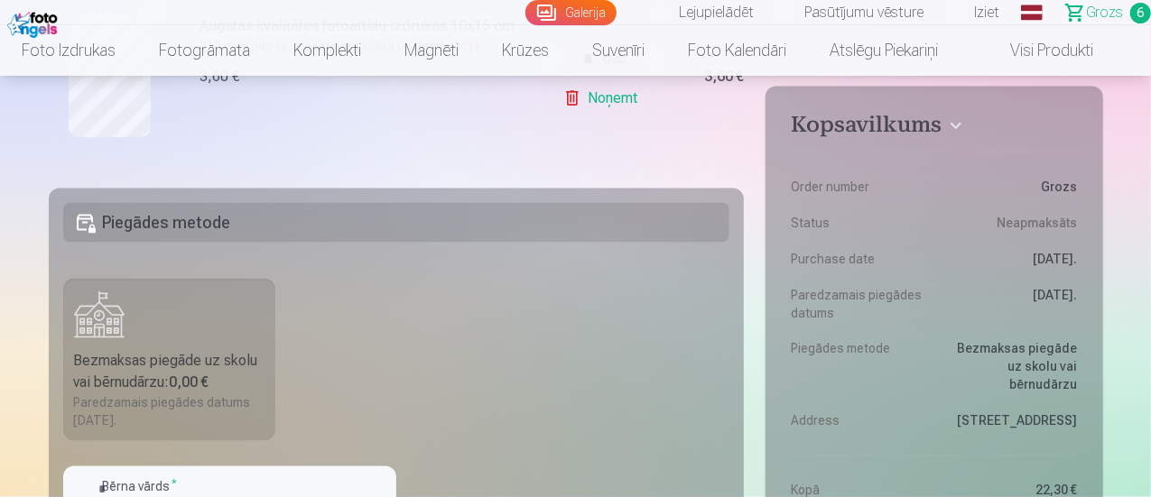
scroll to position [1203, 0]
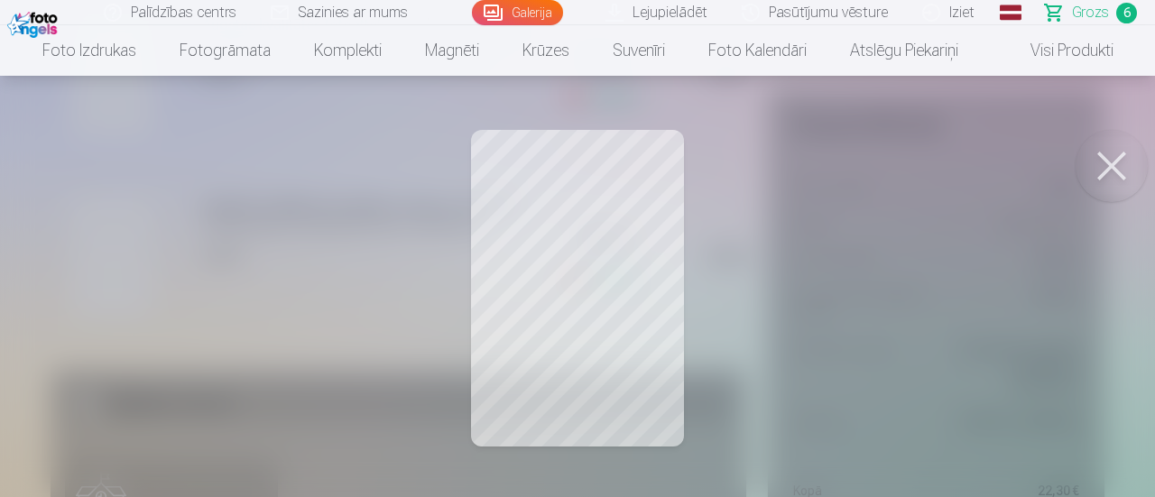
click at [1132, 156] on button at bounding box center [1112, 166] width 72 height 72
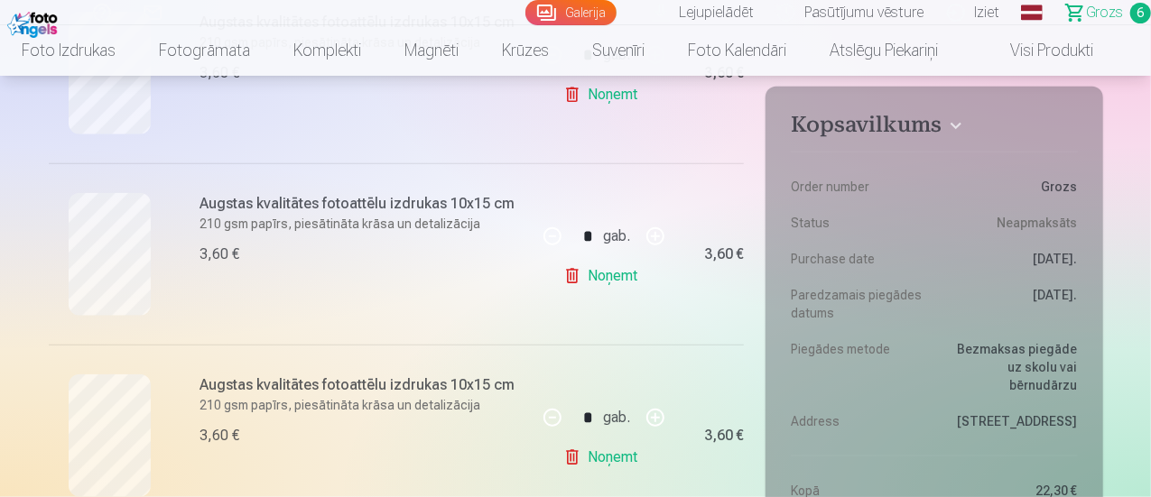
scroll to position [840, 0]
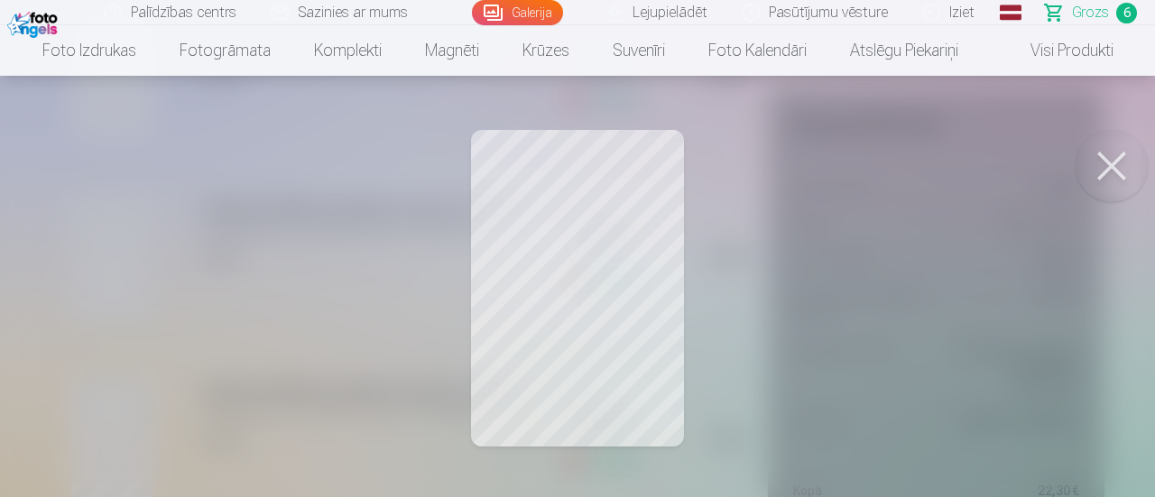
drag, startPoint x: 1124, startPoint y: 162, endPoint x: 1041, endPoint y: 205, distance: 93.7
click at [1121, 164] on button at bounding box center [1112, 166] width 72 height 72
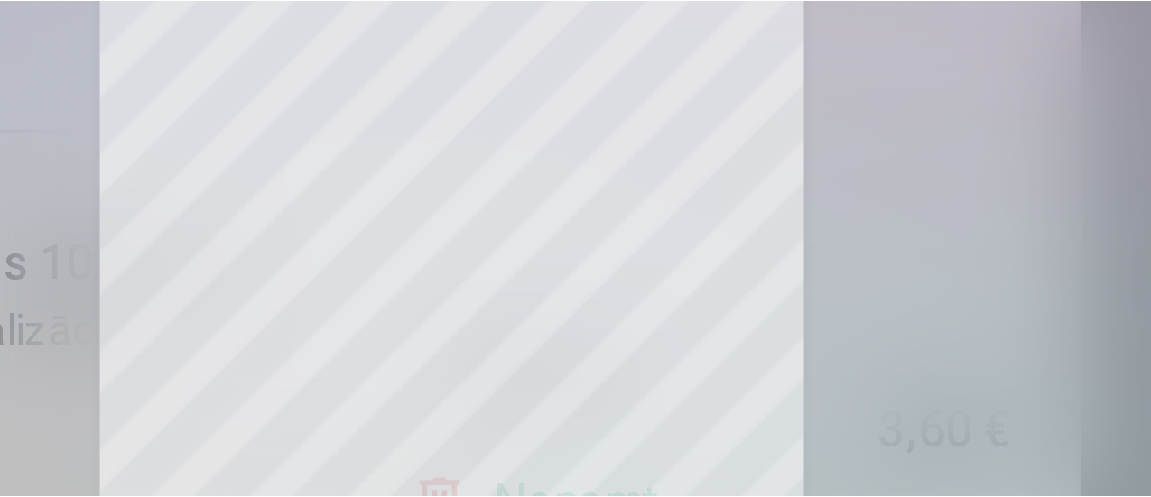
scroll to position [1140, 0]
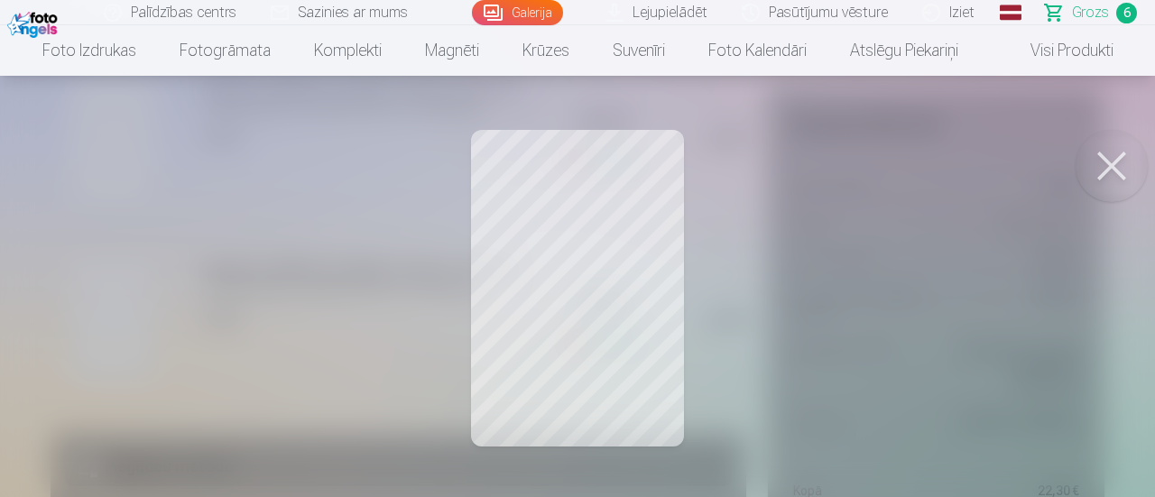
click at [1105, 168] on button at bounding box center [1112, 166] width 72 height 72
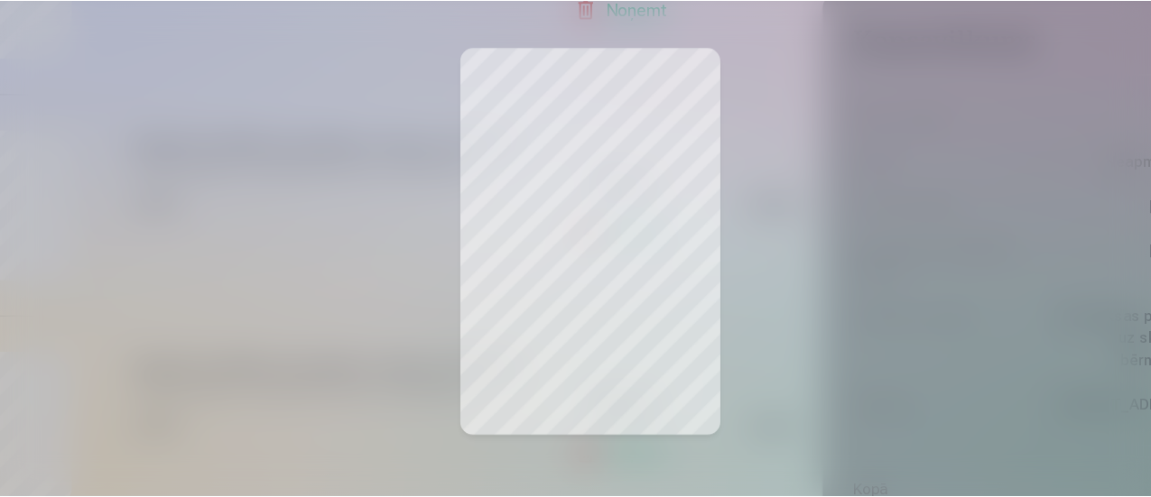
scroll to position [1019, 0]
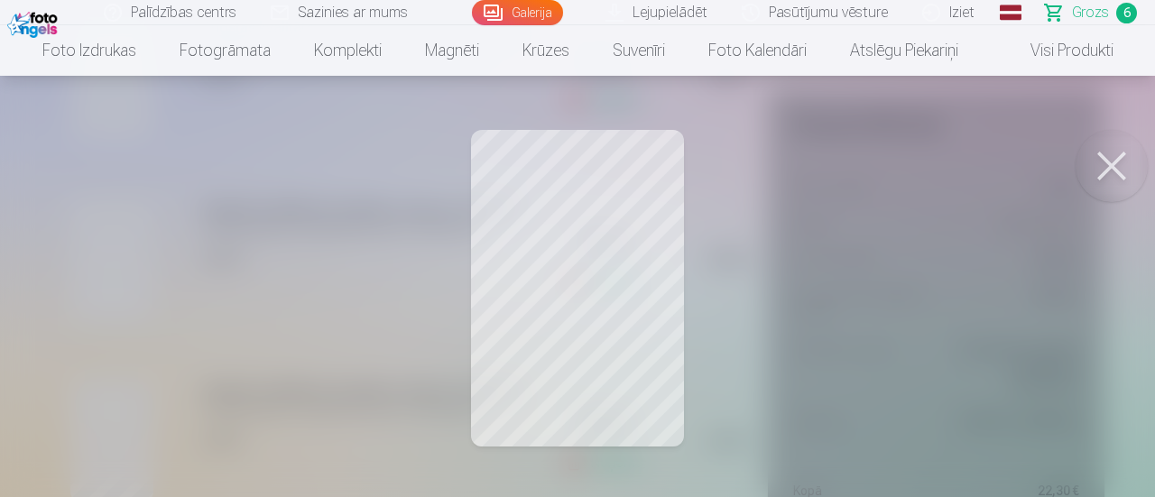
click at [1108, 163] on button at bounding box center [1112, 166] width 72 height 72
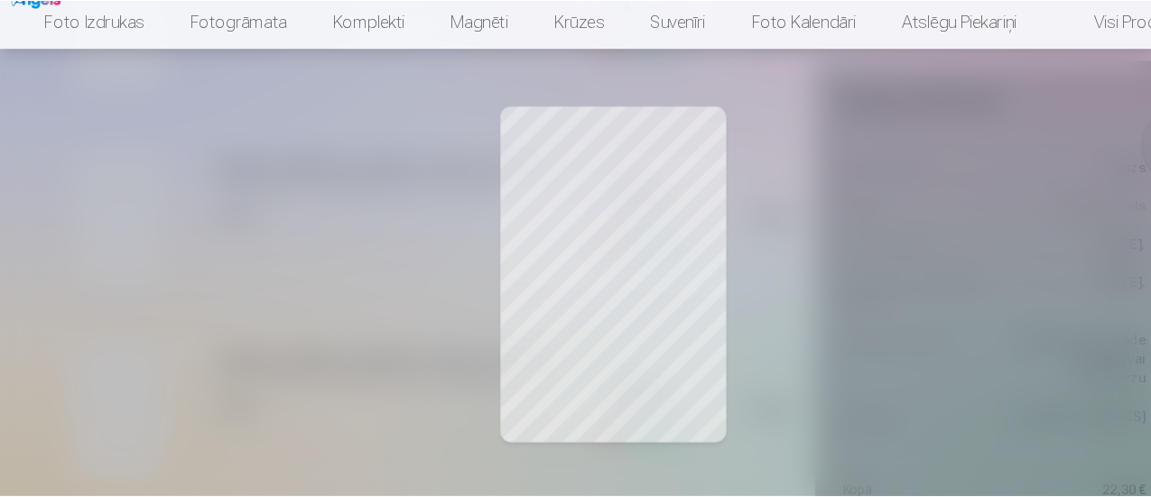
scroll to position [863, 0]
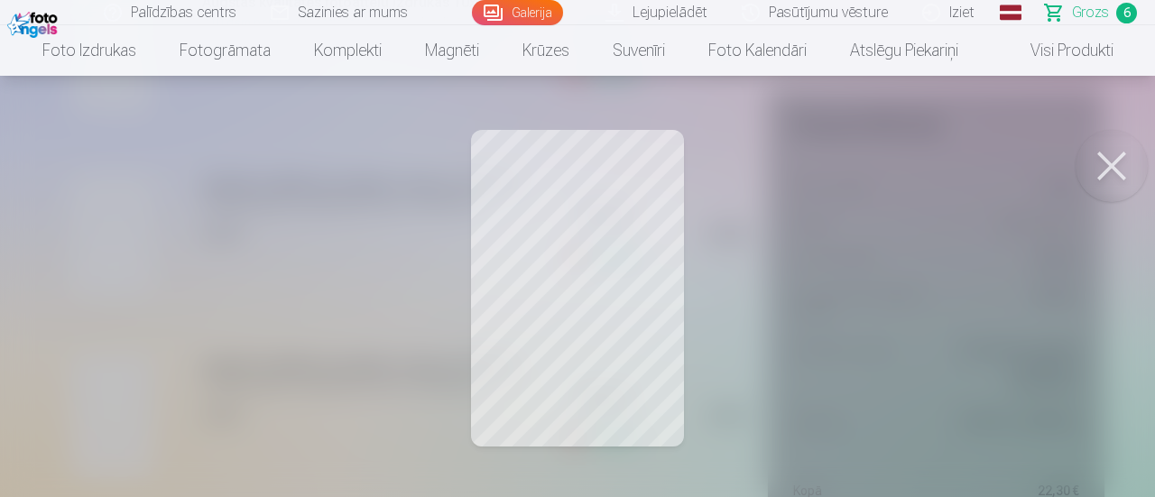
click at [1113, 158] on button at bounding box center [1112, 166] width 72 height 72
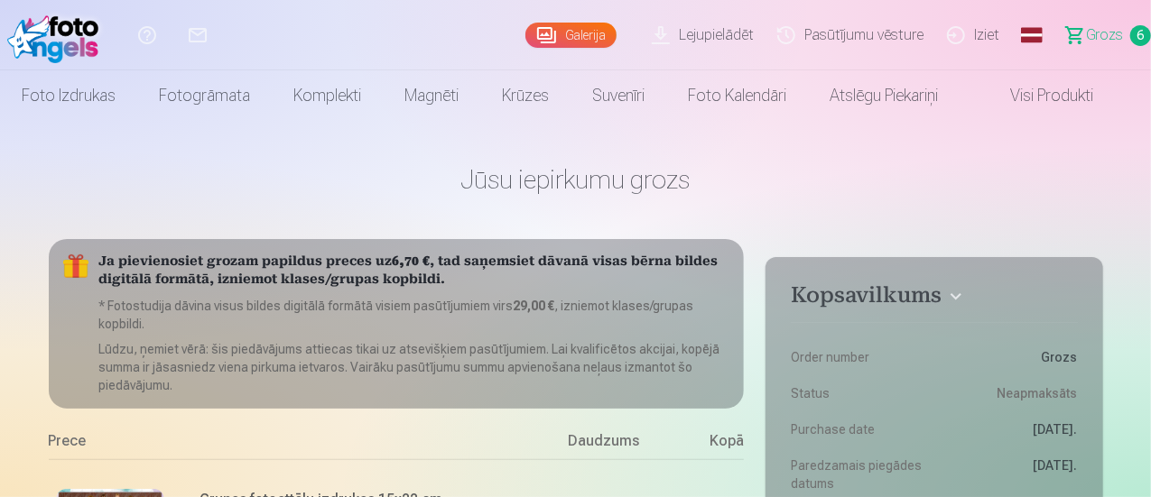
scroll to position [0, 0]
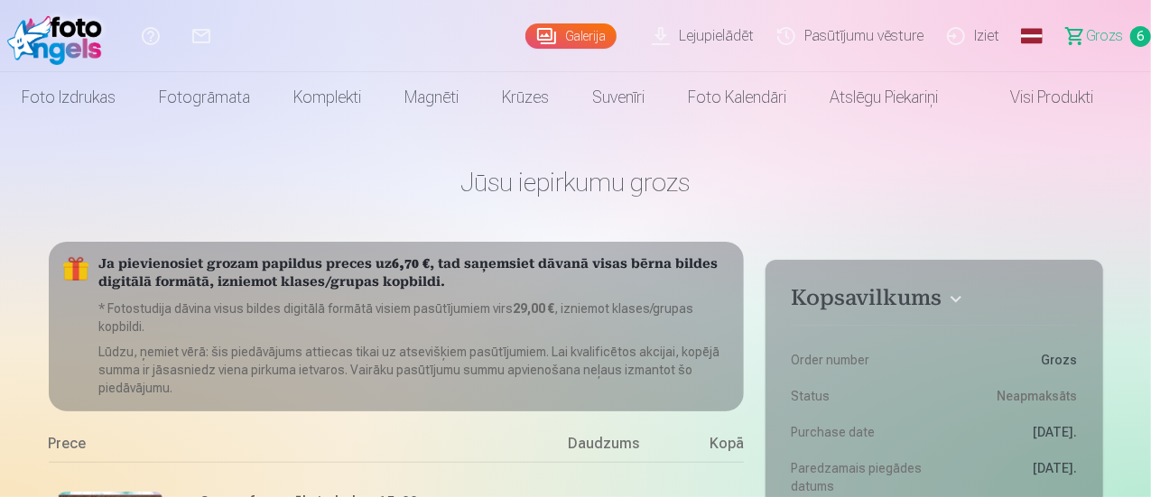
click at [528, 28] on link "Galerija" at bounding box center [570, 35] width 91 height 25
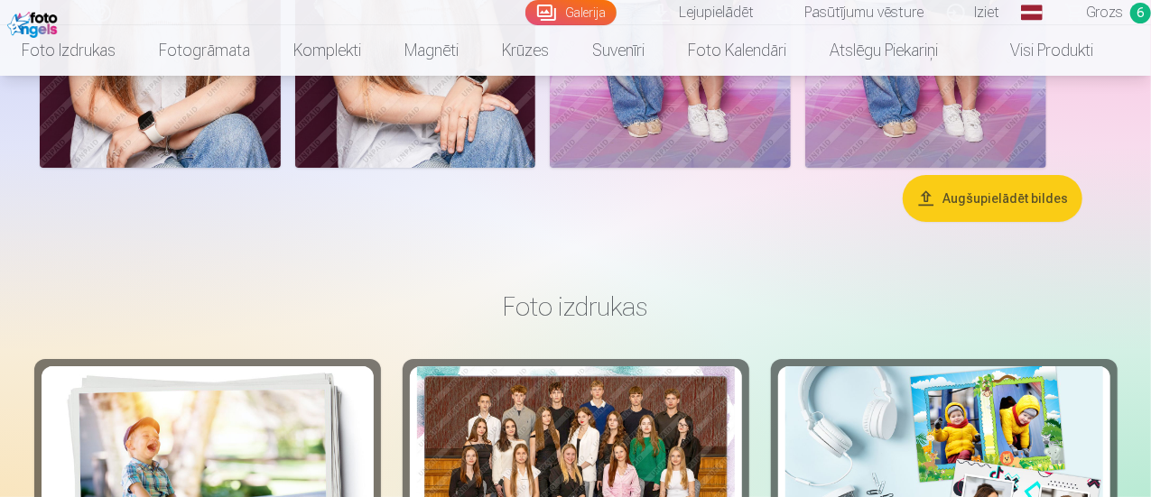
scroll to position [3550, 0]
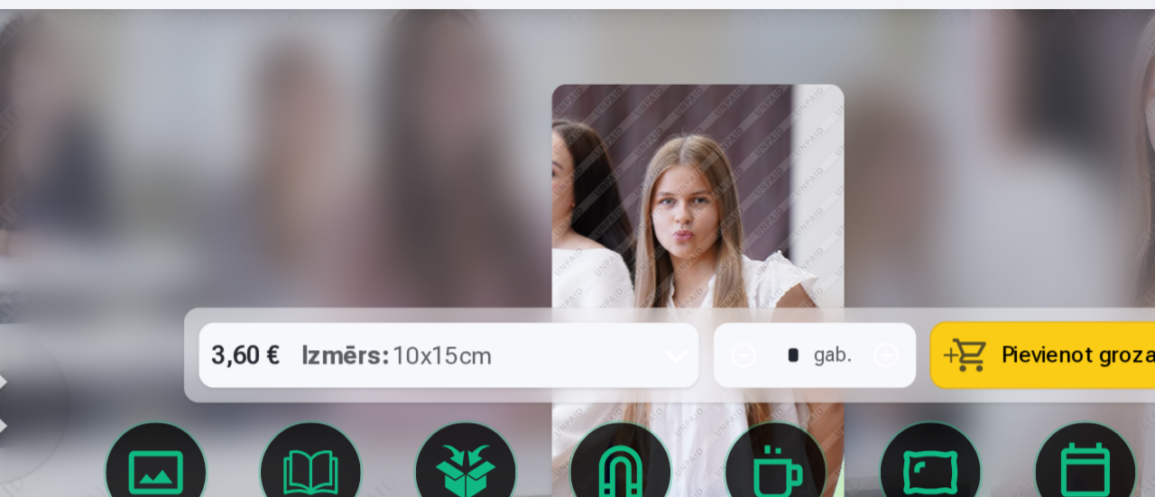
scroll to position [3562, 0]
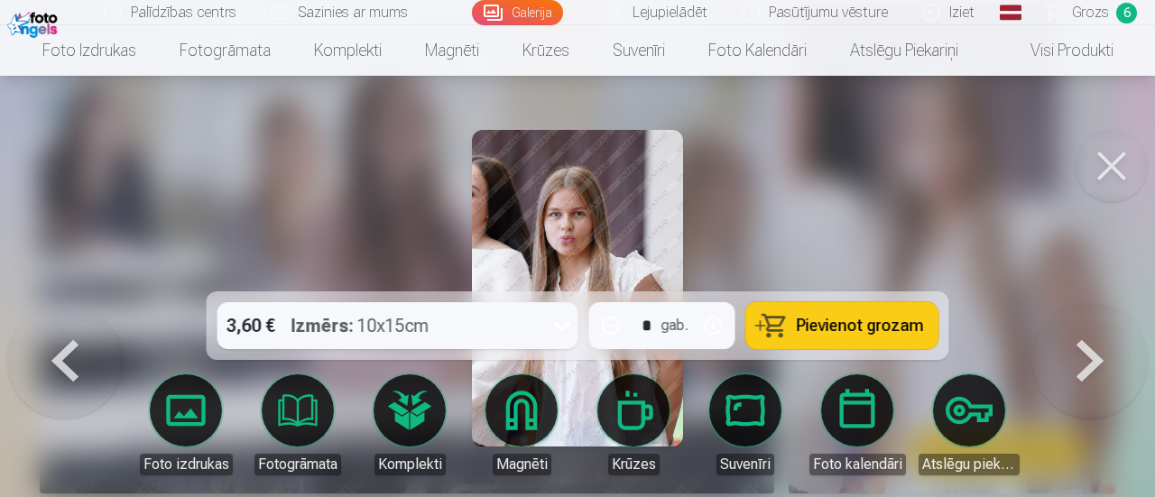
click at [1117, 168] on button at bounding box center [1112, 166] width 72 height 72
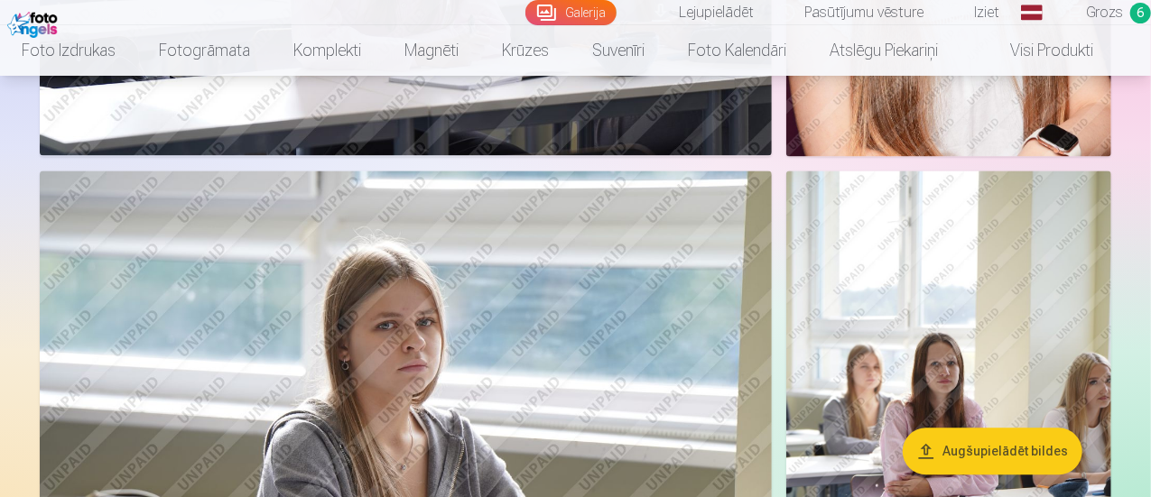
scroll to position [1815, 0]
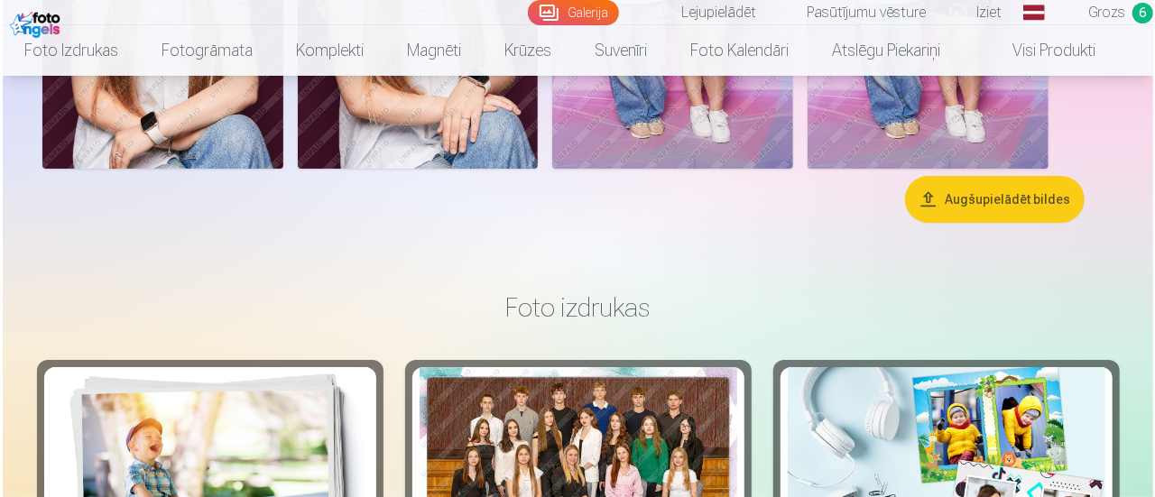
scroll to position [3475, 0]
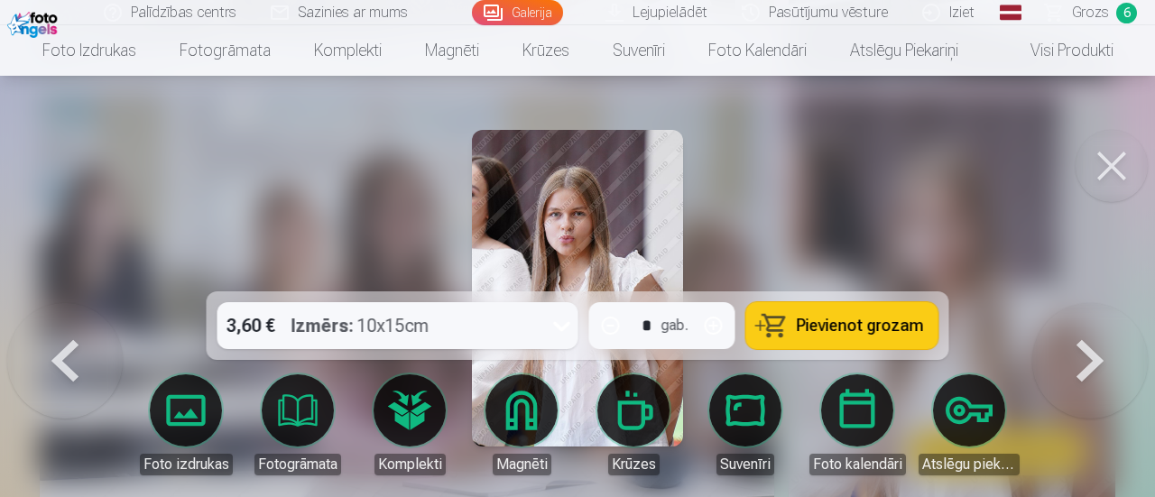
click at [816, 321] on span "Pievienot grozam" at bounding box center [860, 326] width 127 height 16
click at [1124, 151] on button at bounding box center [1112, 166] width 72 height 72
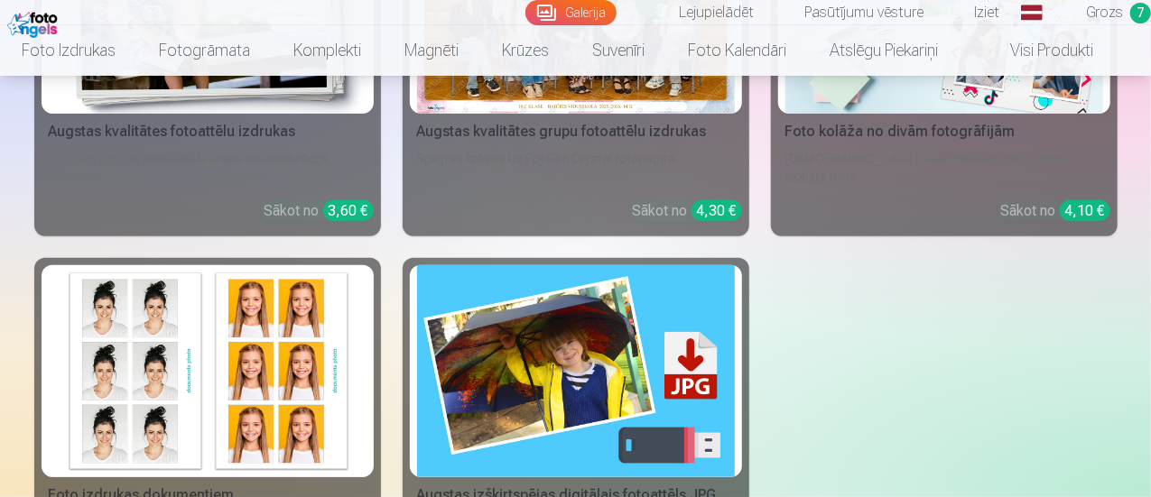
scroll to position [3944, 0]
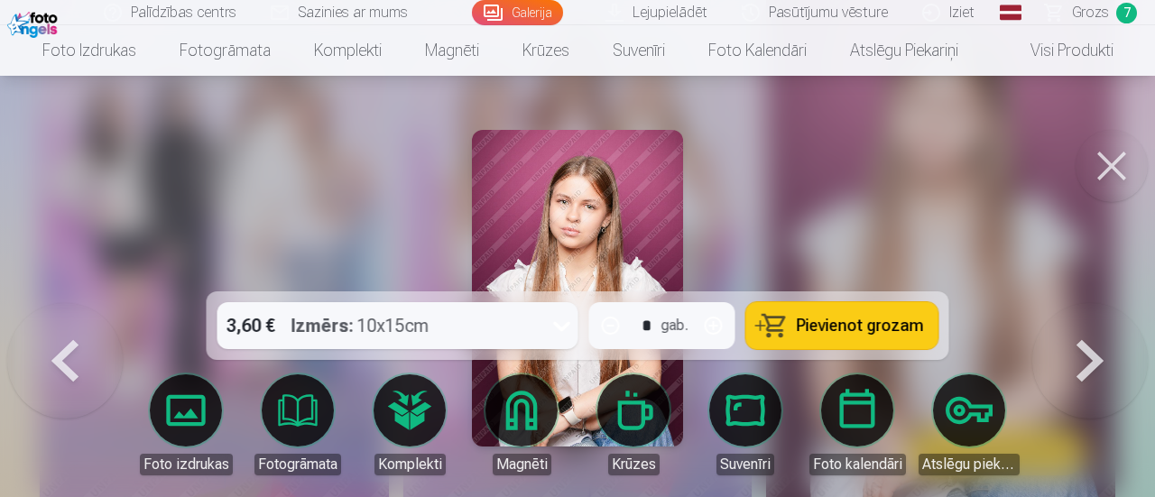
click at [1108, 170] on button at bounding box center [1112, 166] width 72 height 72
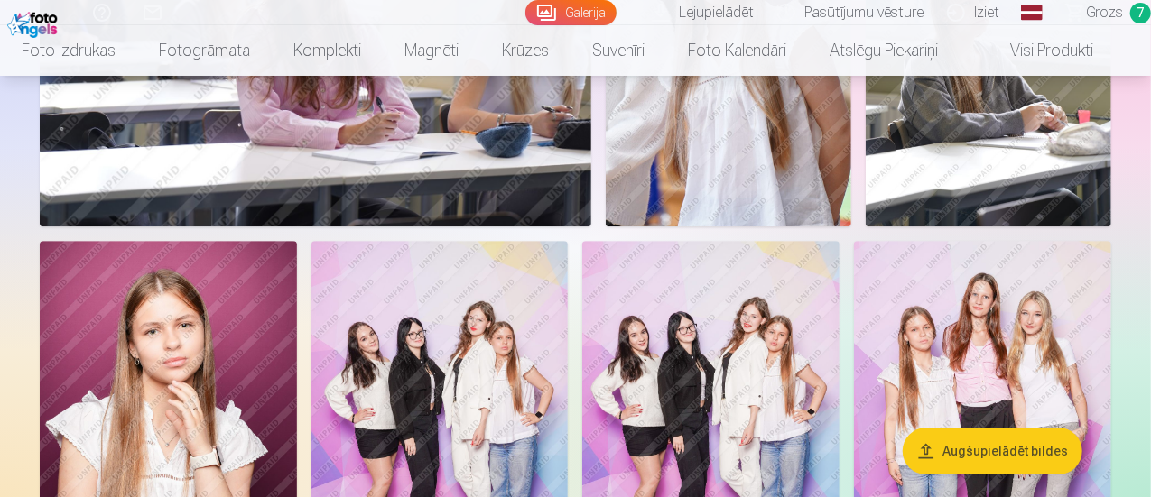
scroll to position [2641, 0]
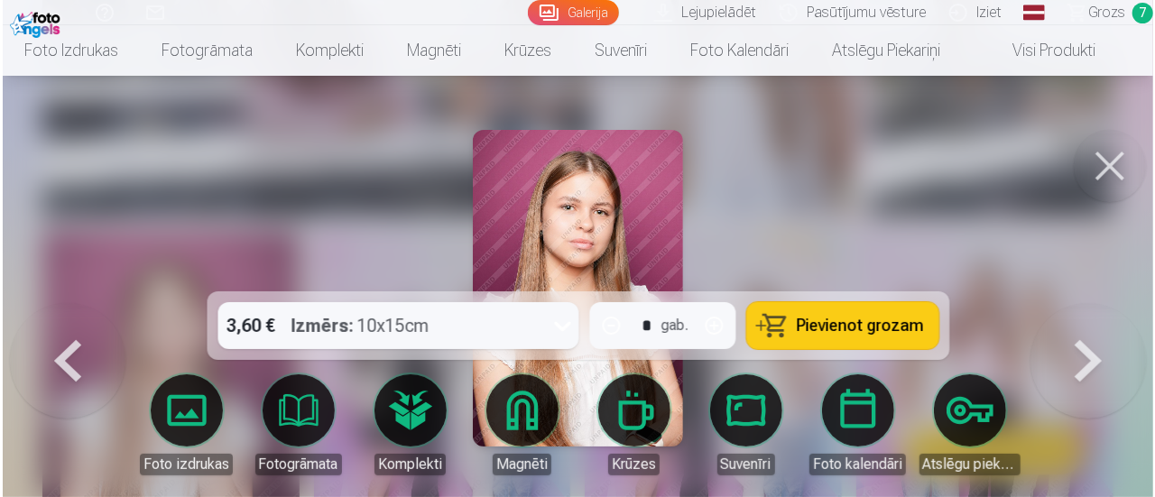
scroll to position [2650, 0]
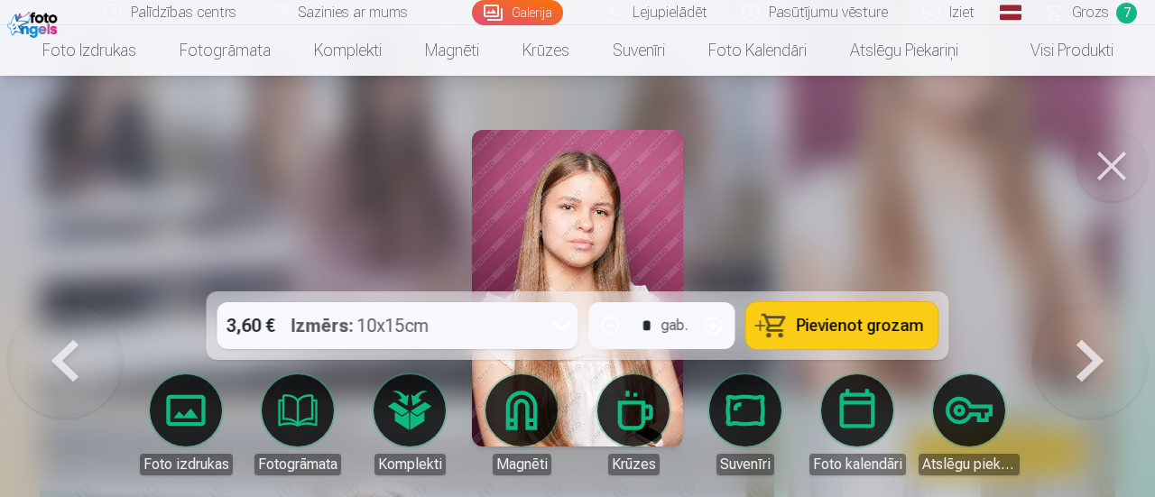
click at [784, 315] on button "Pievienot grozam" at bounding box center [843, 325] width 192 height 47
click at [1082, 9] on span "Grozs" at bounding box center [1090, 13] width 37 height 22
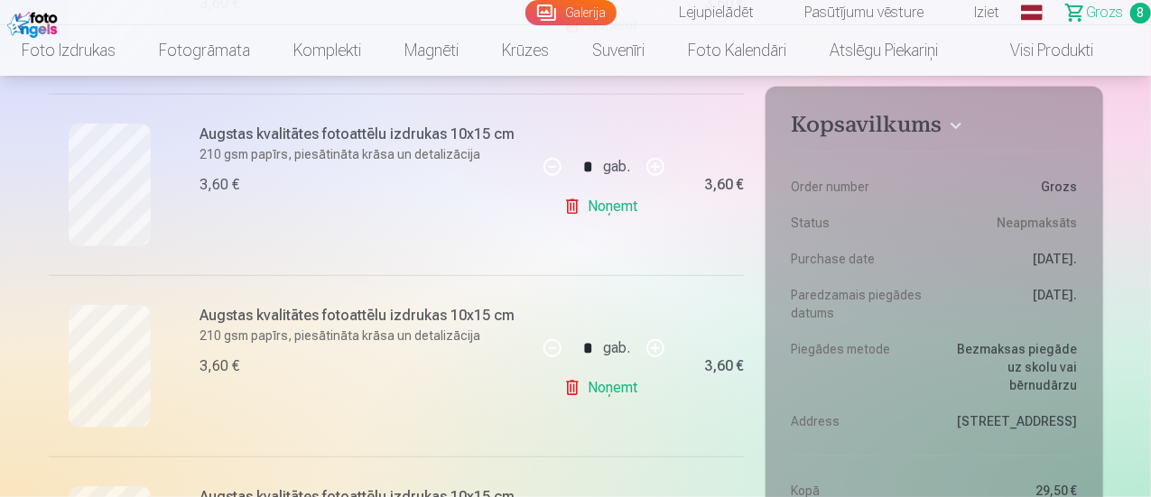
scroll to position [722, 0]
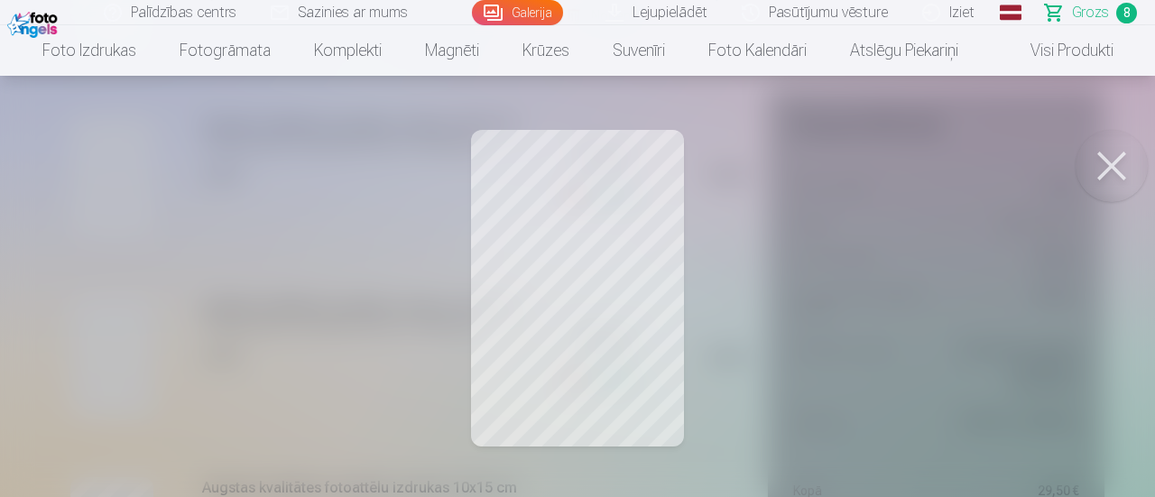
click at [1107, 163] on button at bounding box center [1112, 166] width 72 height 72
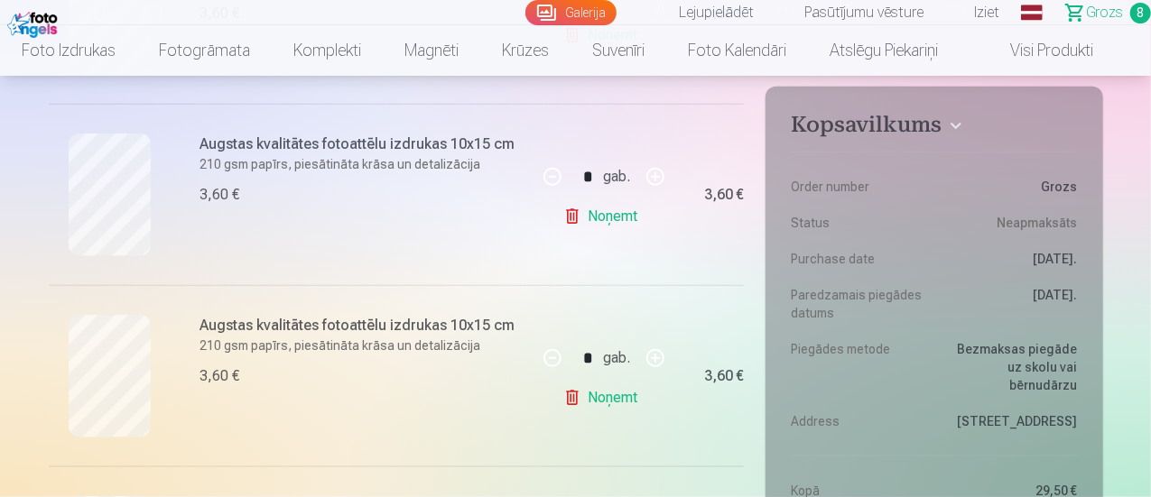
scroll to position [903, 0]
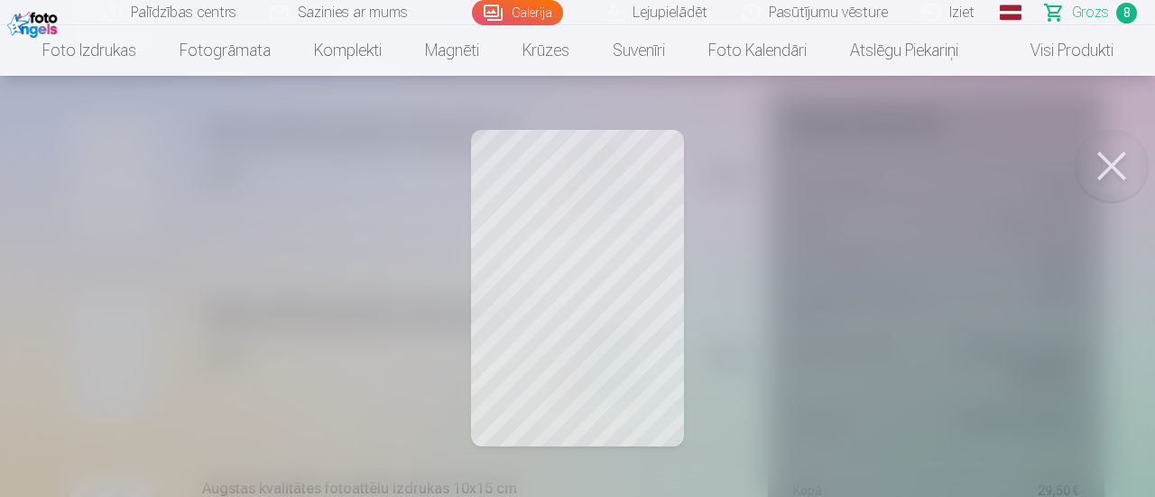
click at [1103, 149] on button at bounding box center [1112, 166] width 72 height 72
click at [1116, 144] on button at bounding box center [1112, 166] width 72 height 72
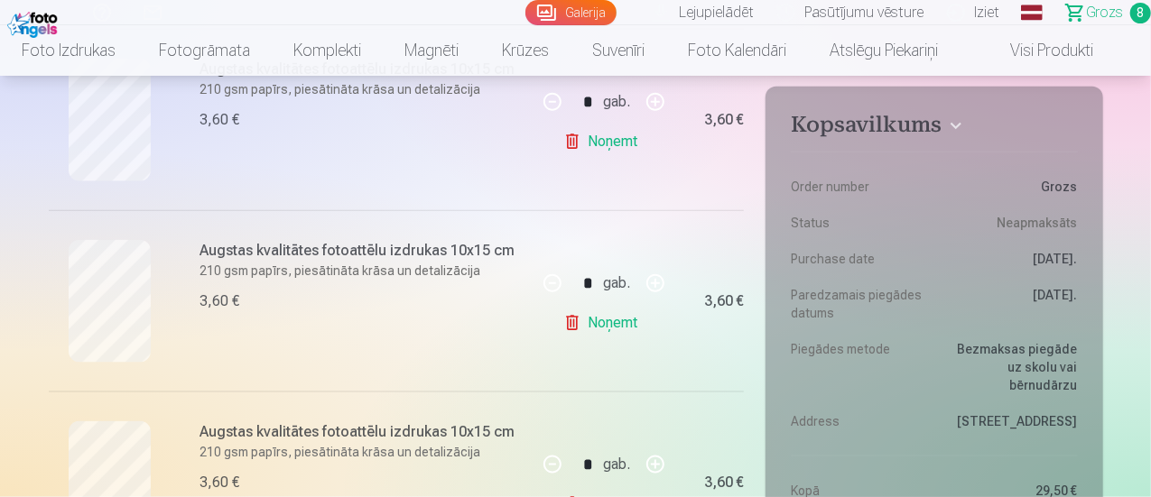
scroll to position [1023, 0]
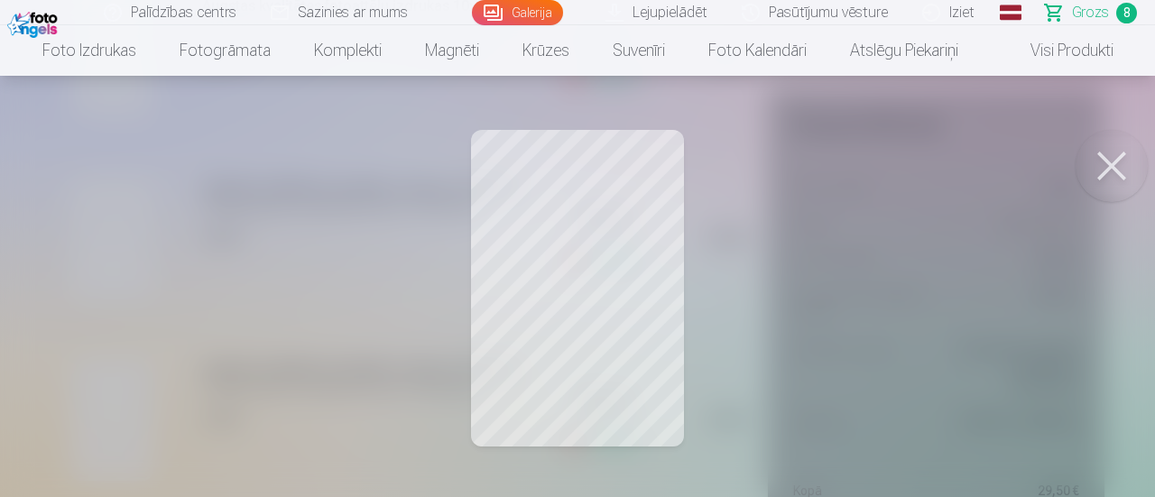
click at [1101, 159] on button at bounding box center [1112, 166] width 72 height 72
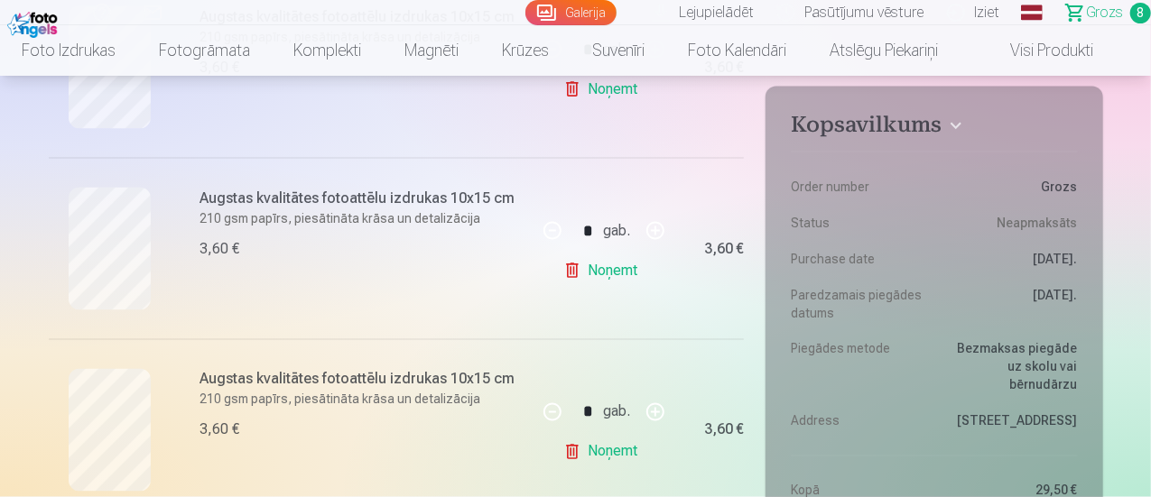
scroll to position [1504, 0]
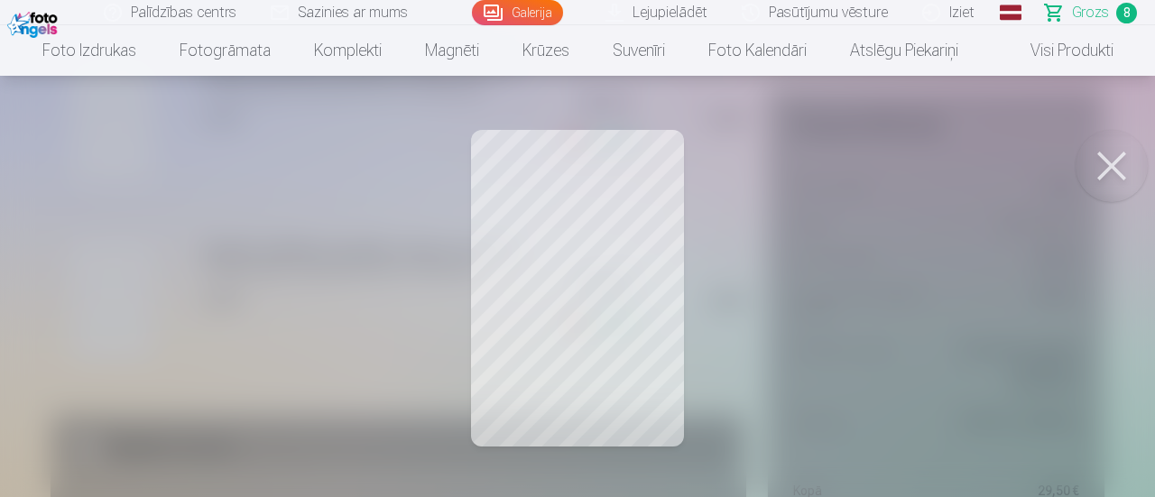
click at [1109, 160] on button at bounding box center [1112, 166] width 72 height 72
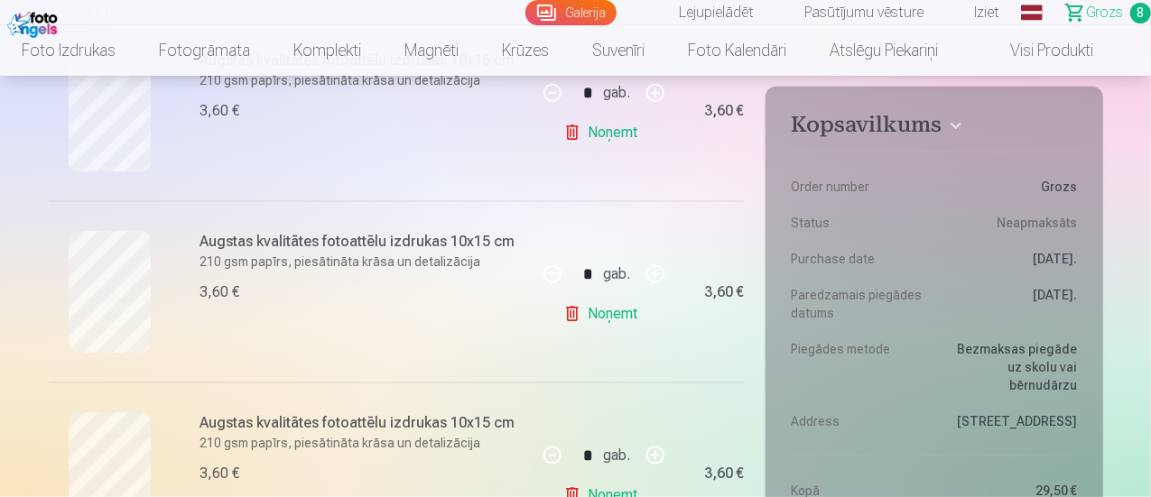
scroll to position [1143, 0]
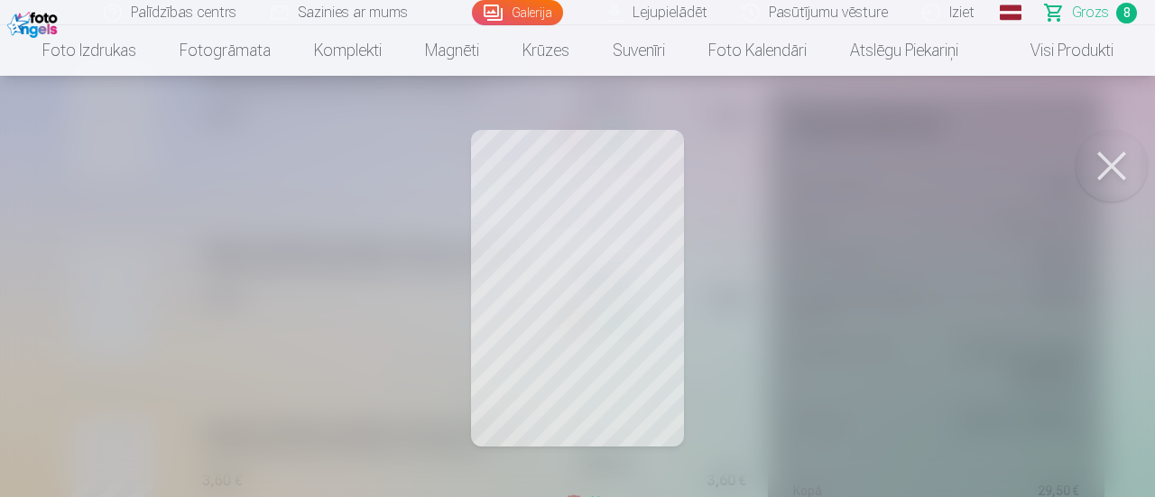
click at [1091, 153] on button at bounding box center [1112, 166] width 72 height 72
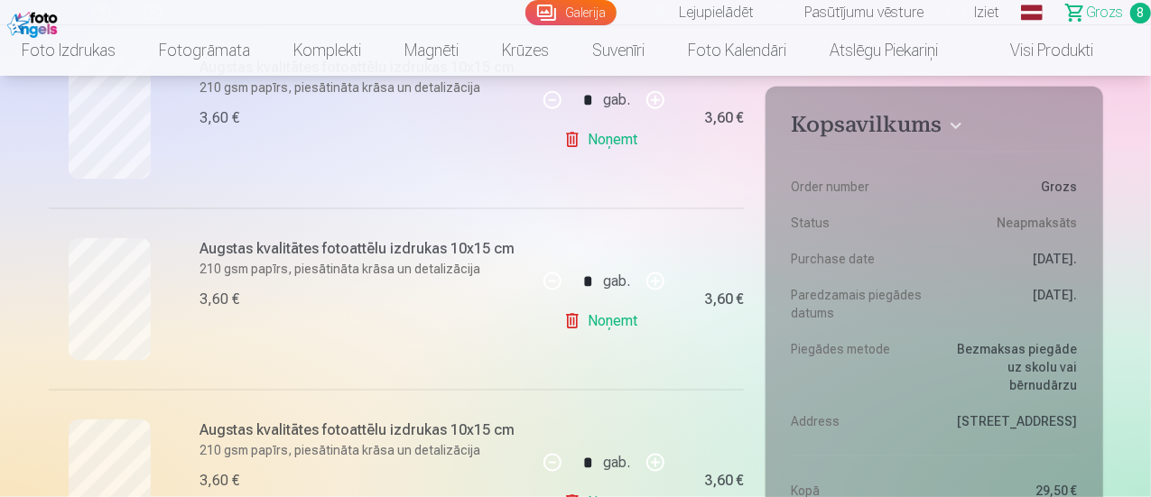
scroll to position [962, 0]
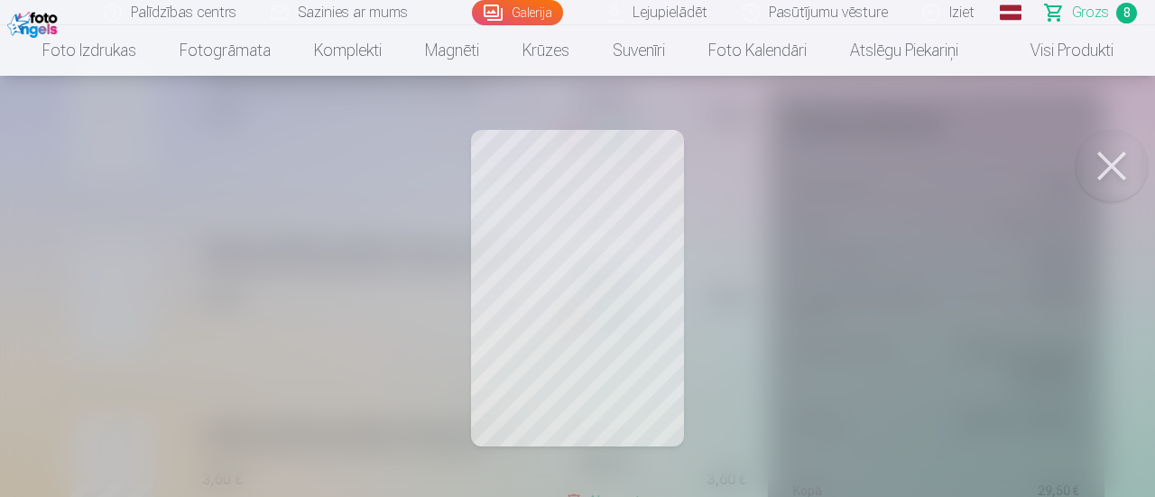
click at [1101, 176] on button at bounding box center [1112, 166] width 72 height 72
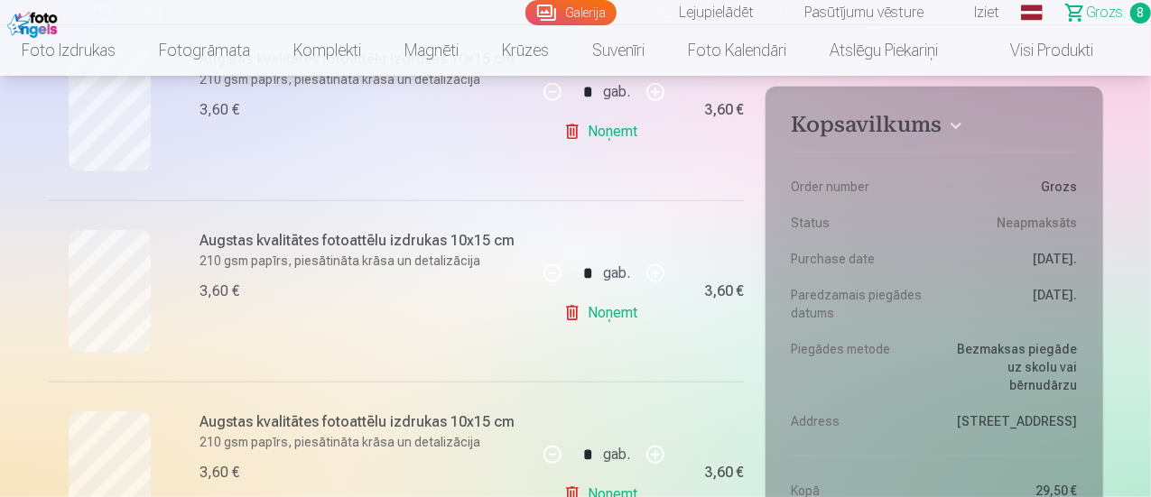
scroll to position [782, 0]
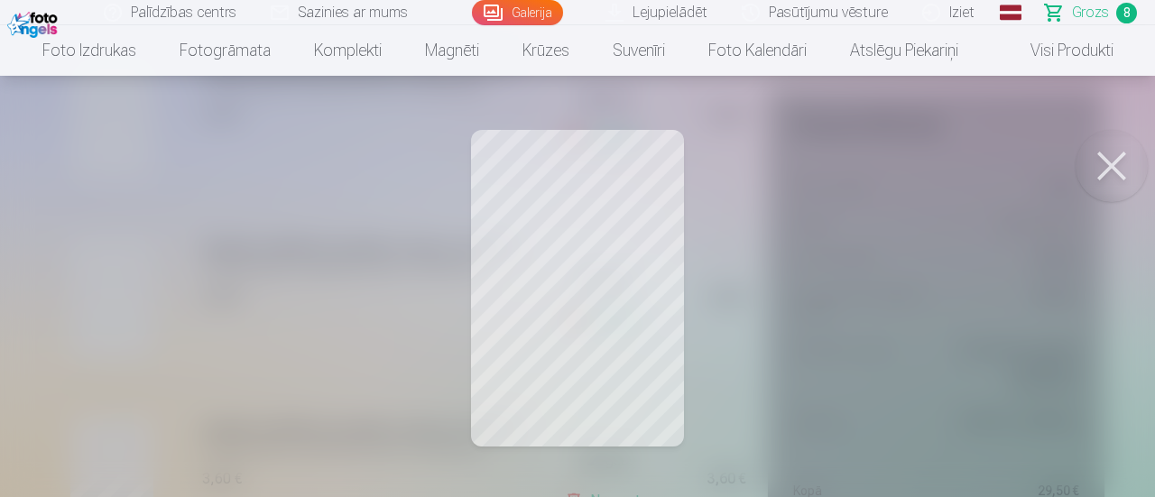
click at [1109, 140] on button at bounding box center [1112, 166] width 72 height 72
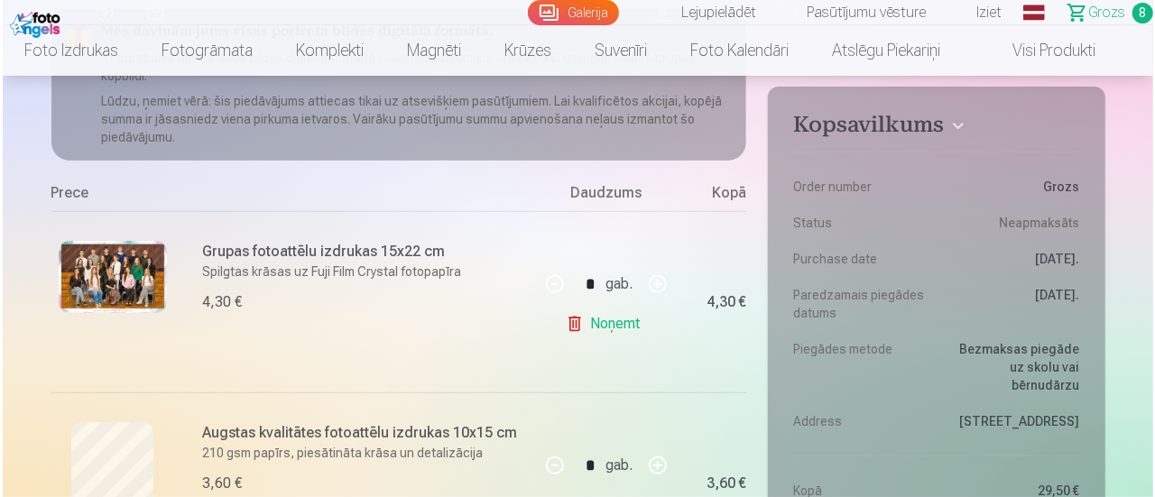
scroll to position [301, 0]
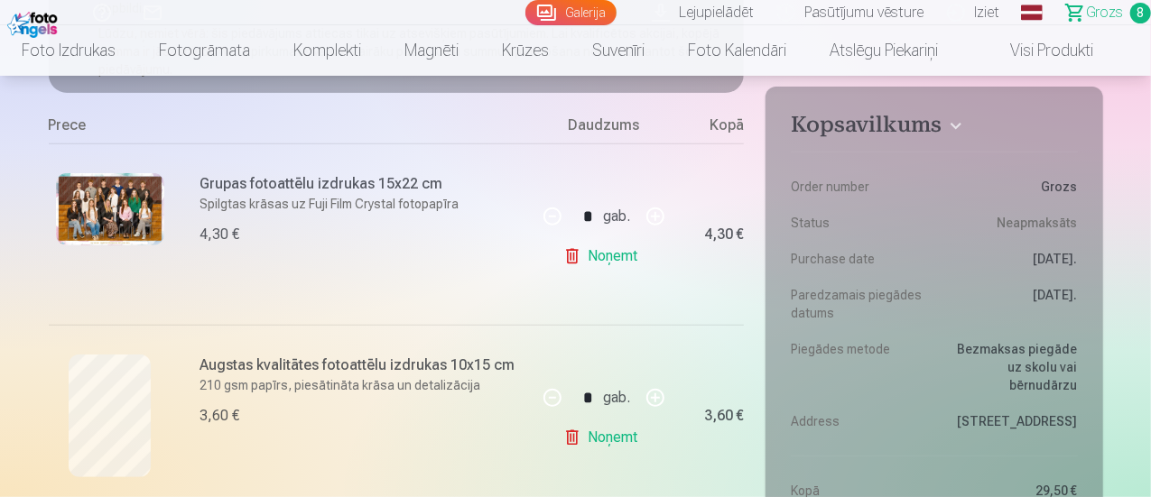
click at [100, 232] on img at bounding box center [110, 209] width 108 height 72
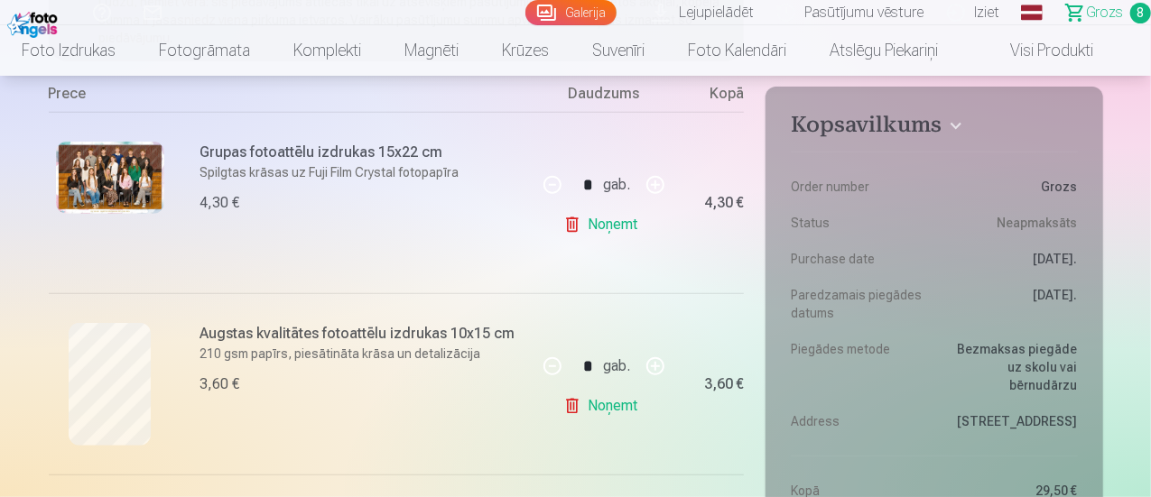
scroll to position [361, 0]
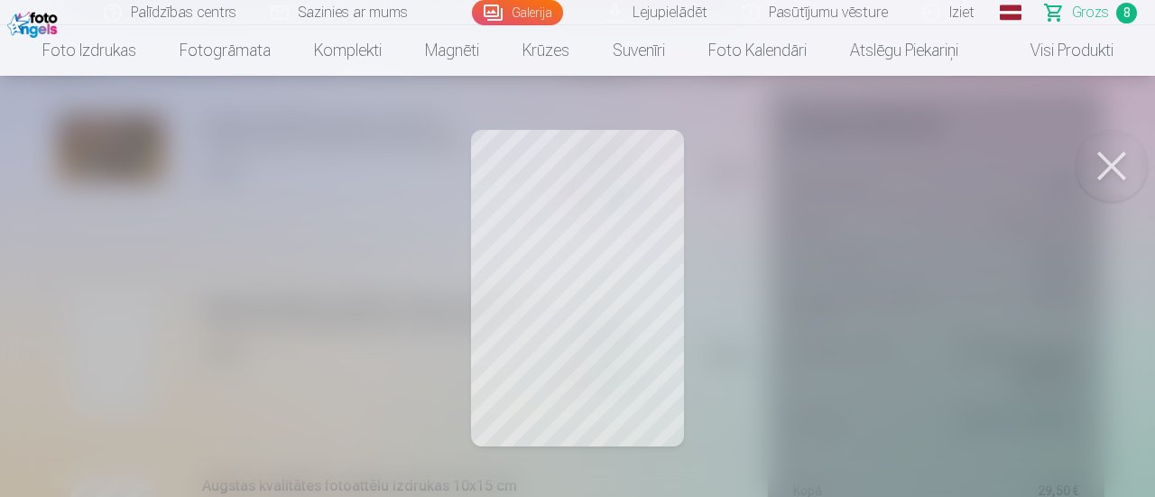
click at [1111, 166] on button at bounding box center [1112, 166] width 72 height 72
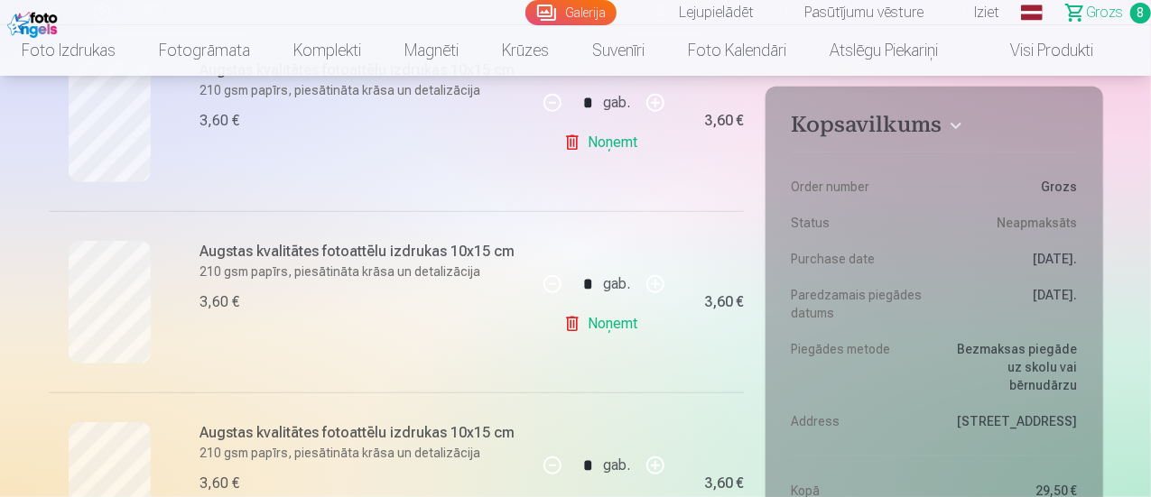
scroll to position [601, 0]
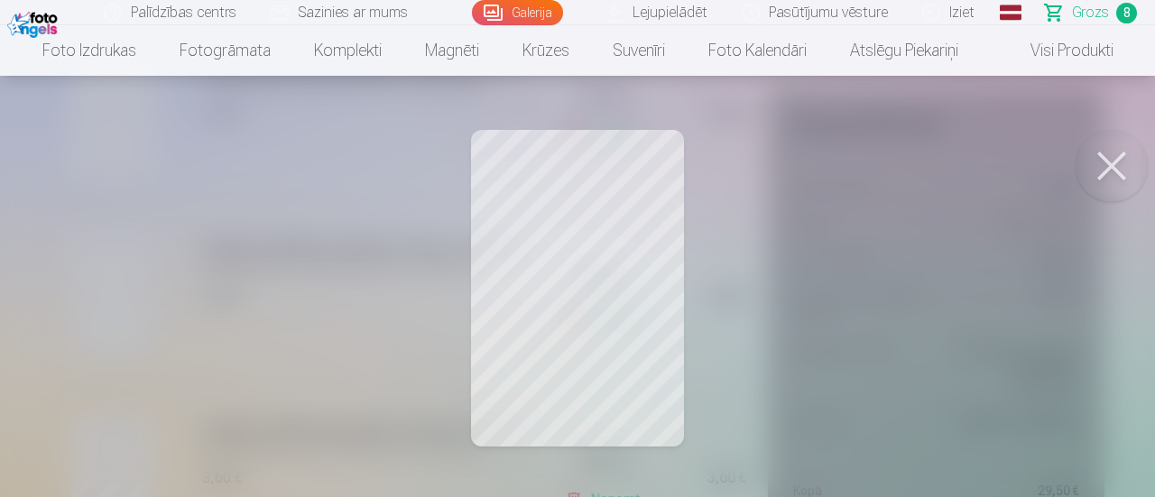
click at [1111, 161] on button at bounding box center [1112, 166] width 72 height 72
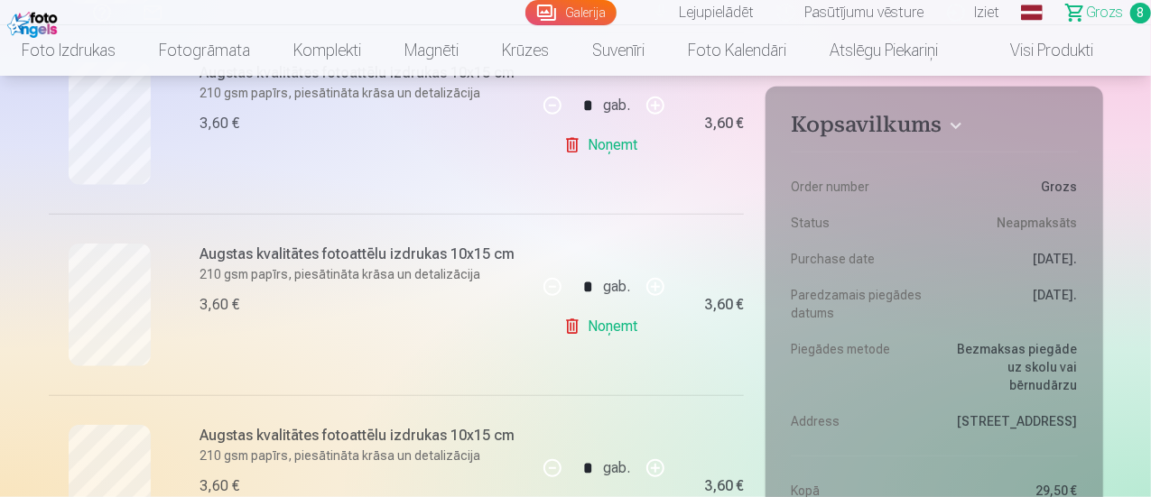
scroll to position [782, 0]
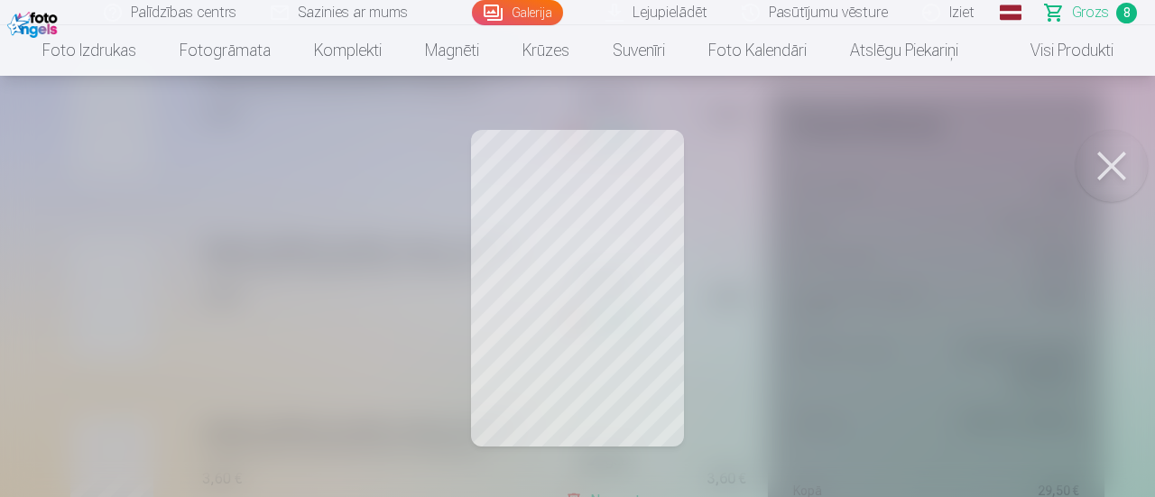
click at [1097, 165] on button at bounding box center [1112, 166] width 72 height 72
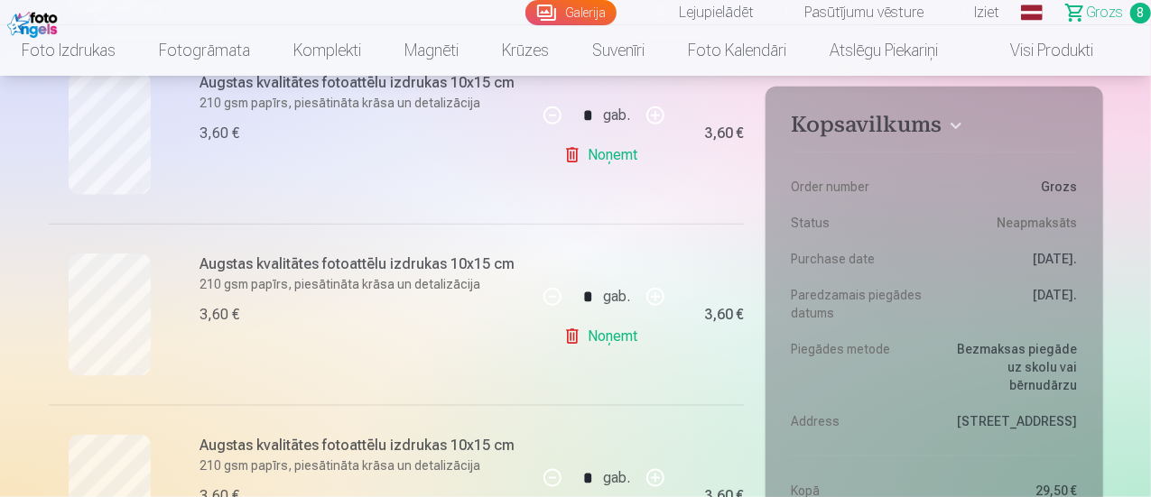
scroll to position [962, 0]
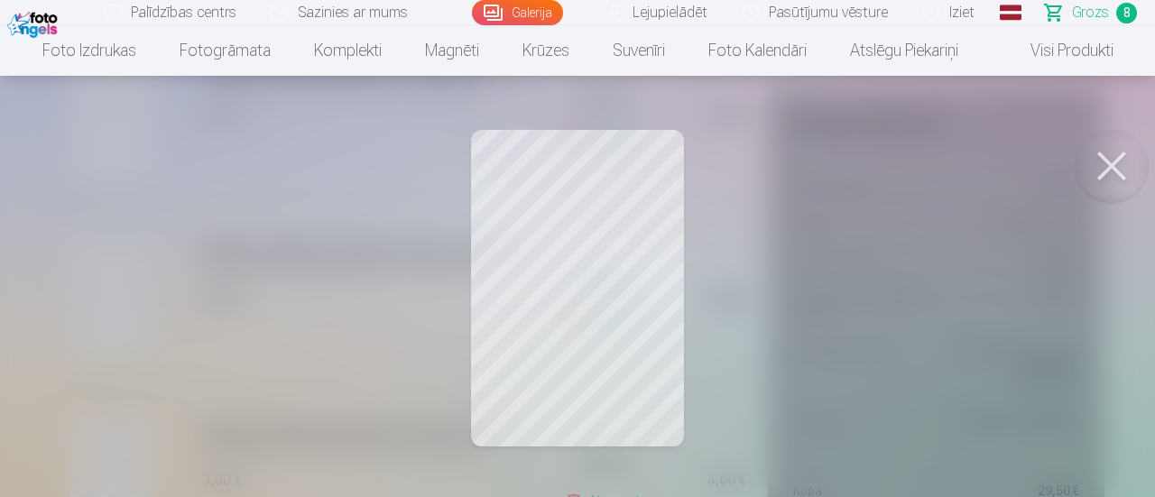
click at [1098, 160] on button at bounding box center [1112, 166] width 72 height 72
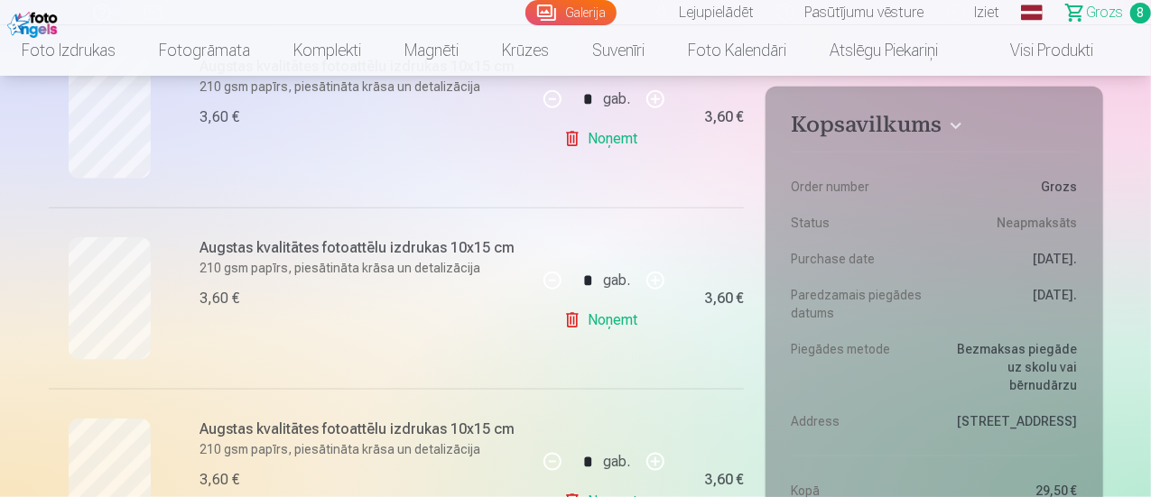
scroll to position [1083, 0]
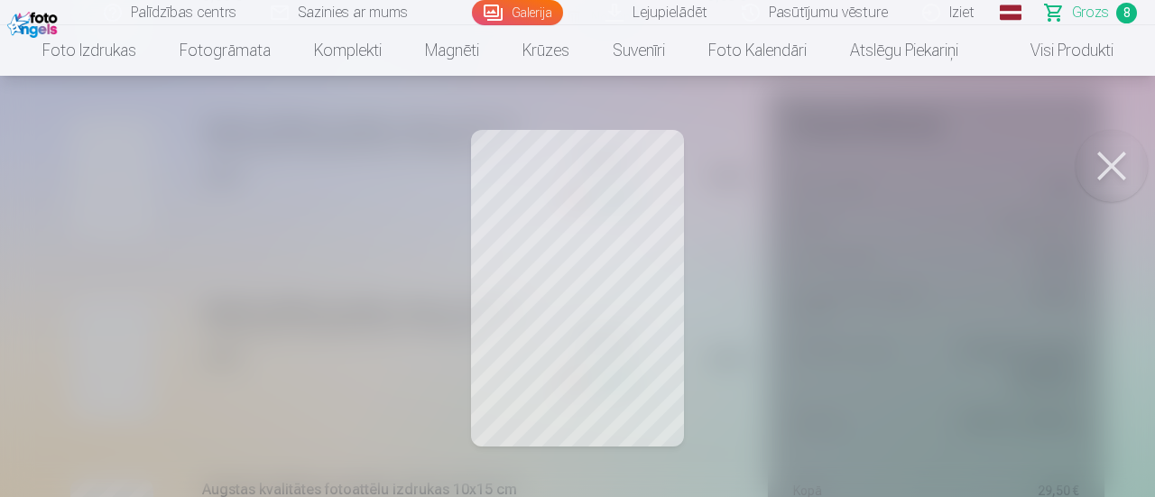
click at [1150, 146] on div at bounding box center [577, 248] width 1155 height 497
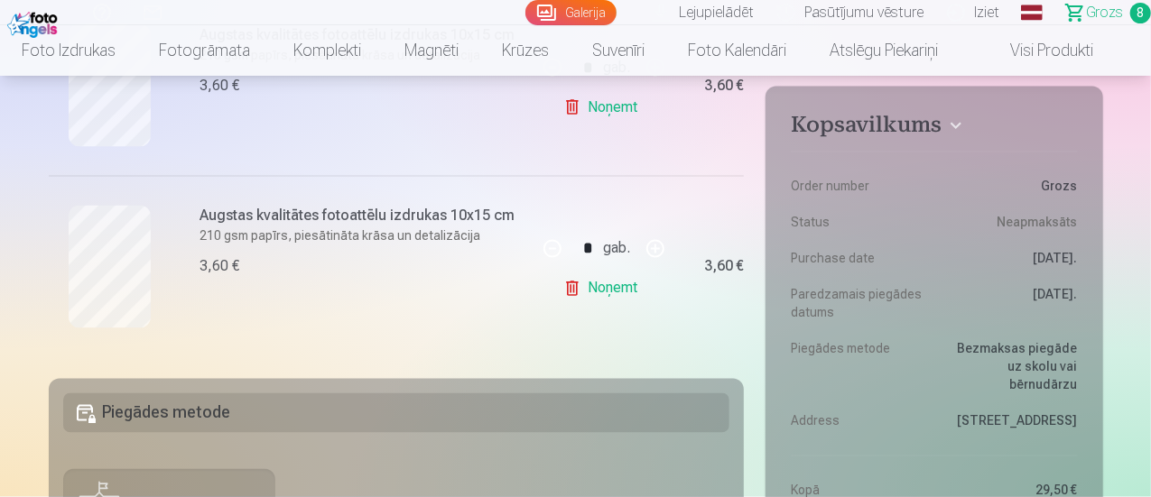
scroll to position [1625, 0]
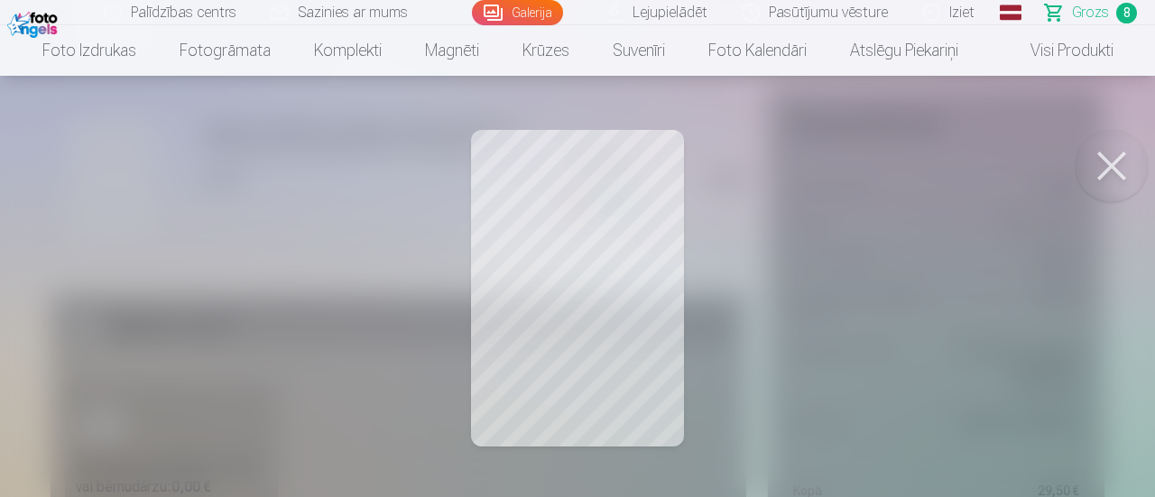
click at [1091, 162] on button at bounding box center [1112, 166] width 72 height 72
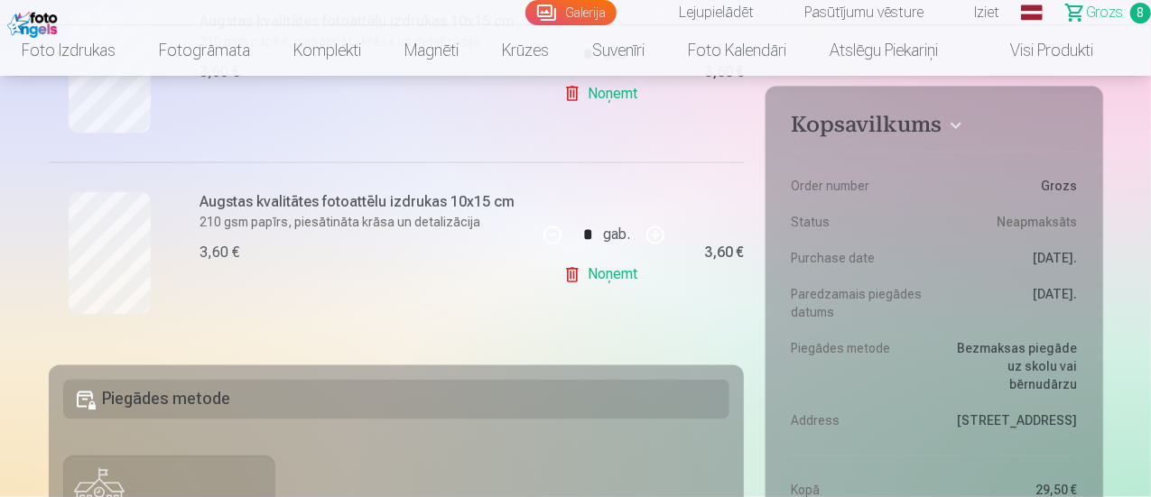
scroll to position [1444, 0]
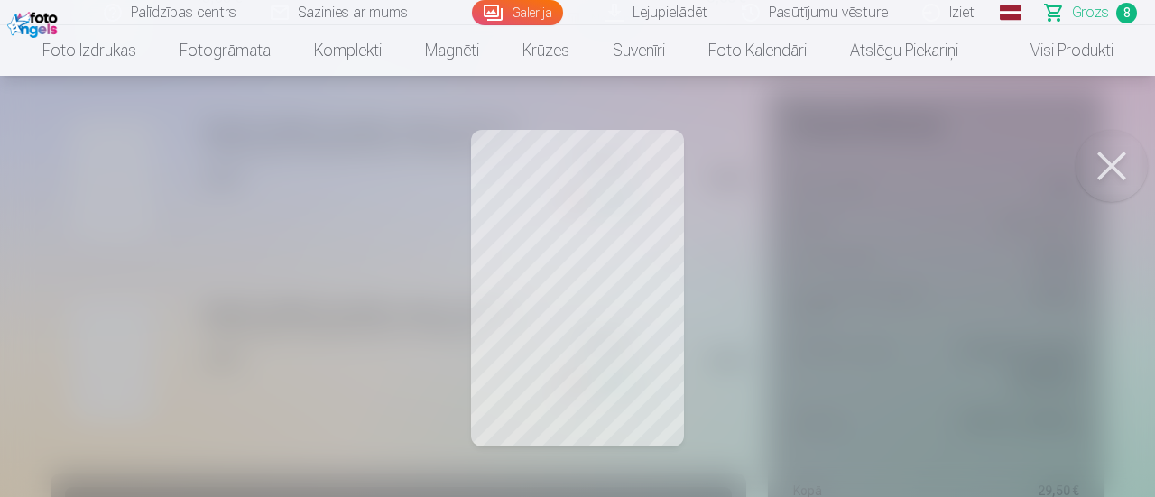
click at [1109, 140] on button at bounding box center [1112, 166] width 72 height 72
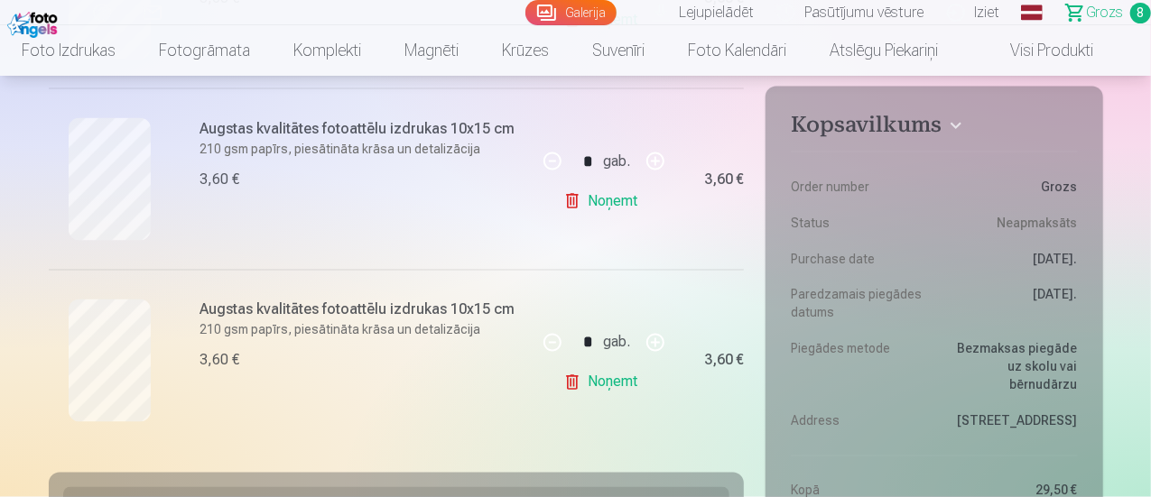
scroll to position [1203, 0]
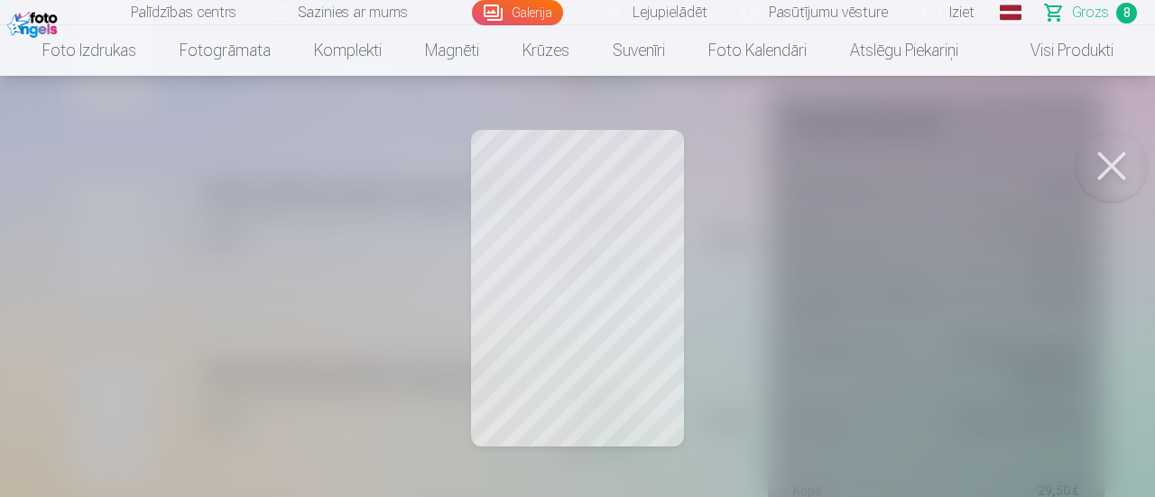
click at [1123, 182] on button at bounding box center [1112, 166] width 72 height 72
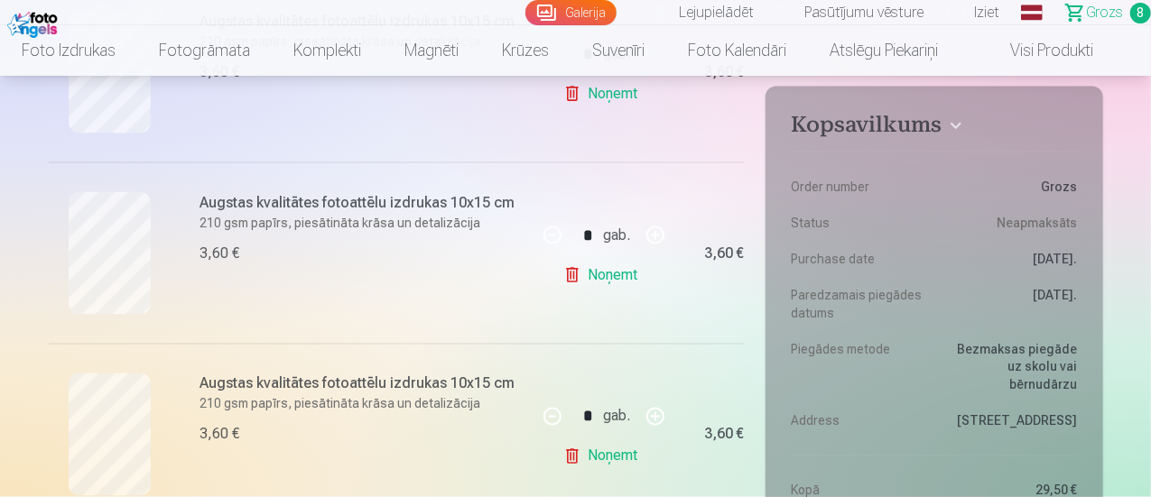
scroll to position [1384, 0]
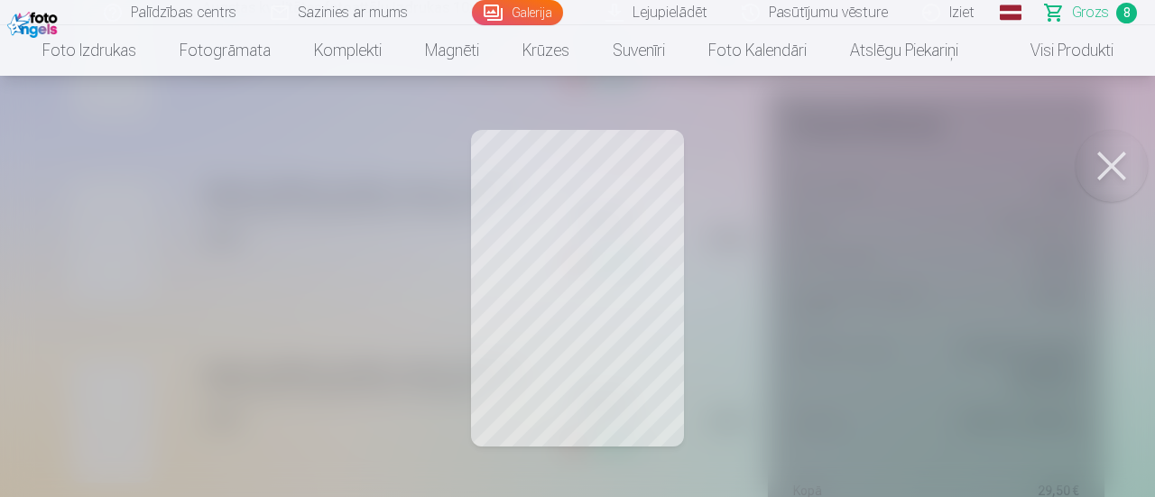
click at [1107, 170] on button at bounding box center [1112, 166] width 72 height 72
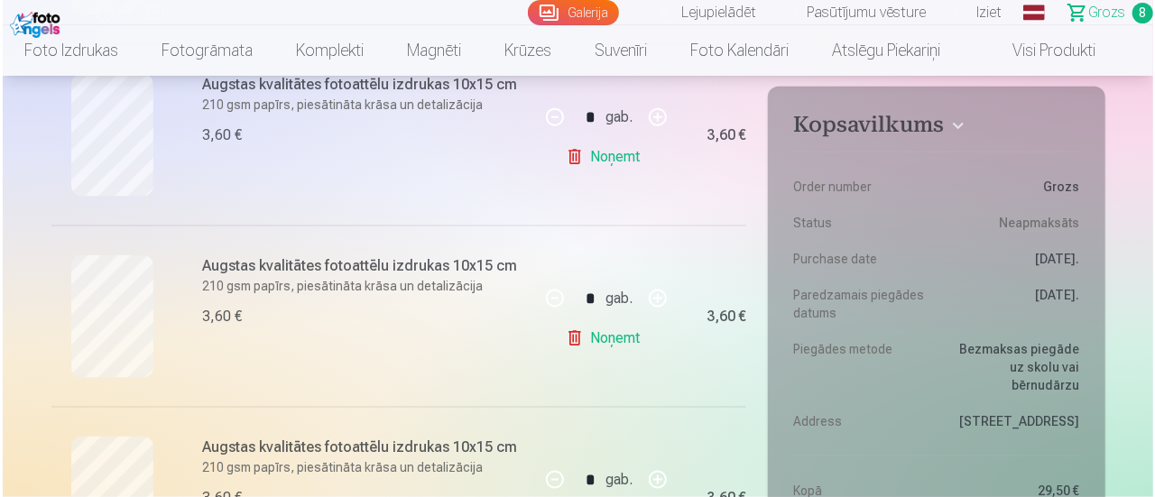
scroll to position [1023, 0]
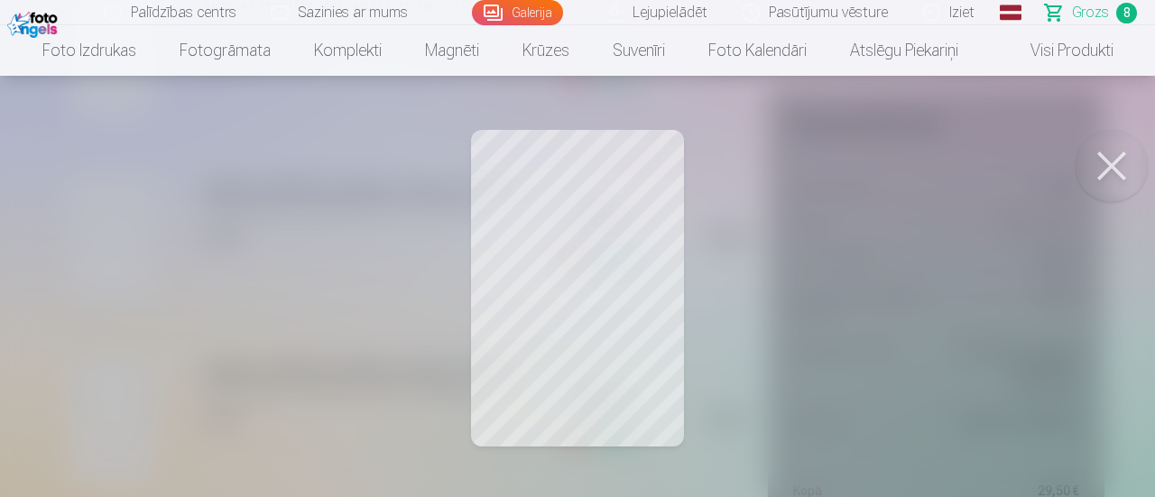
drag, startPoint x: 1131, startPoint y: 147, endPoint x: 823, endPoint y: 234, distance: 319.8
click at [1128, 149] on button at bounding box center [1112, 166] width 72 height 72
click at [1109, 155] on button at bounding box center [1112, 166] width 72 height 72
click at [1118, 172] on button at bounding box center [1112, 166] width 72 height 72
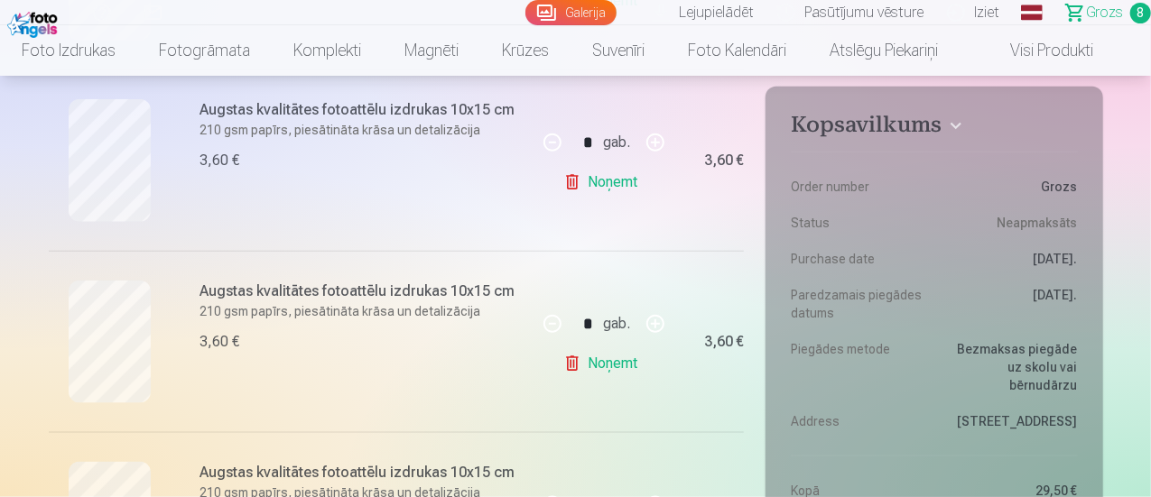
scroll to position [842, 0]
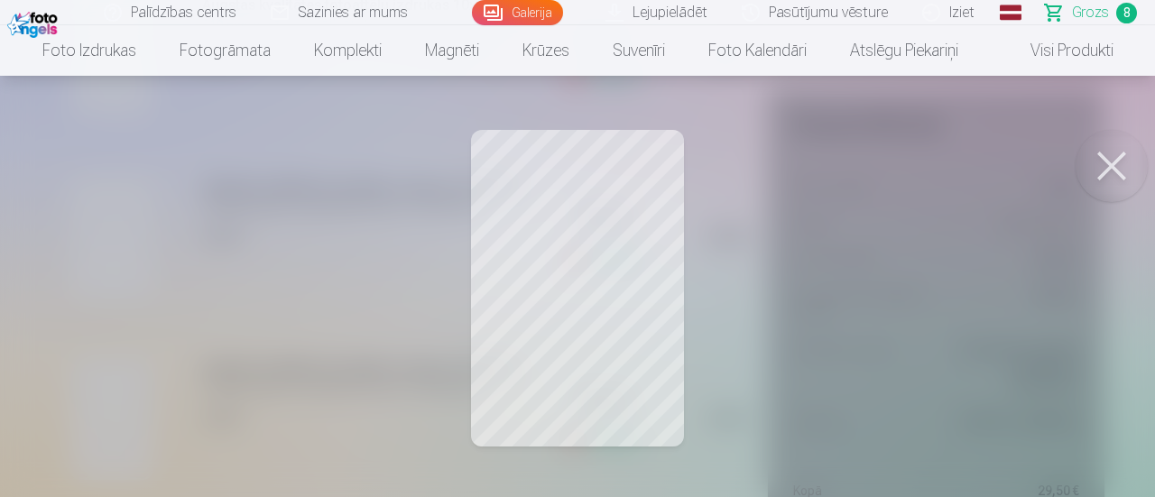
click at [1109, 162] on button at bounding box center [1112, 166] width 72 height 72
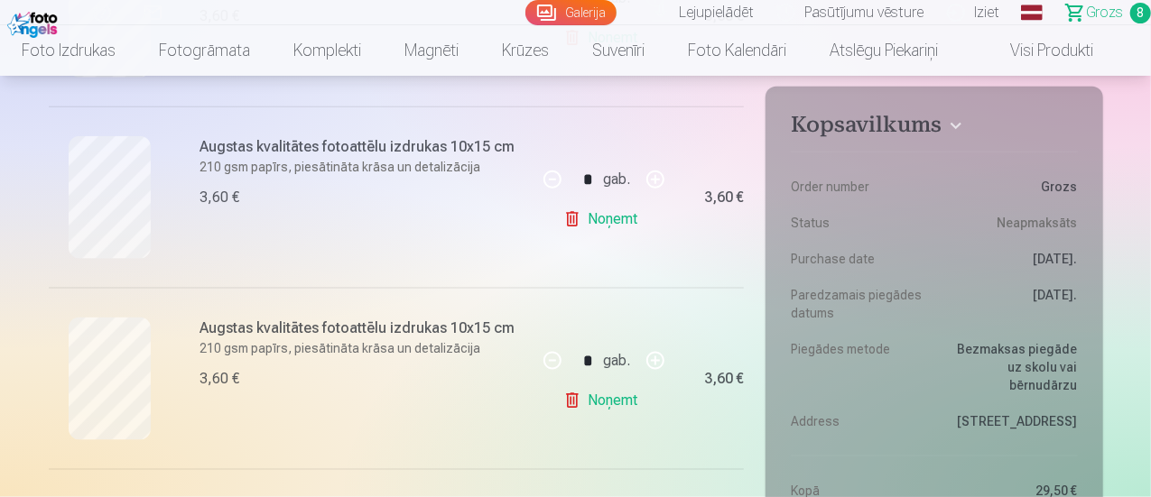
scroll to position [1083, 0]
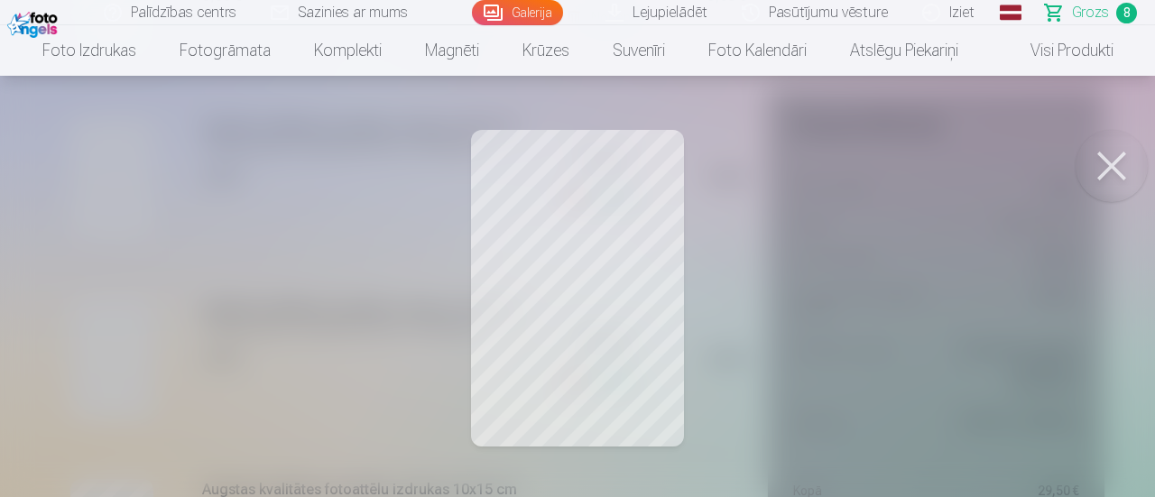
click at [1131, 156] on button at bounding box center [1112, 166] width 72 height 72
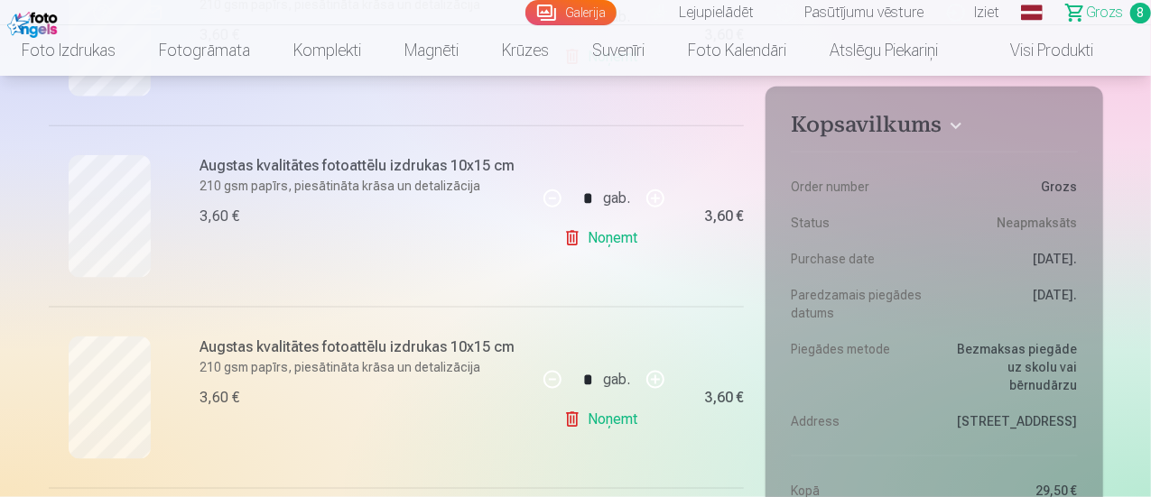
scroll to position [1023, 0]
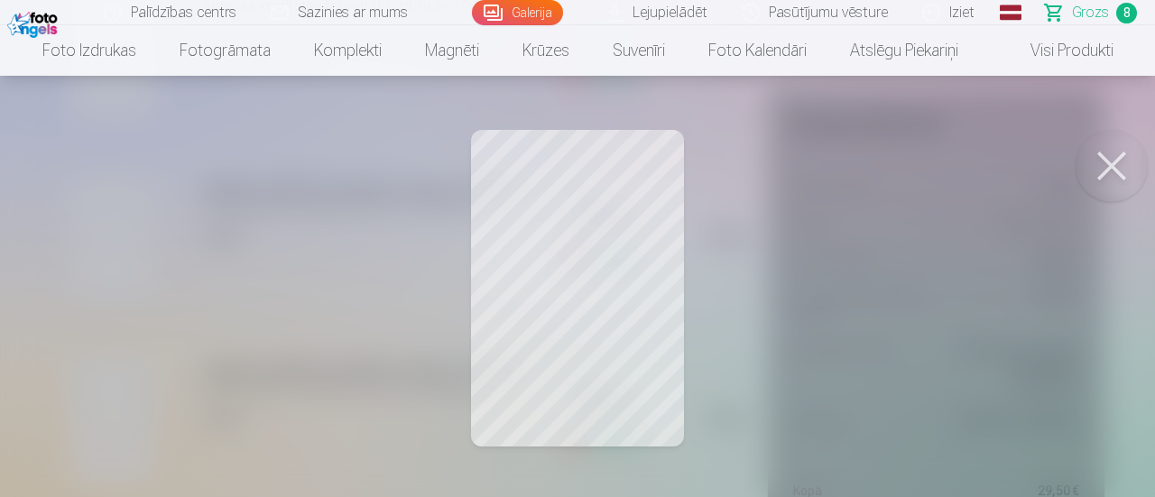
click at [1120, 162] on button at bounding box center [1112, 166] width 72 height 72
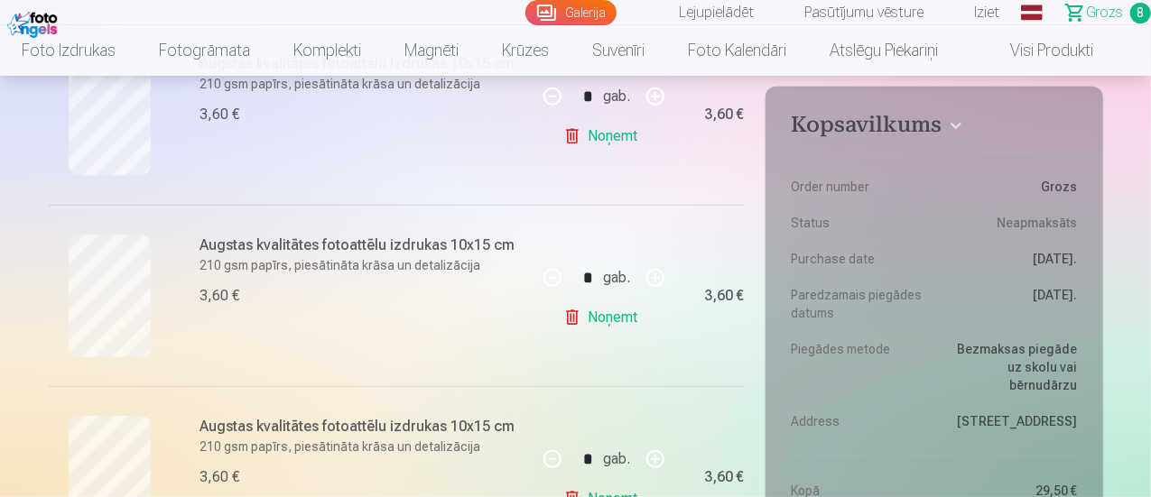
scroll to position [782, 0]
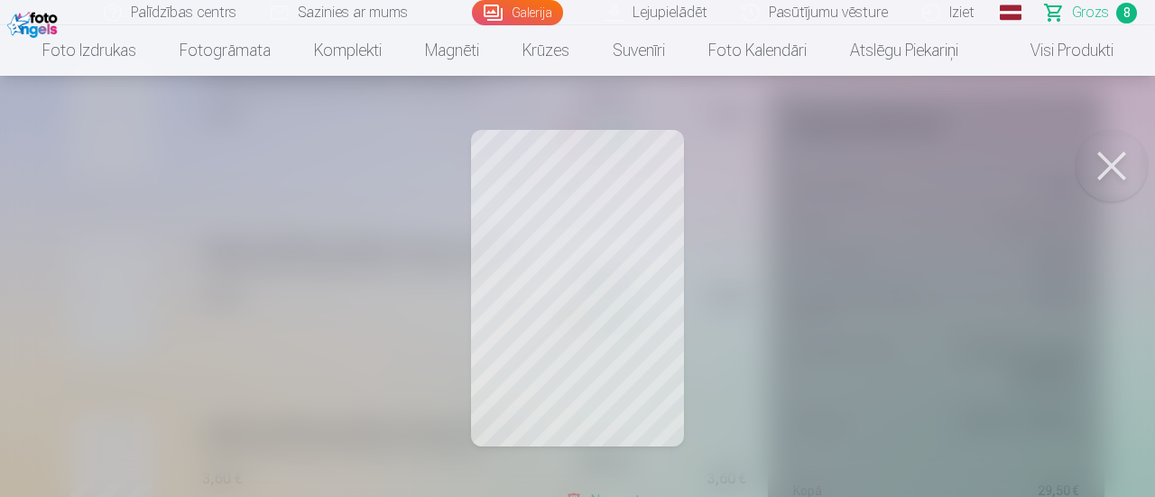
click at [1109, 180] on button at bounding box center [1112, 166] width 72 height 72
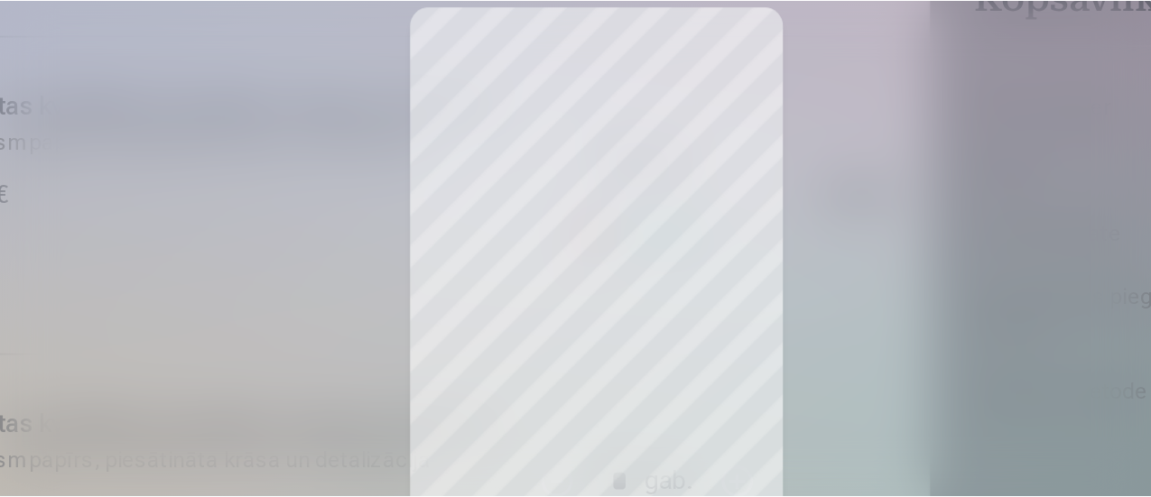
scroll to position [842, 0]
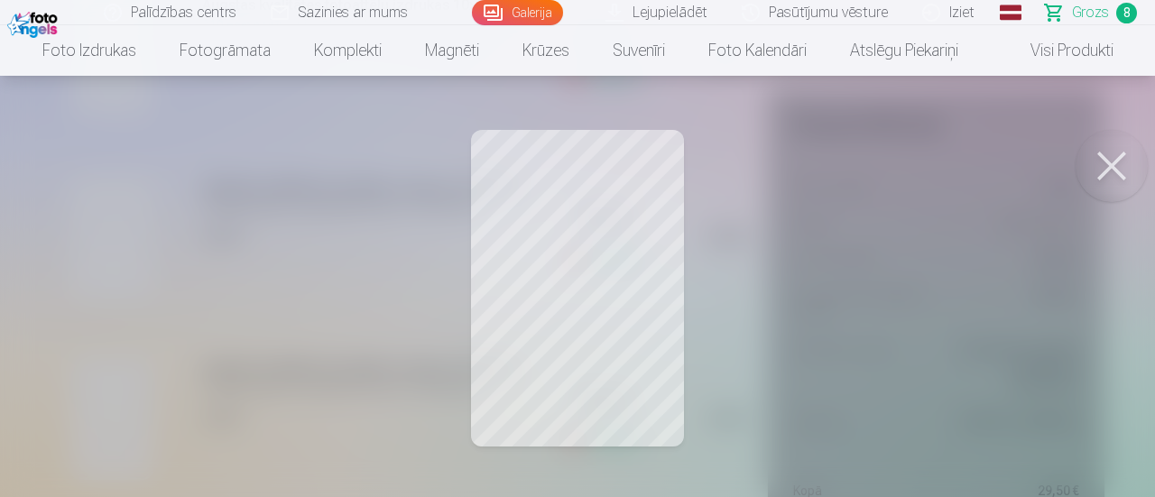
click at [1119, 164] on button at bounding box center [1112, 166] width 72 height 72
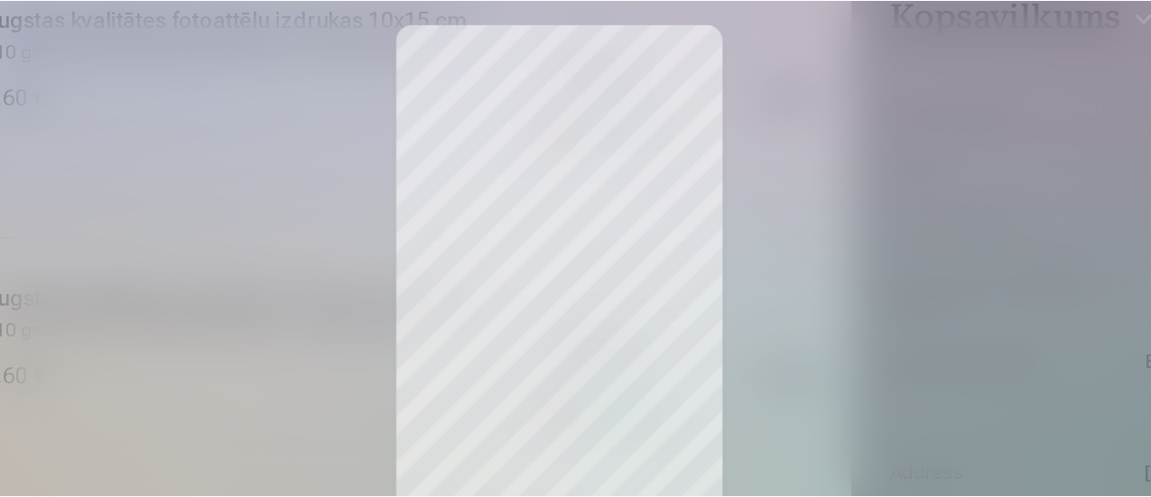
scroll to position [902, 0]
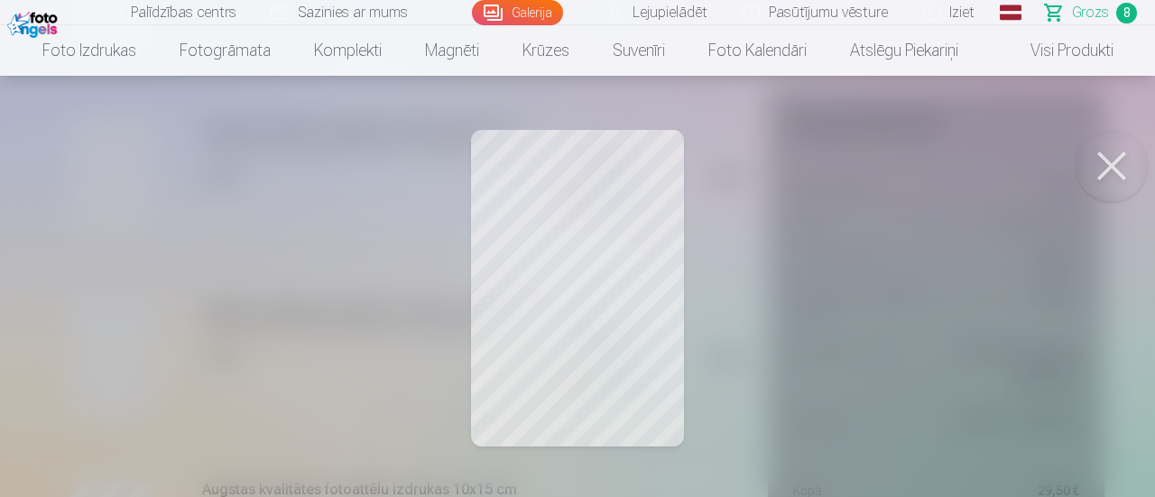
click at [1118, 163] on button at bounding box center [1112, 166] width 72 height 72
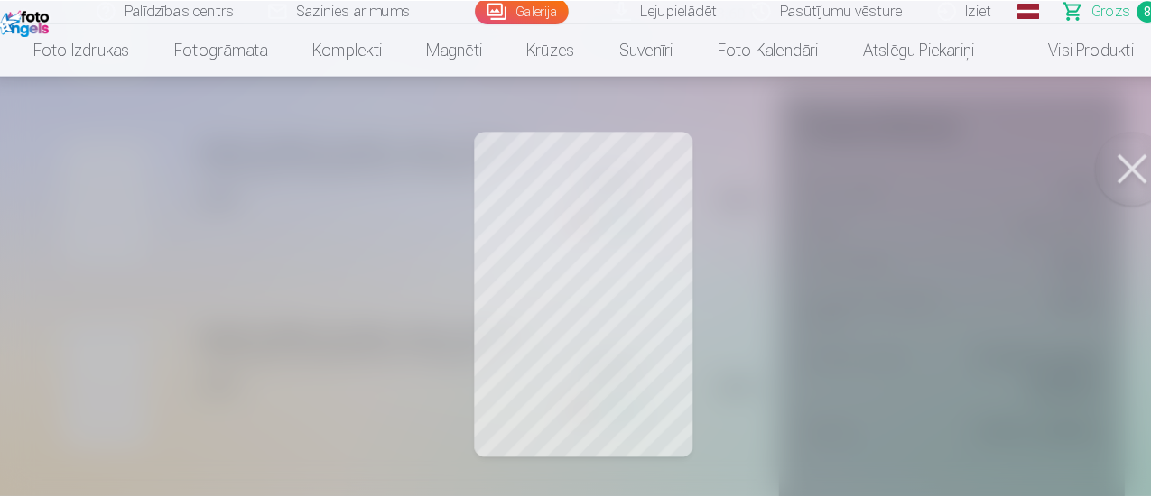
scroll to position [1064, 0]
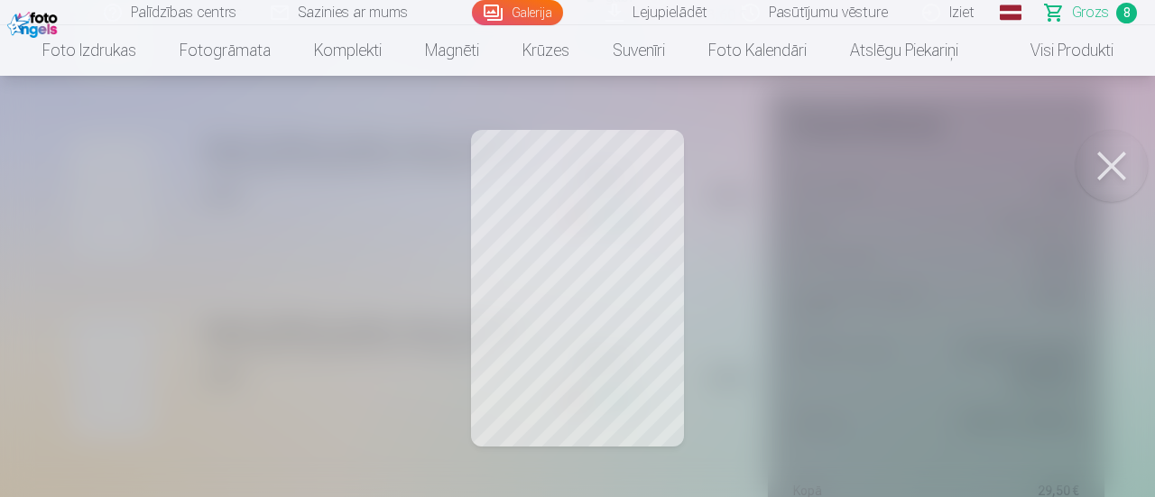
click at [1112, 162] on button at bounding box center [1112, 166] width 72 height 72
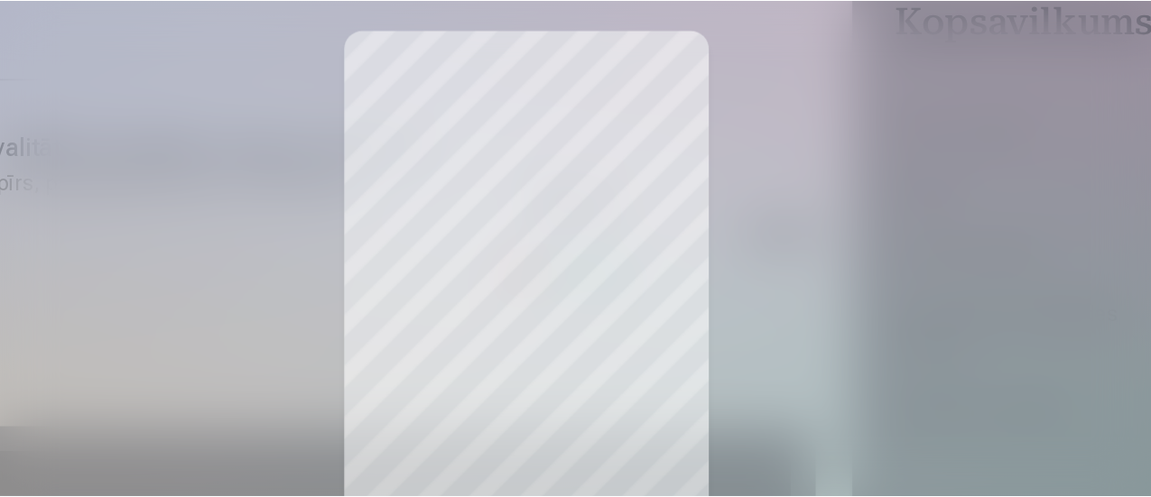
scroll to position [1556, 0]
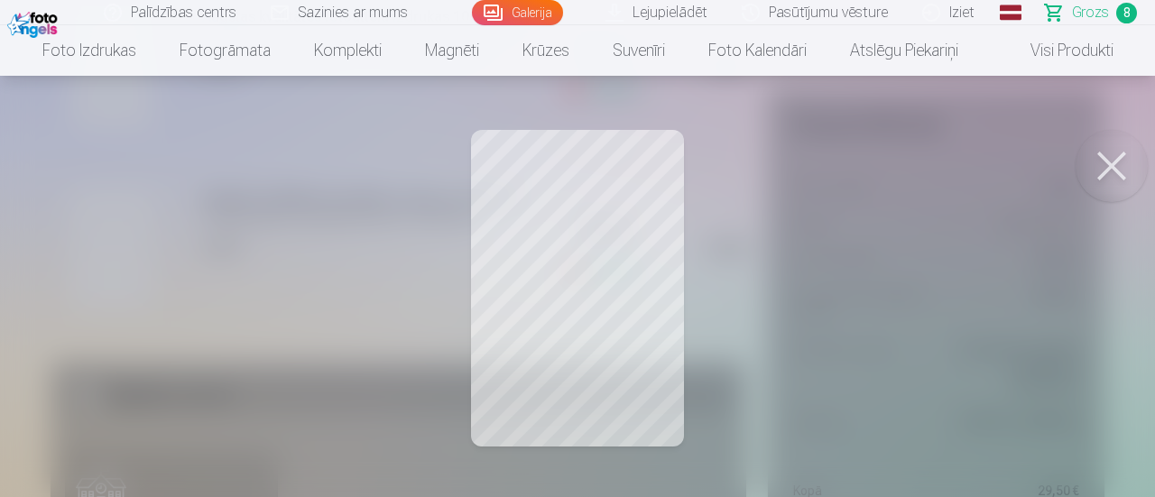
click at [1109, 169] on button at bounding box center [1112, 166] width 72 height 72
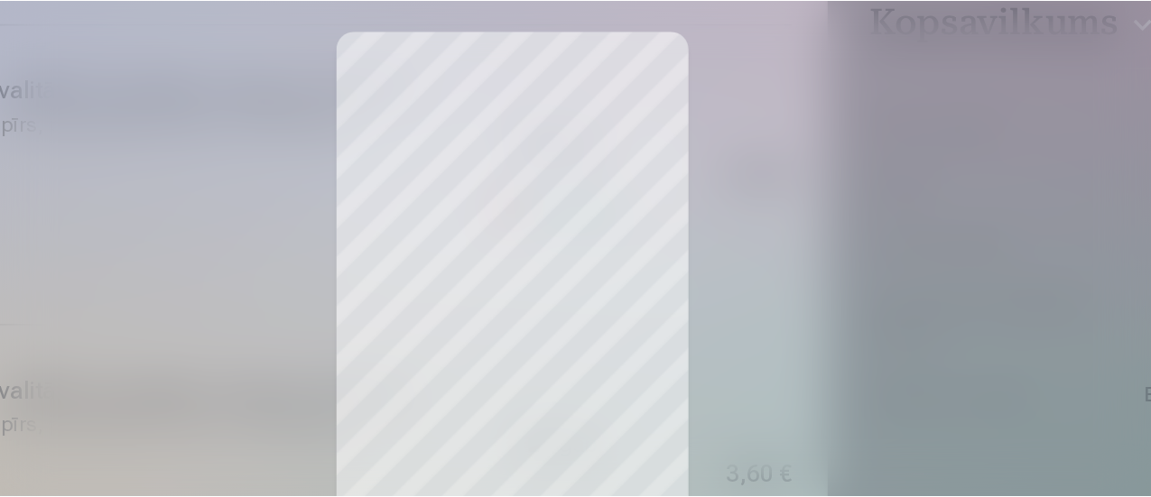
scroll to position [1226, 0]
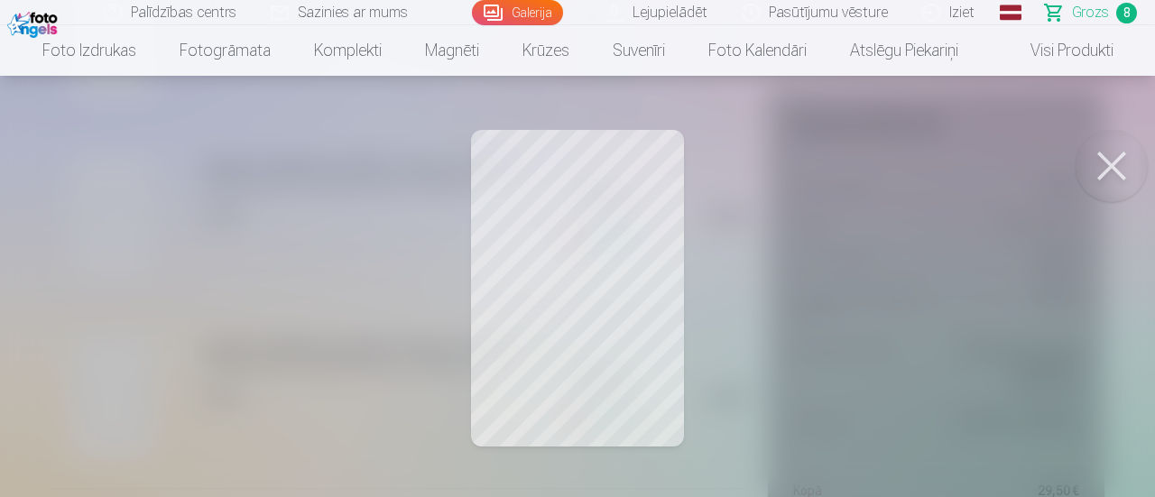
click at [1118, 167] on button at bounding box center [1112, 166] width 72 height 72
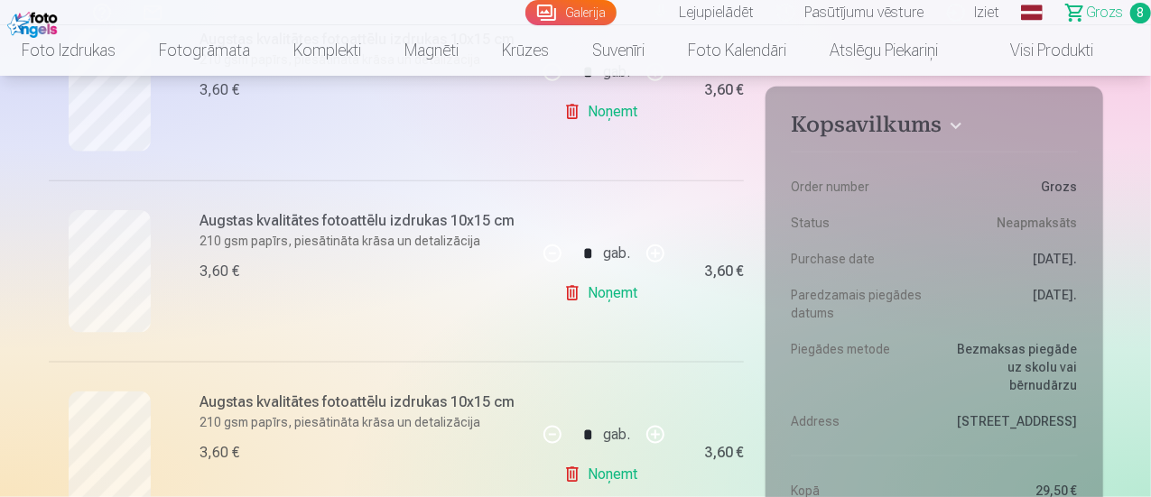
scroll to position [988, 0]
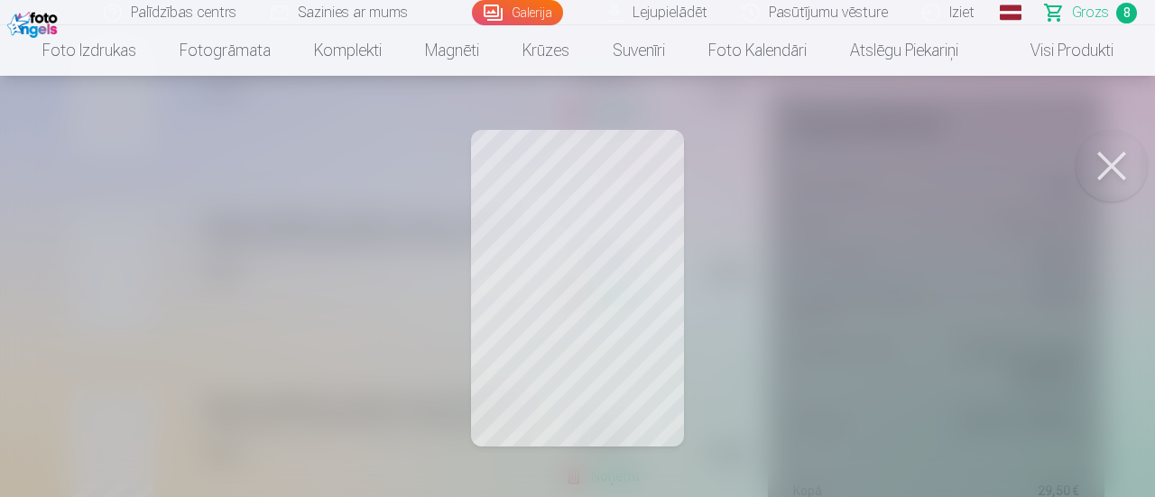
click at [1112, 177] on button at bounding box center [1112, 166] width 72 height 72
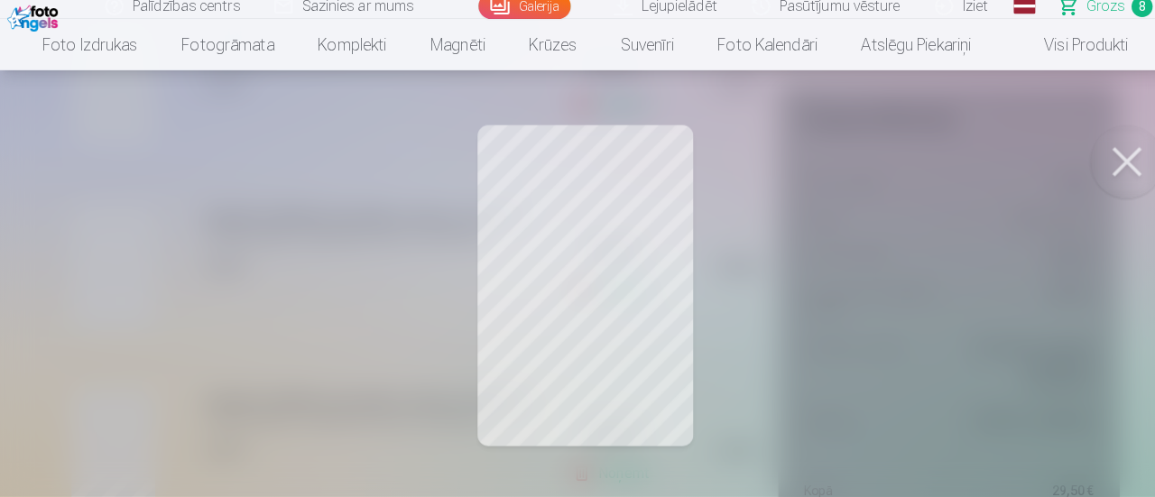
scroll to position [809, 0]
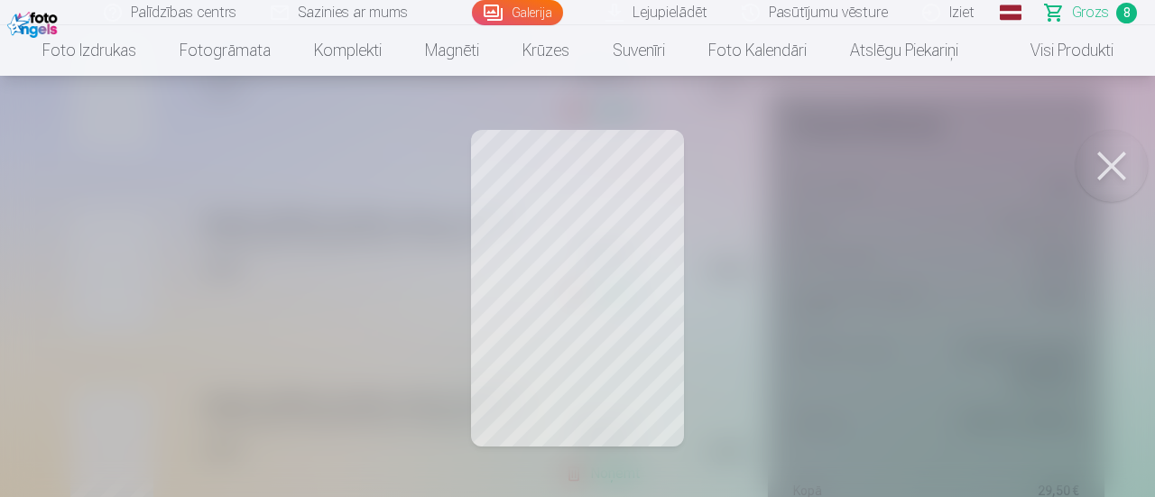
click at [1104, 189] on button at bounding box center [1112, 166] width 72 height 72
click at [1103, 170] on button at bounding box center [1112, 166] width 72 height 72
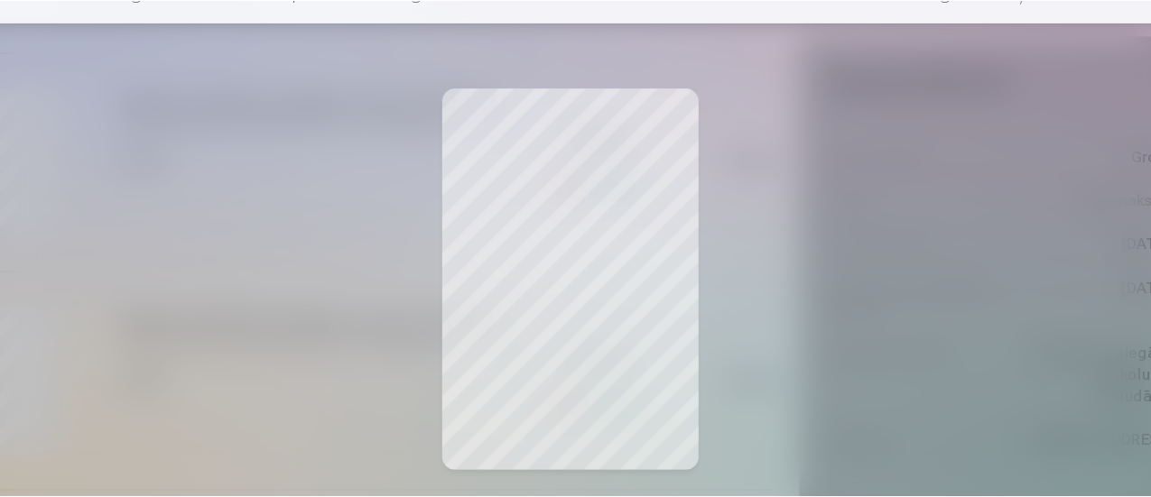
scroll to position [888, 0]
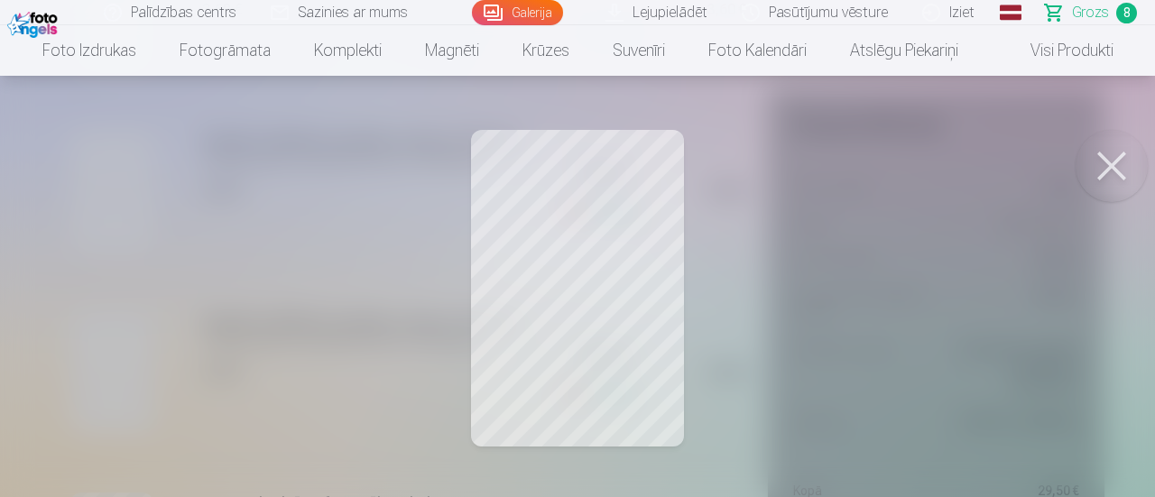
click at [1109, 164] on button at bounding box center [1112, 166] width 72 height 72
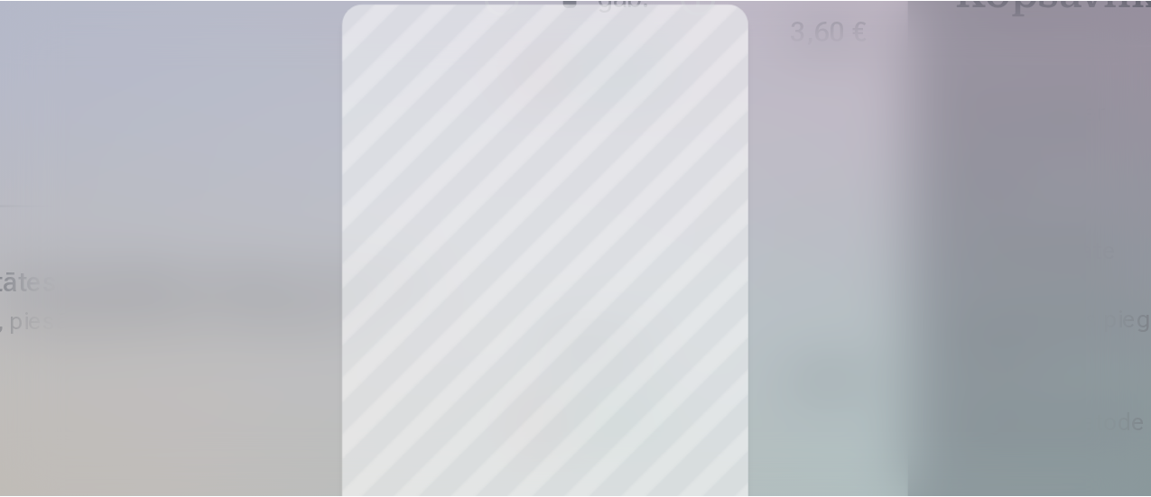
scroll to position [1116, 0]
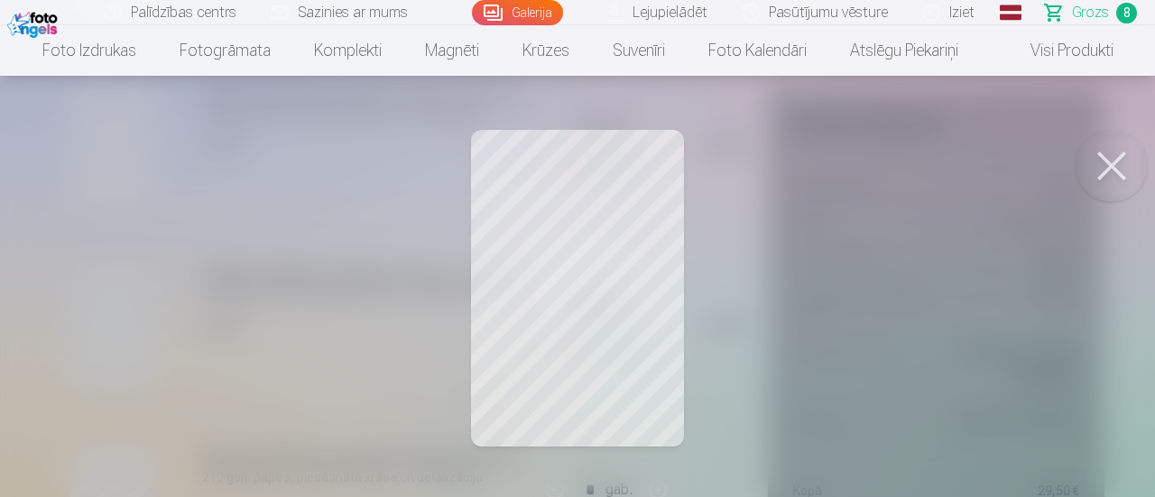
click at [1110, 175] on button at bounding box center [1112, 166] width 72 height 72
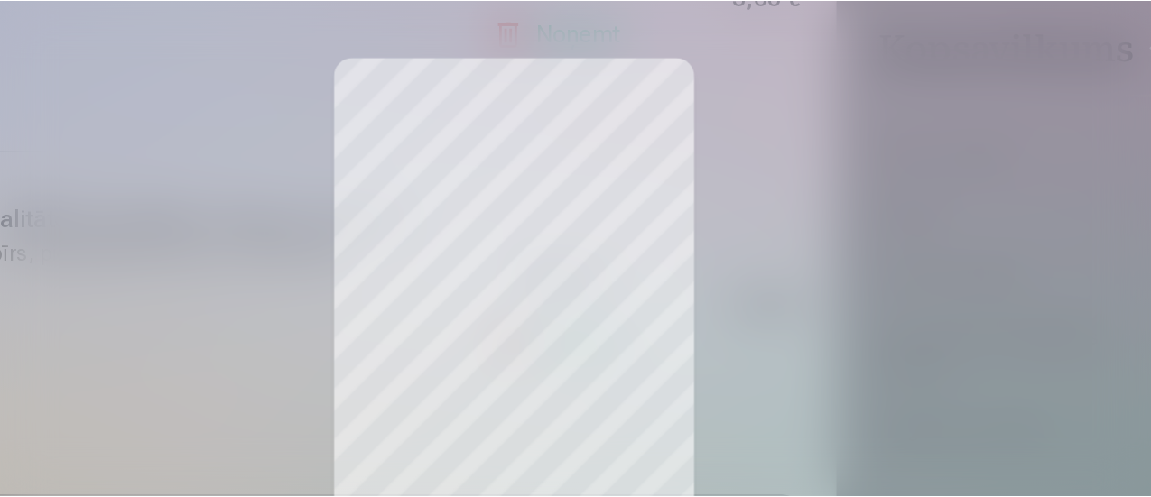
scroll to position [1529, 0]
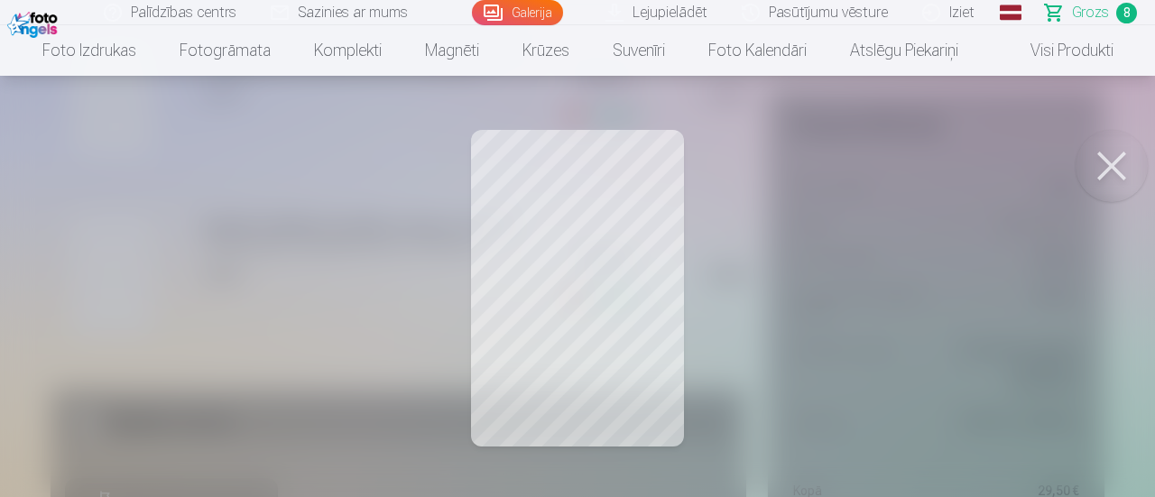
click at [1112, 172] on button at bounding box center [1112, 166] width 72 height 72
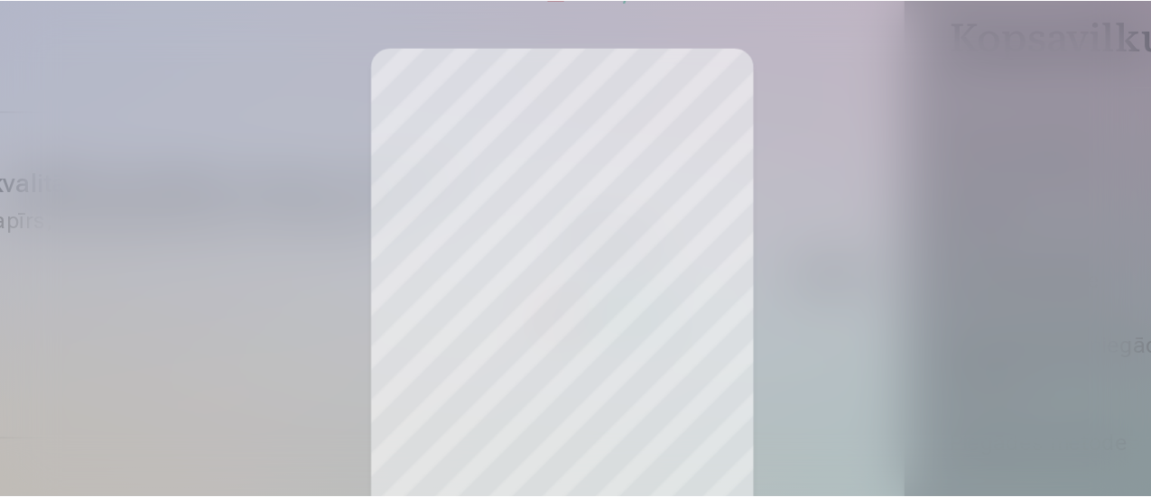
scroll to position [1186, 0]
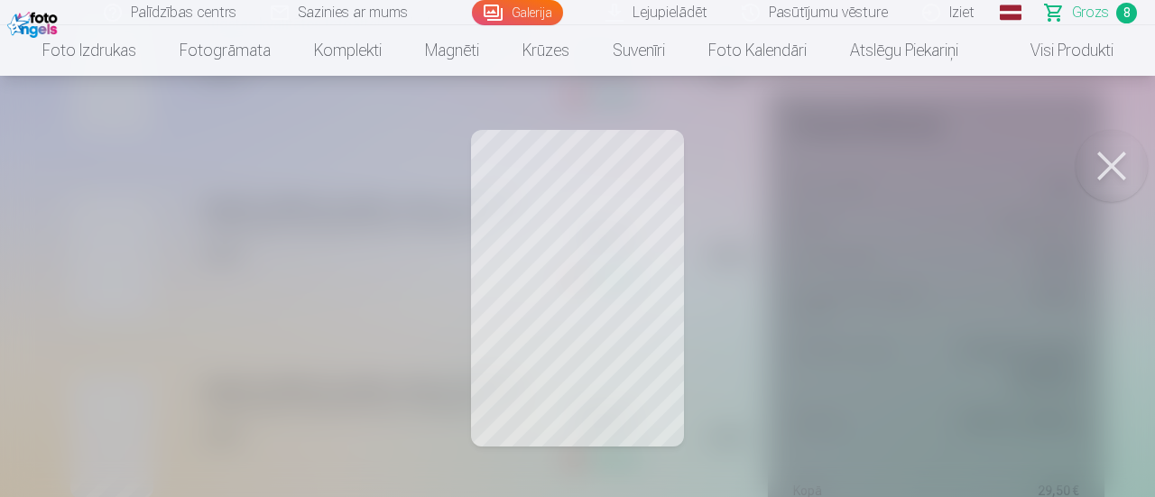
click at [1101, 172] on button at bounding box center [1112, 166] width 72 height 72
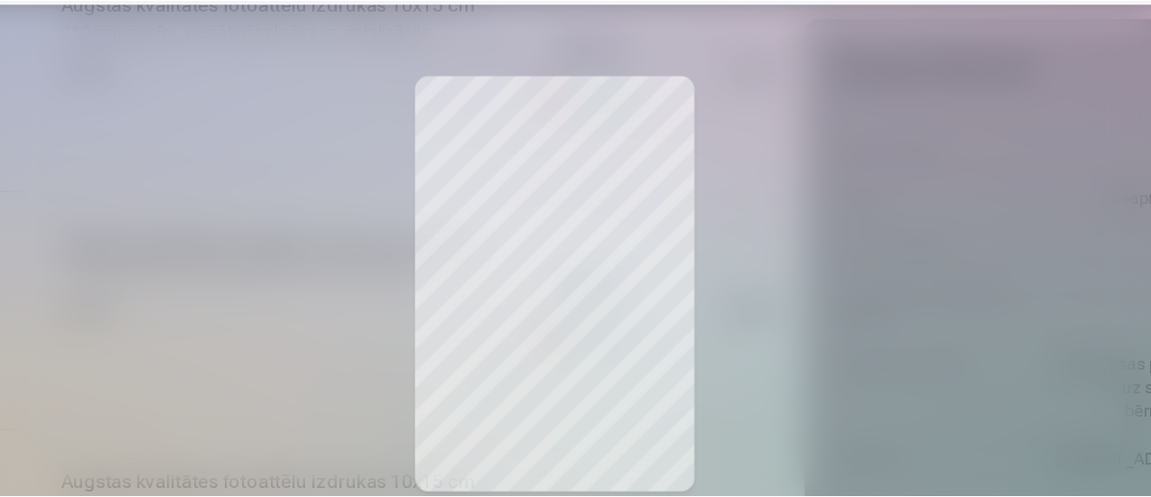
scroll to position [952, 0]
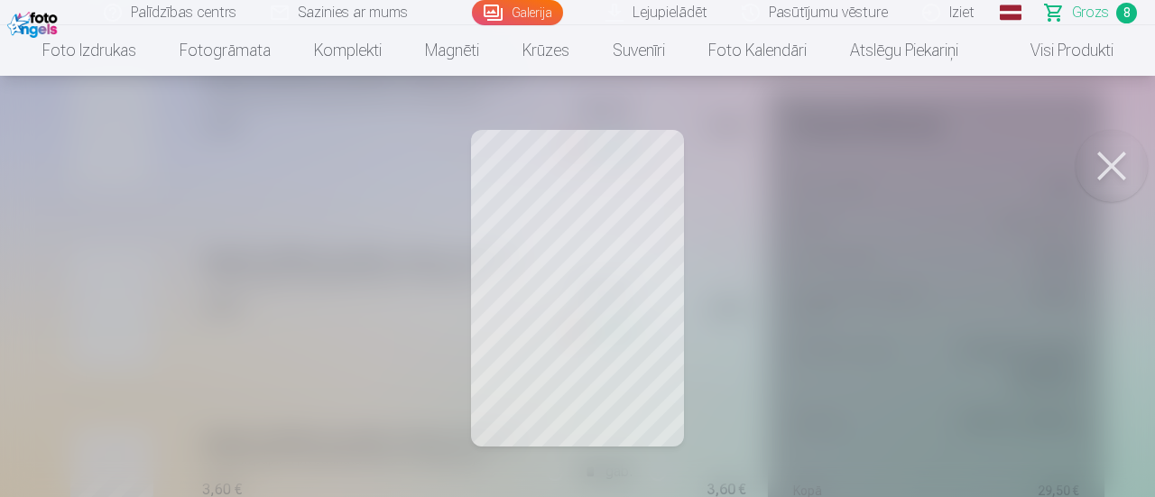
click at [1112, 170] on button at bounding box center [1112, 166] width 72 height 72
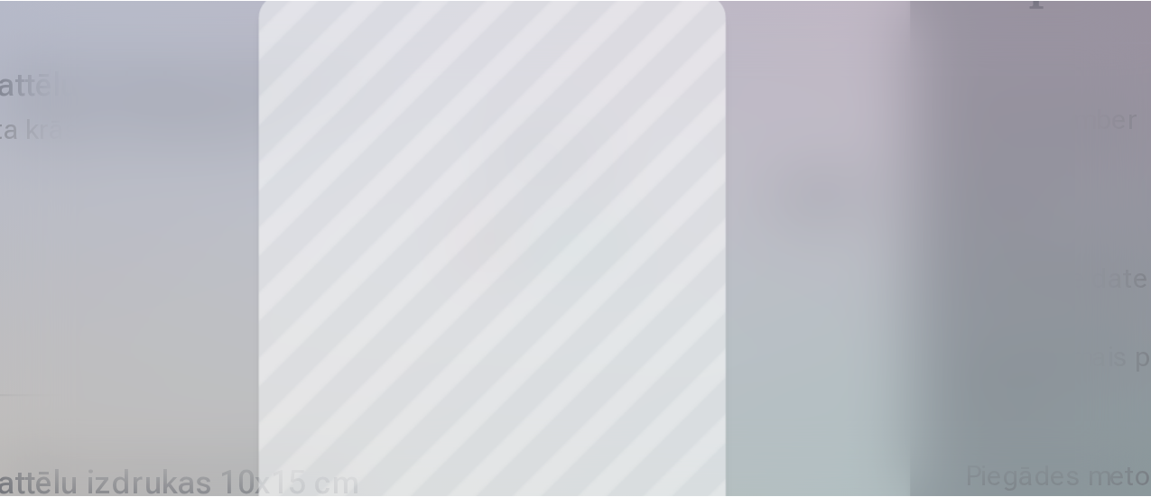
scroll to position [858, 0]
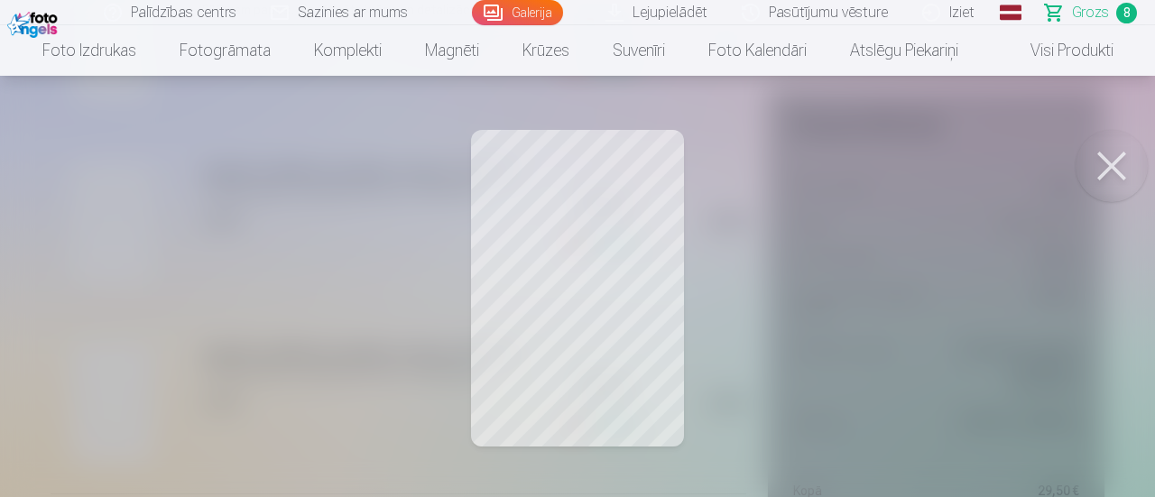
click at [1108, 166] on button at bounding box center [1112, 166] width 72 height 72
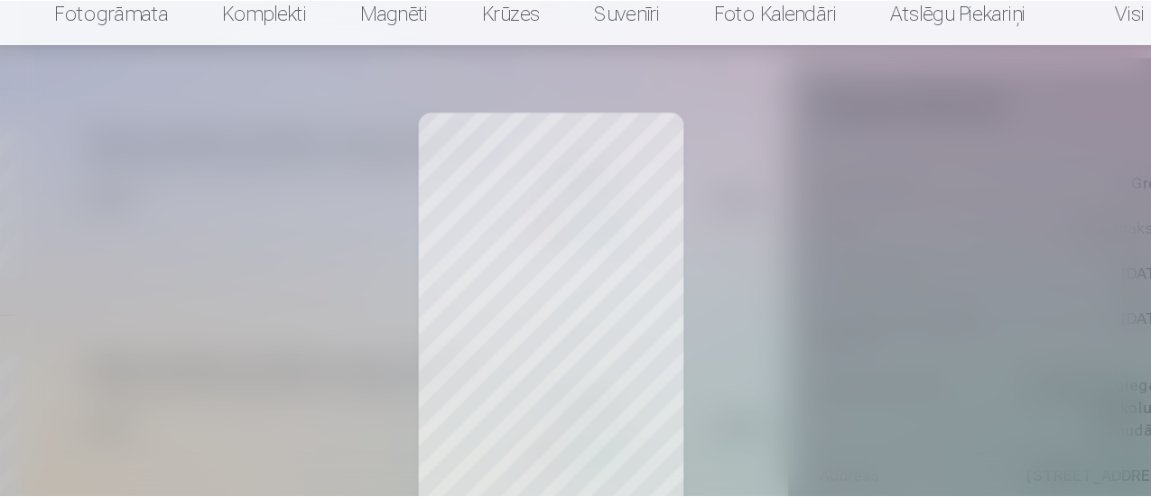
scroll to position [877, 0]
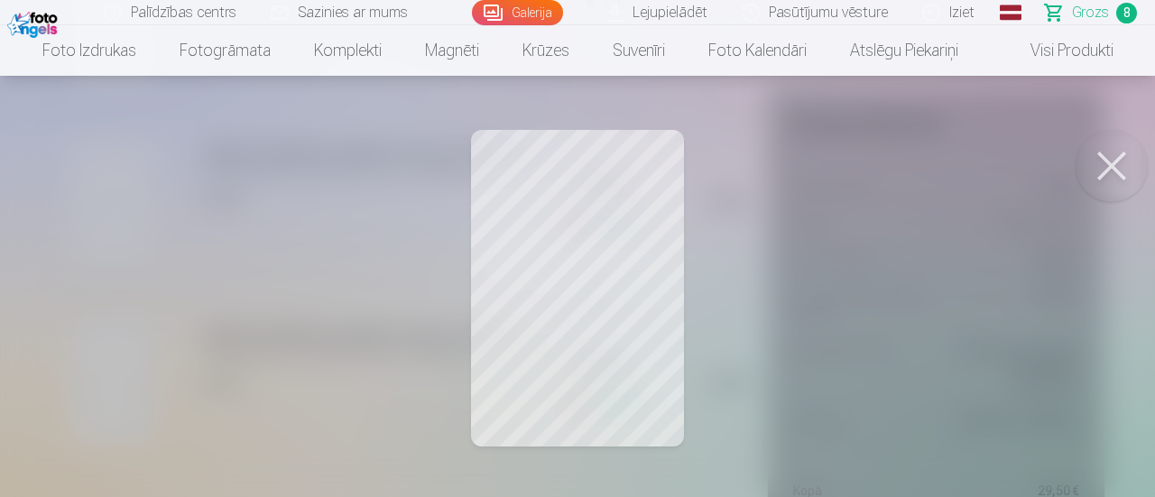
click at [1090, 163] on button at bounding box center [1112, 166] width 72 height 72
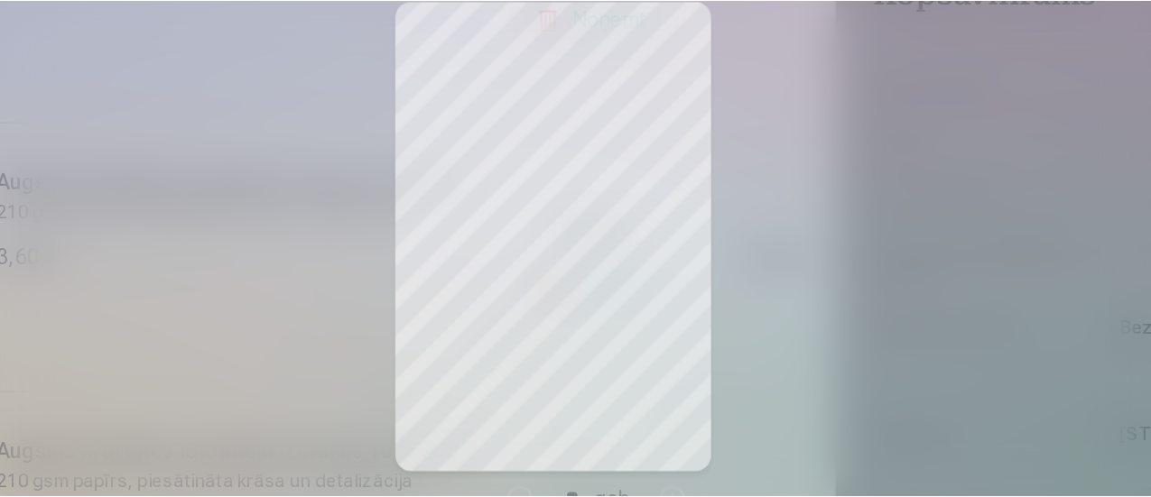
scroll to position [776, 0]
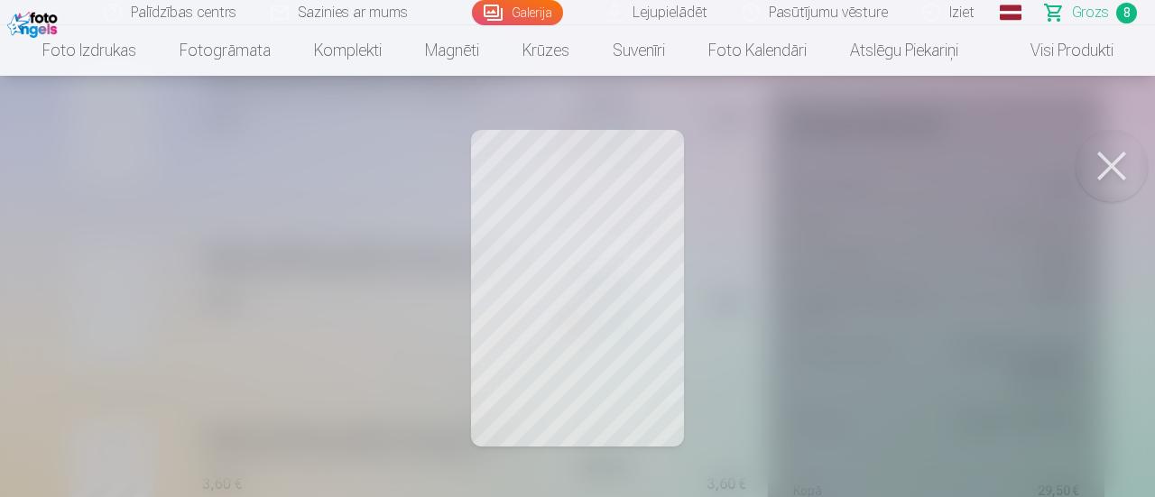
click at [1103, 172] on button at bounding box center [1112, 166] width 72 height 72
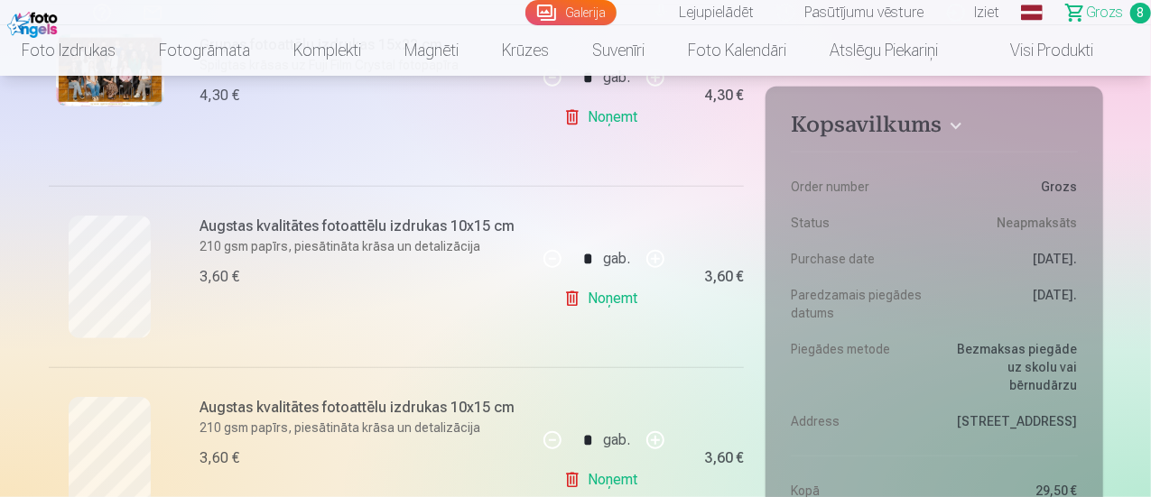
scroll to position [441, 0]
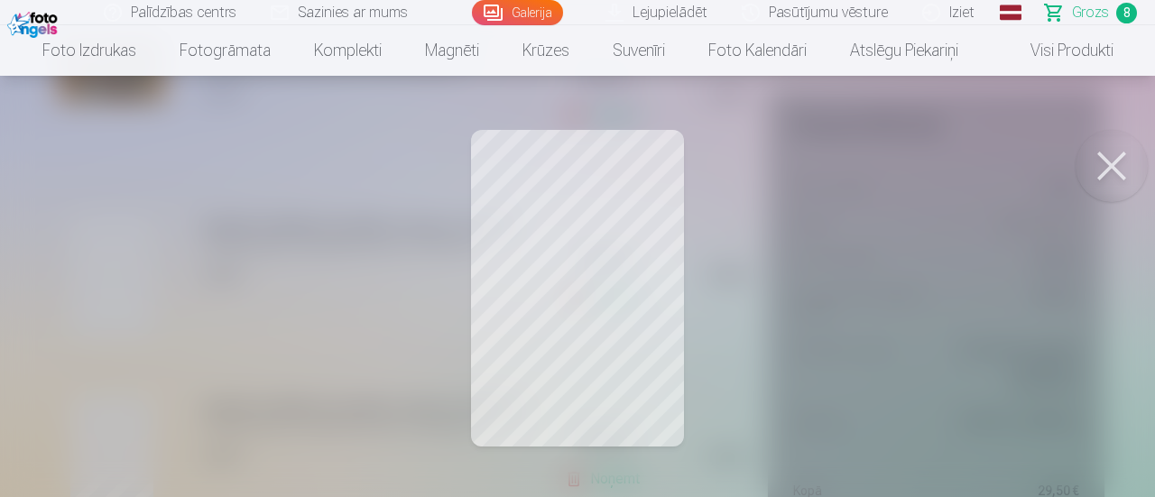
click at [1106, 154] on button at bounding box center [1112, 166] width 72 height 72
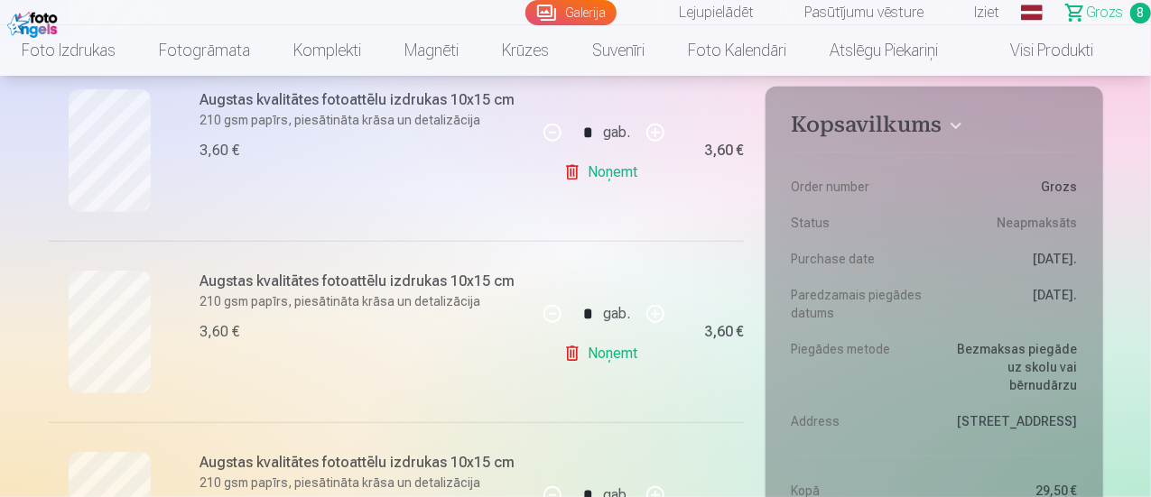
scroll to position [793, 0]
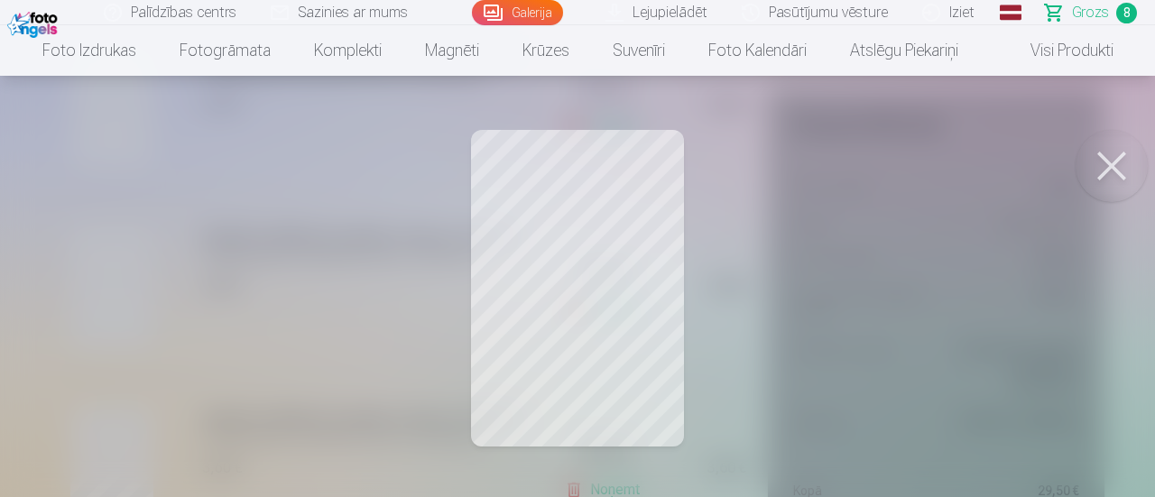
click at [1116, 157] on button at bounding box center [1112, 166] width 72 height 72
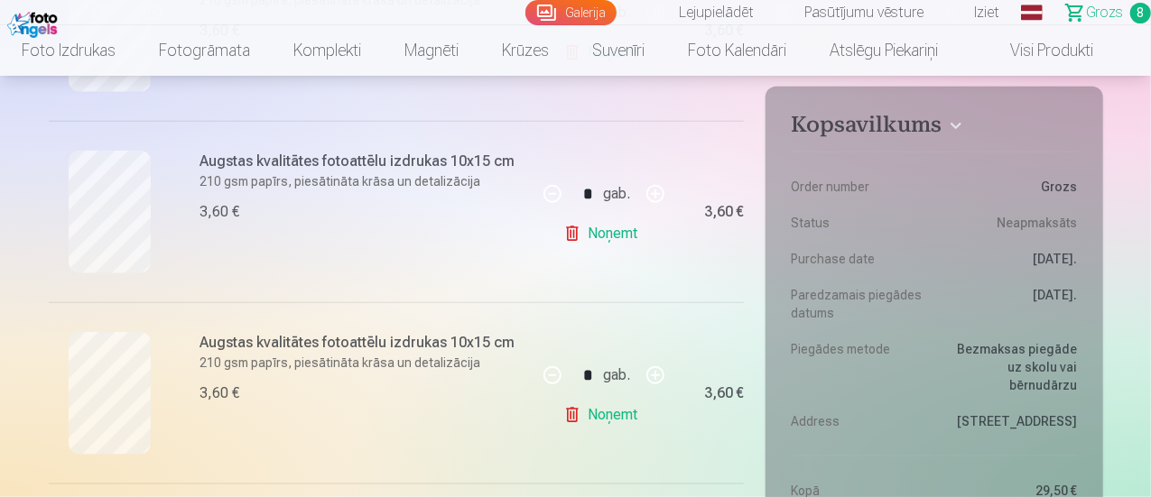
scroll to position [939, 0]
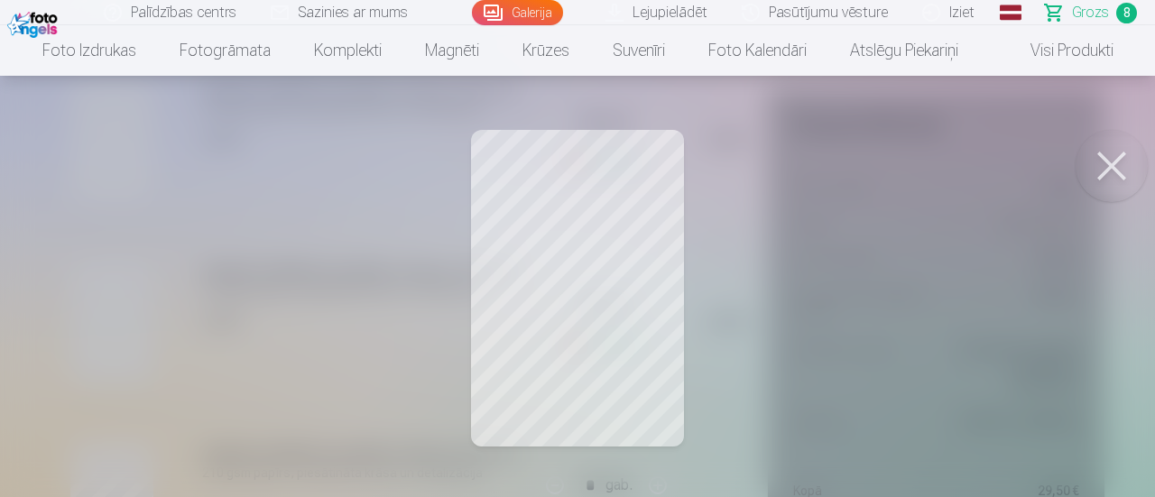
click at [1104, 150] on button at bounding box center [1112, 166] width 72 height 72
click at [1096, 156] on button at bounding box center [1112, 166] width 72 height 72
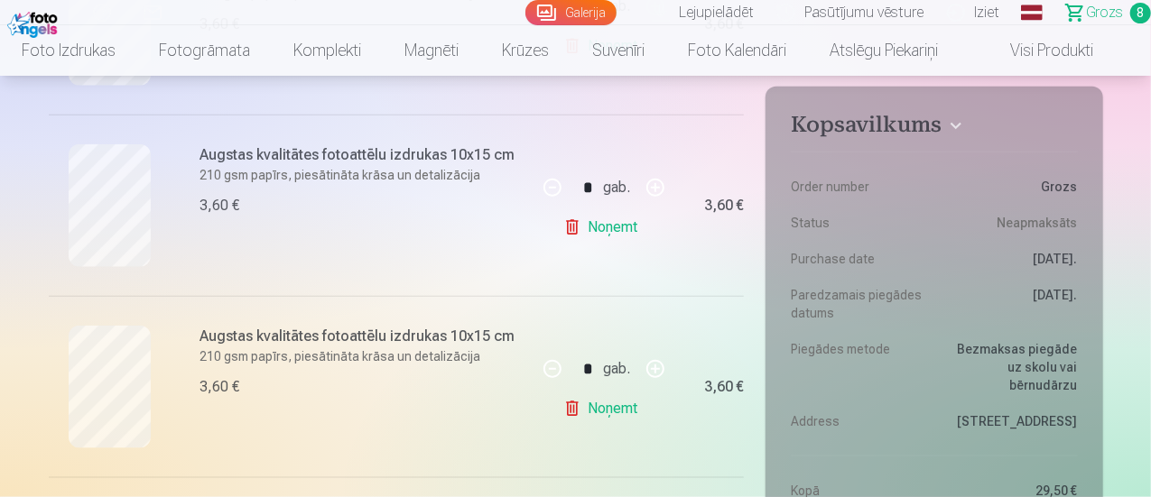
scroll to position [869, 0]
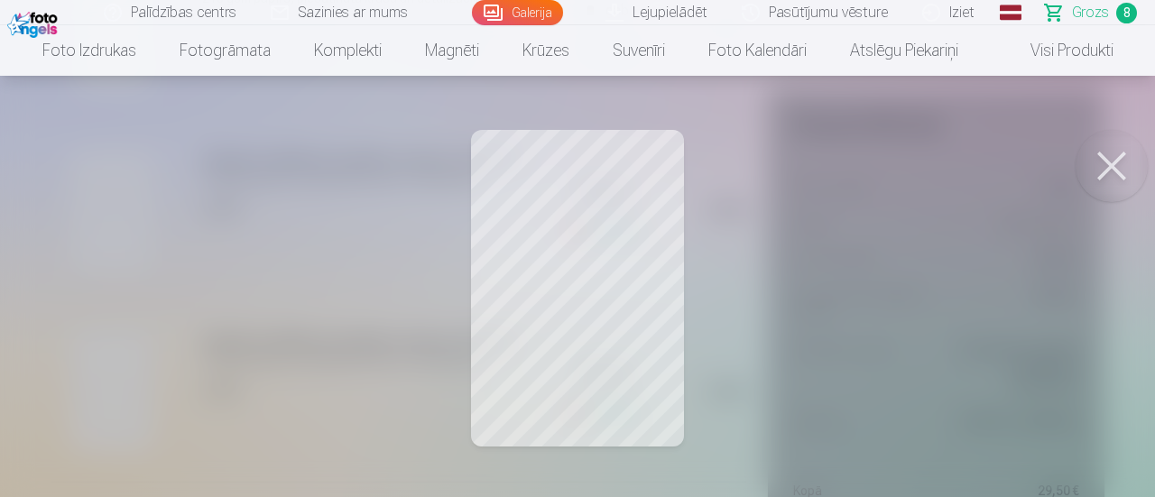
click at [1088, 152] on button at bounding box center [1112, 166] width 72 height 72
click at [1104, 144] on button at bounding box center [1112, 166] width 72 height 72
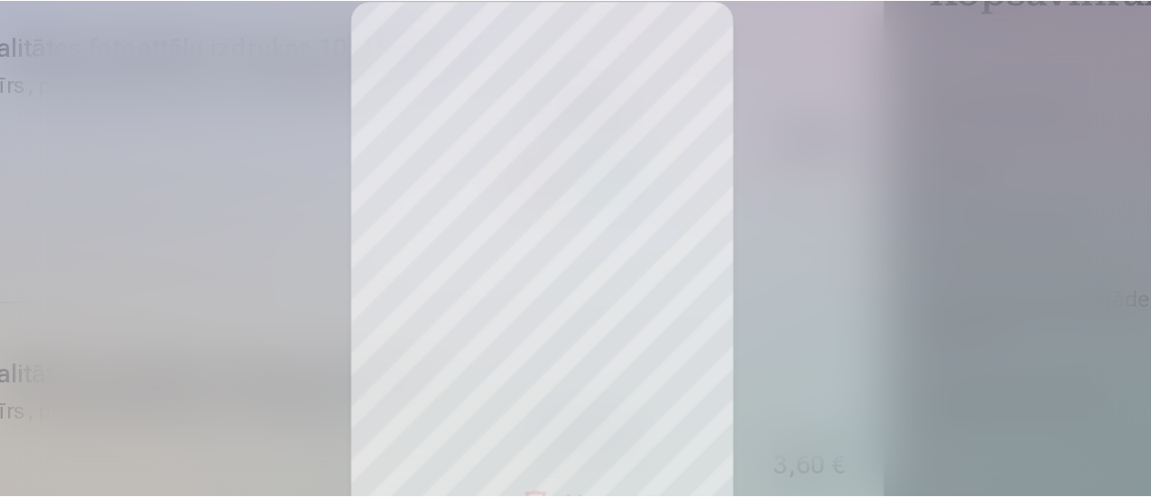
scroll to position [1054, 0]
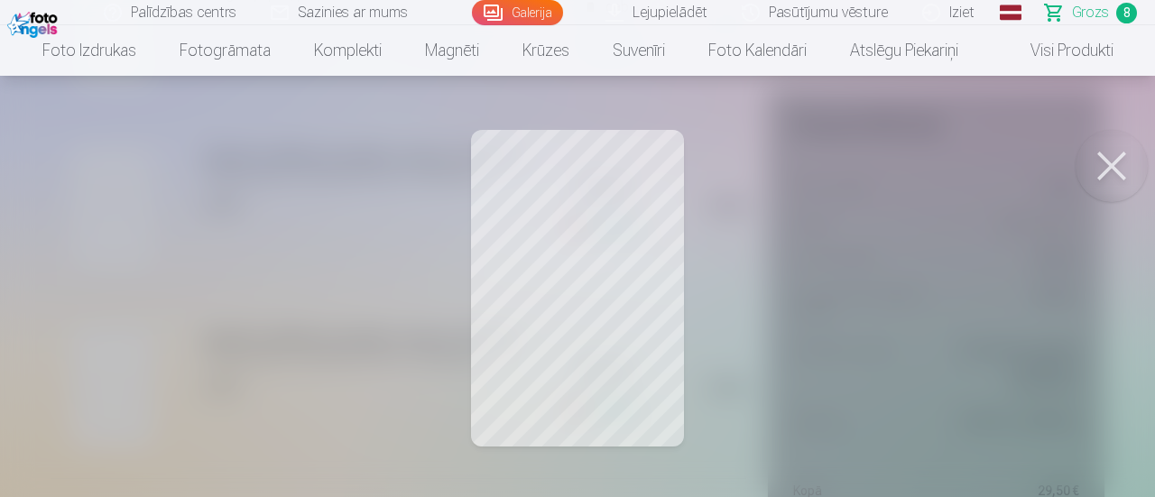
click at [1112, 171] on button at bounding box center [1112, 166] width 72 height 72
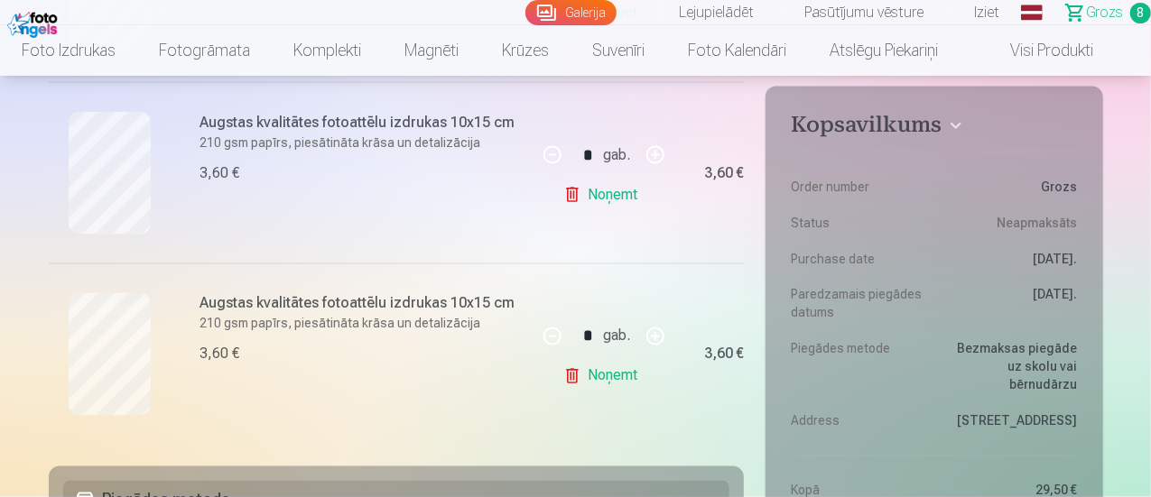
scroll to position [1455, 0]
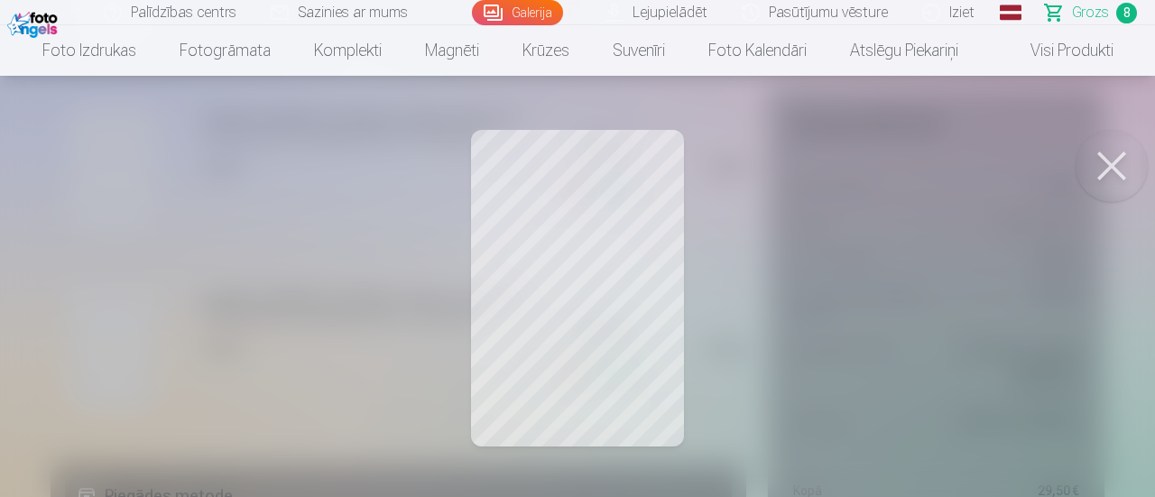
click at [1104, 144] on button at bounding box center [1112, 166] width 72 height 72
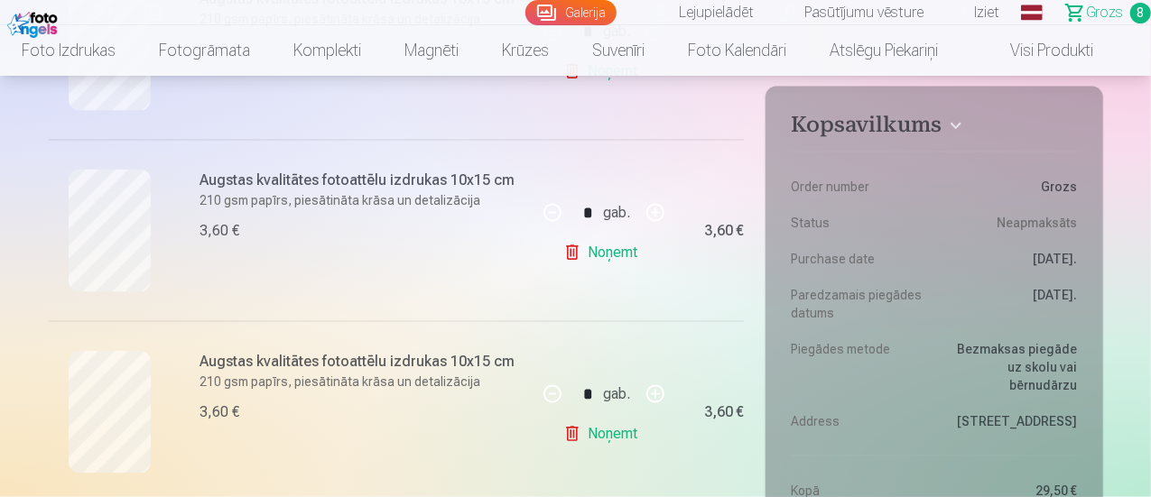
scroll to position [1211, 0]
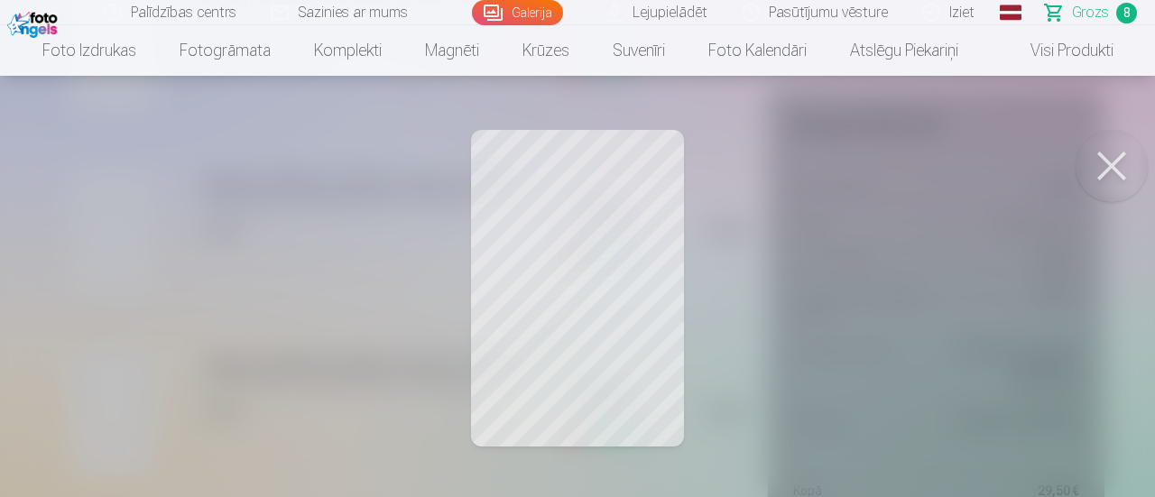
click at [1100, 161] on button at bounding box center [1112, 166] width 72 height 72
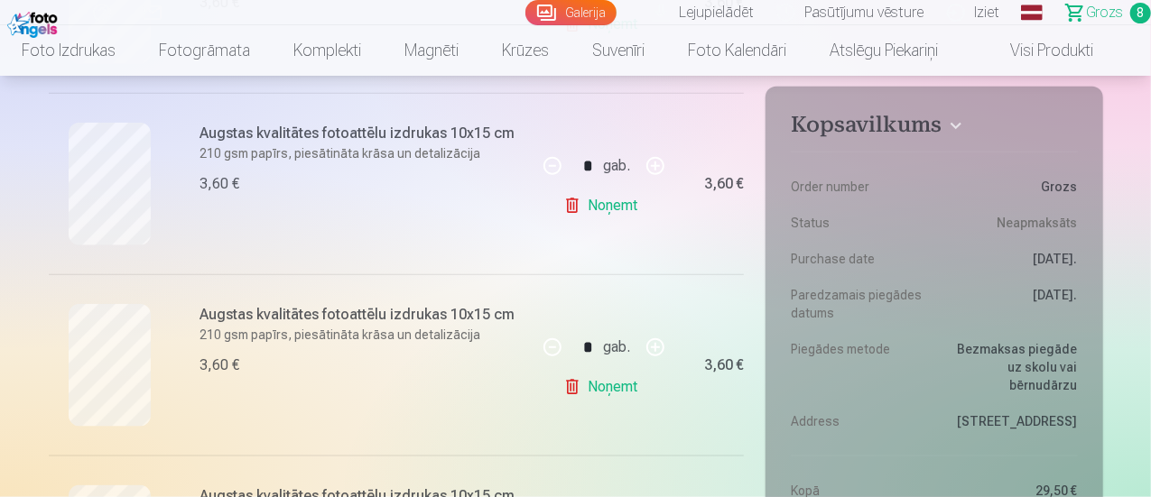
scroll to position [890, 0]
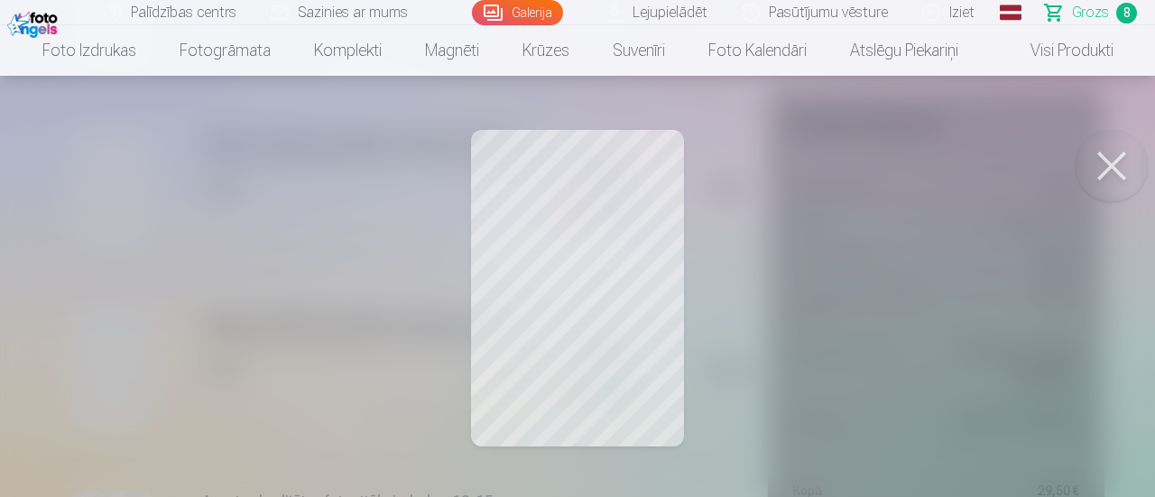
click at [1092, 157] on button at bounding box center [1112, 166] width 72 height 72
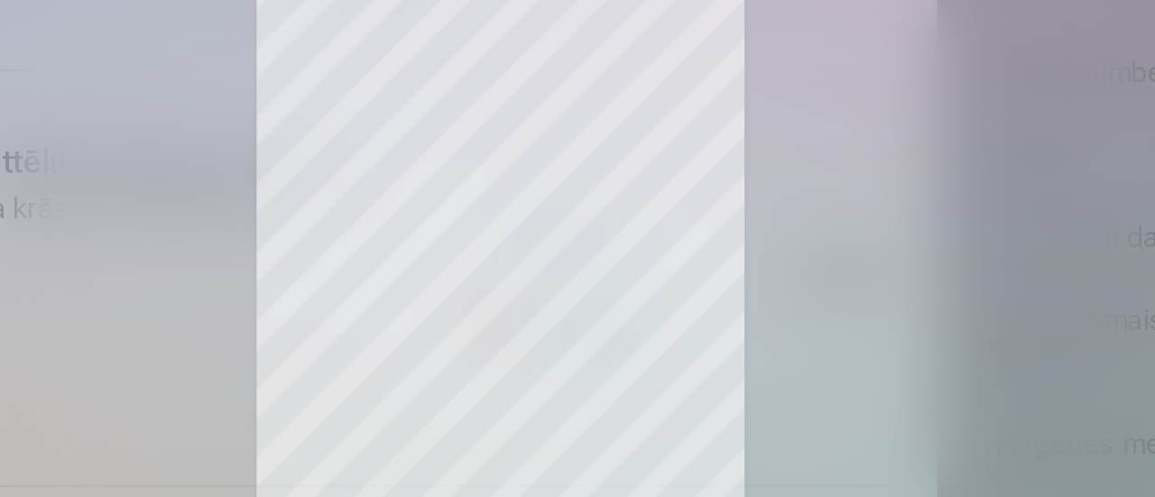
scroll to position [984, 0]
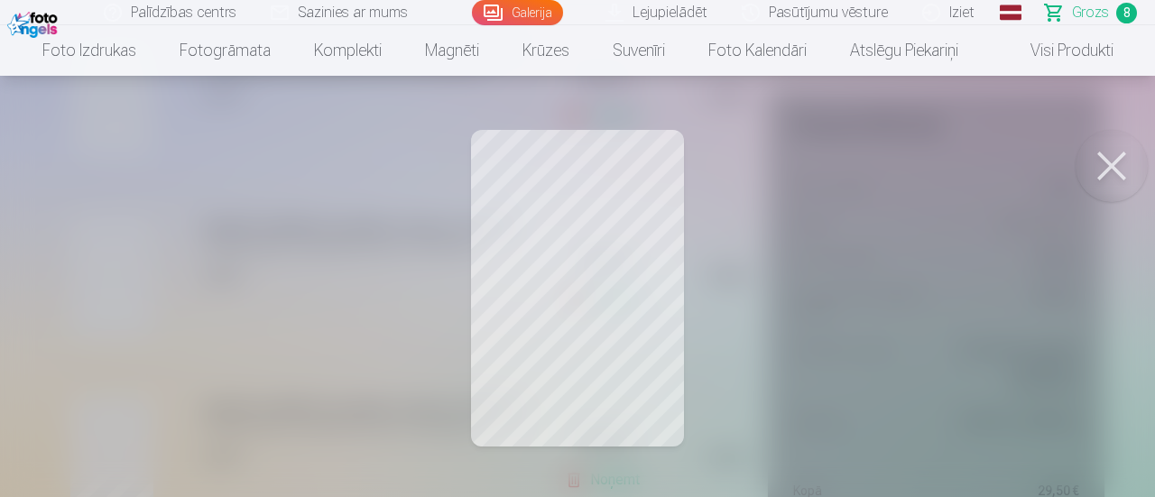
click at [1115, 166] on button at bounding box center [1112, 166] width 72 height 72
click at [1108, 172] on button at bounding box center [1112, 166] width 72 height 72
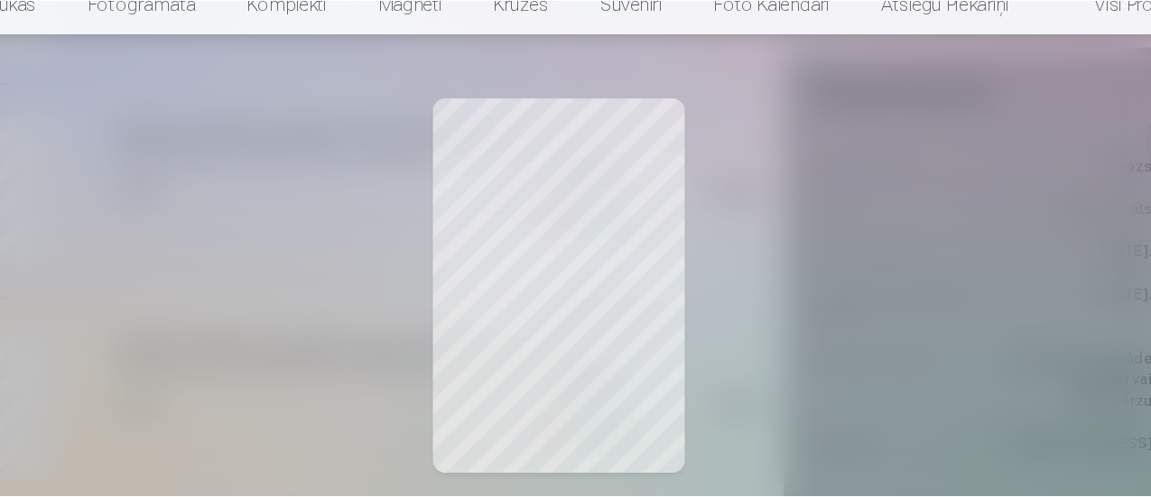
scroll to position [1053, 0]
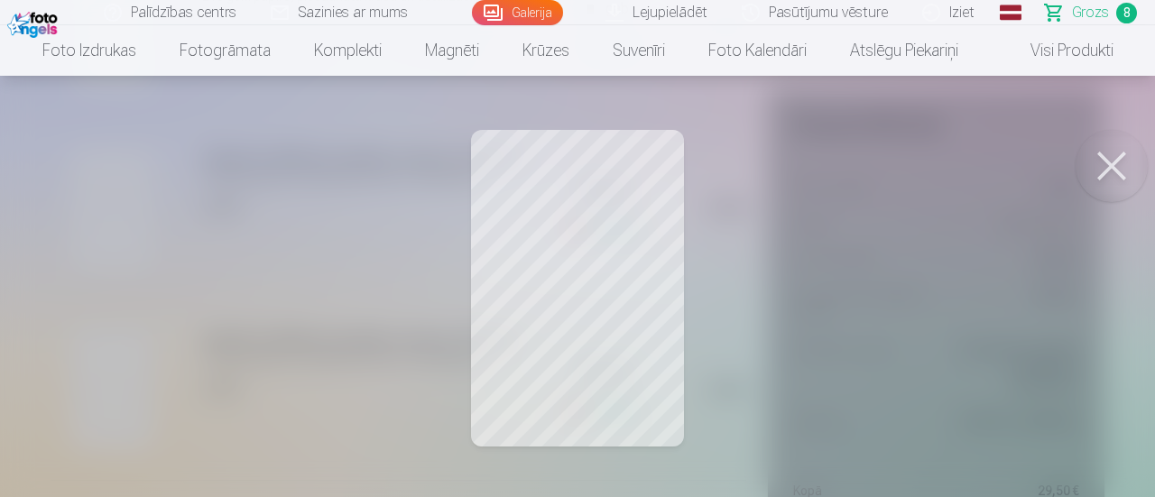
click at [1114, 177] on button at bounding box center [1112, 166] width 72 height 72
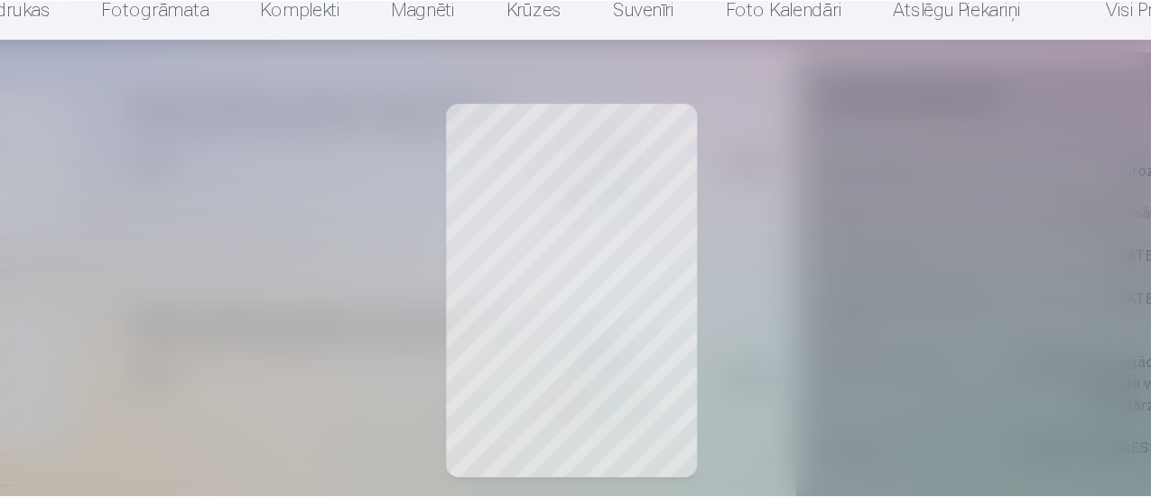
scroll to position [898, 0]
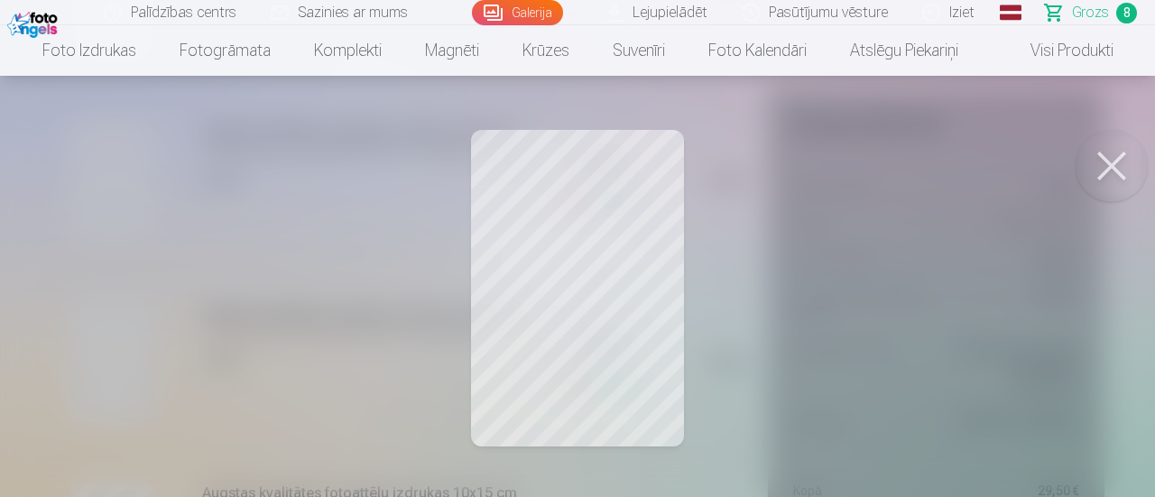
click at [1103, 161] on button at bounding box center [1112, 166] width 72 height 72
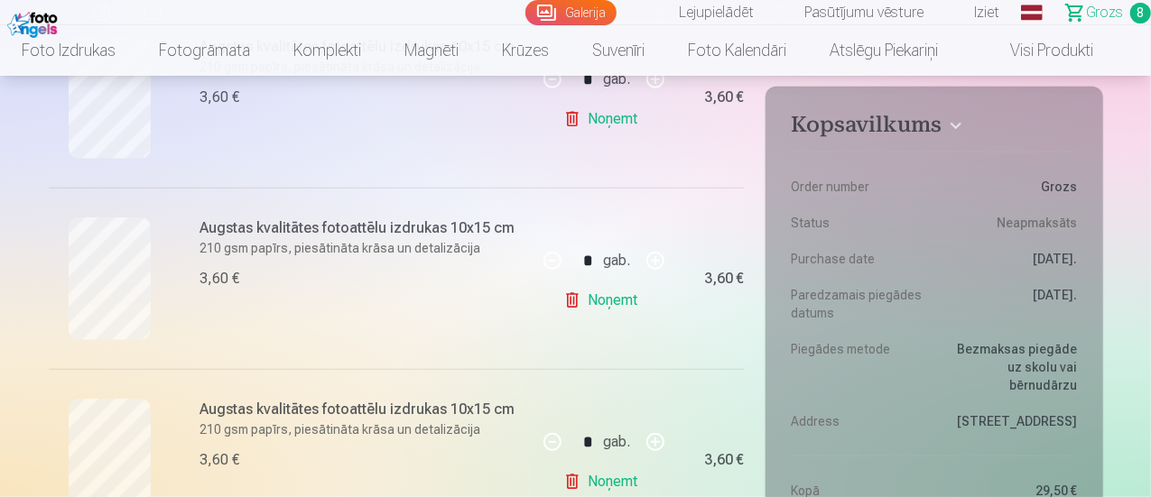
scroll to position [785, 0]
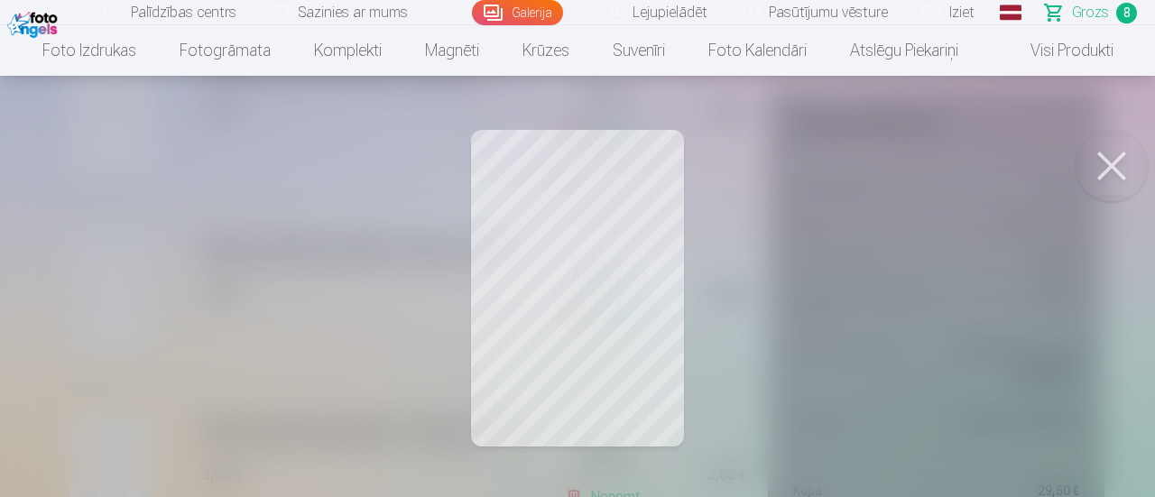
click at [1114, 176] on button at bounding box center [1112, 166] width 72 height 72
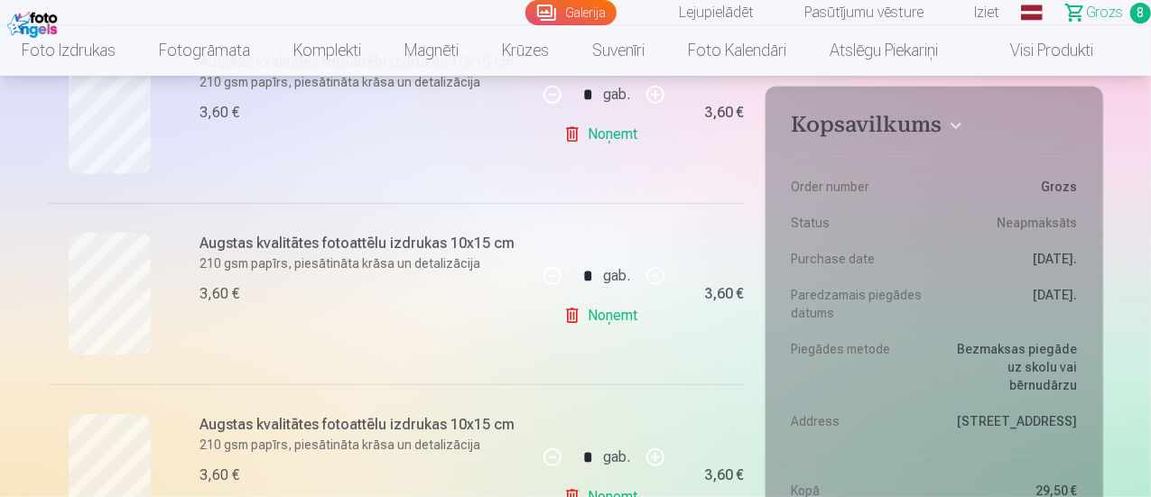
click at [575, 321] on link "Noņemt" at bounding box center [604, 316] width 82 height 36
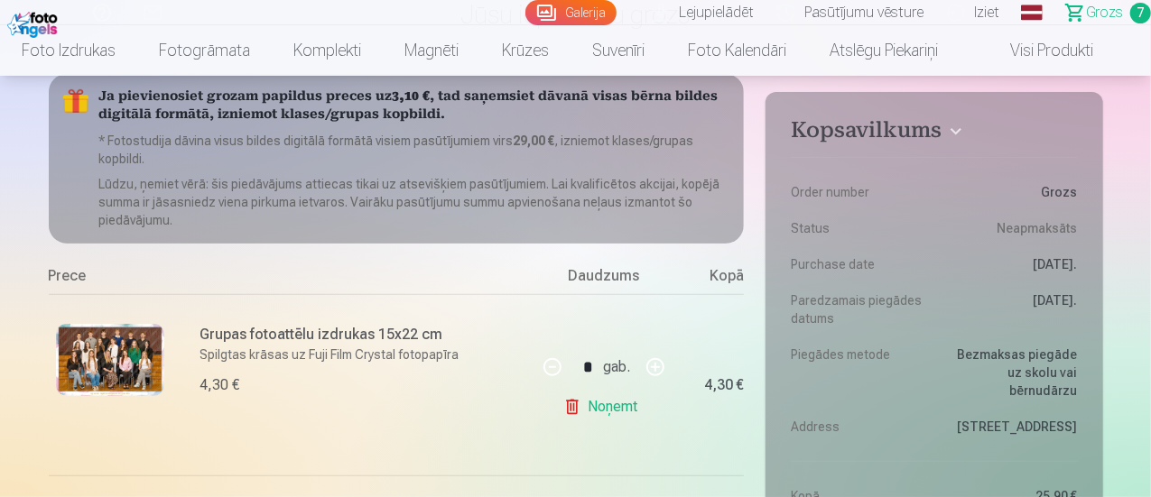
scroll to position [160, 0]
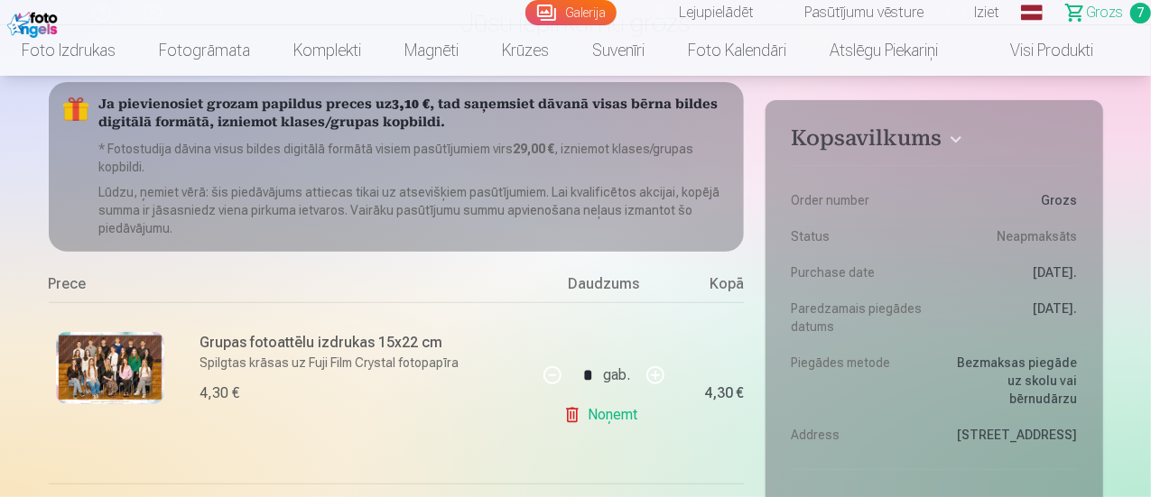
click at [110, 379] on img at bounding box center [110, 368] width 108 height 72
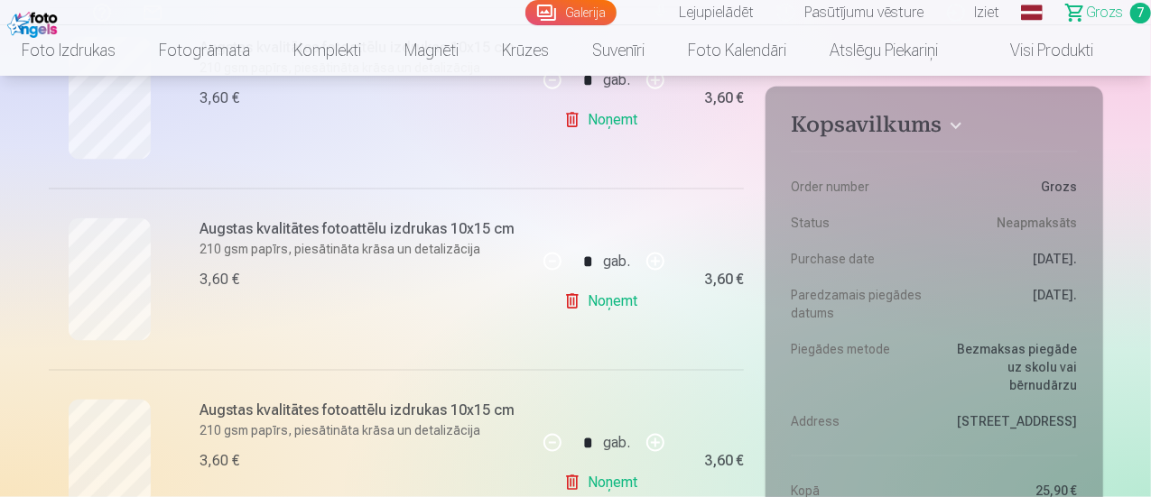
scroll to position [1422, 0]
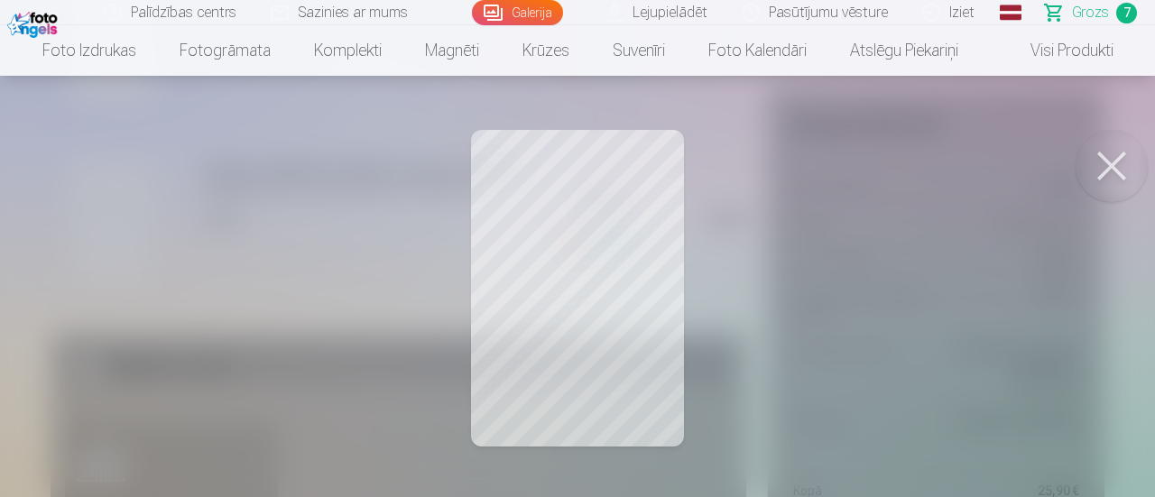
click at [1119, 172] on button at bounding box center [1112, 166] width 72 height 72
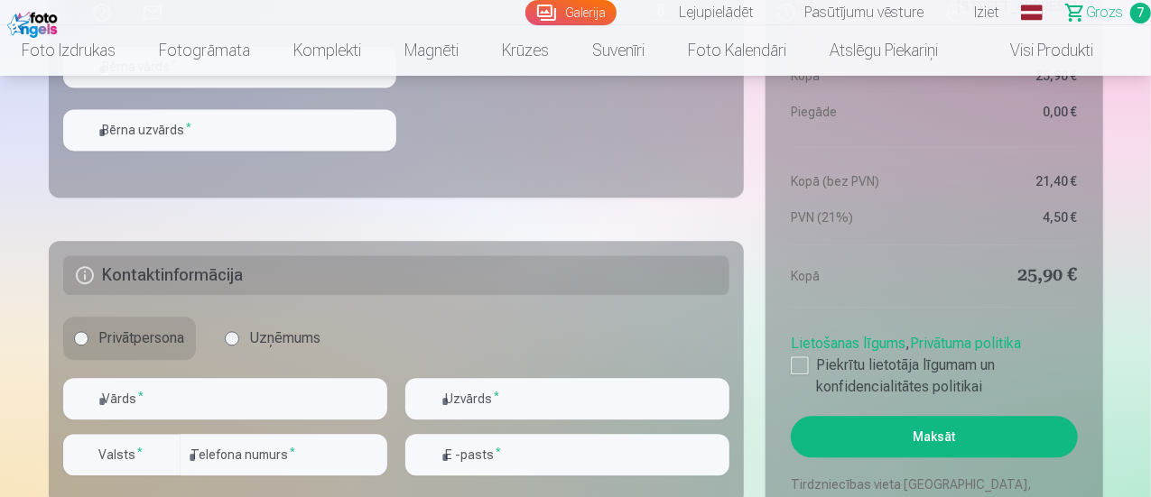
scroll to position [2046, 0]
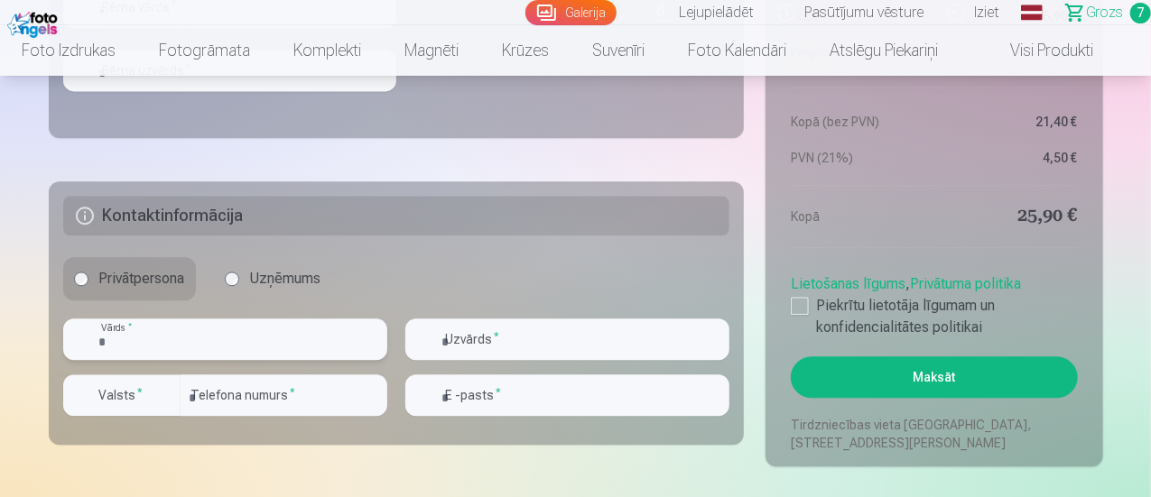
click at [289, 347] on input "text" at bounding box center [225, 340] width 324 height 42
click at [805, 310] on div at bounding box center [800, 306] width 18 height 18
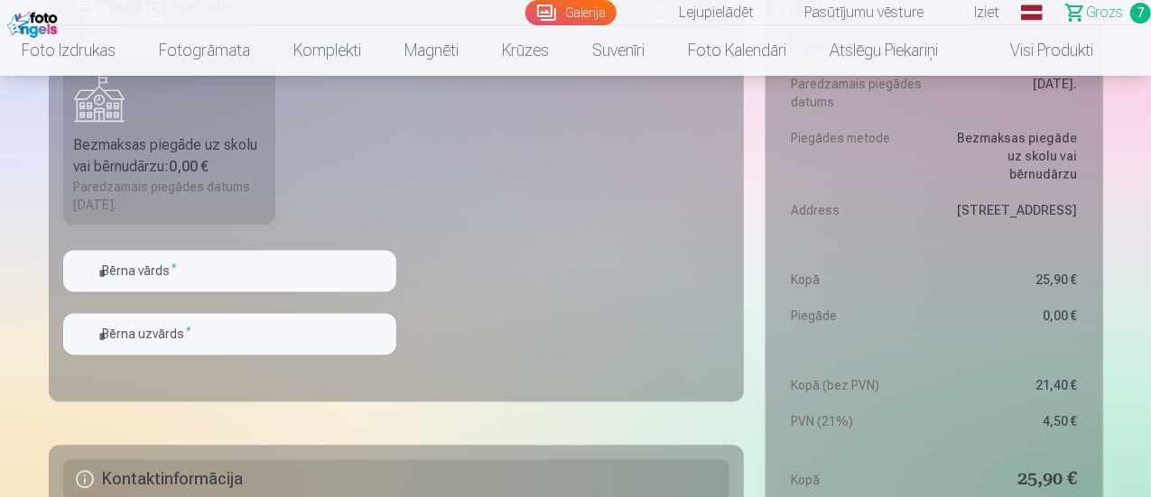
scroll to position [1926, 0]
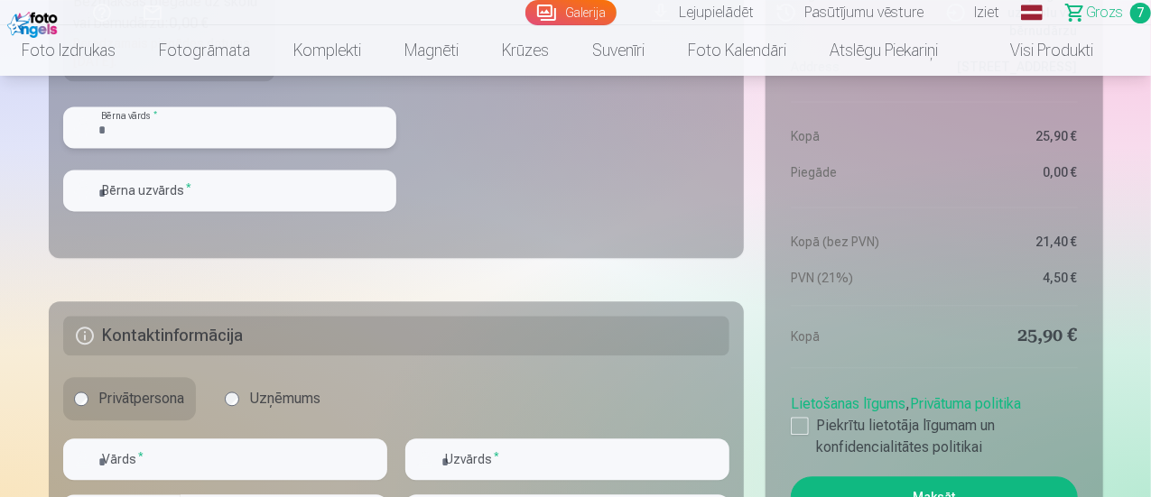
click at [119, 129] on input "text" at bounding box center [229, 128] width 333 height 42
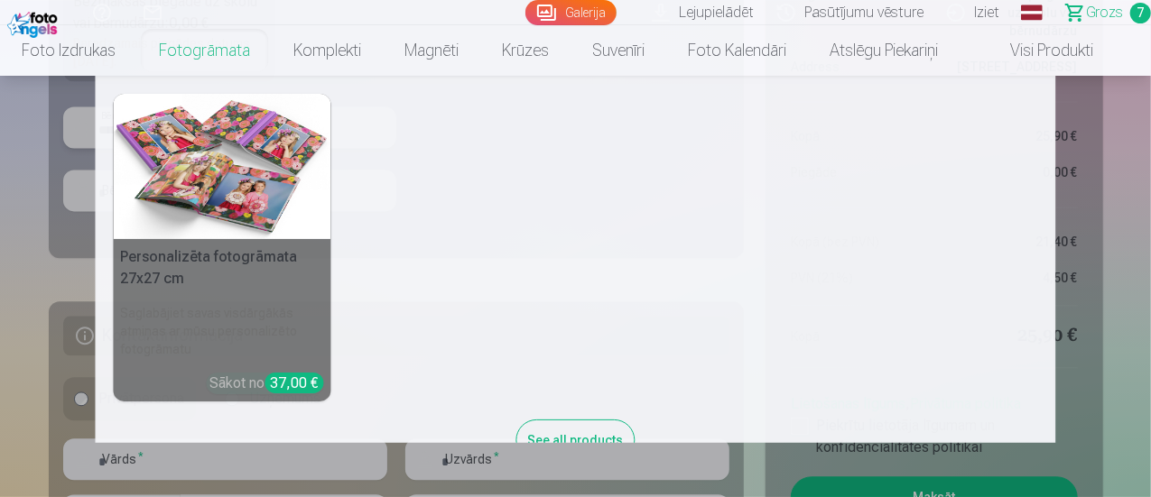
type input "****"
click at [79, 178] on nav "Personalizēta fotogrāmata 27x27 cm Saglabājiet savas visdārgākās atmiņas ar mūs…" at bounding box center [575, 259] width 1151 height 367
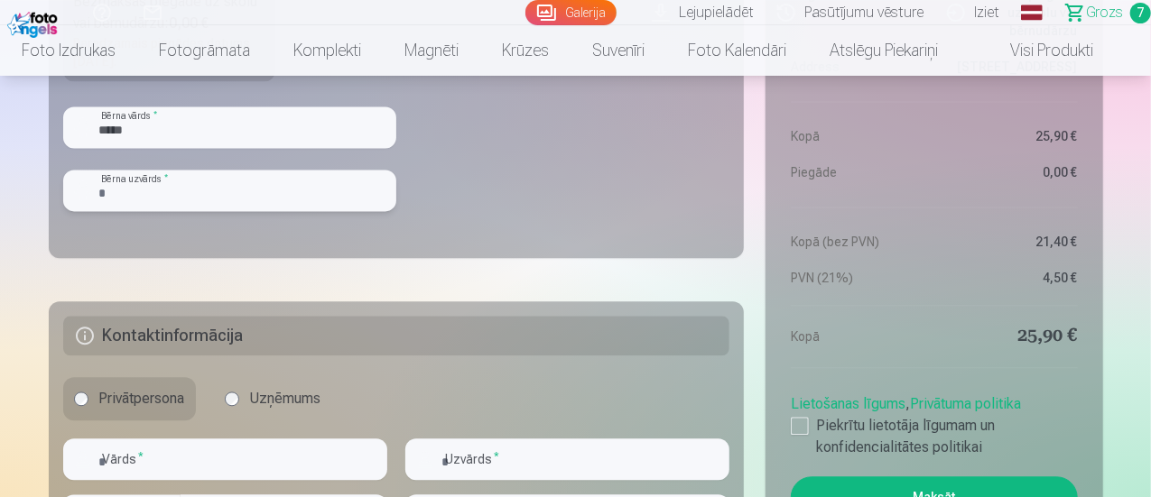
click at [122, 186] on input "text" at bounding box center [229, 191] width 333 height 42
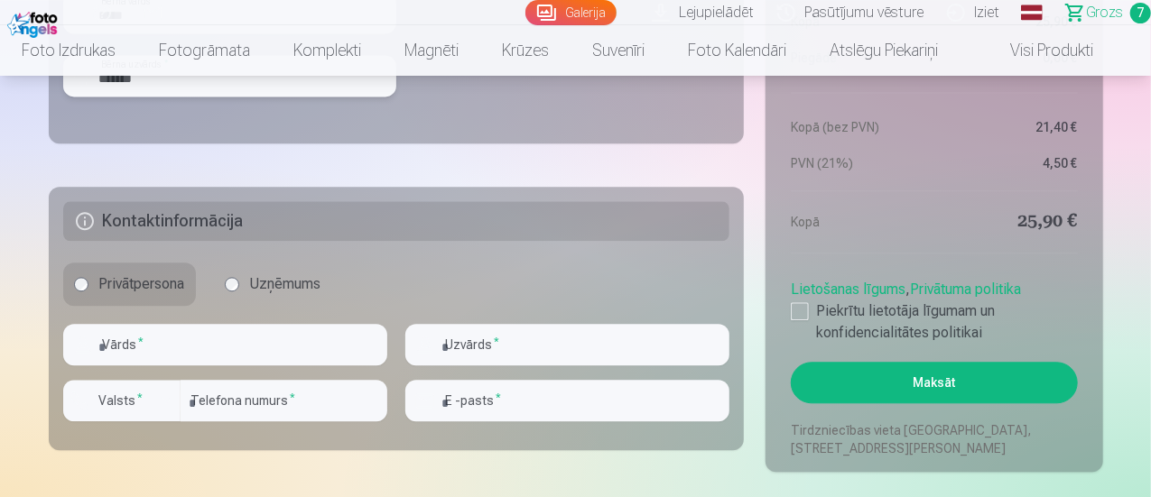
scroll to position [2046, 0]
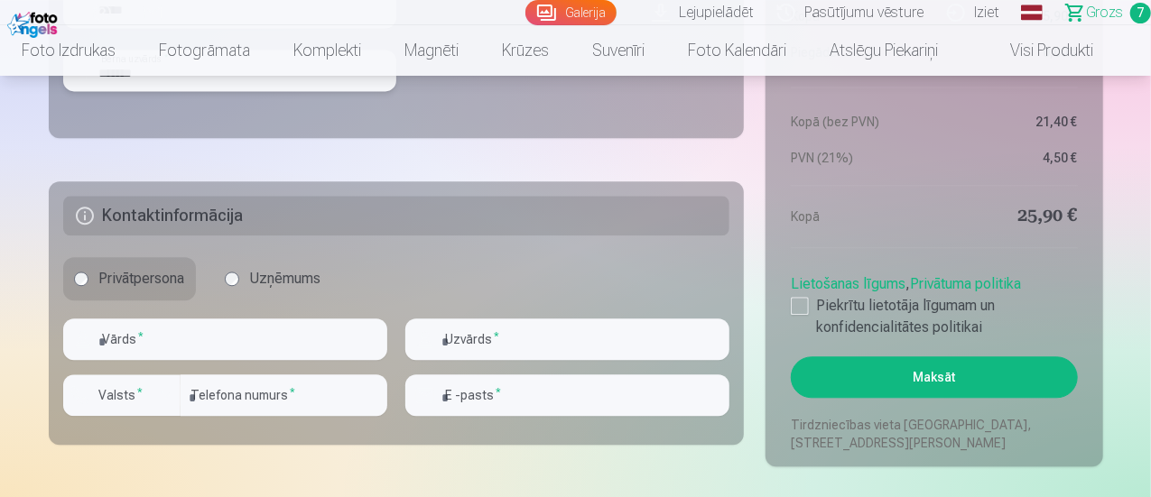
type input "*******"
click at [518, 262] on div "Privātpersona Uzņēmums" at bounding box center [396, 278] width 667 height 43
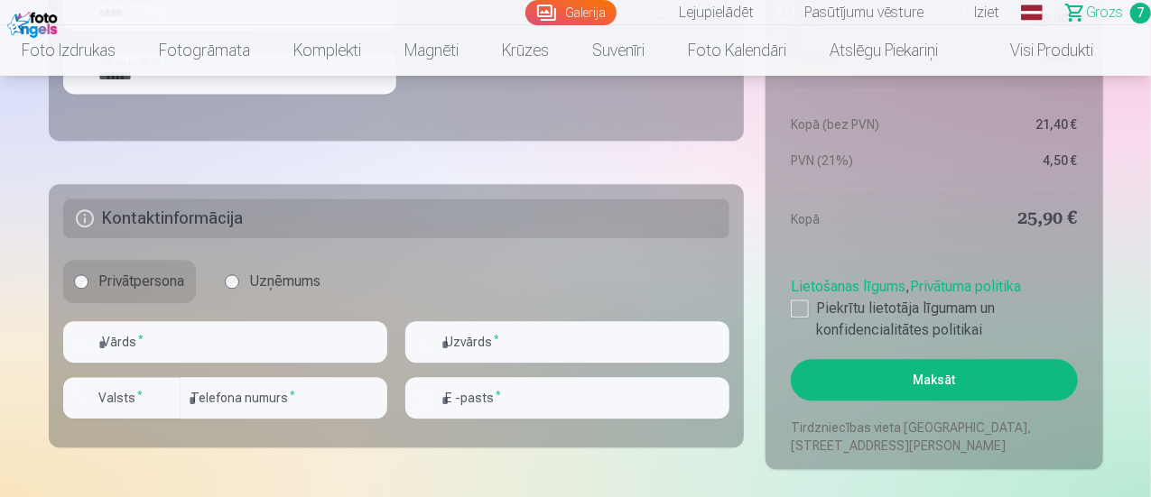
scroll to position [2035, 0]
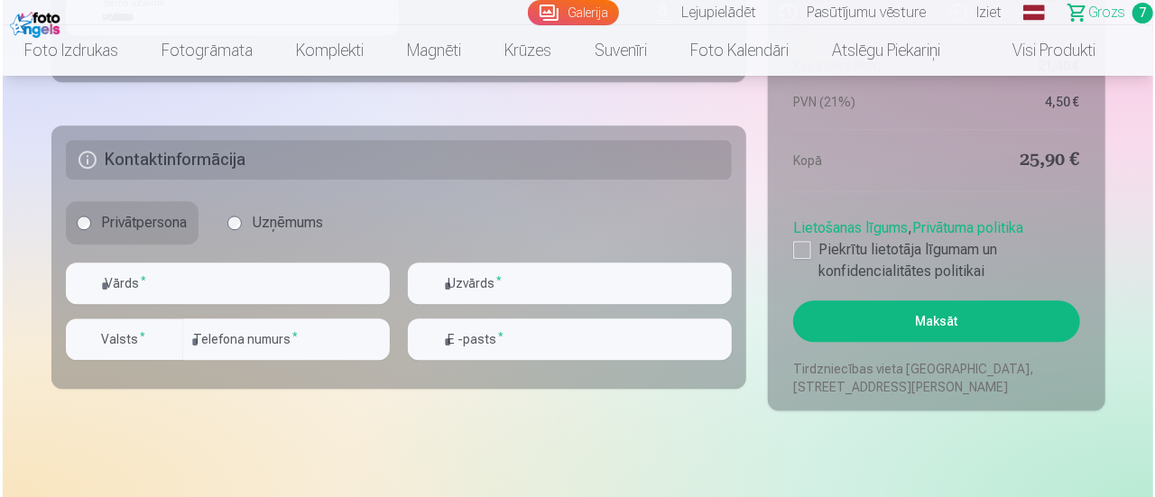
scroll to position [2114, 0]
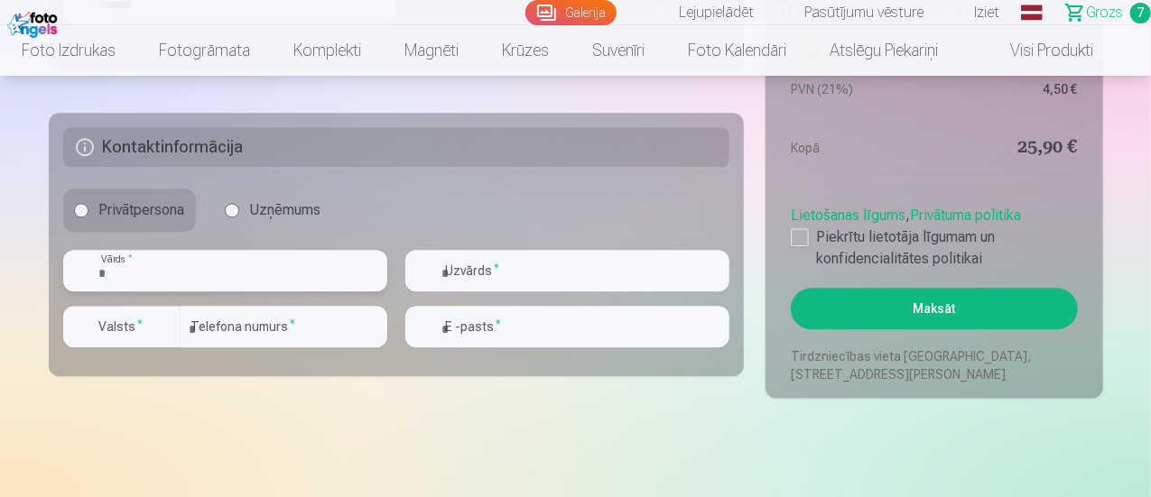
click at [165, 268] on input "text" at bounding box center [225, 271] width 324 height 42
type input "******"
click at [477, 264] on input "text" at bounding box center [567, 271] width 324 height 42
type input "*******"
click at [353, 320] on input "number" at bounding box center [284, 327] width 207 height 42
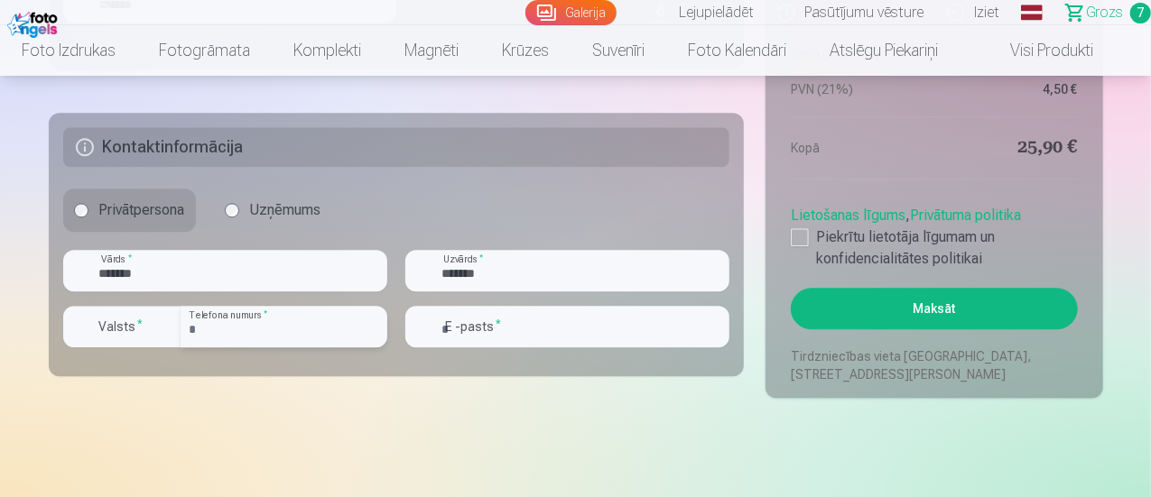
type input "********"
click at [466, 328] on input "email" at bounding box center [567, 327] width 324 height 42
type input "**********"
click at [997, 297] on button "Maksāt" at bounding box center [934, 309] width 286 height 42
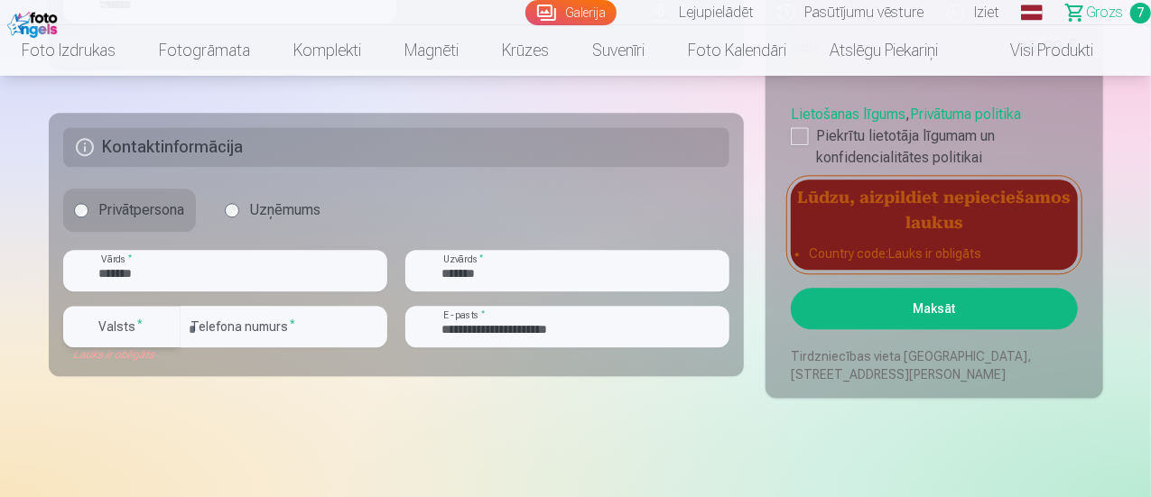
click at [153, 324] on button "Valsts *" at bounding box center [121, 327] width 117 height 42
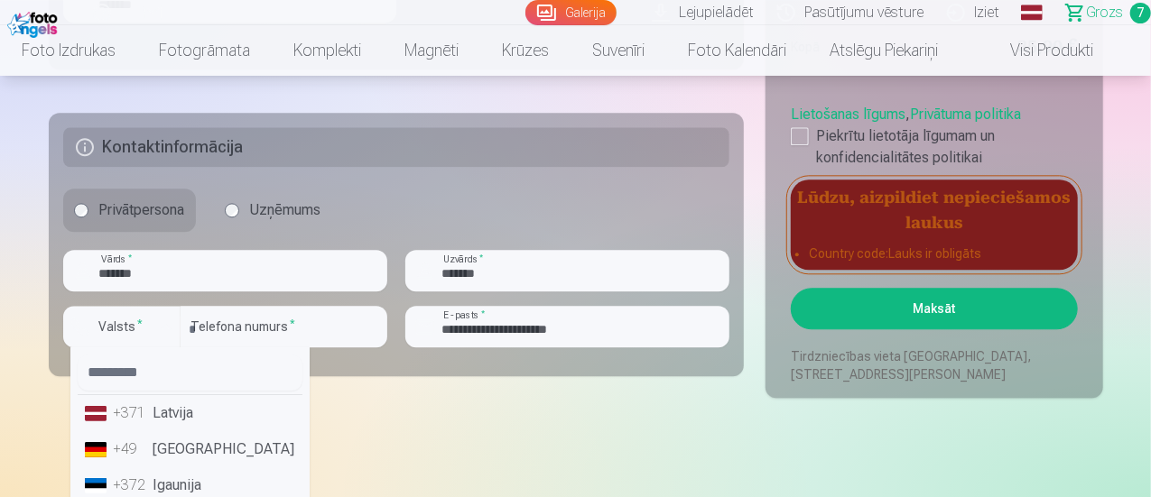
click at [179, 404] on li "+371 Latvija" at bounding box center [190, 413] width 225 height 36
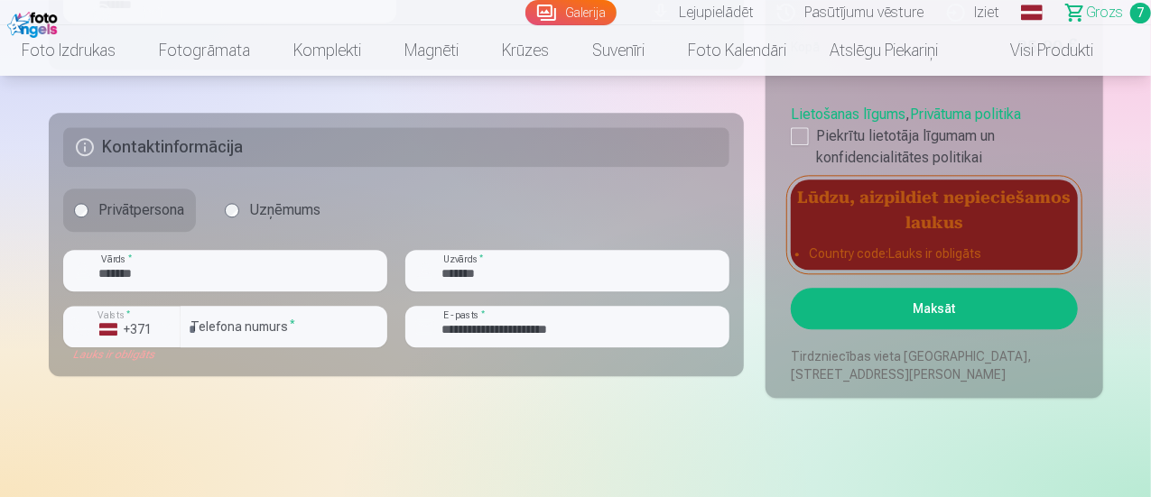
click at [903, 310] on button "Maksāt" at bounding box center [934, 309] width 286 height 42
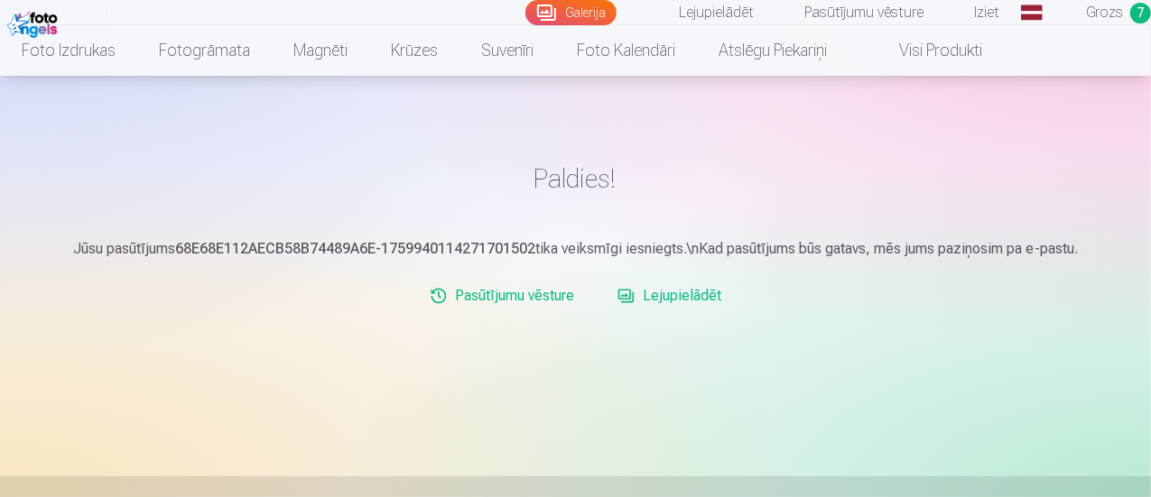
scroll to position [120, 0]
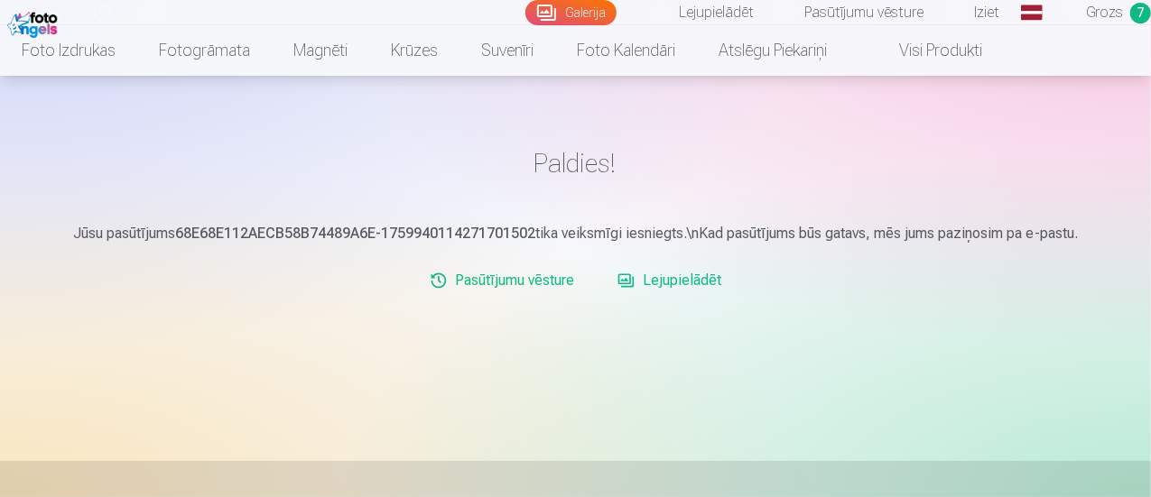
click at [639, 270] on link "Lejupielādēt" at bounding box center [669, 281] width 118 height 36
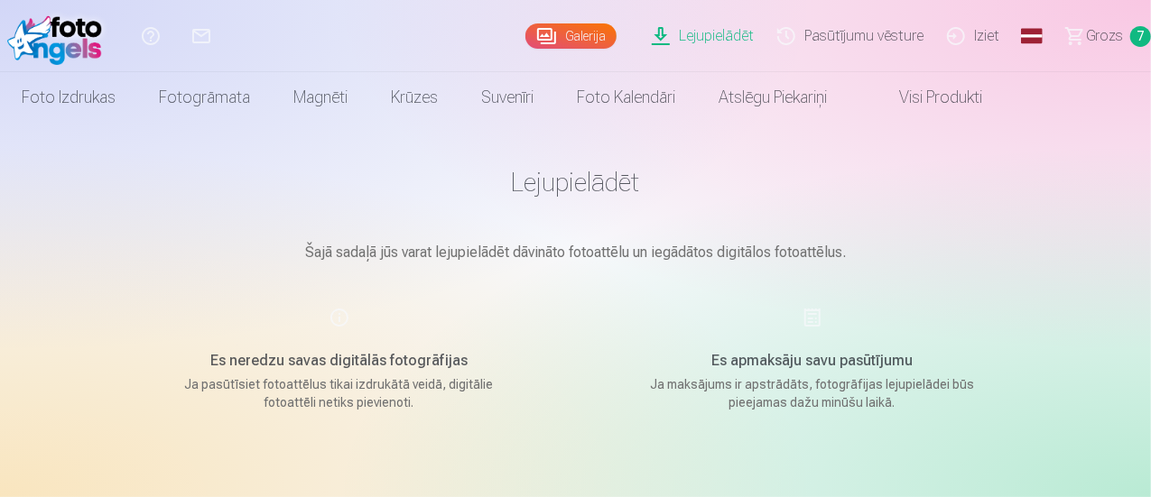
click at [1093, 35] on span "Grozs" at bounding box center [1104, 36] width 37 height 22
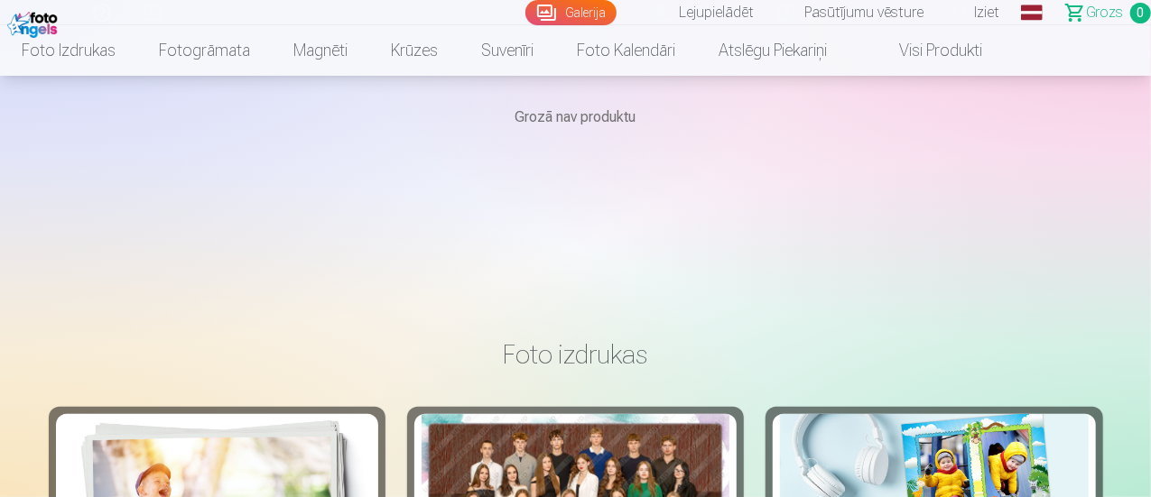
scroll to position [240, 0]
